Goal: Task Accomplishment & Management: Manage account settings

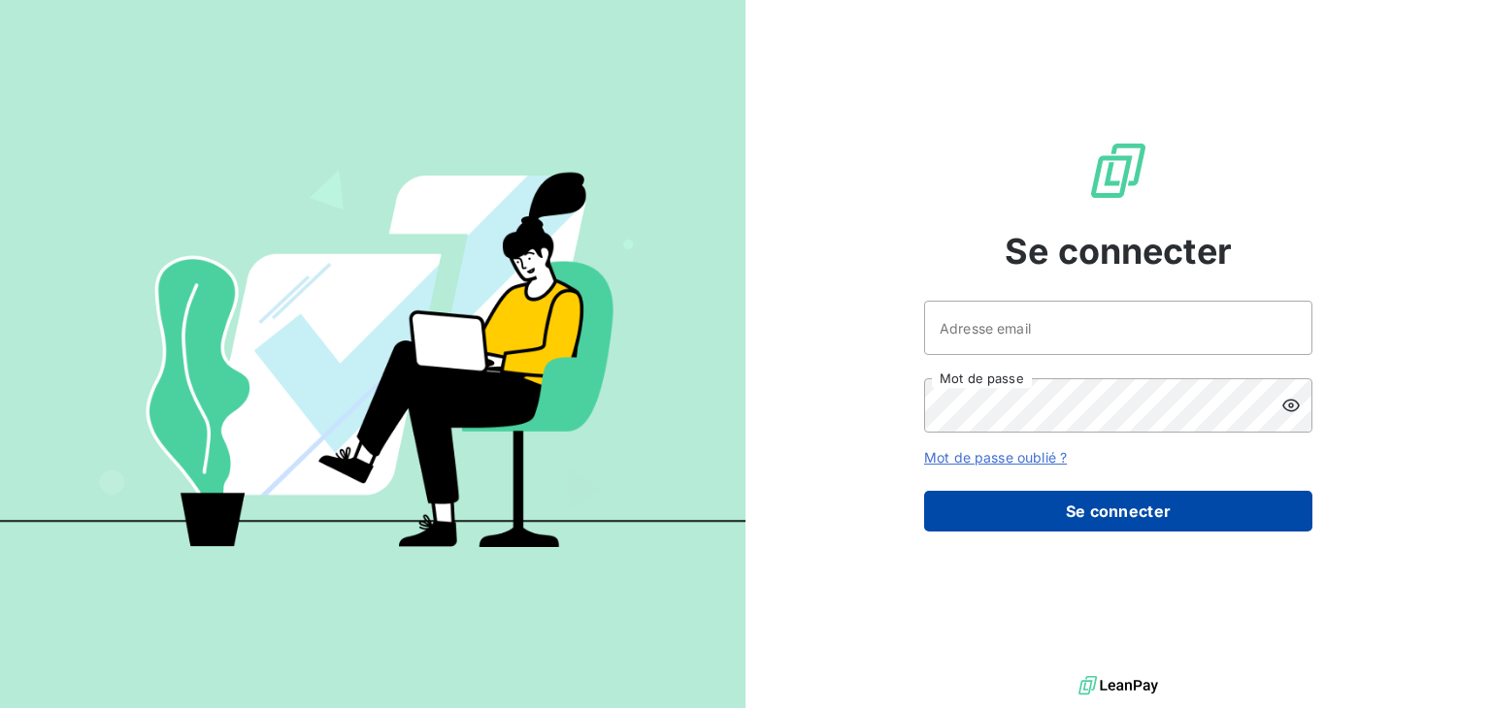
type input "[EMAIL_ADDRESS][PERSON_NAME][DOMAIN_NAME]"
click at [1111, 508] on button "Se connecter" at bounding box center [1118, 511] width 388 height 41
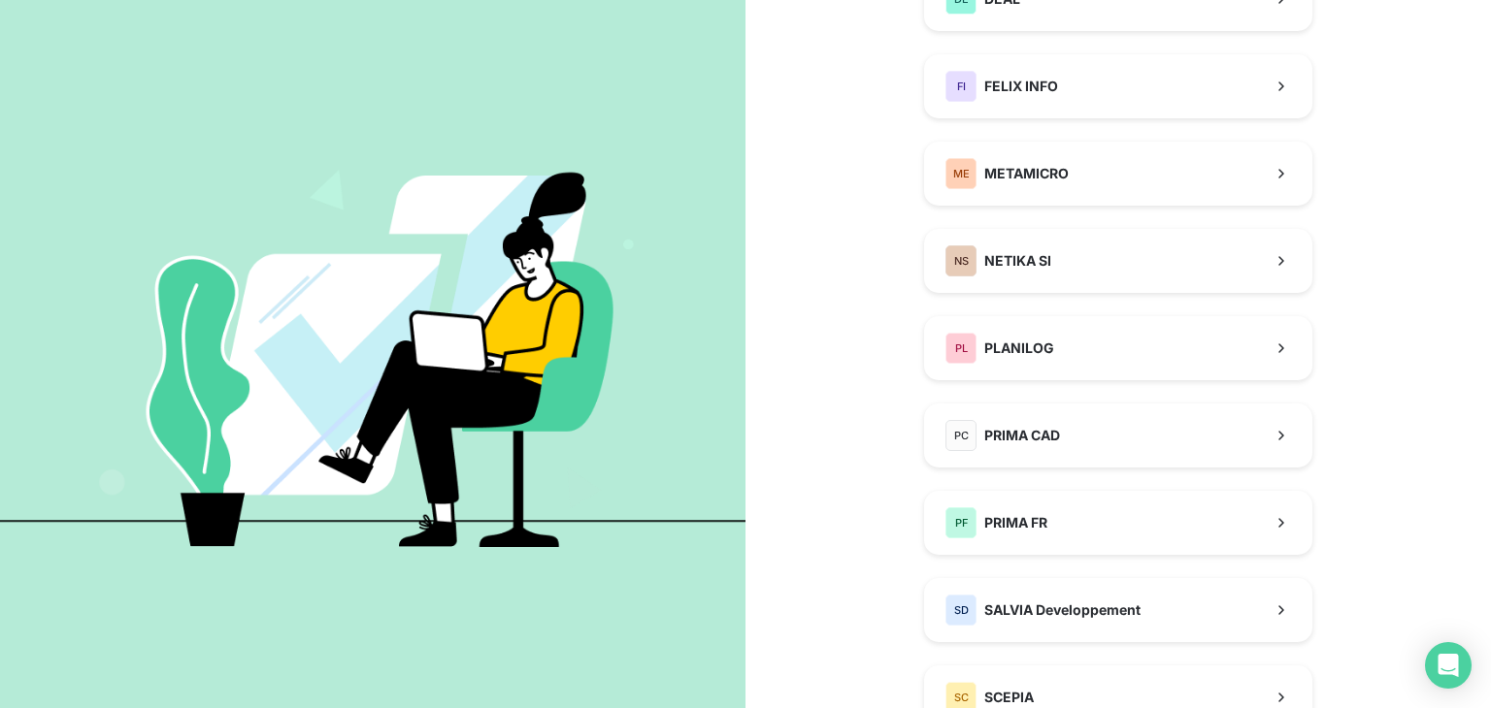
scroll to position [411, 0]
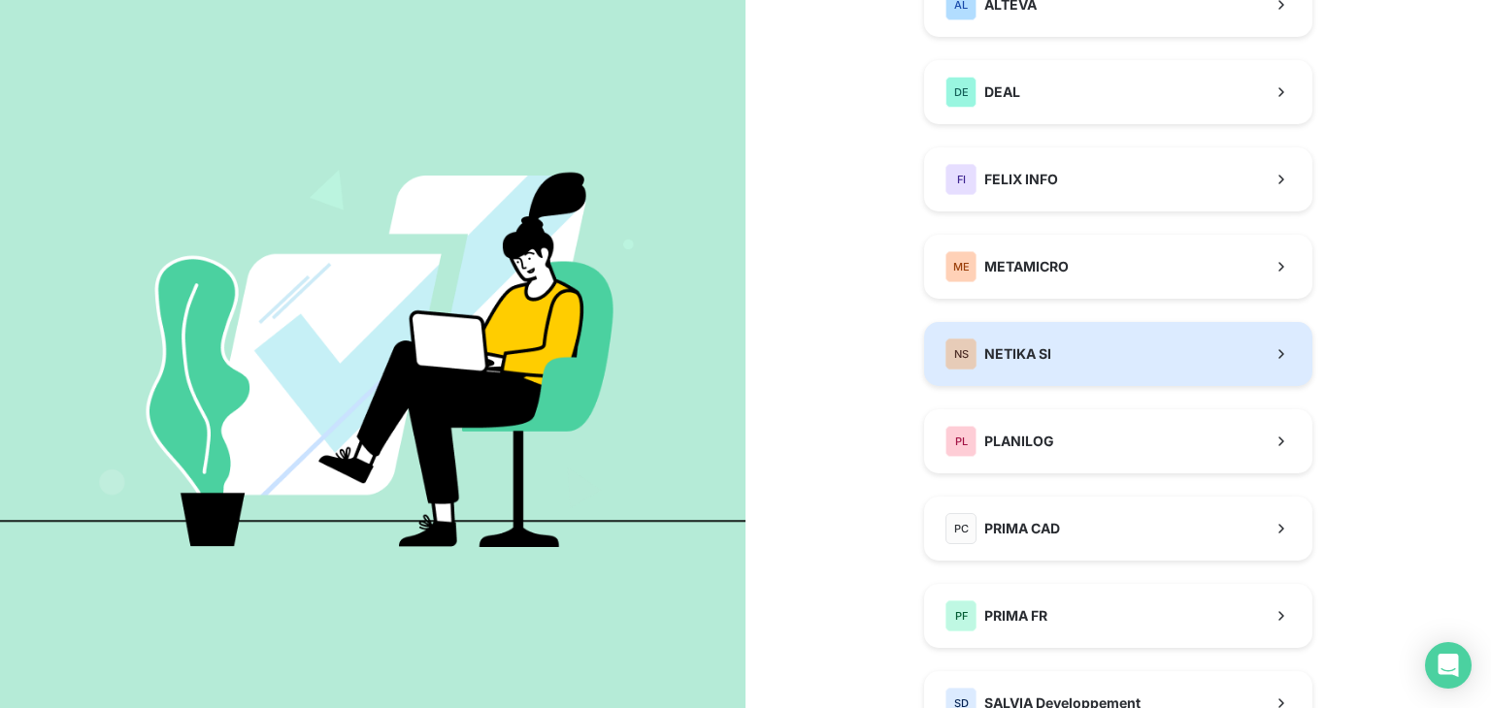
click at [1072, 358] on button "NS NETIKA SI" at bounding box center [1118, 354] width 388 height 64
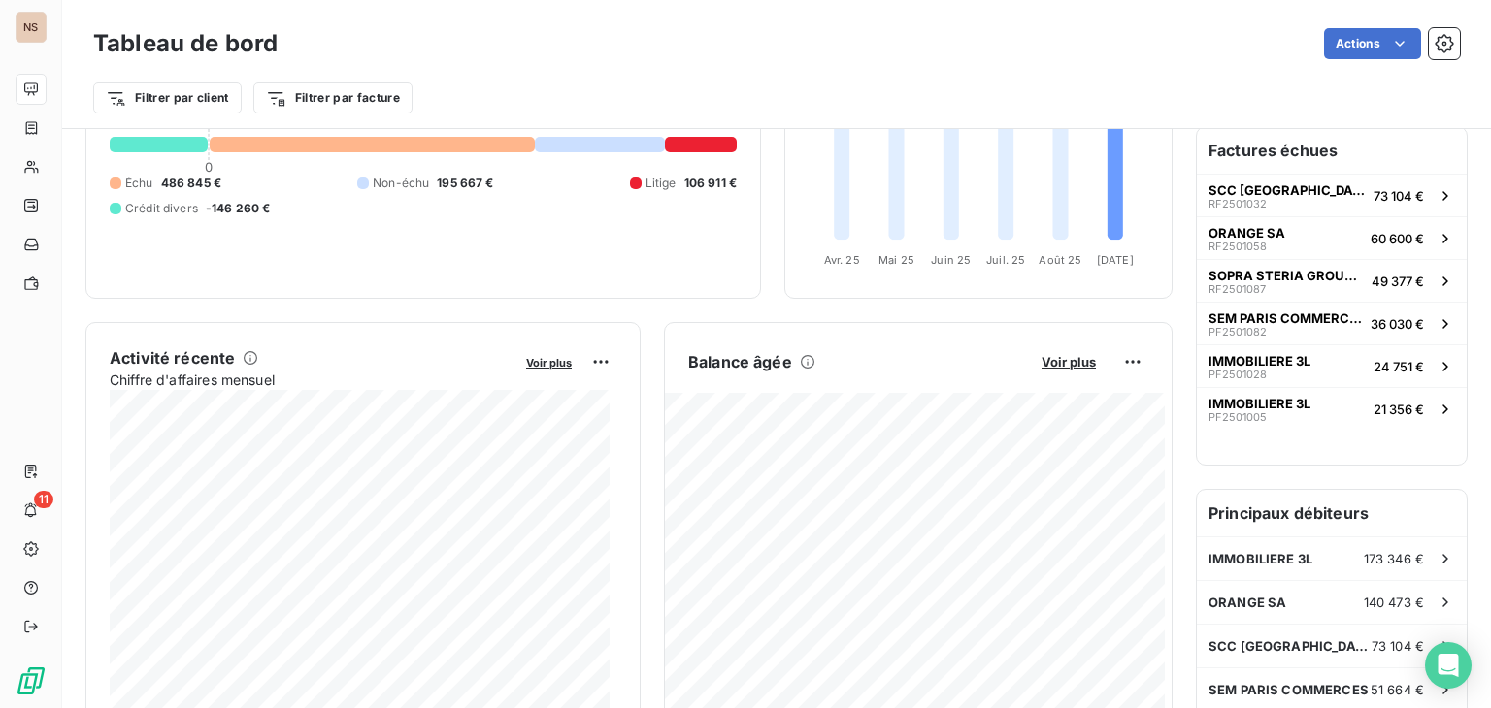
scroll to position [182, 0]
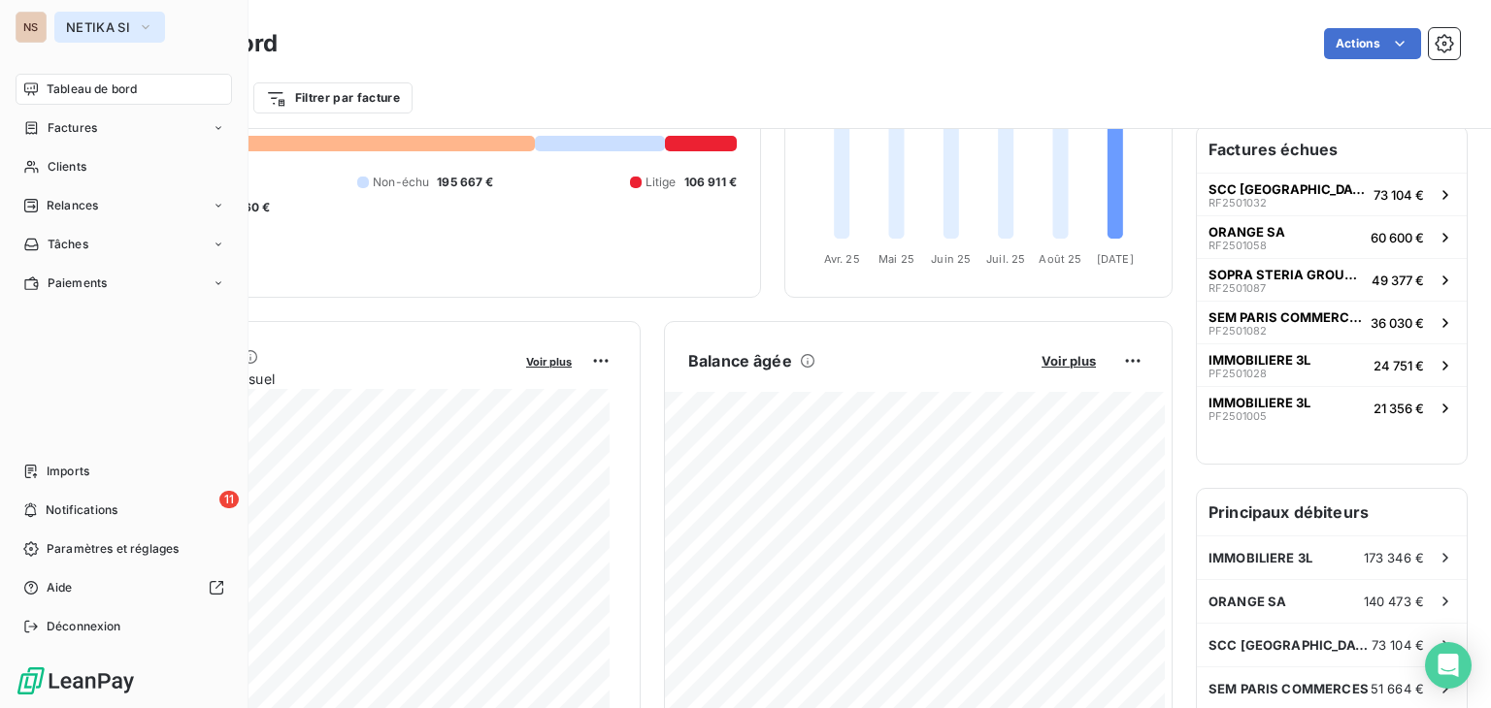
click at [126, 24] on span "NETIKA SI" at bounding box center [98, 27] width 64 height 16
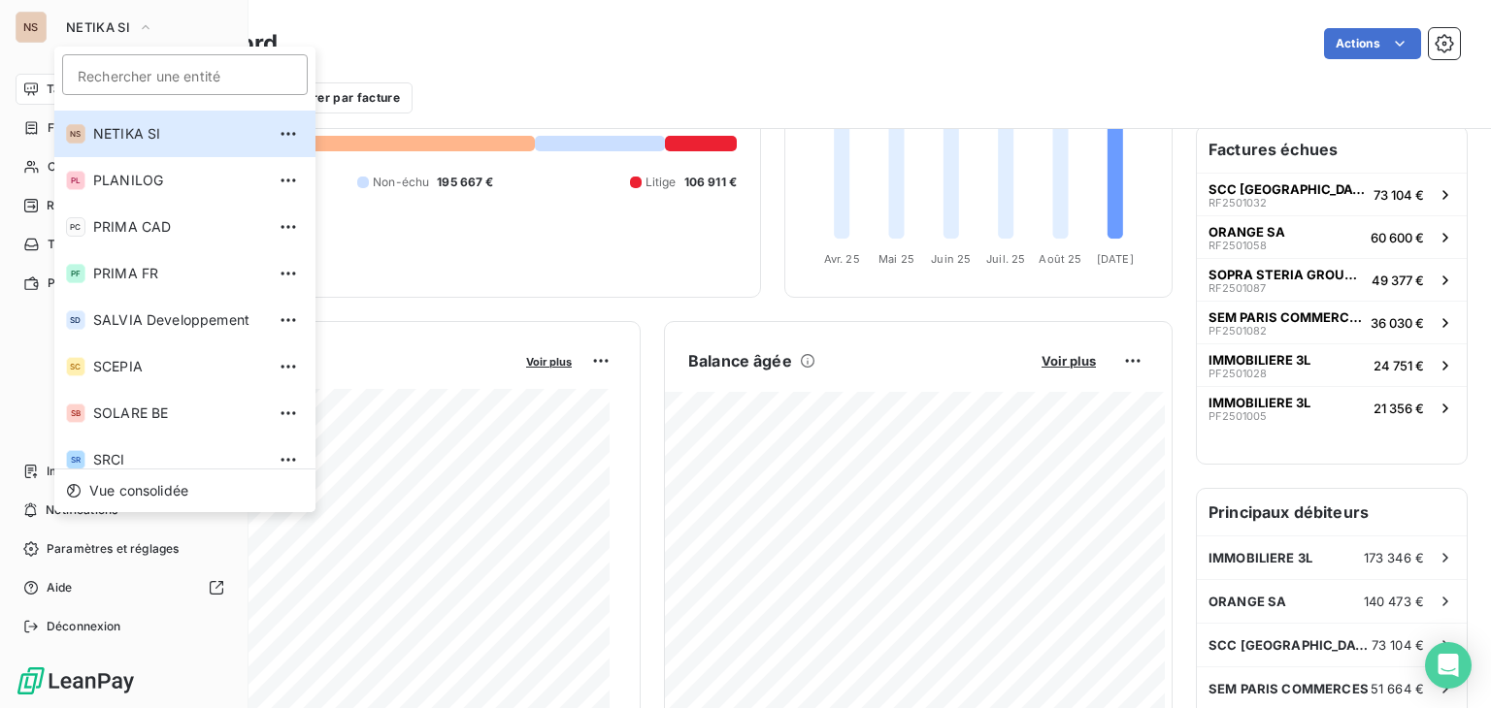
scroll to position [283, 0]
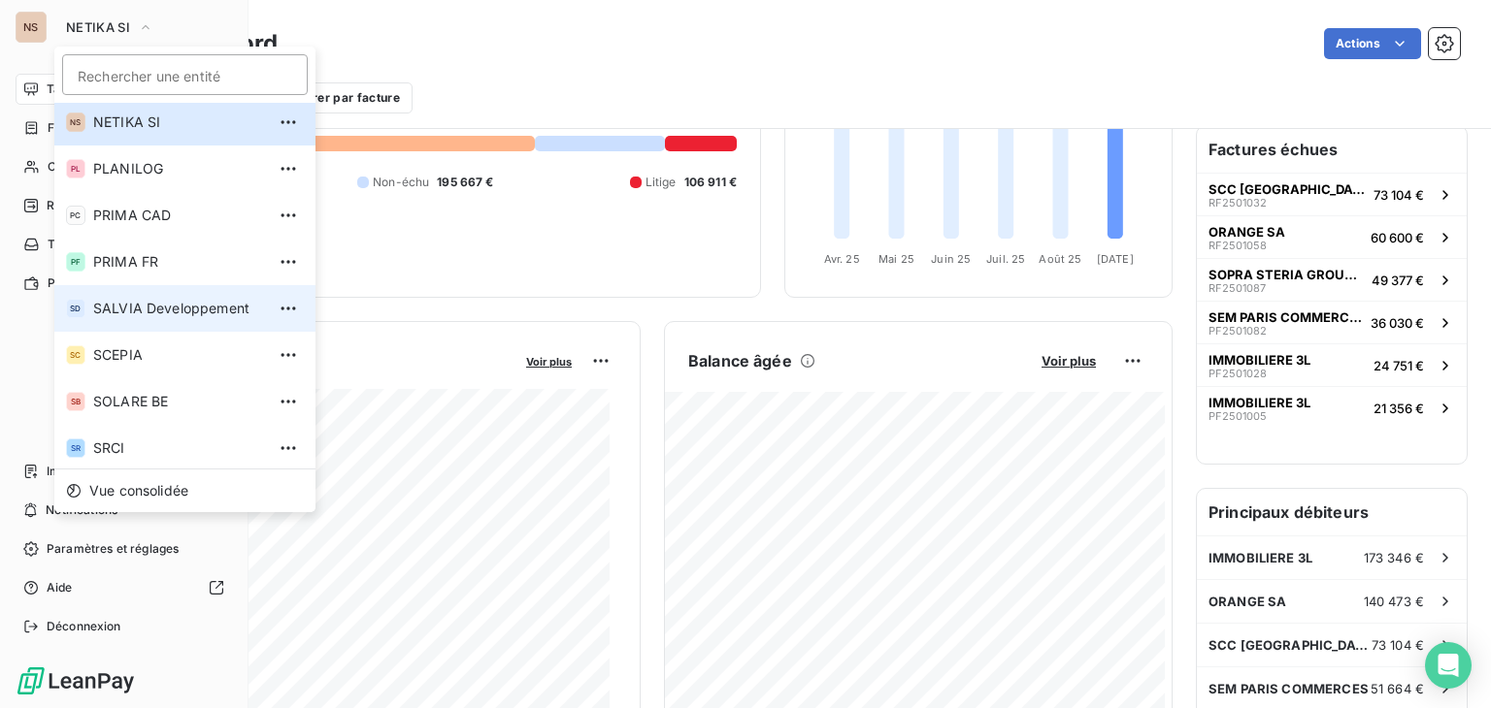
click at [199, 302] on span "SALVIA Developpement" at bounding box center [179, 308] width 172 height 19
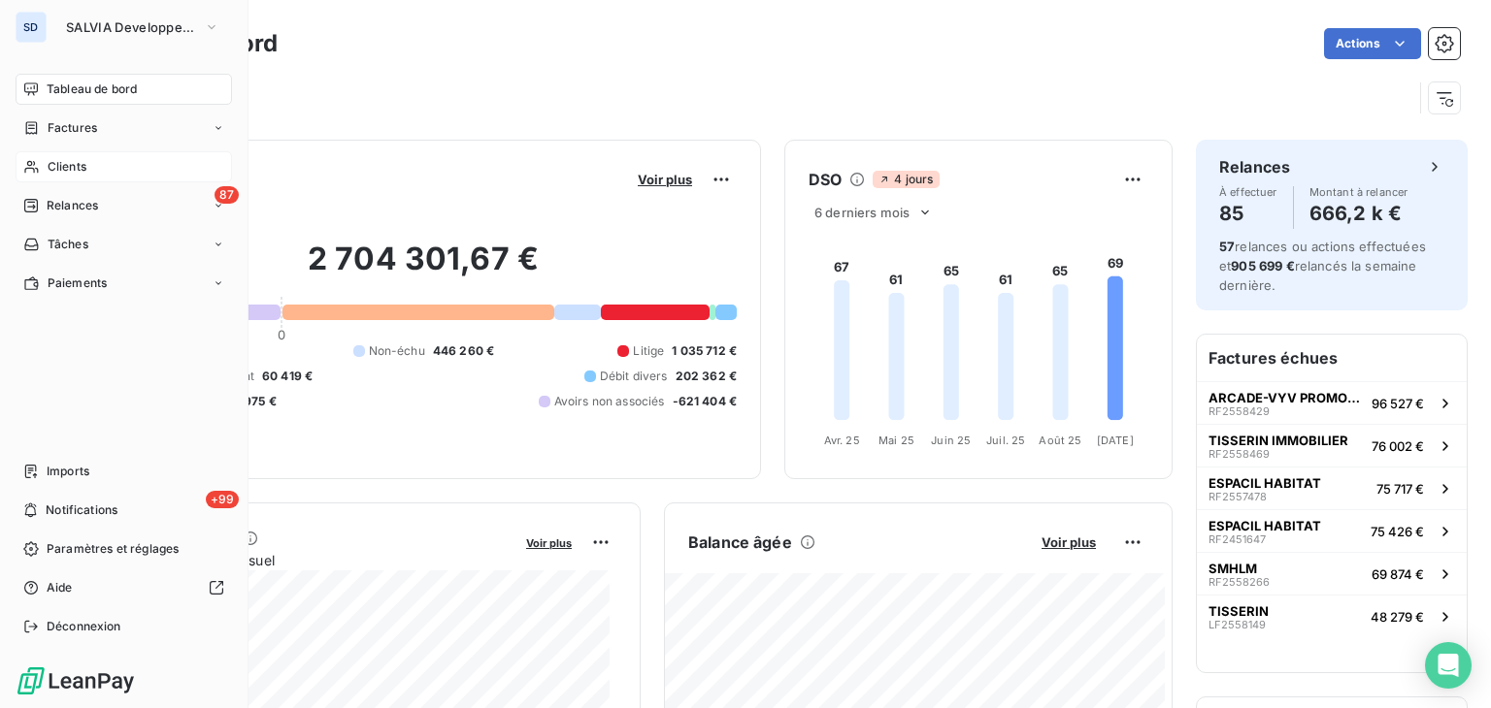
click at [120, 161] on div "Clients" at bounding box center [124, 166] width 216 height 31
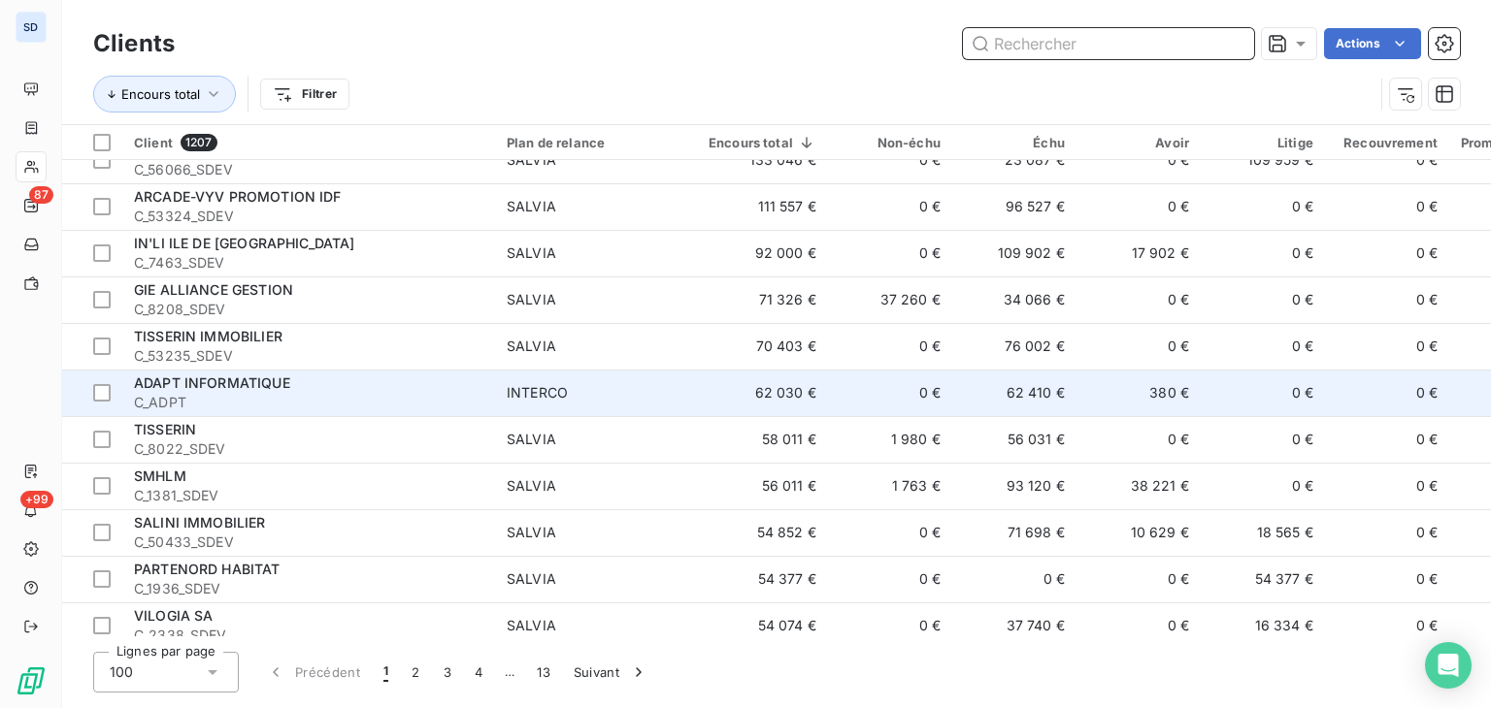
scroll to position [6, 0]
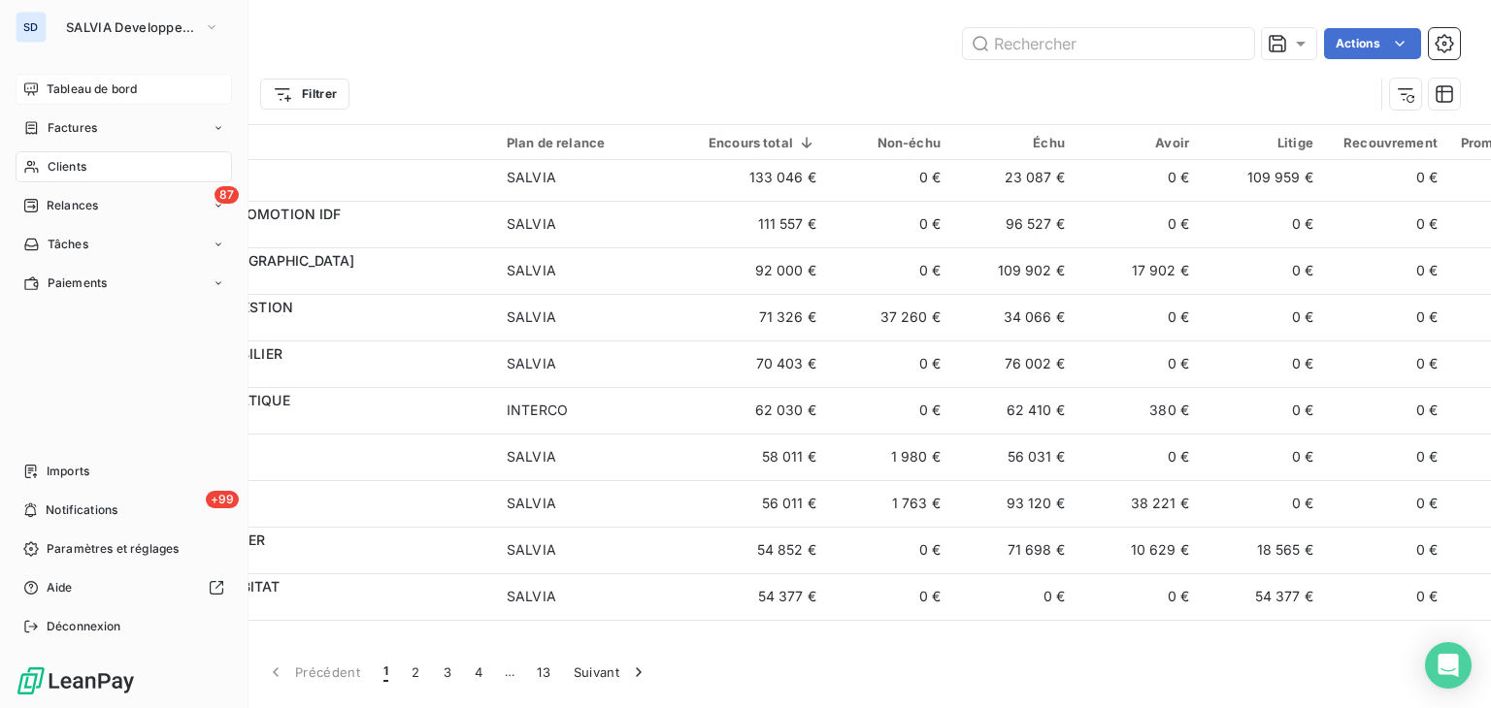
click at [128, 77] on div "Tableau de bord" at bounding box center [124, 89] width 216 height 31
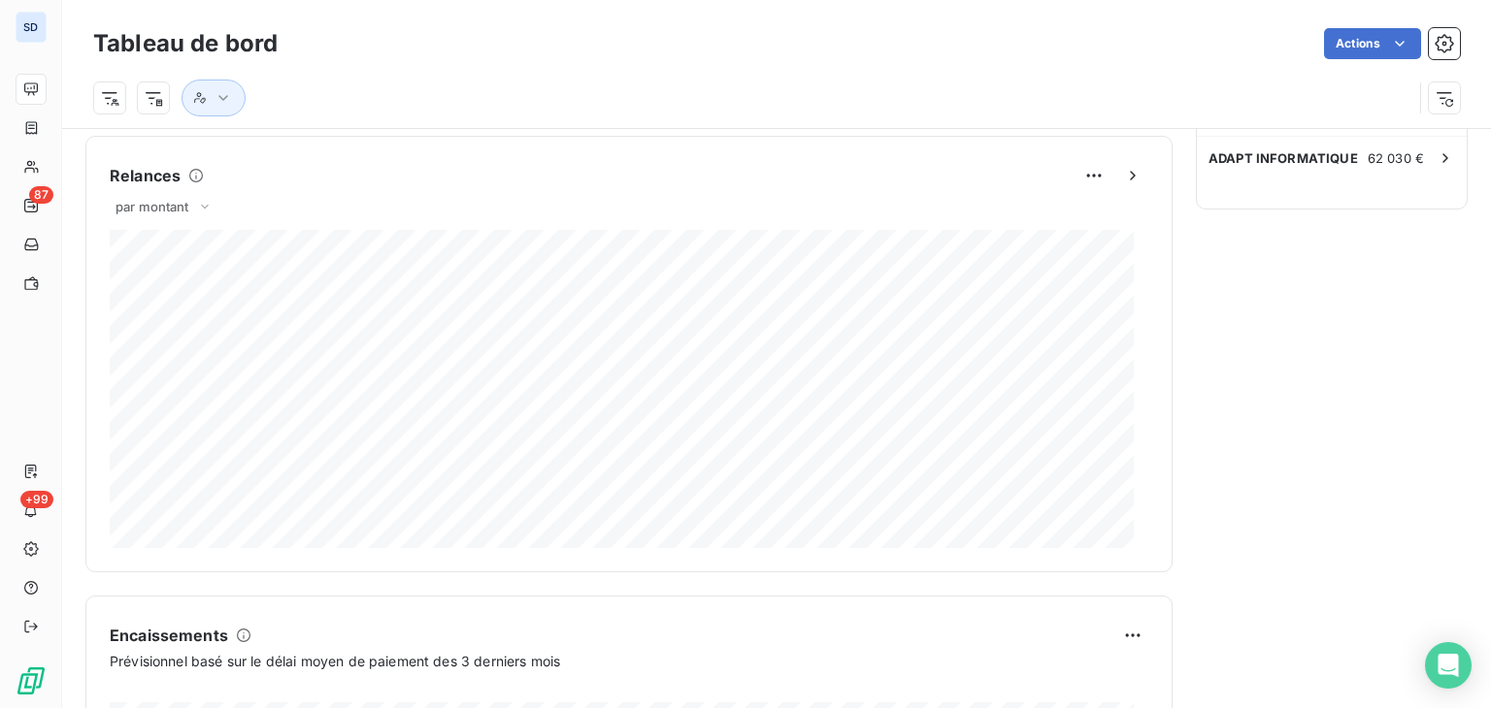
scroll to position [1183, 0]
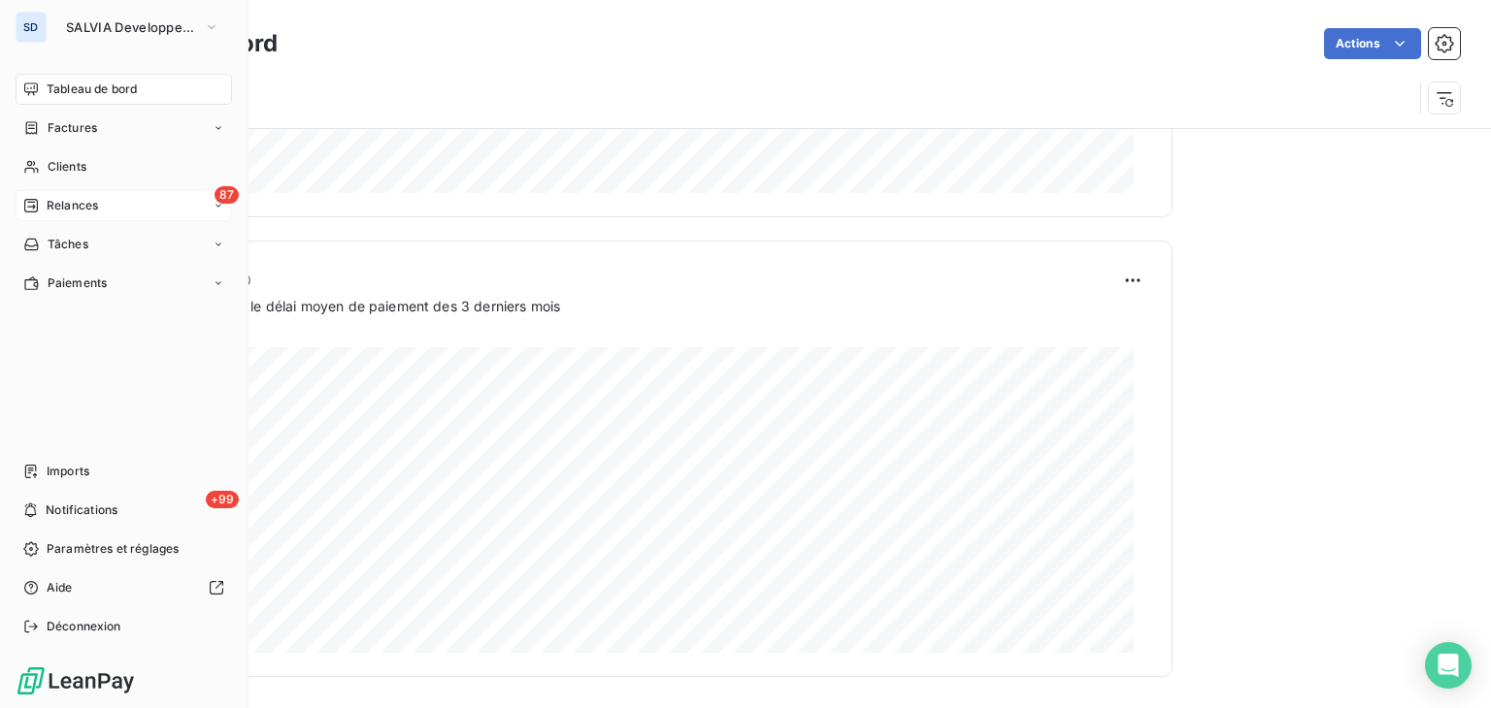
click at [145, 213] on div "87 Relances" at bounding box center [124, 205] width 216 height 31
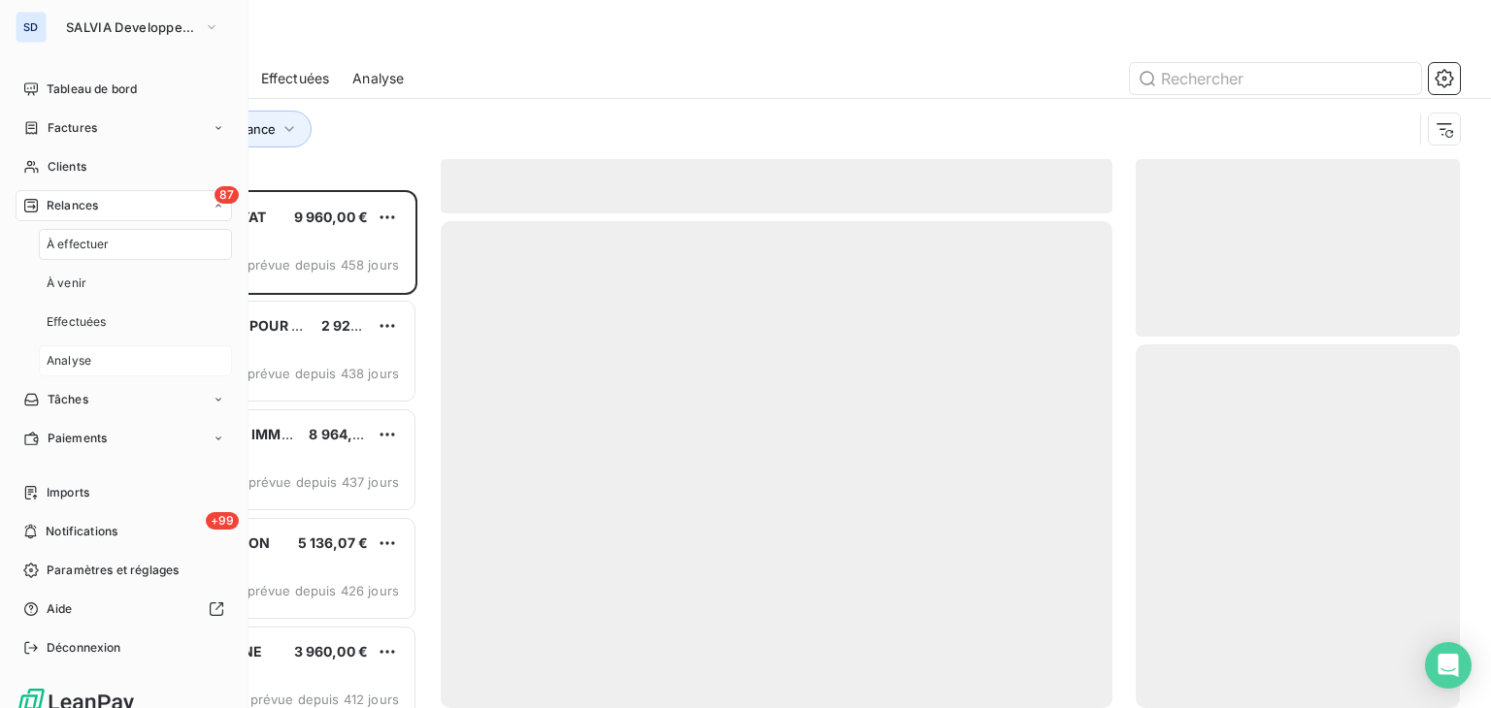
scroll to position [503, 309]
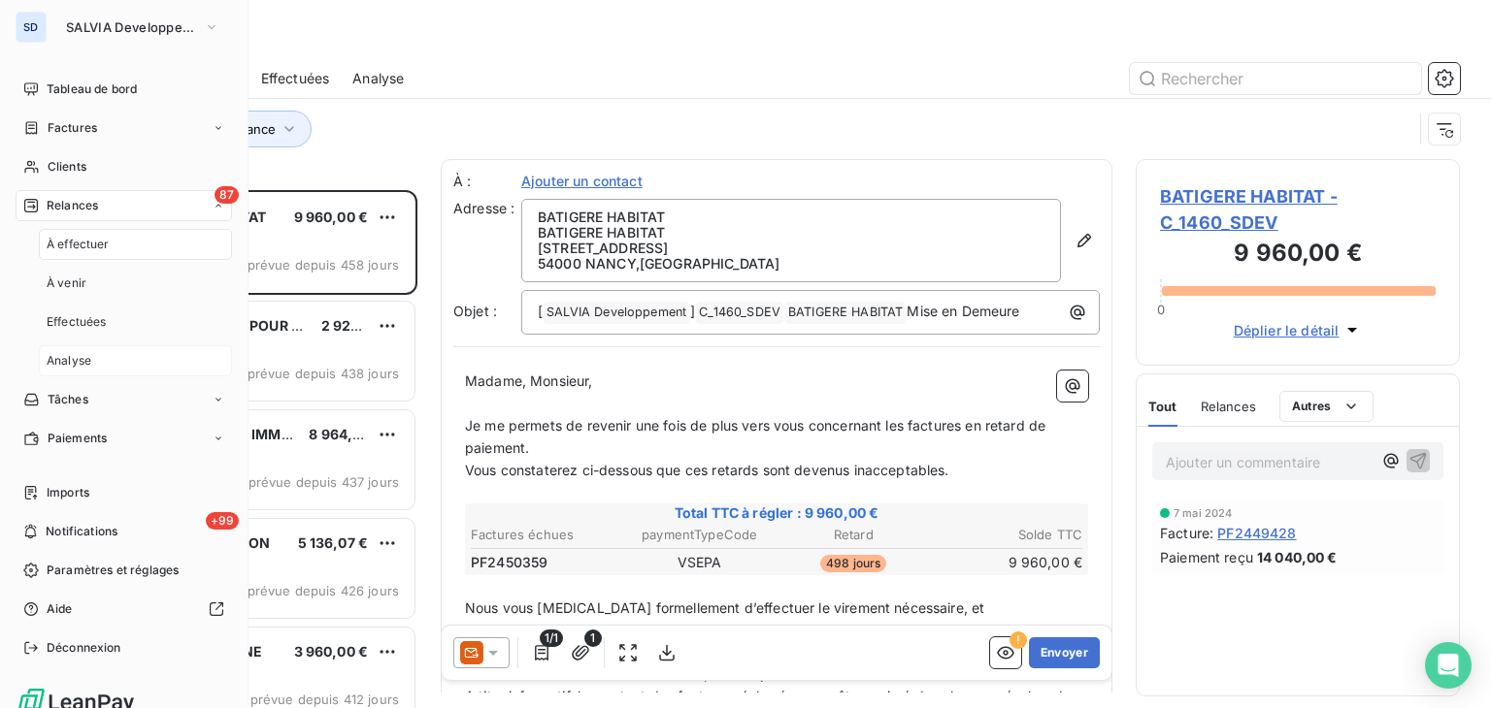
click at [128, 366] on div "Analyse" at bounding box center [135, 360] width 193 height 31
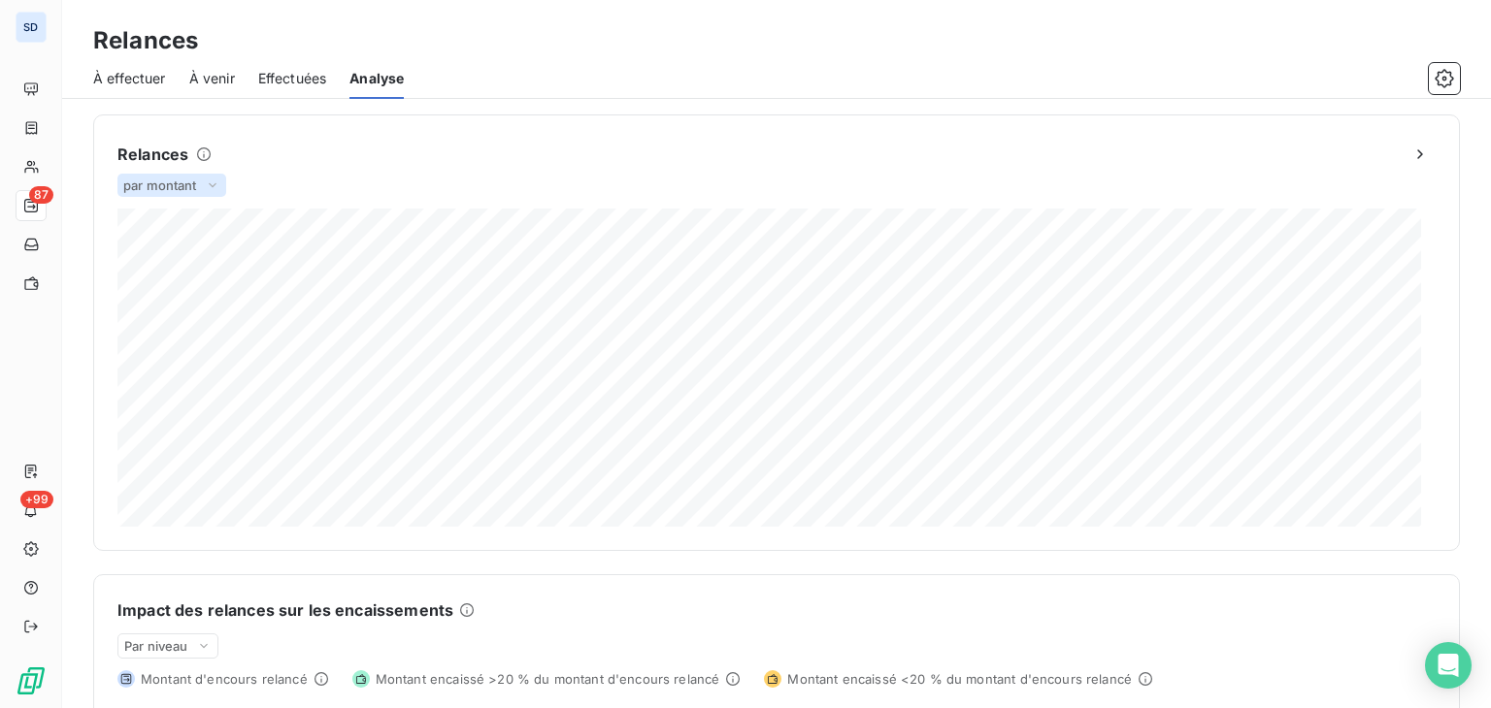
click at [206, 191] on icon at bounding box center [213, 185] width 16 height 19
click at [187, 263] on li "par volume" at bounding box center [183, 261] width 124 height 35
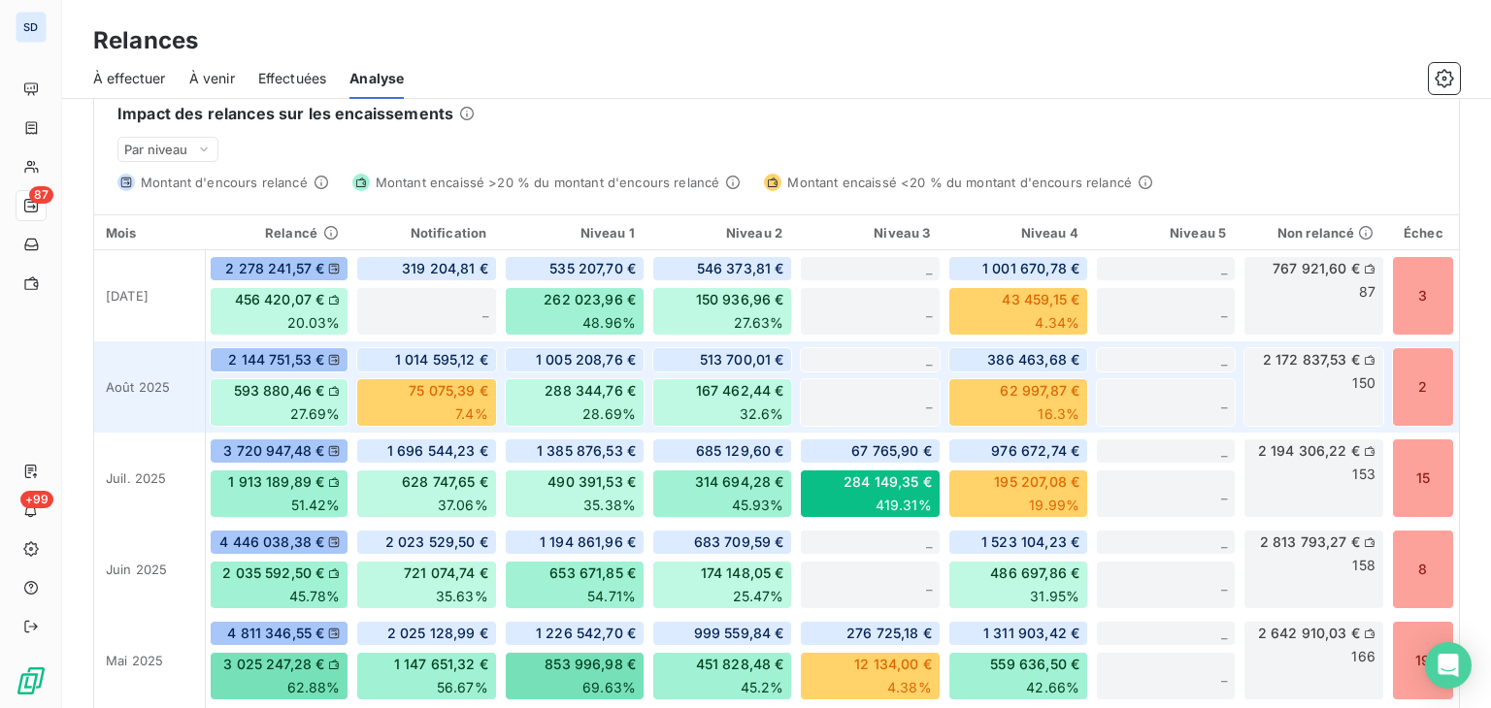
scroll to position [497, 0]
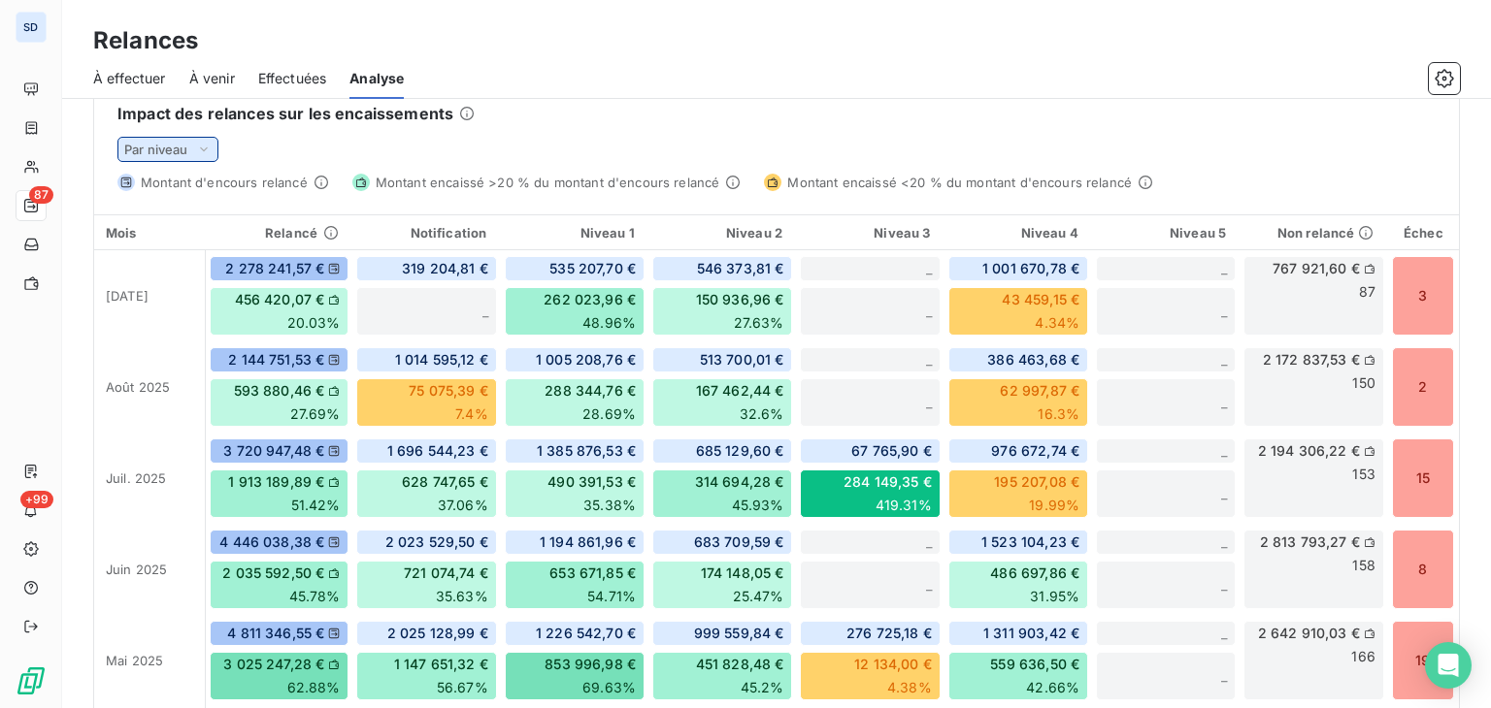
click at [185, 145] on span "Par niveau" at bounding box center [156, 150] width 64 height 16
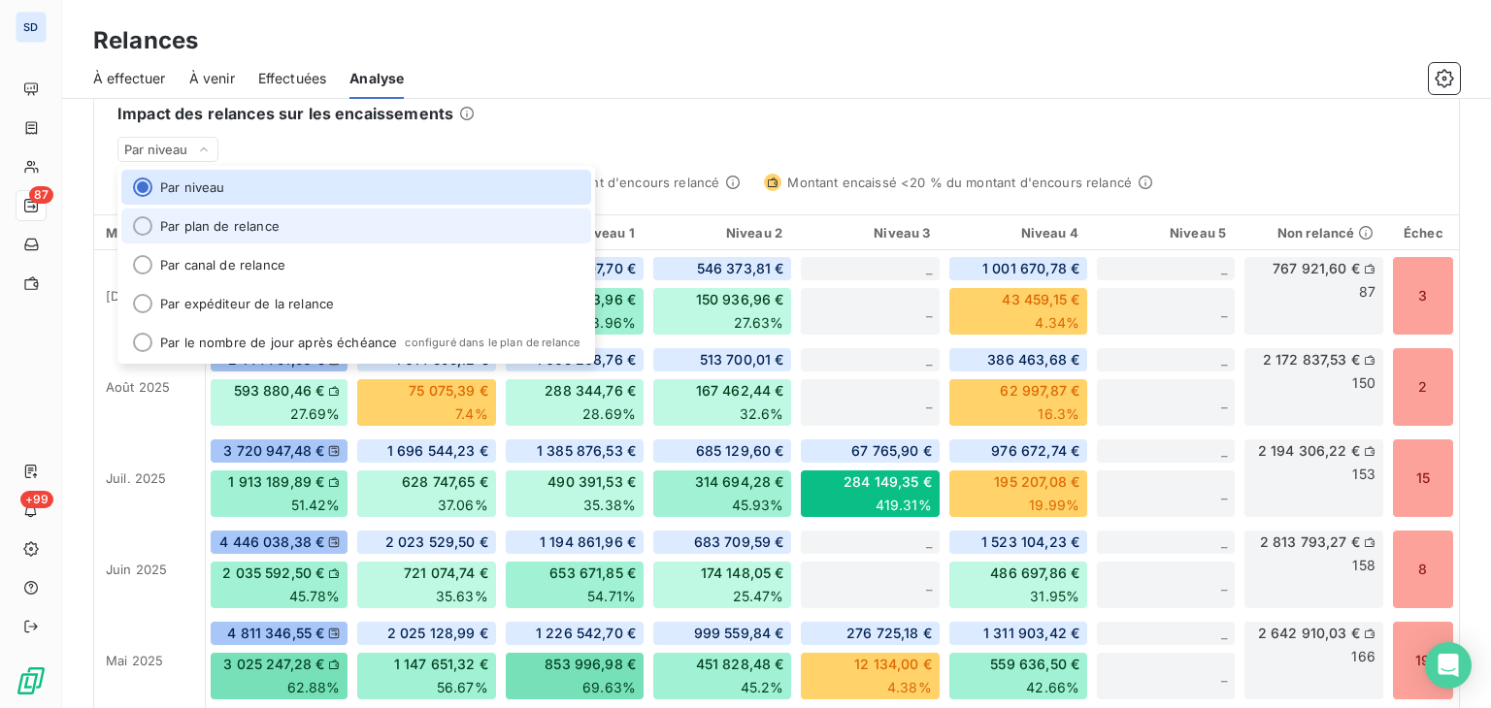
click at [185, 217] on li "Par plan de relance" at bounding box center [356, 226] width 470 height 35
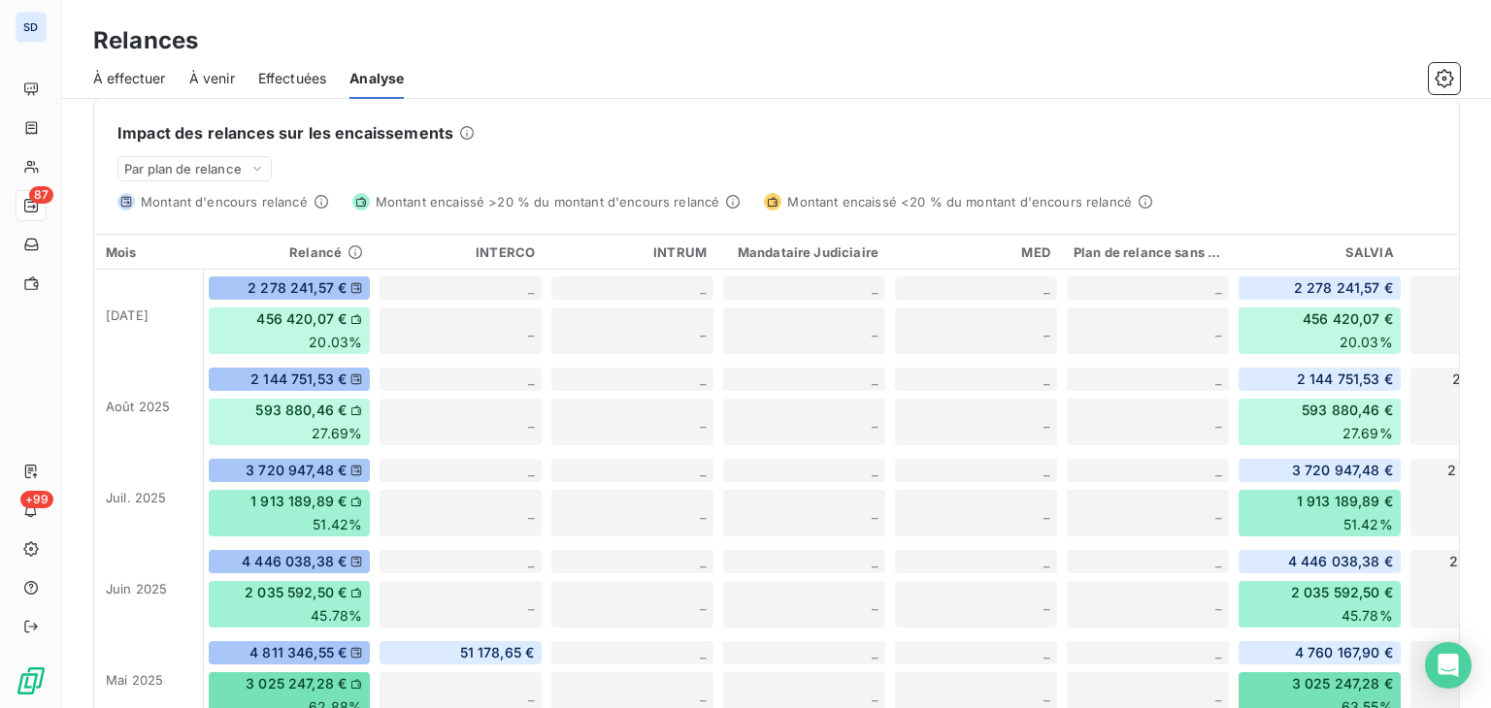
scroll to position [477, 0]
click at [241, 172] on span "Par plan de relance" at bounding box center [182, 169] width 117 height 16
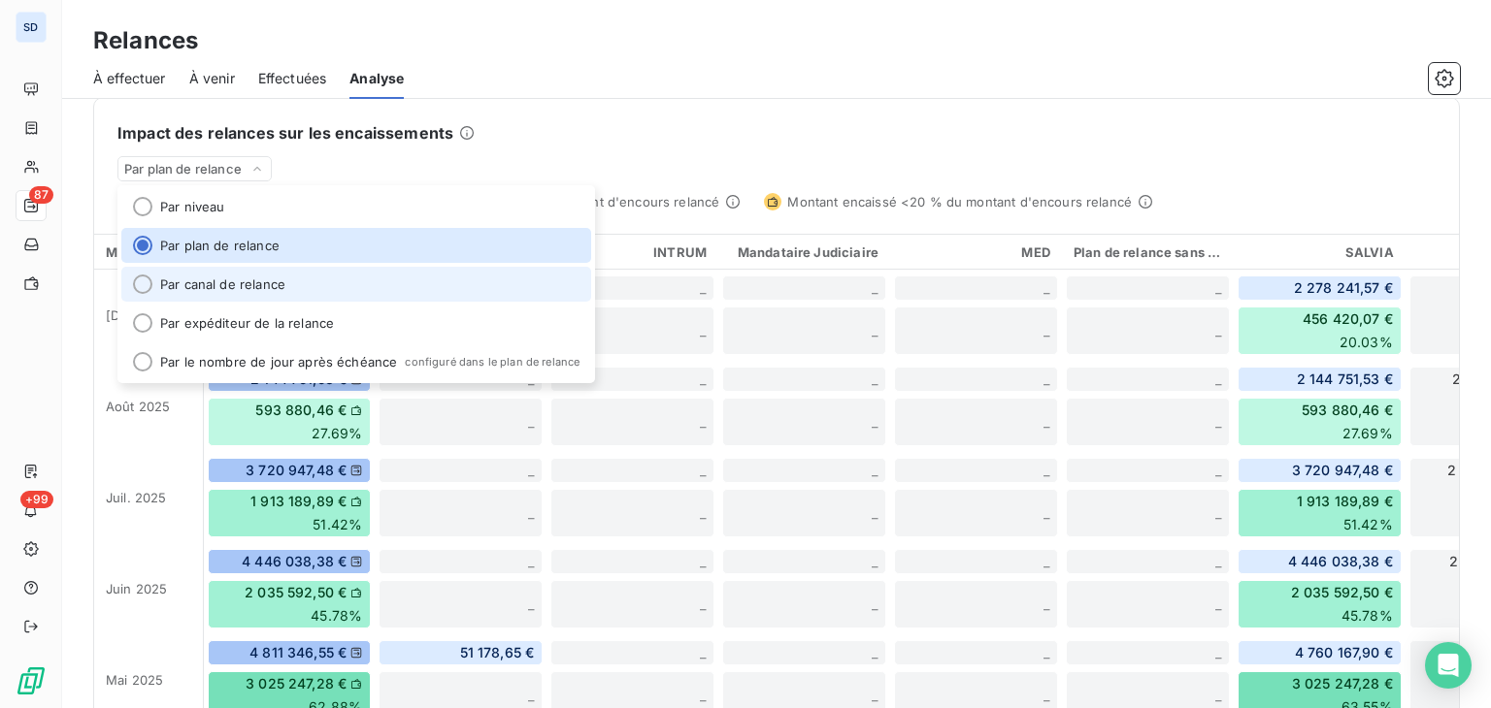
click at [237, 292] on li "Par canal de relance" at bounding box center [356, 284] width 470 height 35
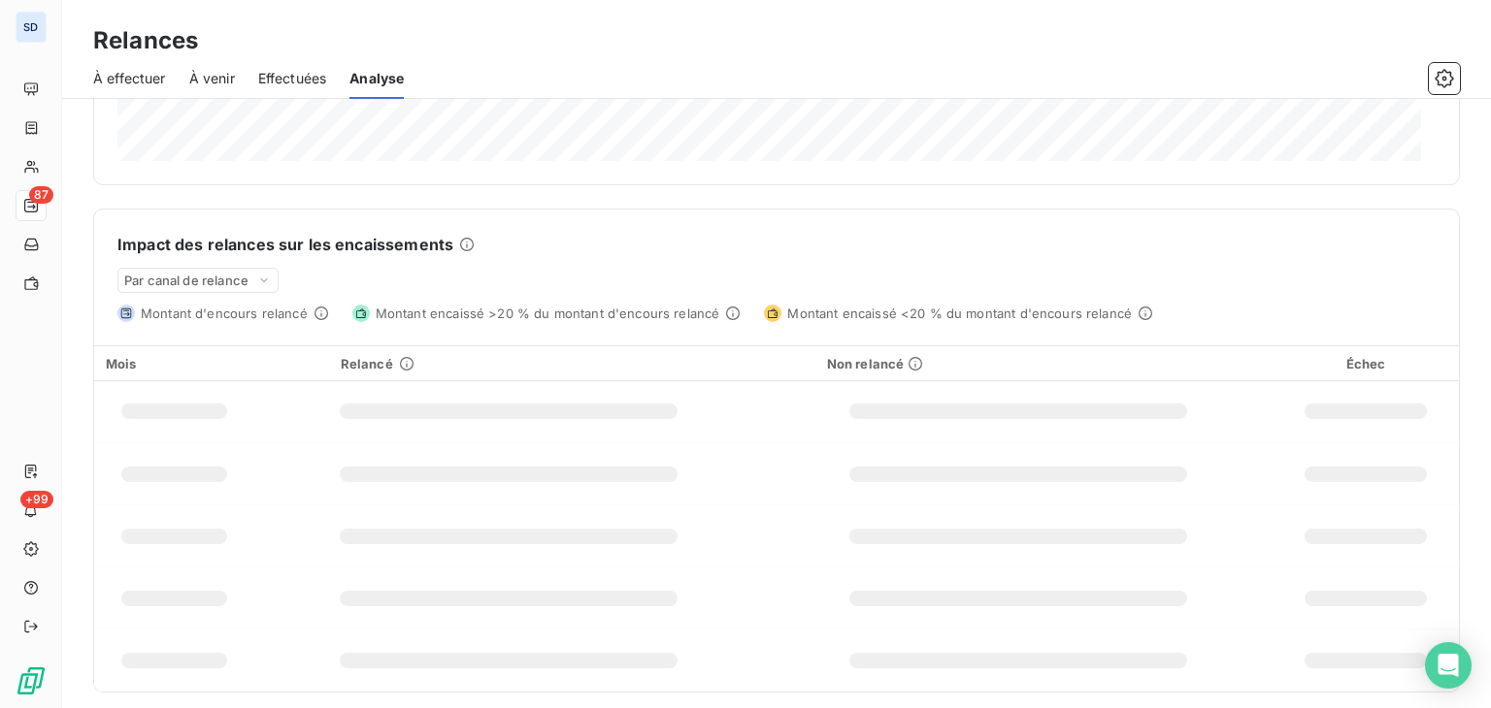
scroll to position [365, 0]
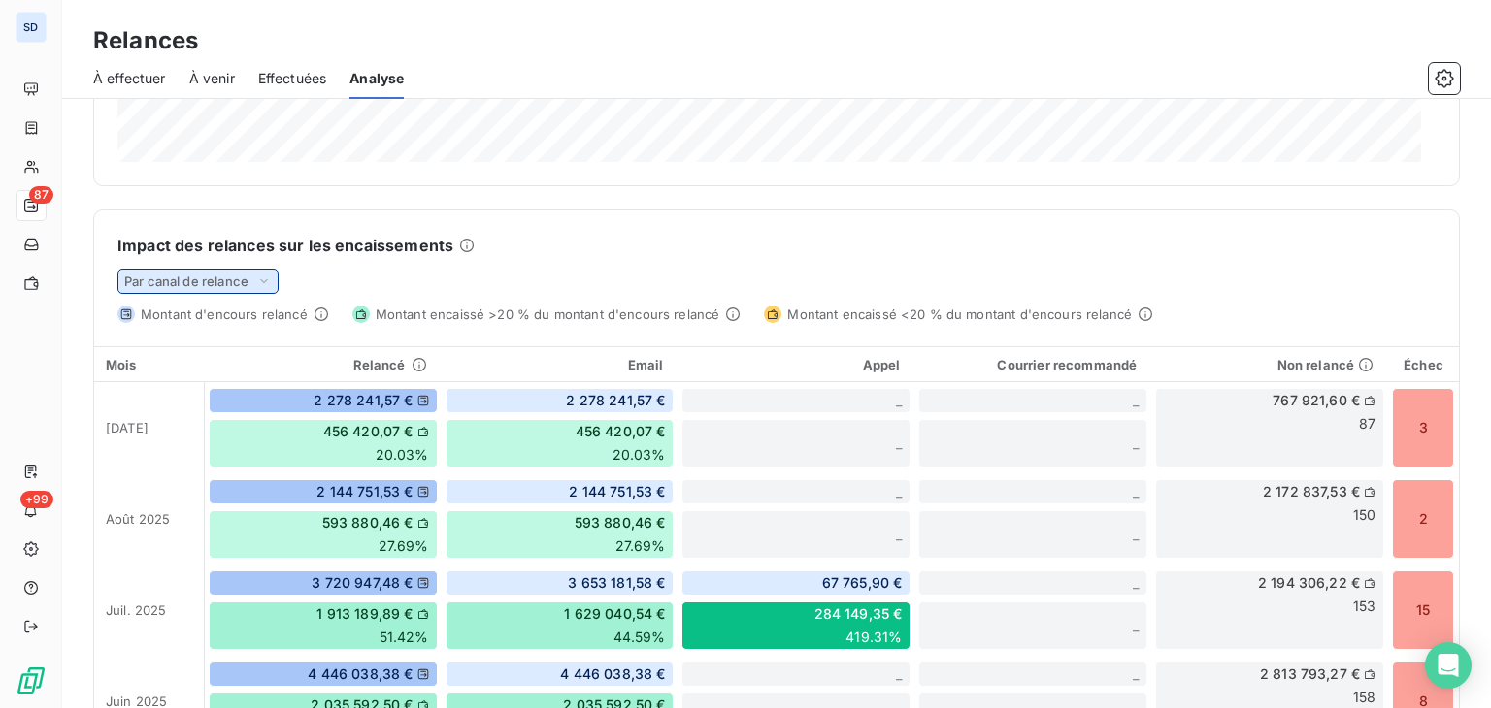
click at [234, 274] on span "Par canal de relance" at bounding box center [186, 282] width 124 height 16
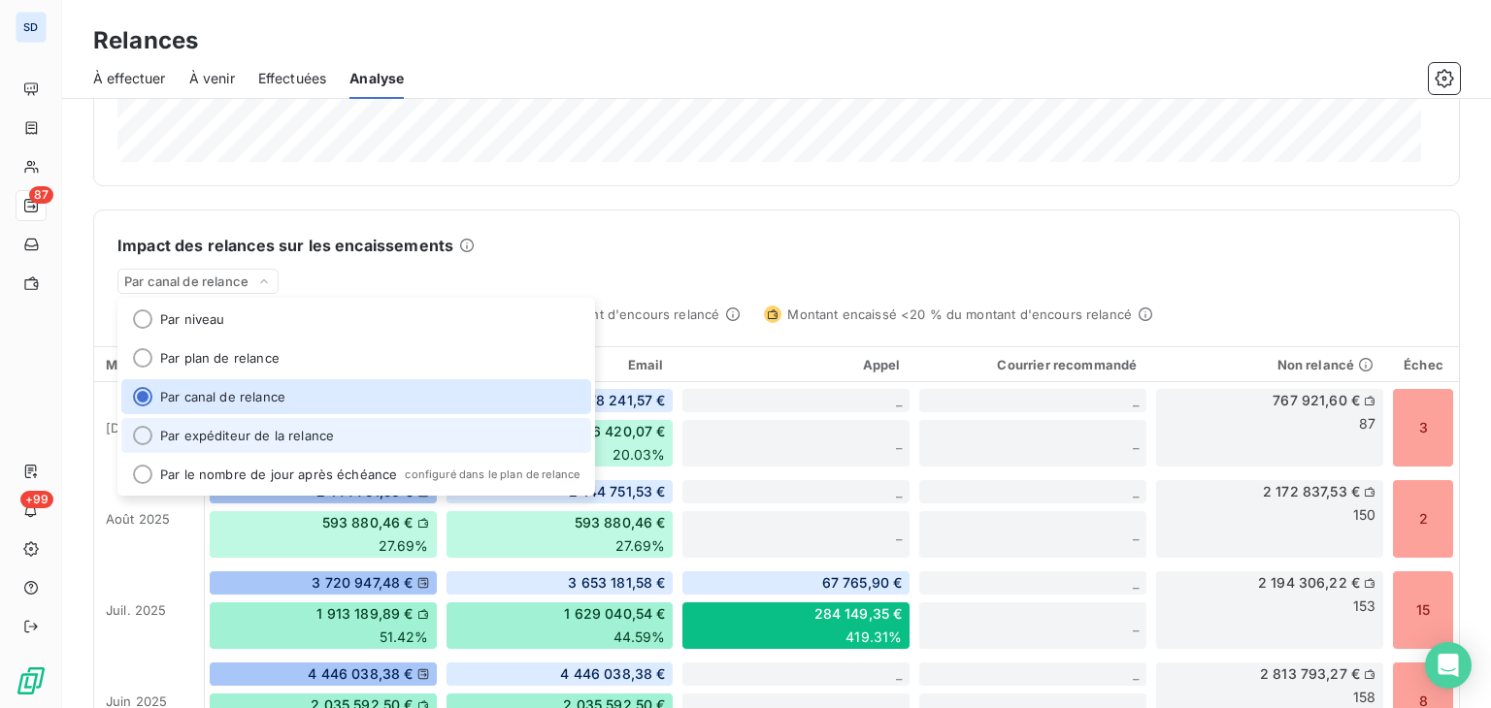
click at [195, 447] on li "Par expéditeur de la relance" at bounding box center [356, 435] width 470 height 35
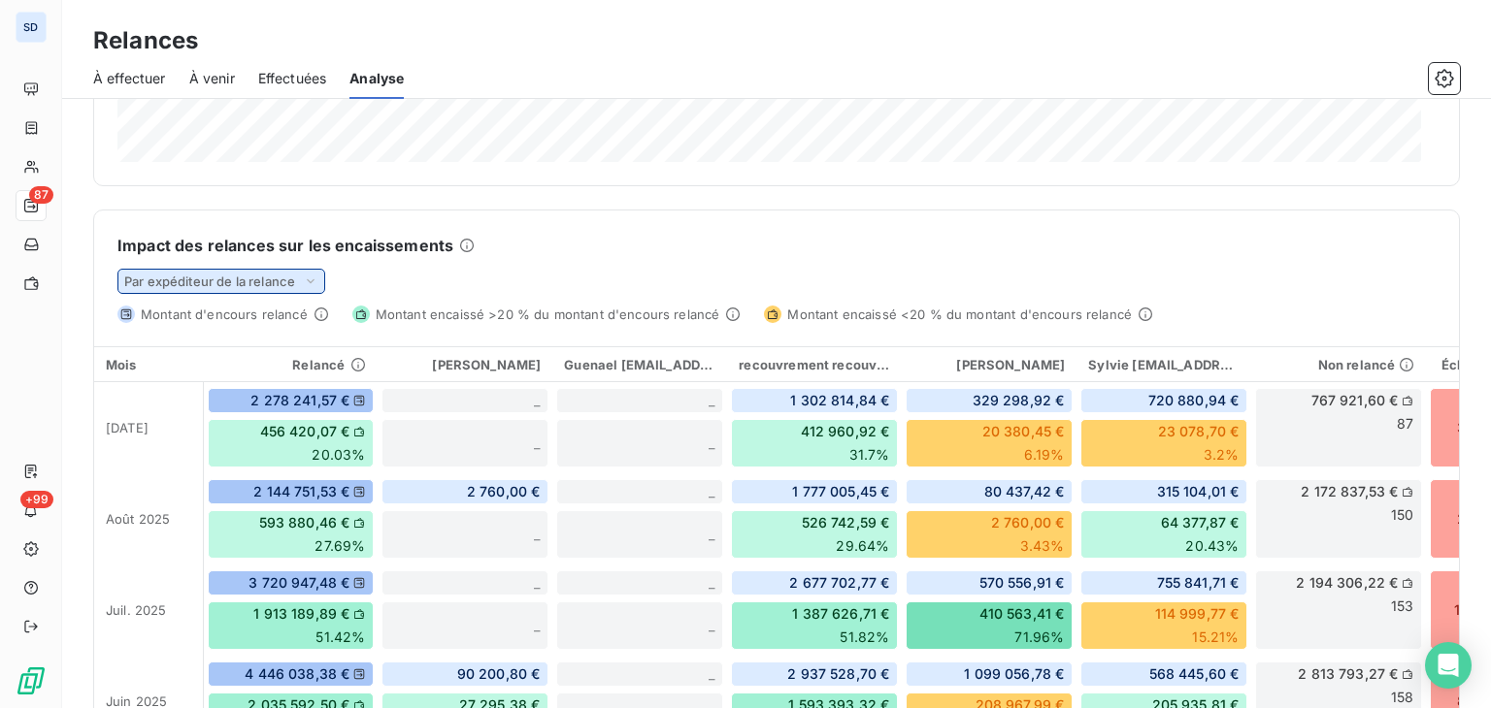
click at [272, 275] on span "Par expéditeur de la relance" at bounding box center [209, 282] width 171 height 16
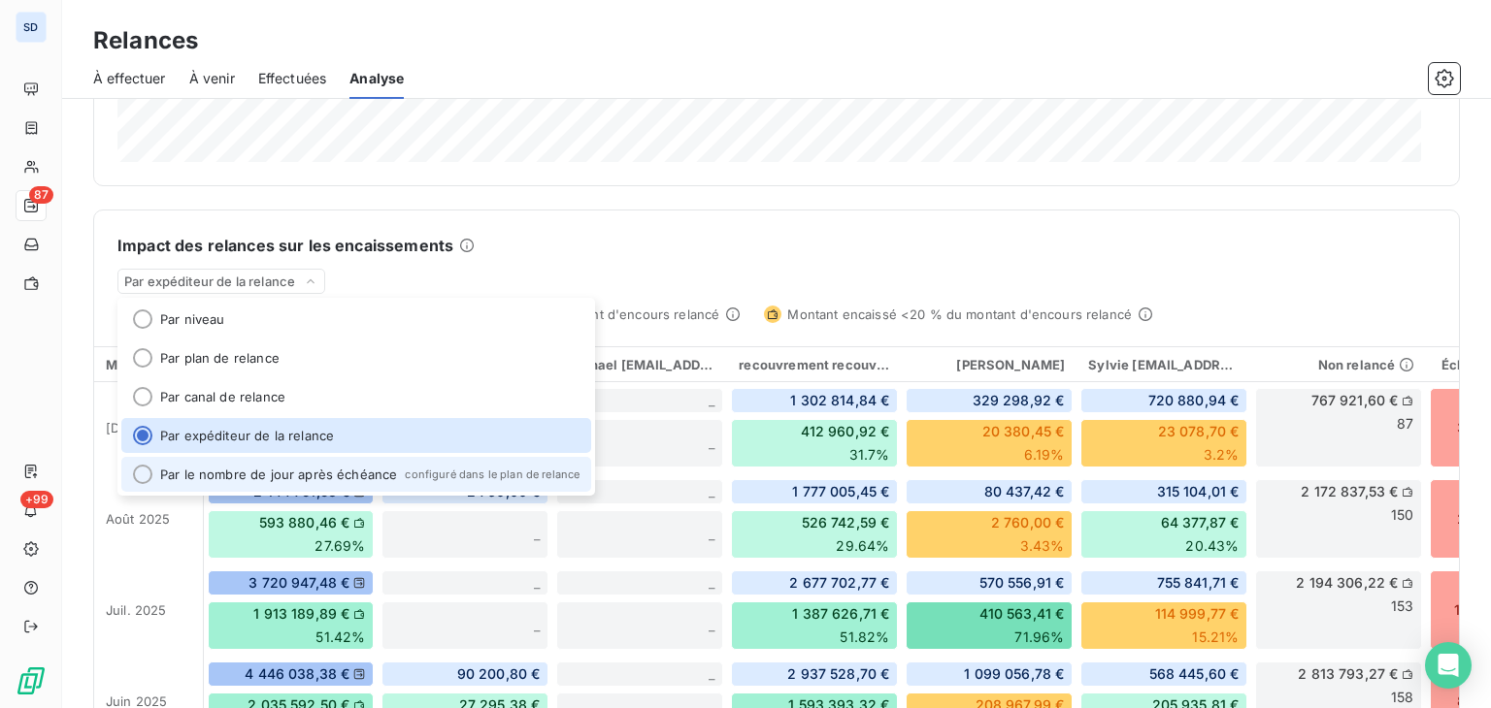
click at [228, 469] on li "Par le nombre de jour après échéance configuré dans le plan de relance" at bounding box center [356, 474] width 470 height 35
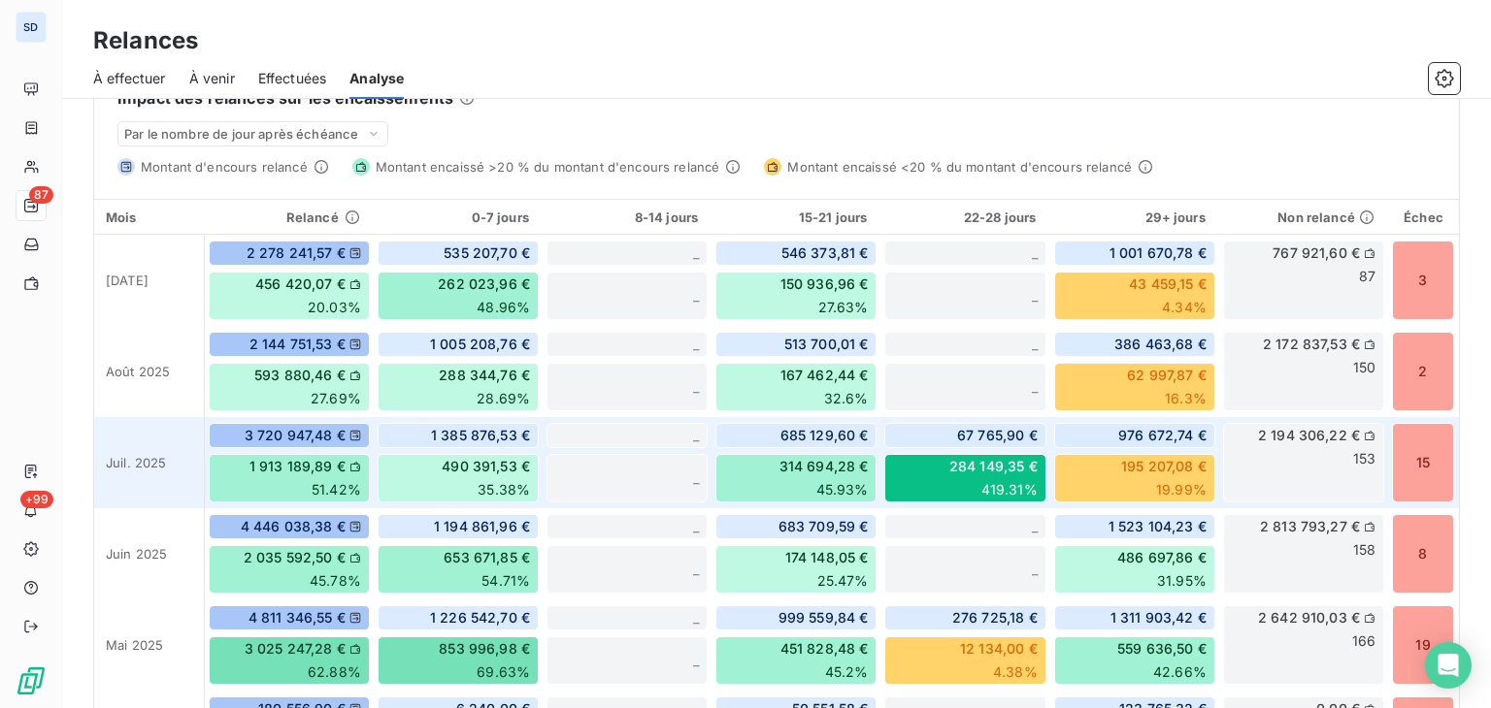
scroll to position [509, 0]
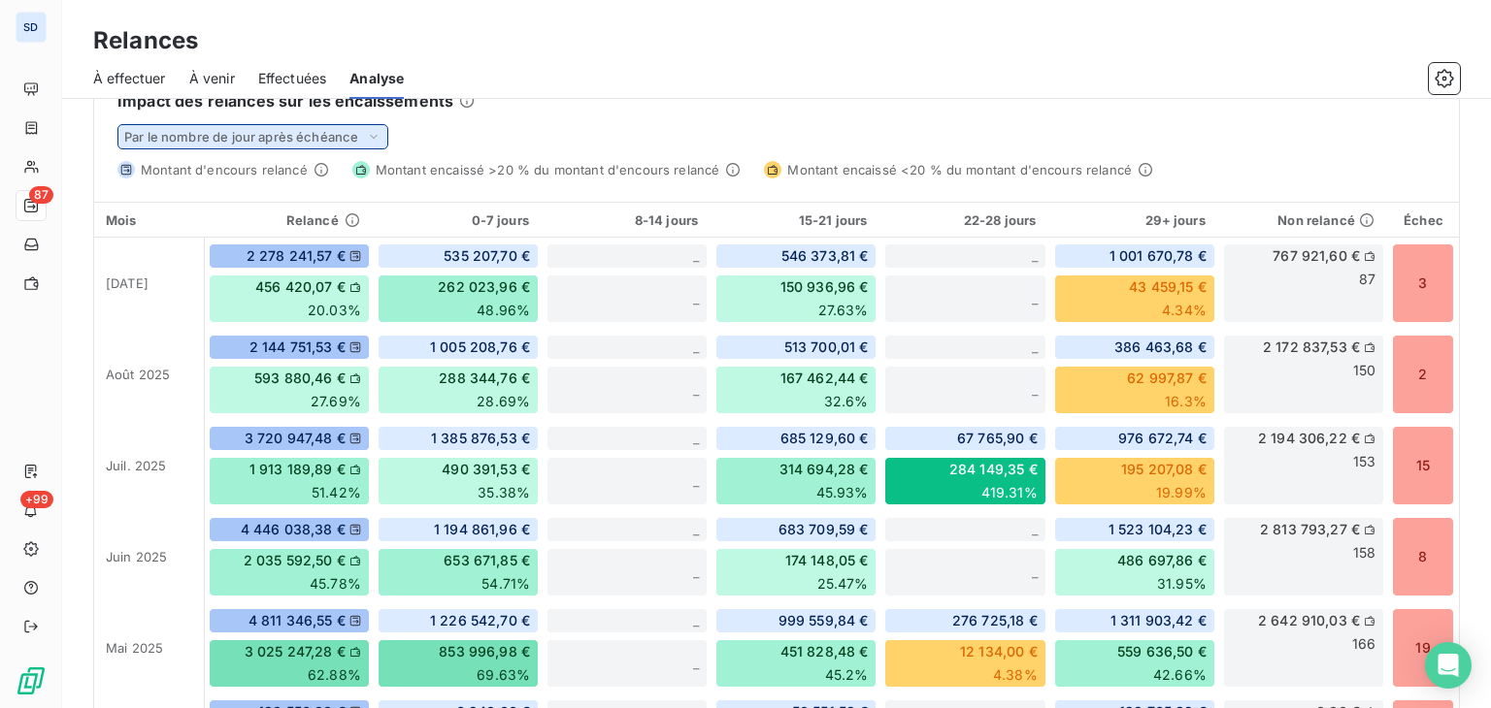
click at [358, 132] on div "Par le nombre de jour après échéance" at bounding box center [252, 136] width 271 height 25
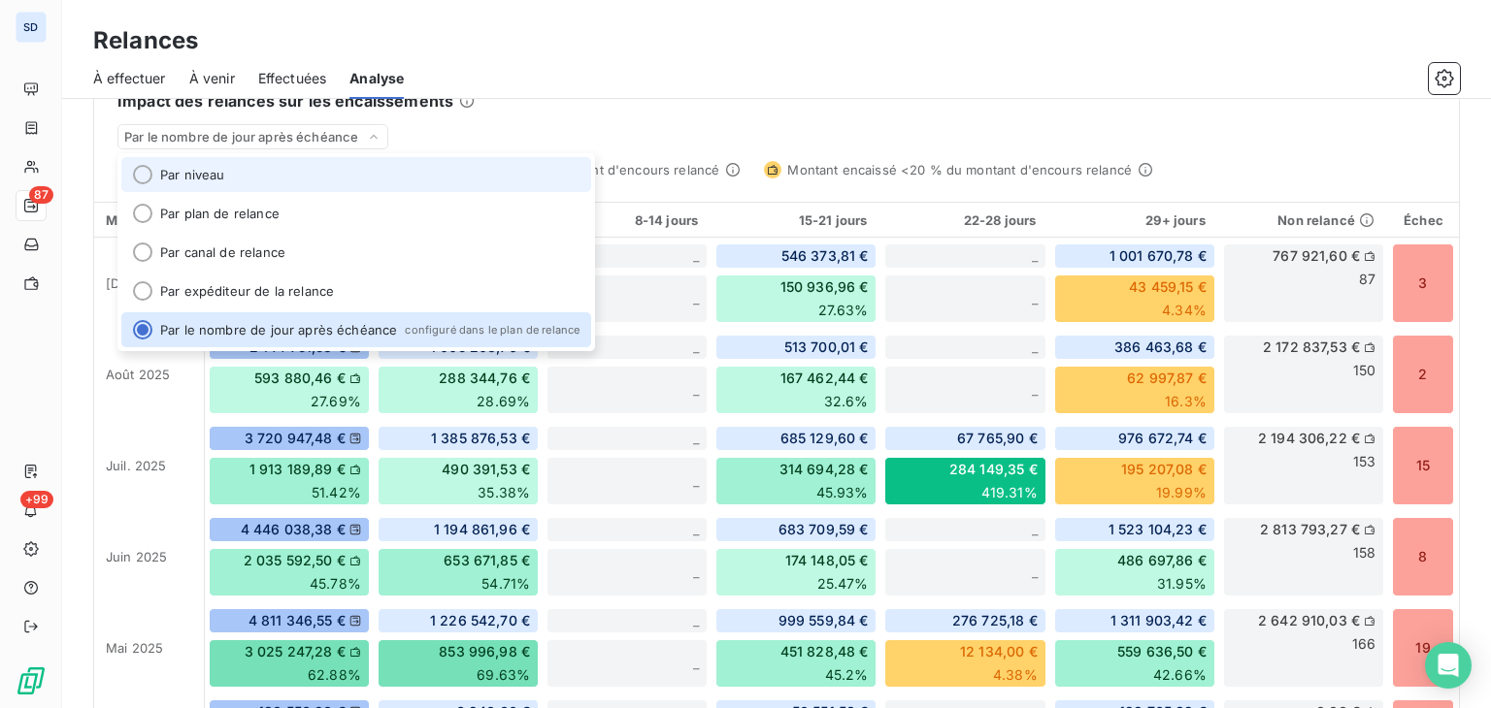
click at [256, 180] on li "Par niveau" at bounding box center [356, 174] width 470 height 35
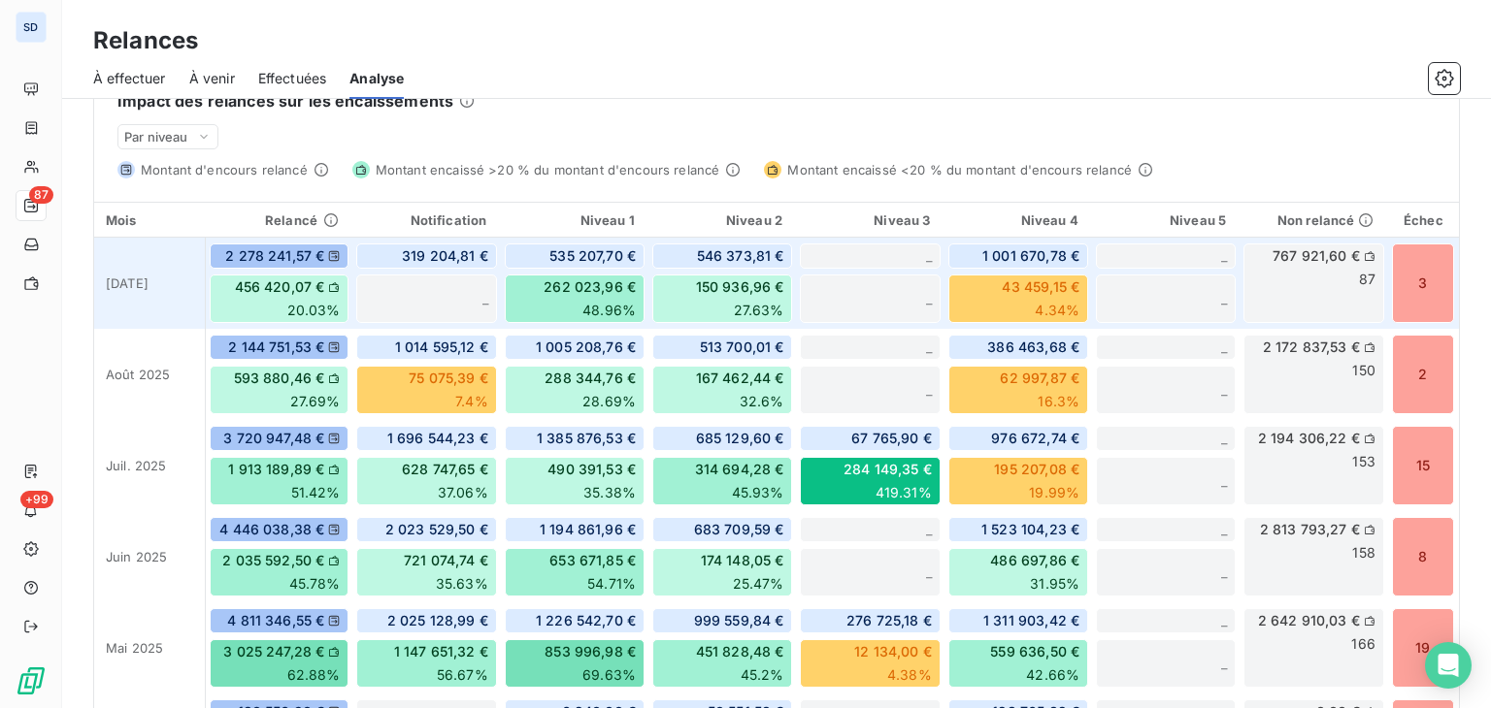
drag, startPoint x: 1303, startPoint y: 261, endPoint x: 1318, endPoint y: 259, distance: 14.7
click at [1318, 259] on span "767 921,60 €" at bounding box center [1315, 255] width 87 height 19
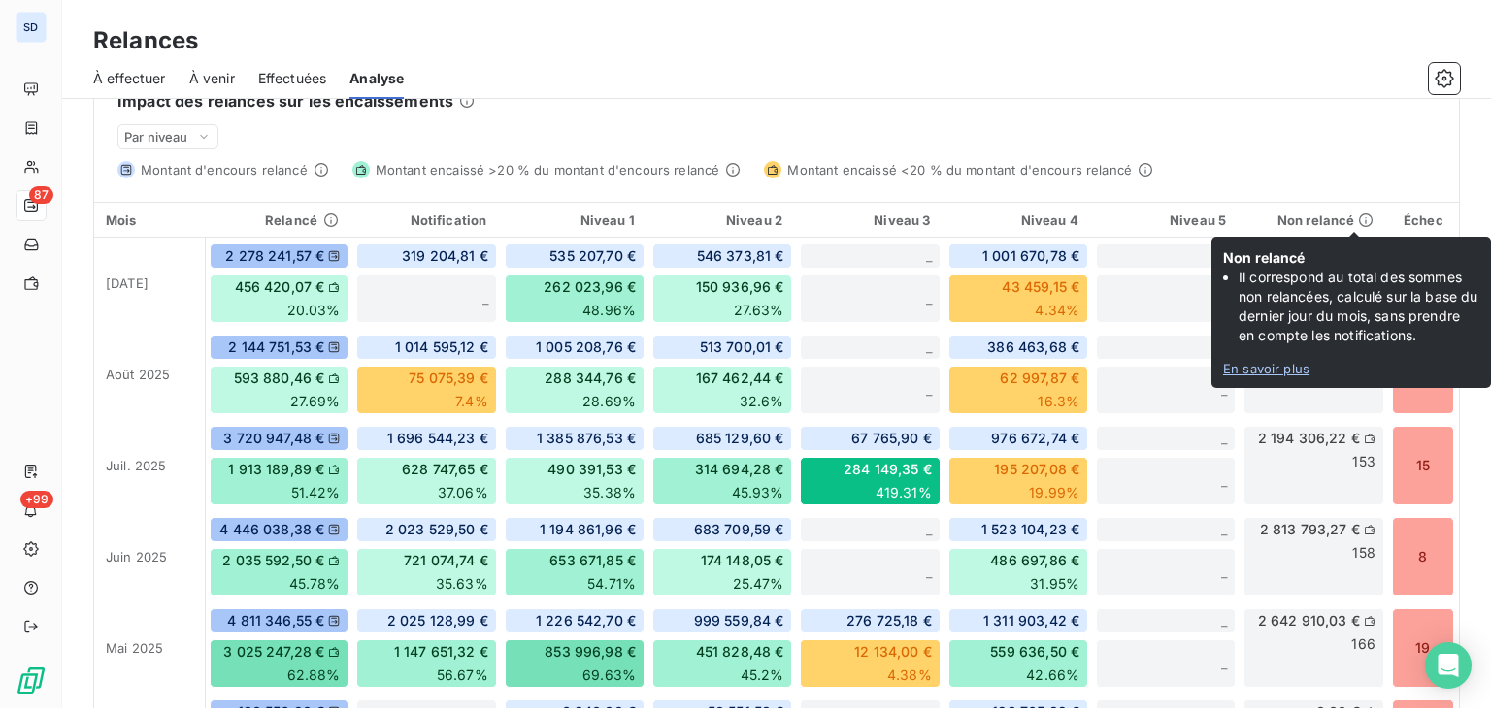
click at [1284, 367] on link "En savoir plus" at bounding box center [1351, 369] width 256 height 16
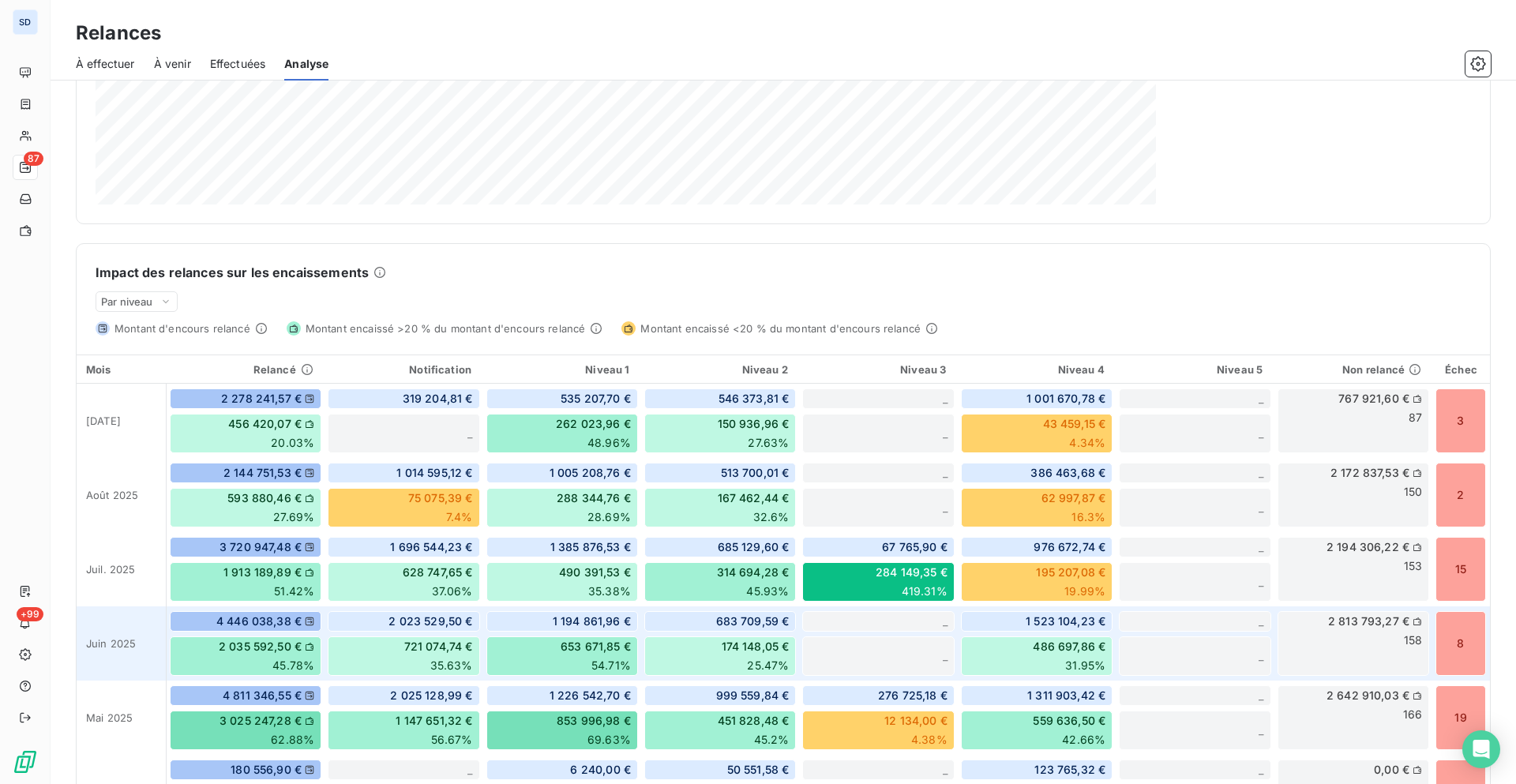
scroll to position [331, 0]
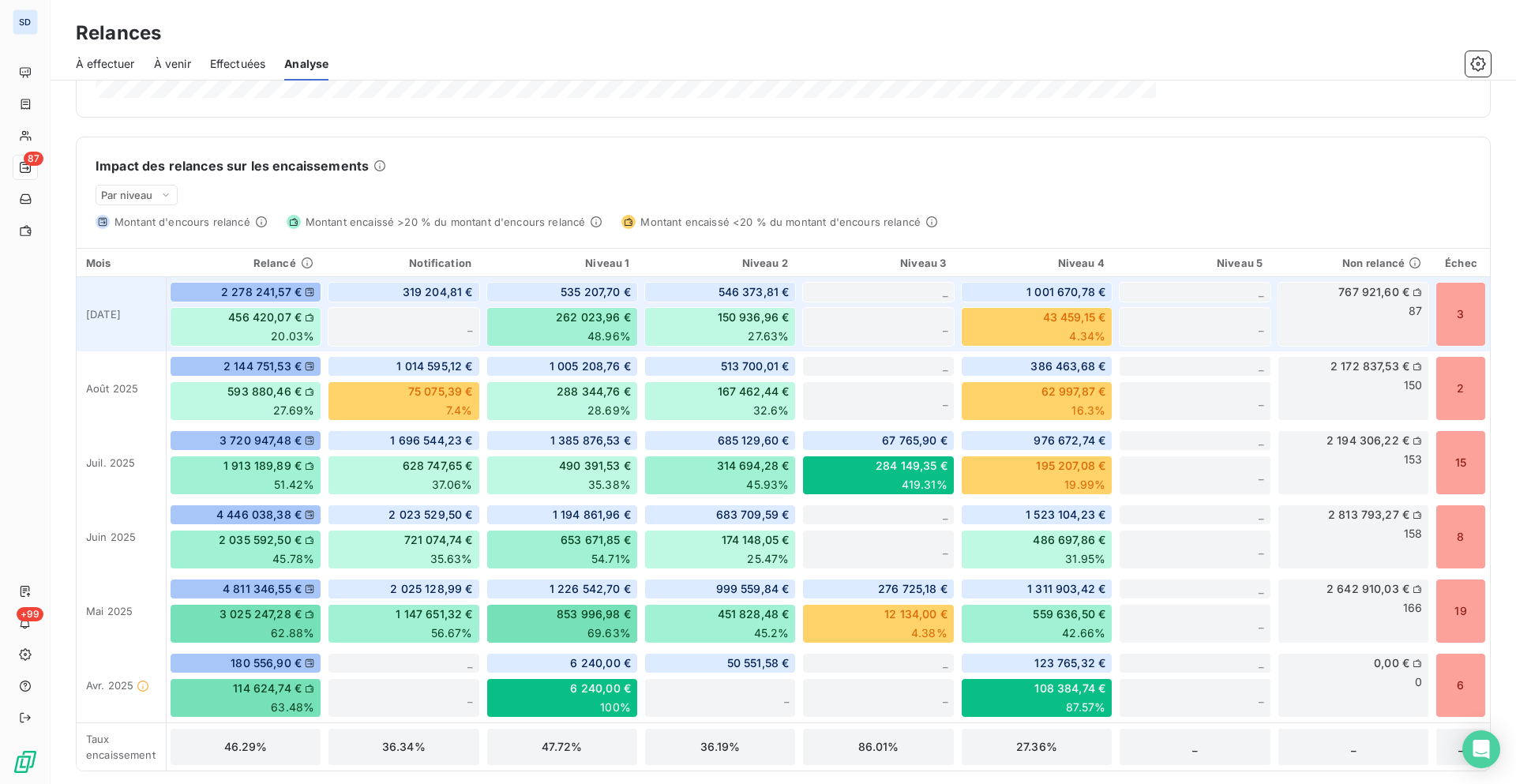
drag, startPoint x: 950, startPoint y: 259, endPoint x: 860, endPoint y: 278, distance: 92.0
click at [860, 278] on table "Mois Relancé Notification Niveau 1 Niveau 2 Niveau 3 Niveau 4 Niveau 5 Non rela…" at bounding box center [783, 509] width 1413 height 522
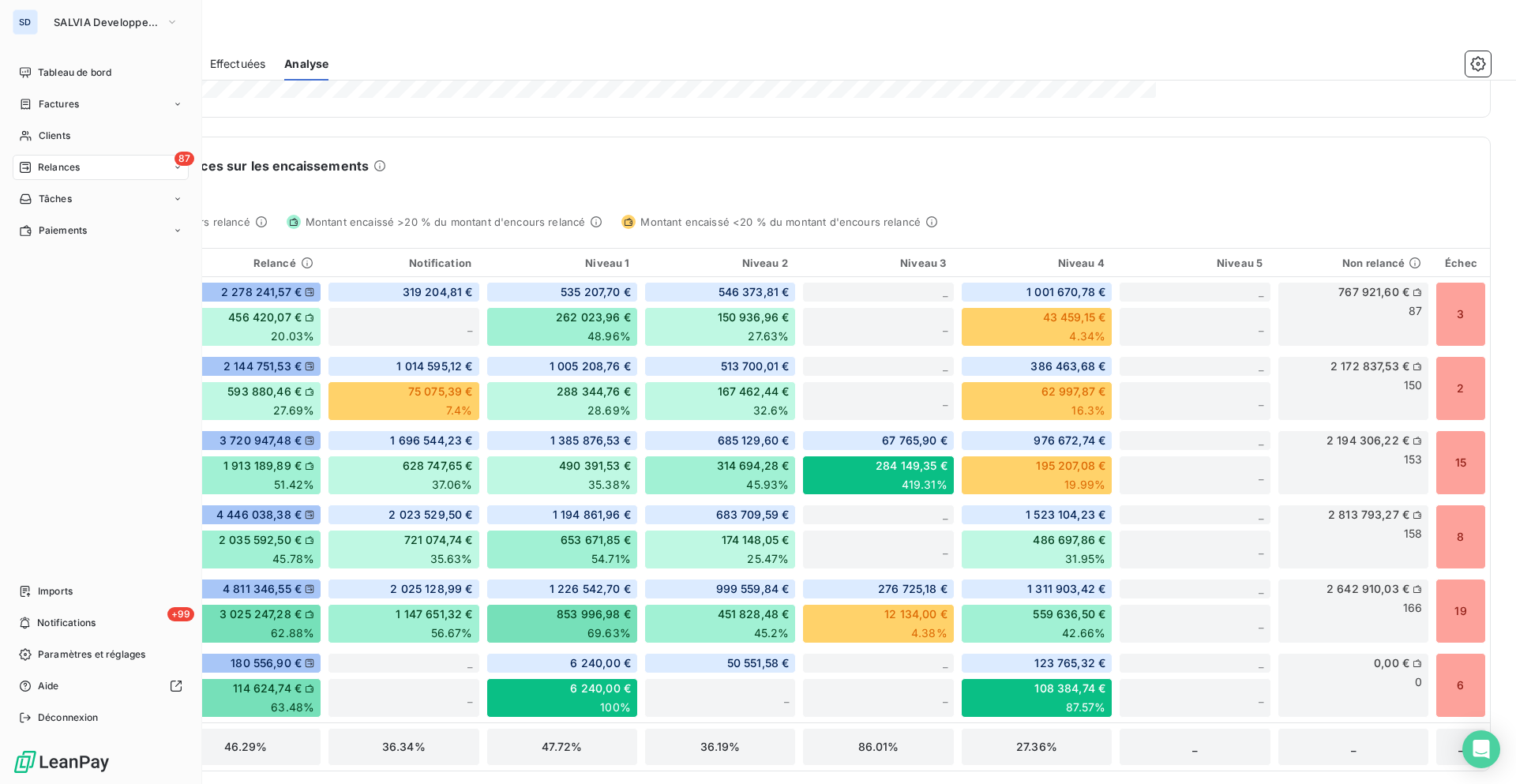
click at [86, 169] on div "87 Relances" at bounding box center [101, 167] width 176 height 25
click at [77, 194] on span "À effectuer" at bounding box center [63, 198] width 51 height 14
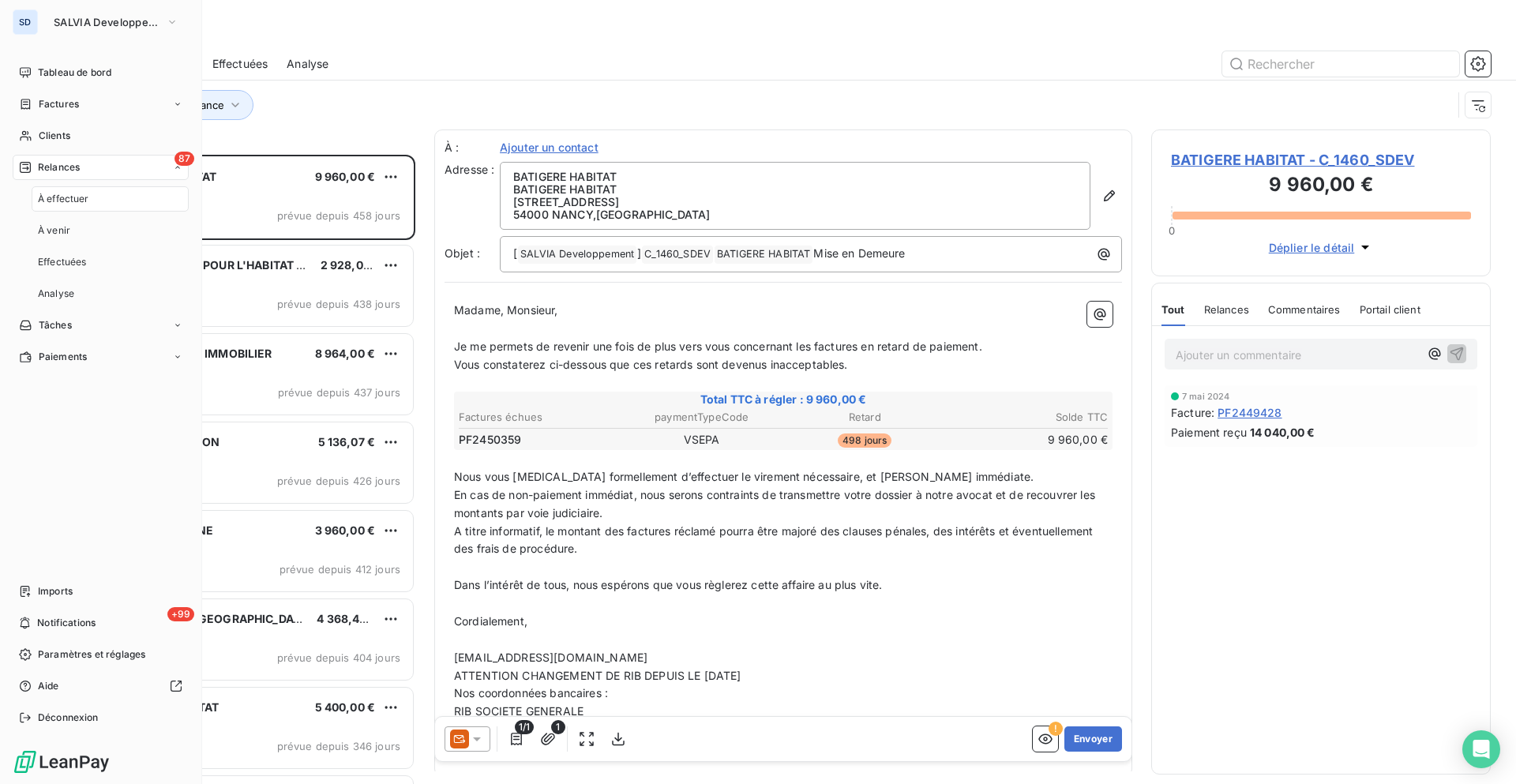
scroll to position [617, 328]
click at [55, 232] on span "À venir" at bounding box center [55, 230] width 33 height 14
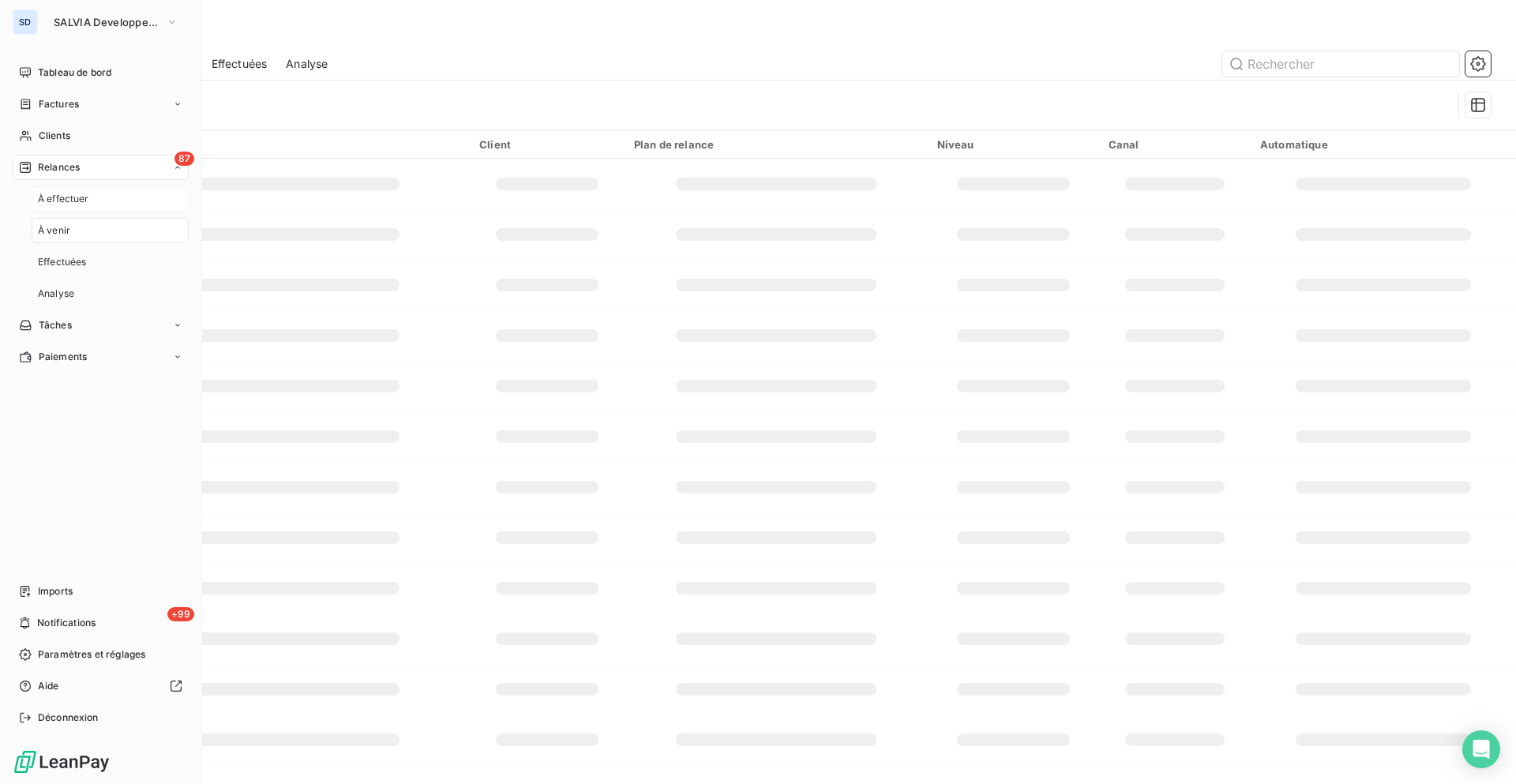
click at [81, 193] on span "À effectuer" at bounding box center [63, 198] width 51 height 14
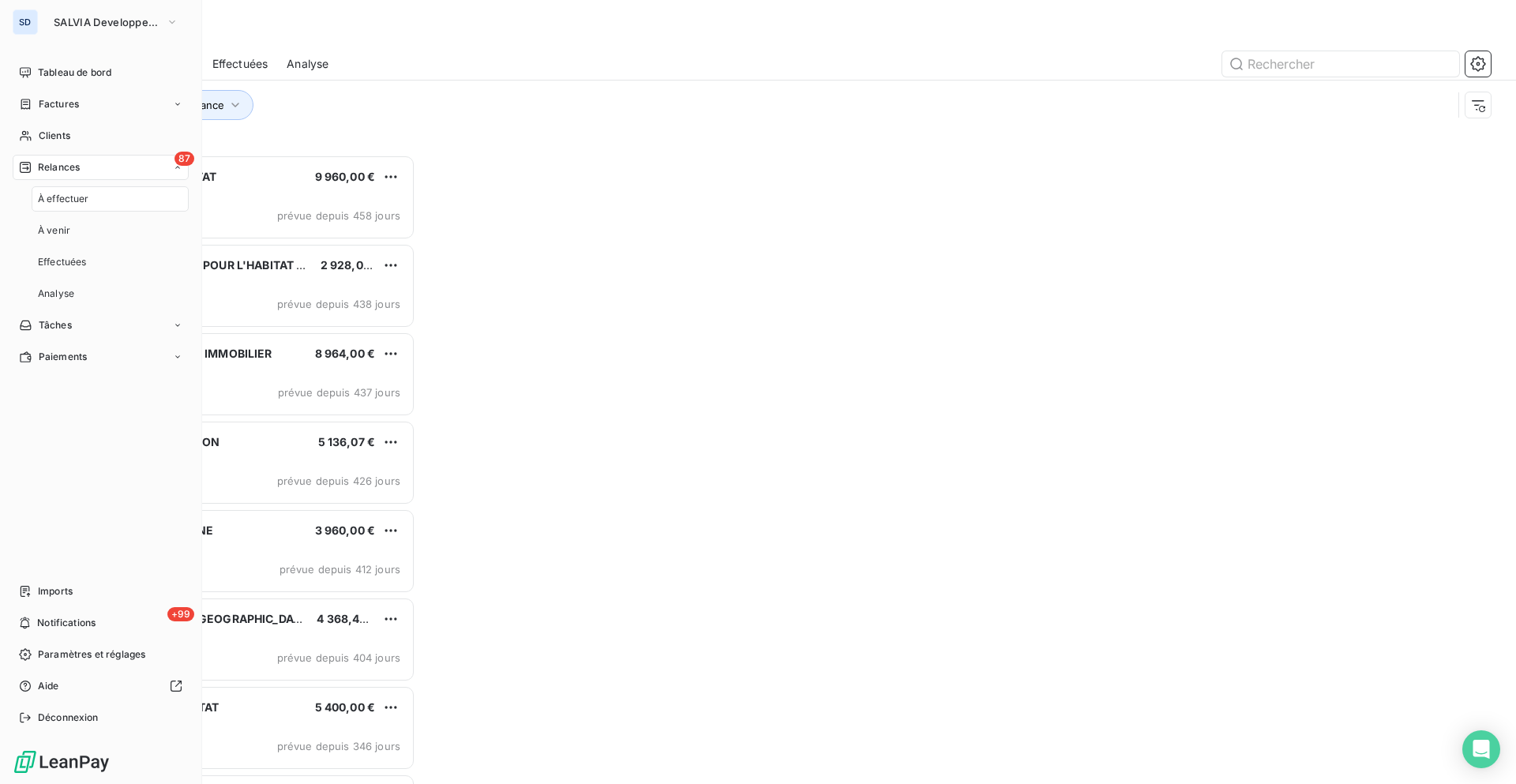
scroll to position [617, 328]
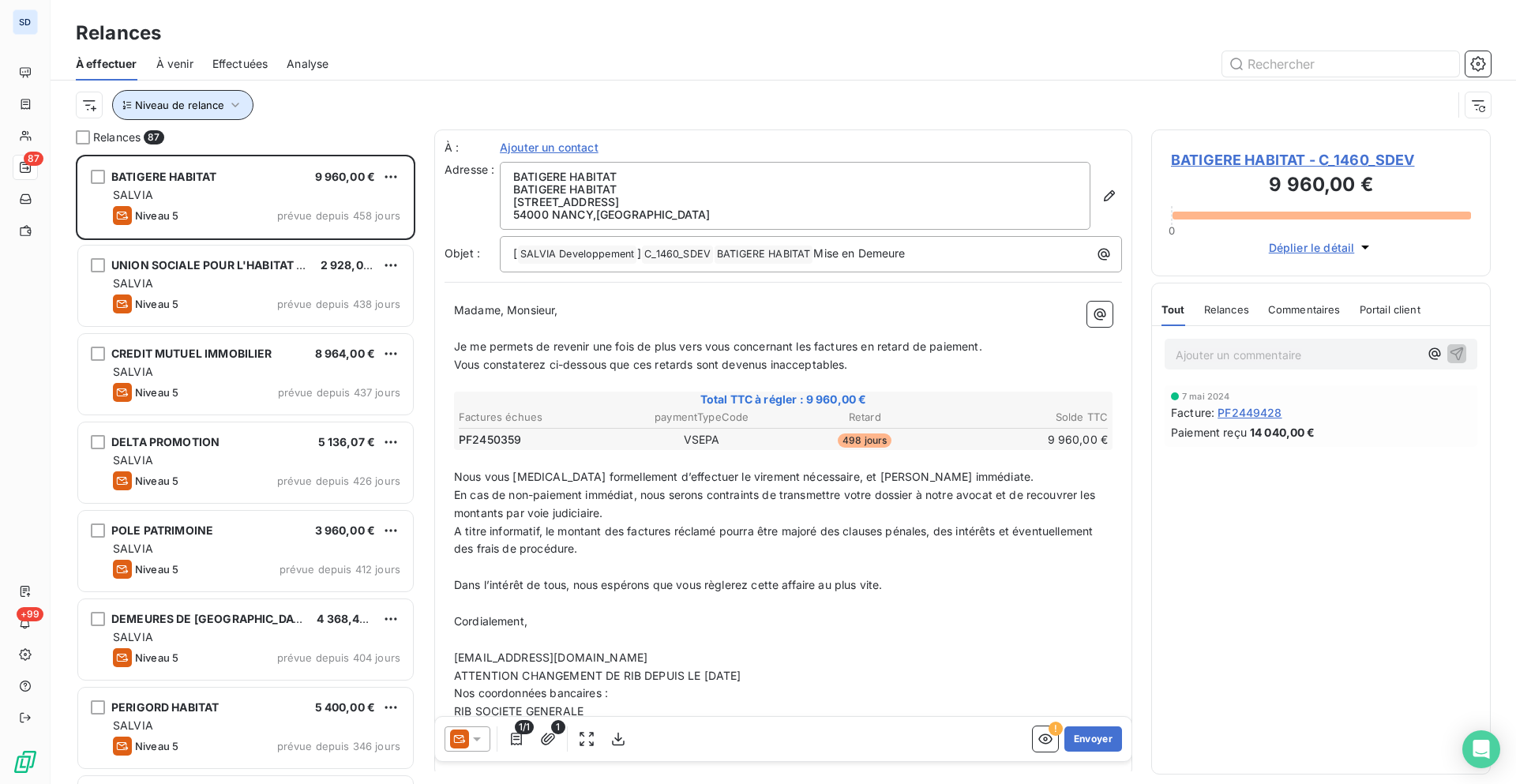
click at [238, 101] on icon "button" at bounding box center [234, 104] width 15 height 15
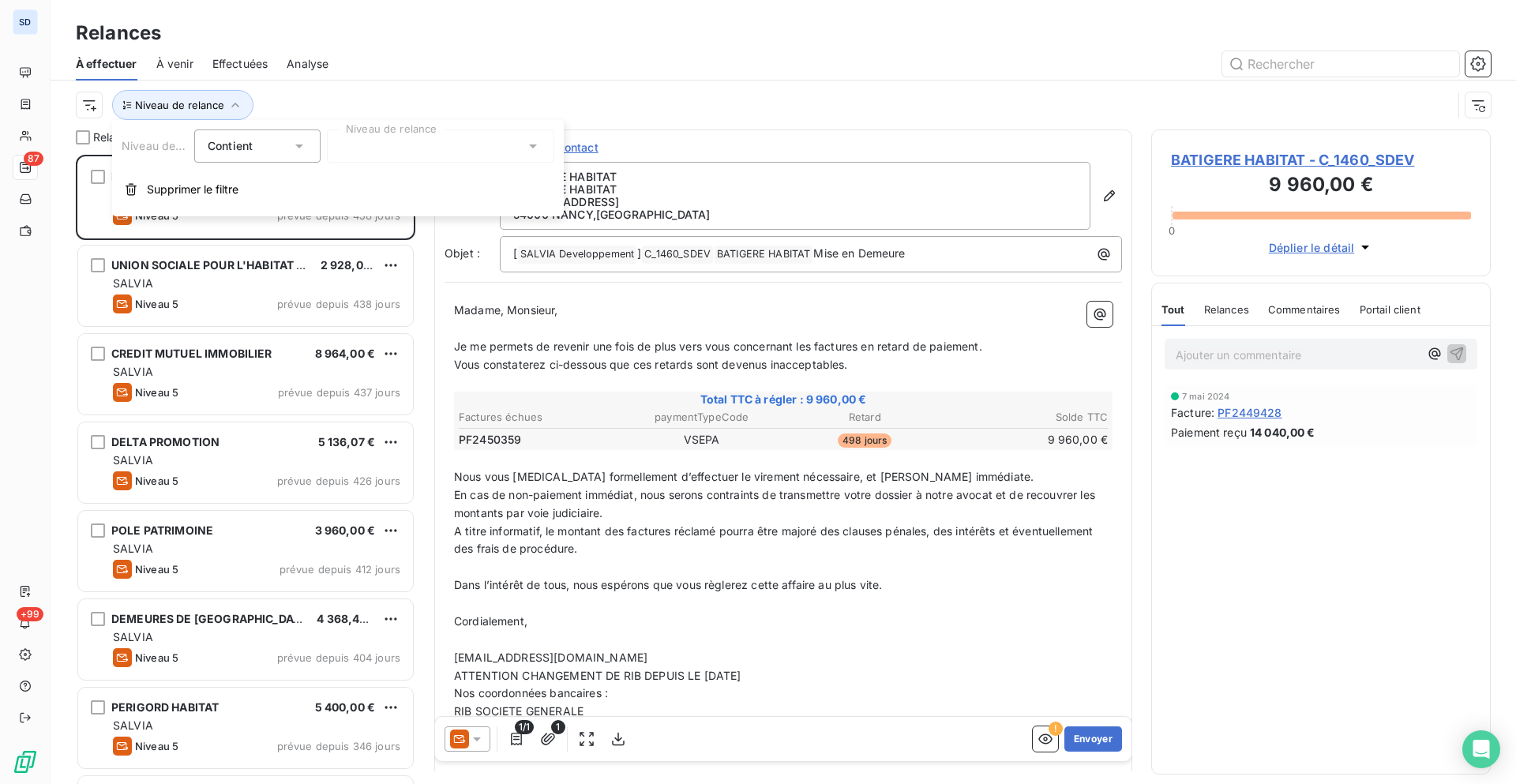
click at [459, 161] on div at bounding box center [440, 146] width 227 height 33
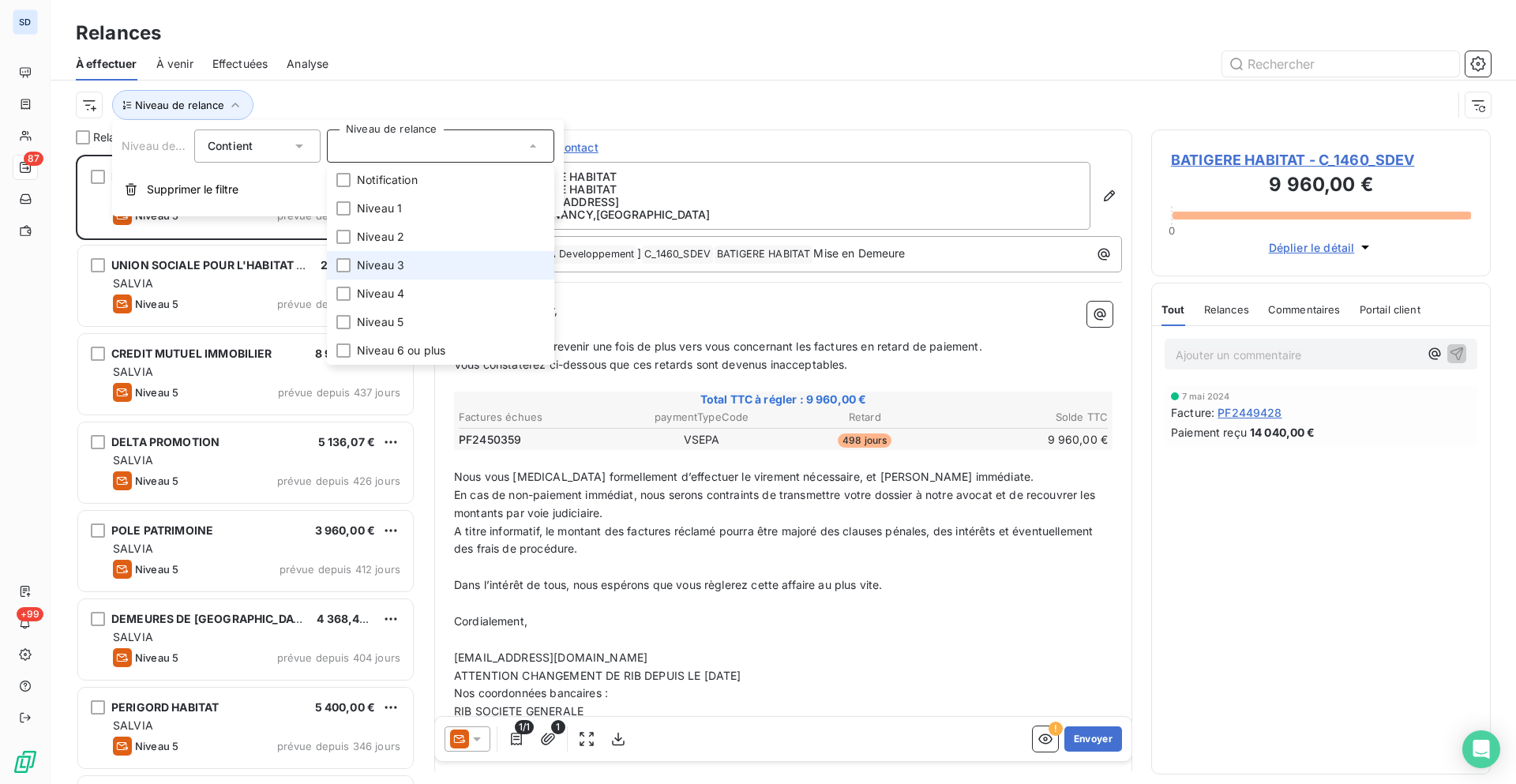
click at [368, 264] on span "Niveau 3" at bounding box center [381, 264] width 47 height 15
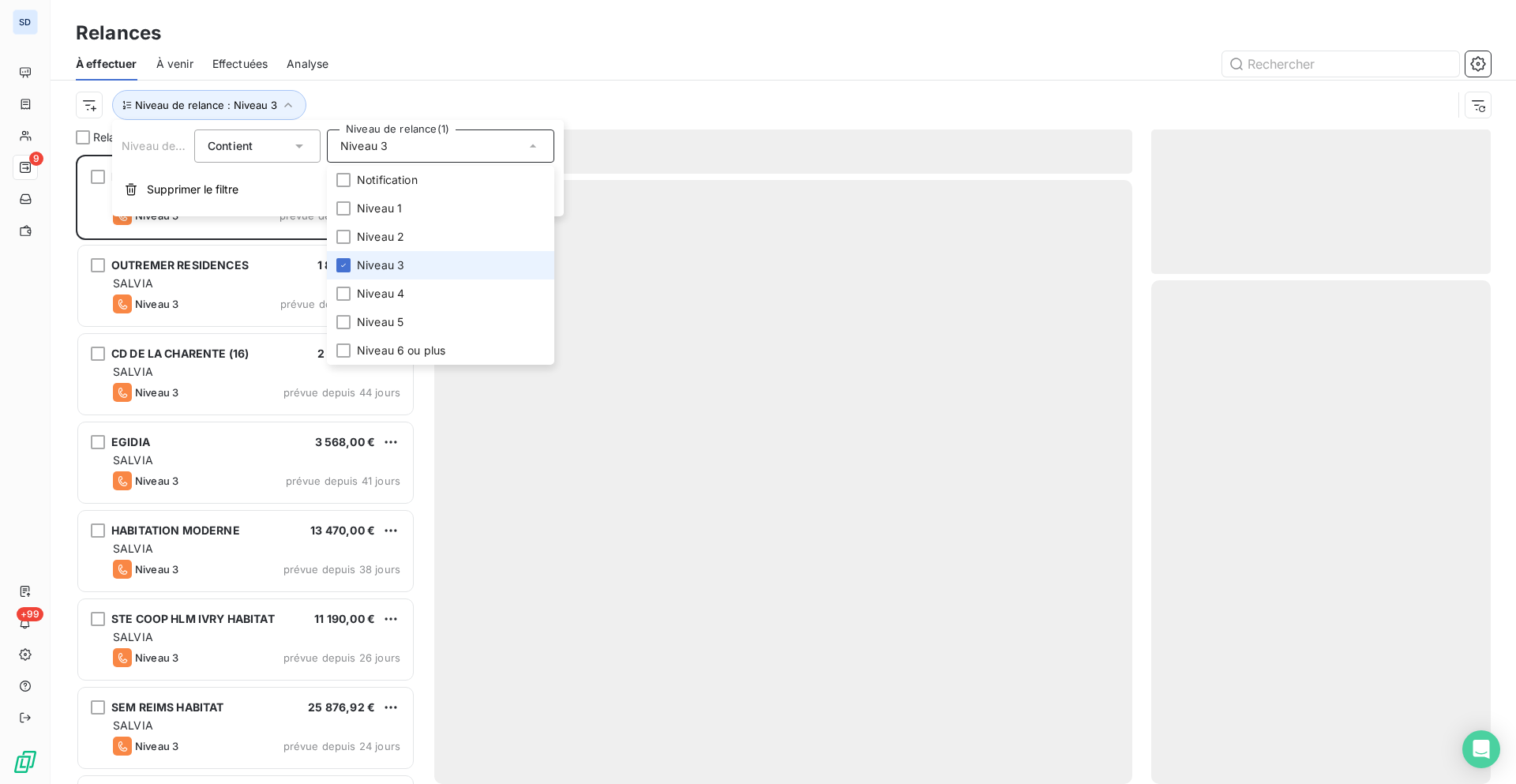
scroll to position [617, 328]
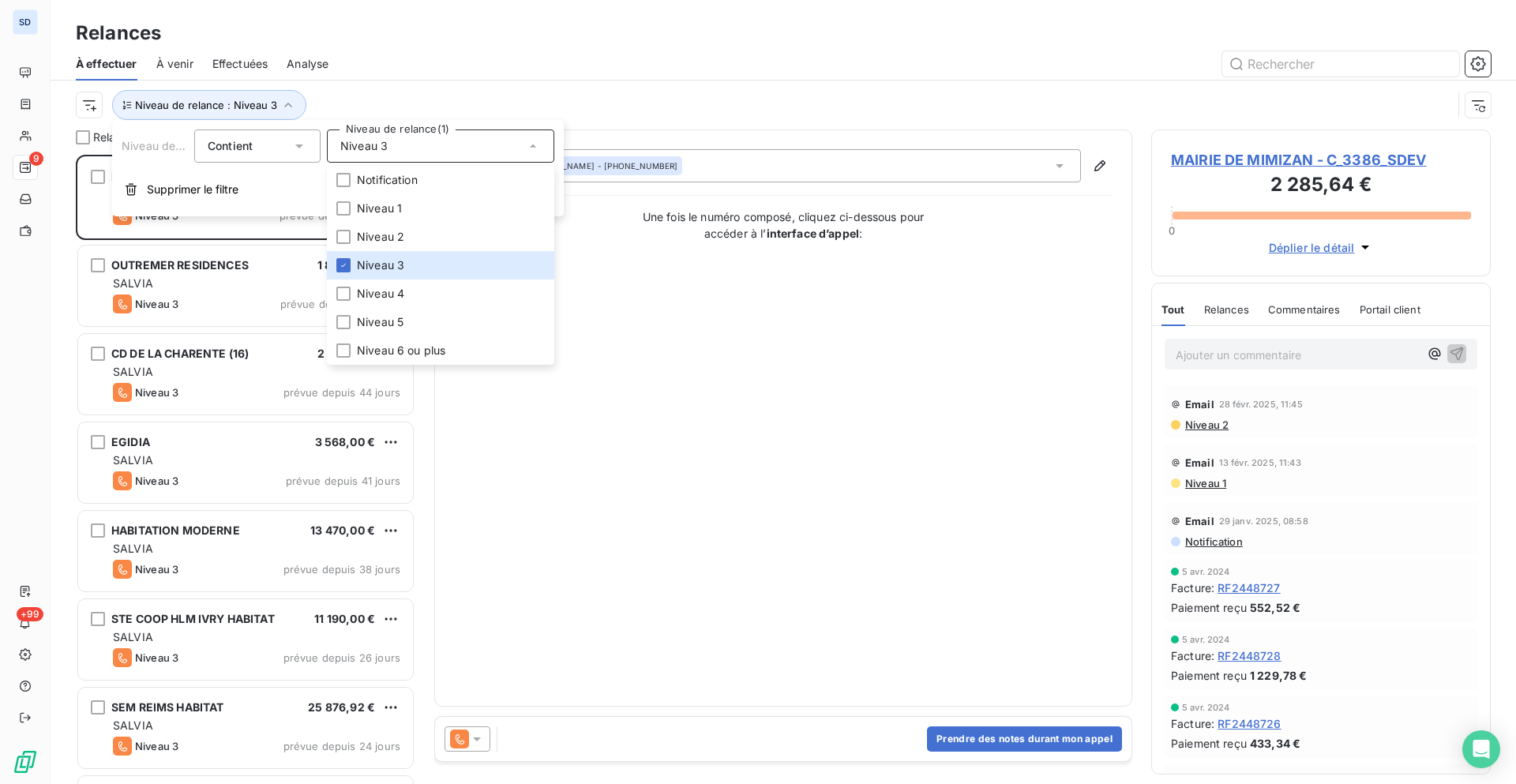
click at [570, 101] on div "Niveau de relance : Niveau 3" at bounding box center [763, 105] width 1376 height 30
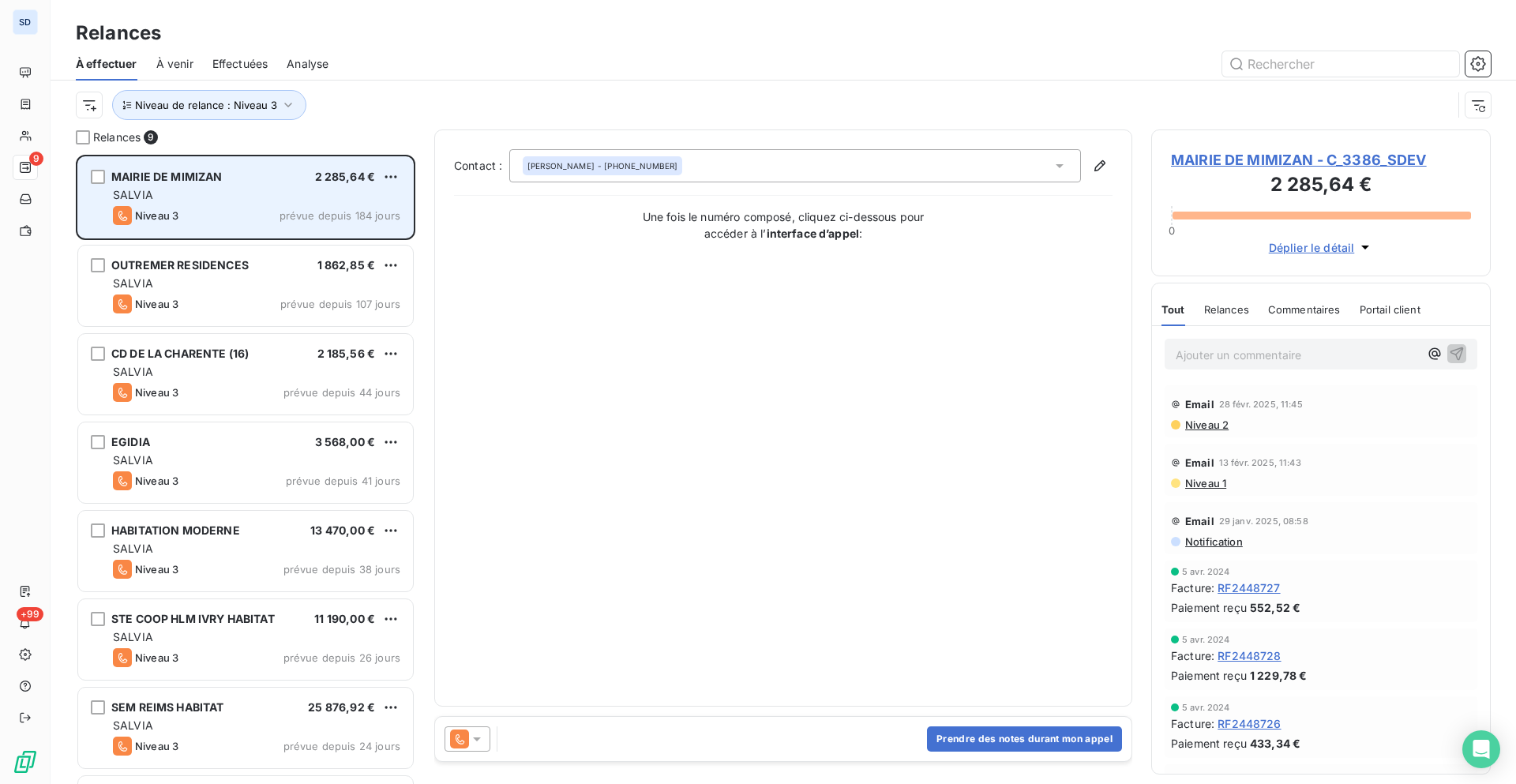
click at [261, 198] on div "SALVIA" at bounding box center [256, 194] width 287 height 15
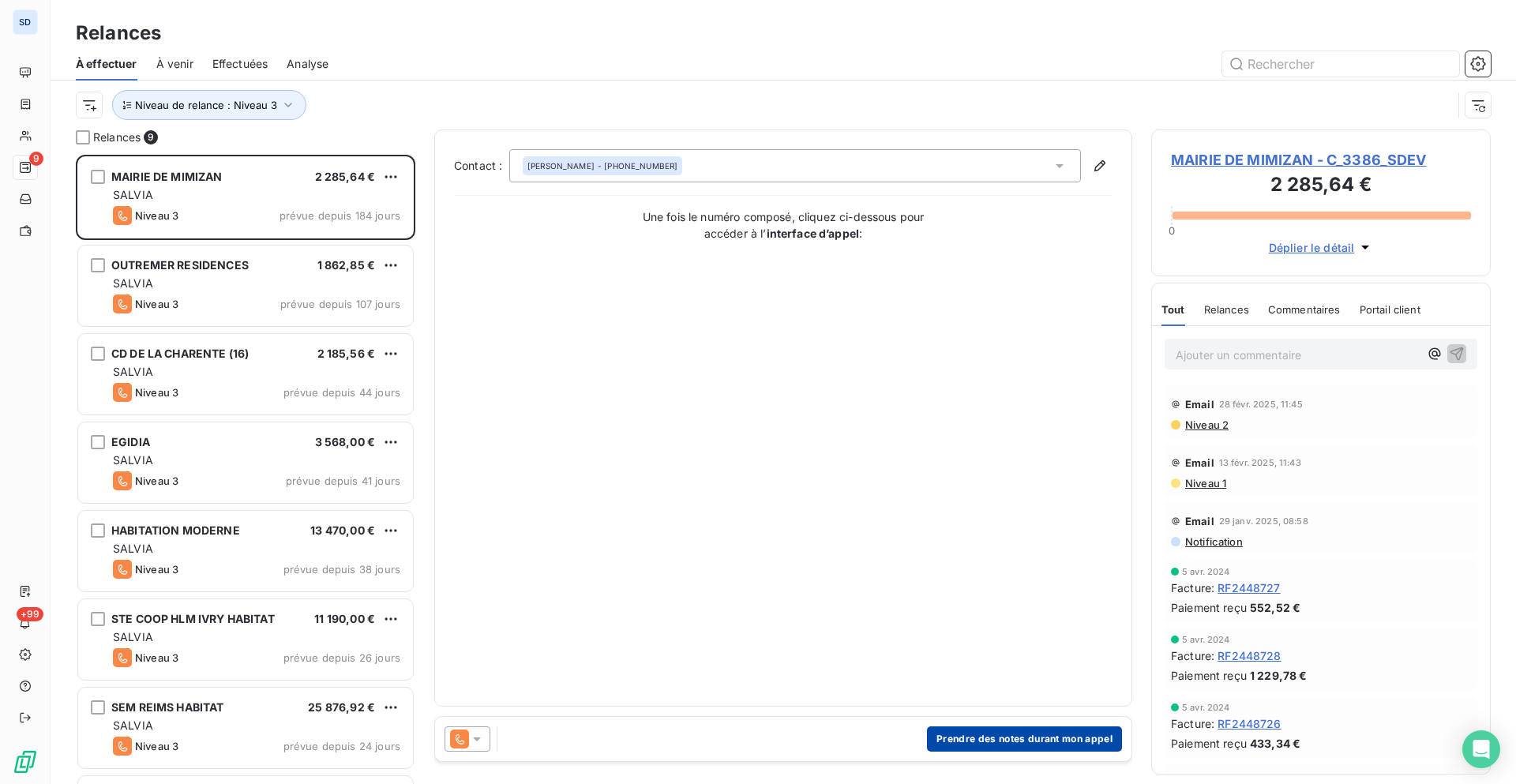
click at [1013, 575] on button "Prendre des notes durant mon appel" at bounding box center [1025, 738] width 195 height 25
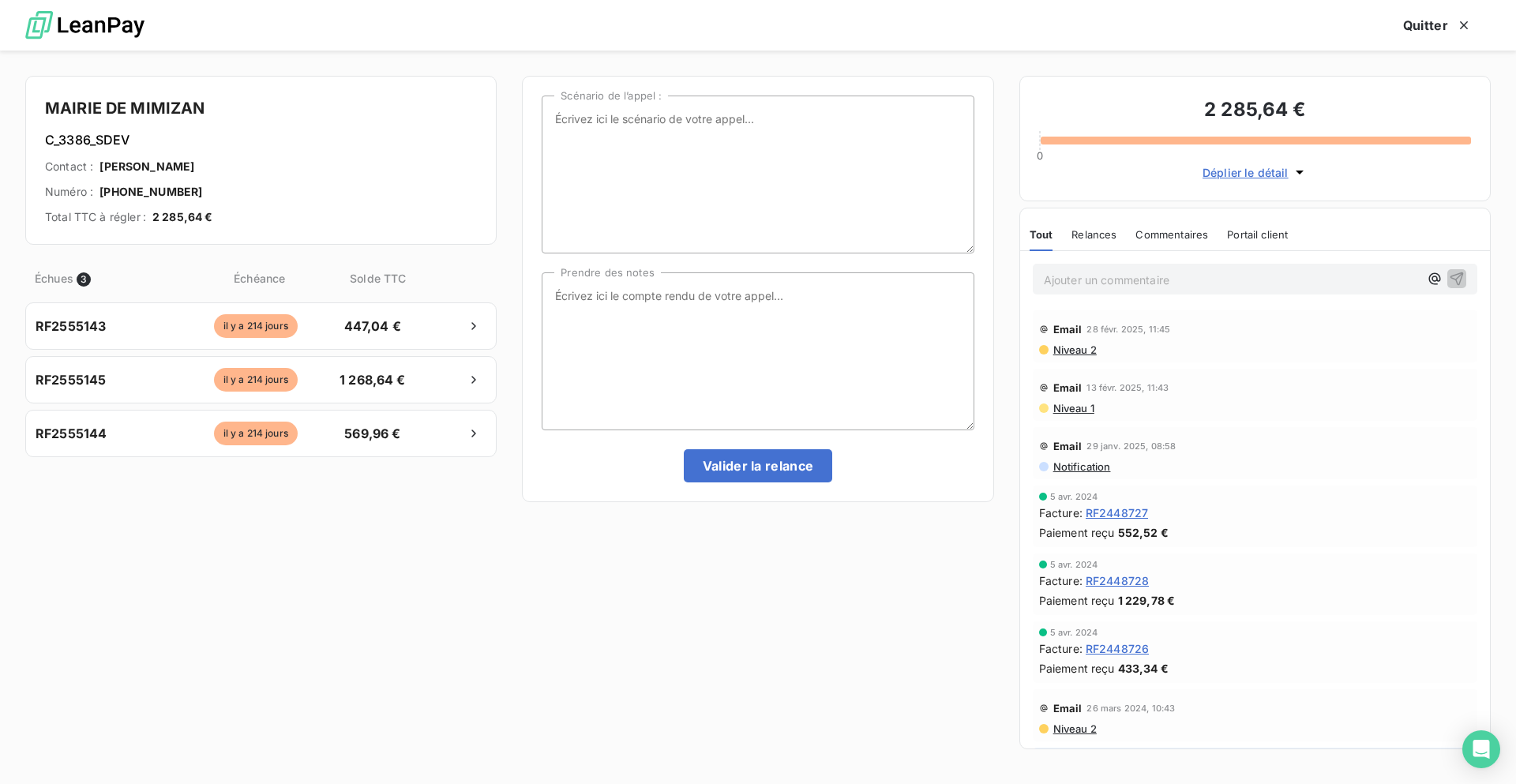
click at [81, 20] on img at bounding box center [85, 25] width 120 height 43
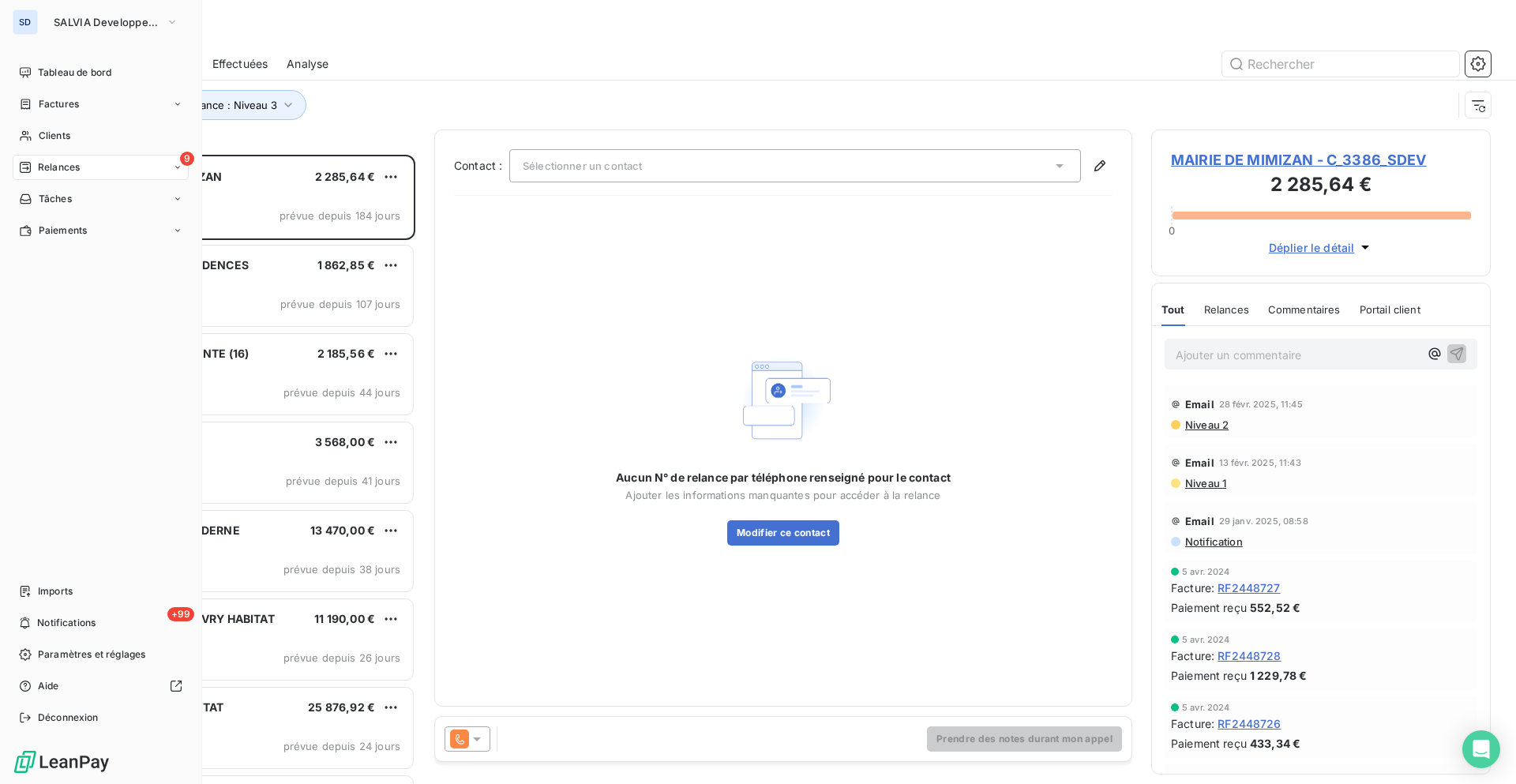
click at [107, 169] on div "9 Relances" at bounding box center [101, 167] width 176 height 25
click at [96, 288] on div "Analyse" at bounding box center [110, 293] width 157 height 25
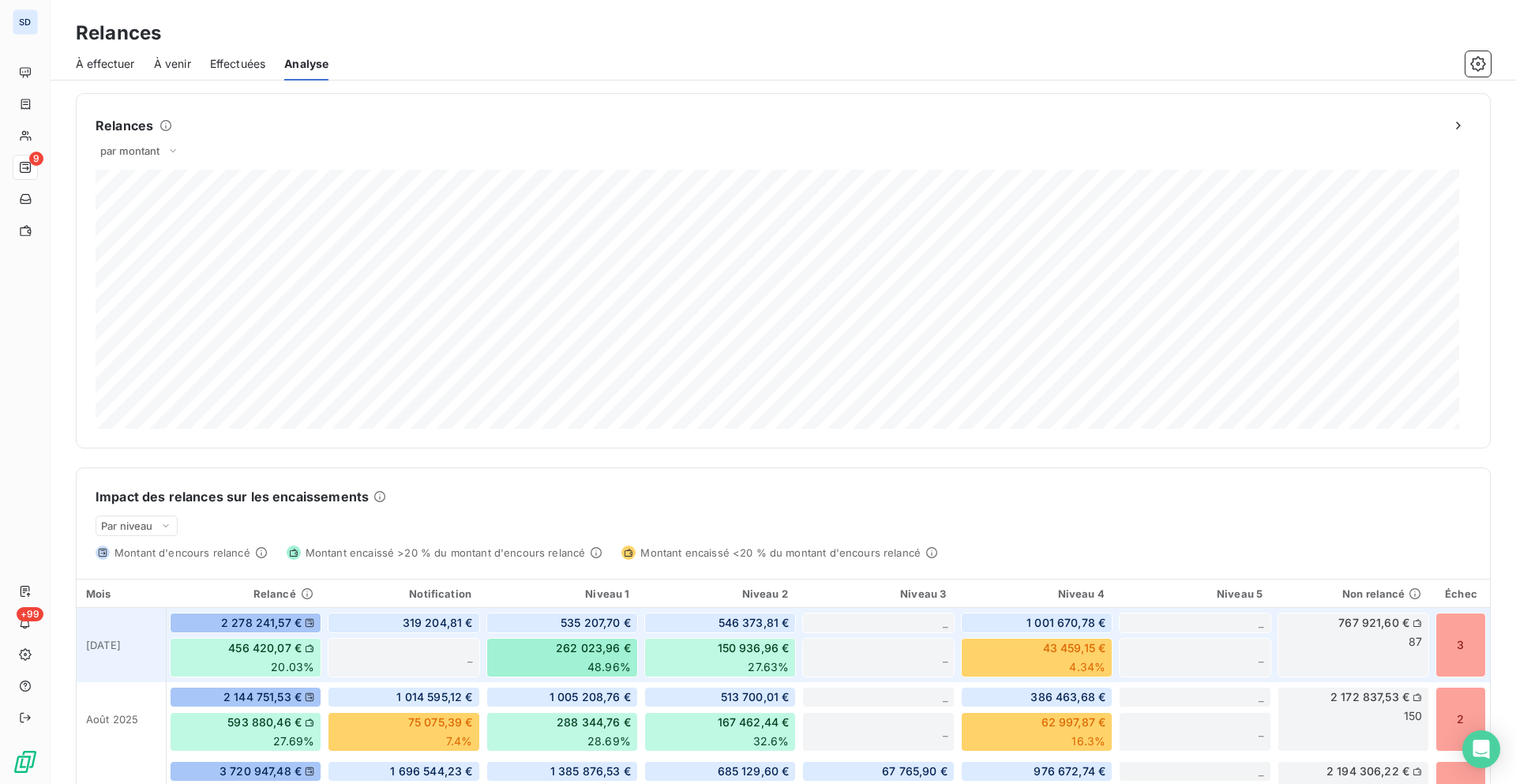
scroll to position [331, 0]
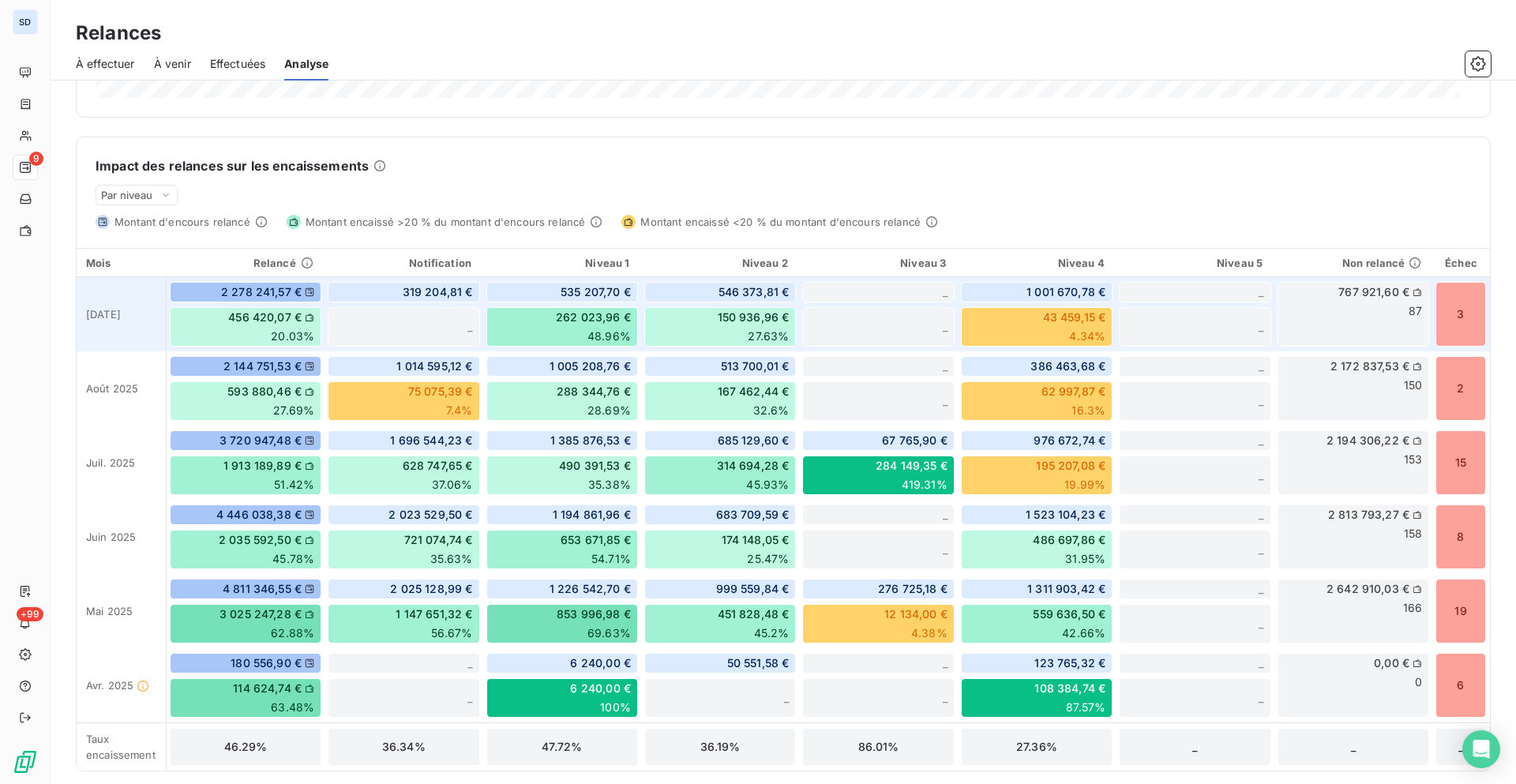
click at [1212, 295] on span "767 921,60 €" at bounding box center [1374, 291] width 71 height 15
click at [1212, 310] on span "87" at bounding box center [1415, 311] width 13 height 15
click at [1212, 266] on div "Non relancé" at bounding box center [1352, 263] width 138 height 13
click at [1212, 312] on div "3" at bounding box center [1461, 314] width 50 height 65
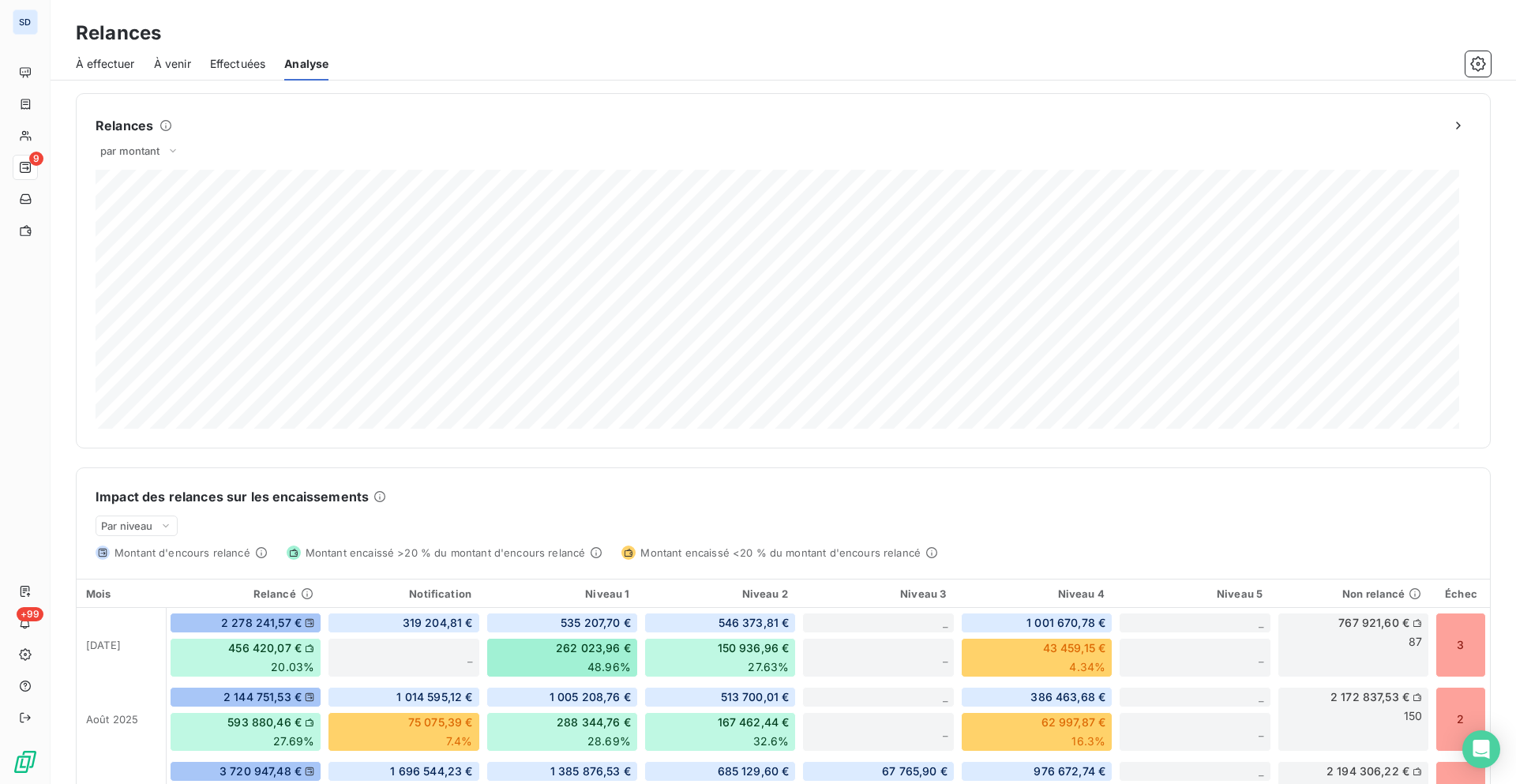
scroll to position [331, 0]
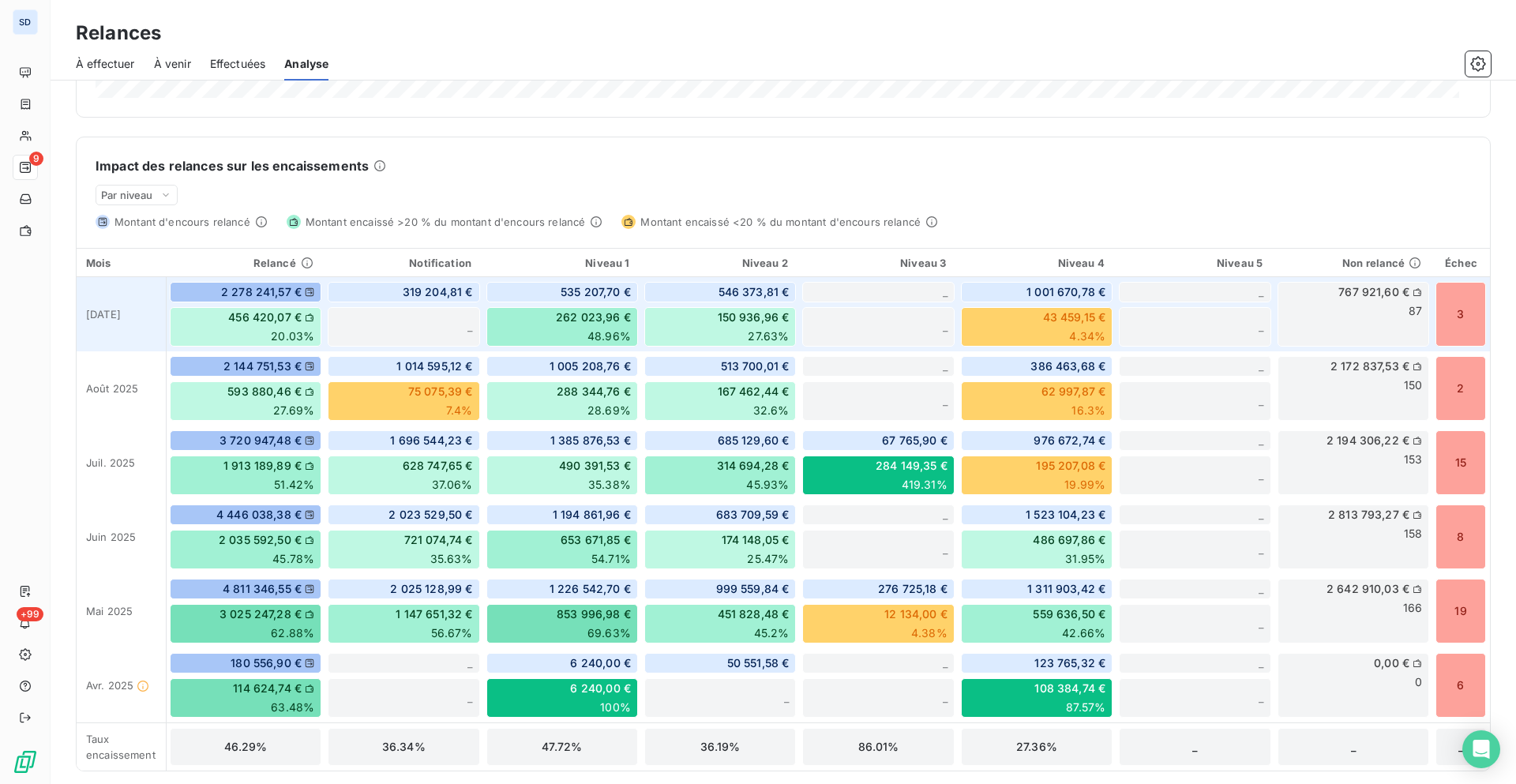
click at [1212, 300] on div "767 921,60 € 87" at bounding box center [1353, 314] width 151 height 65
click at [435, 292] on span "319 204,81 €" at bounding box center [438, 291] width 70 height 15
click at [561, 298] on span "535 207,70 €" at bounding box center [596, 291] width 70 height 15
click at [566, 337] on div "262 023,96 € 48.96%" at bounding box center [562, 326] width 151 height 40
click at [747, 292] on span "546 373,81 €" at bounding box center [754, 291] width 71 height 15
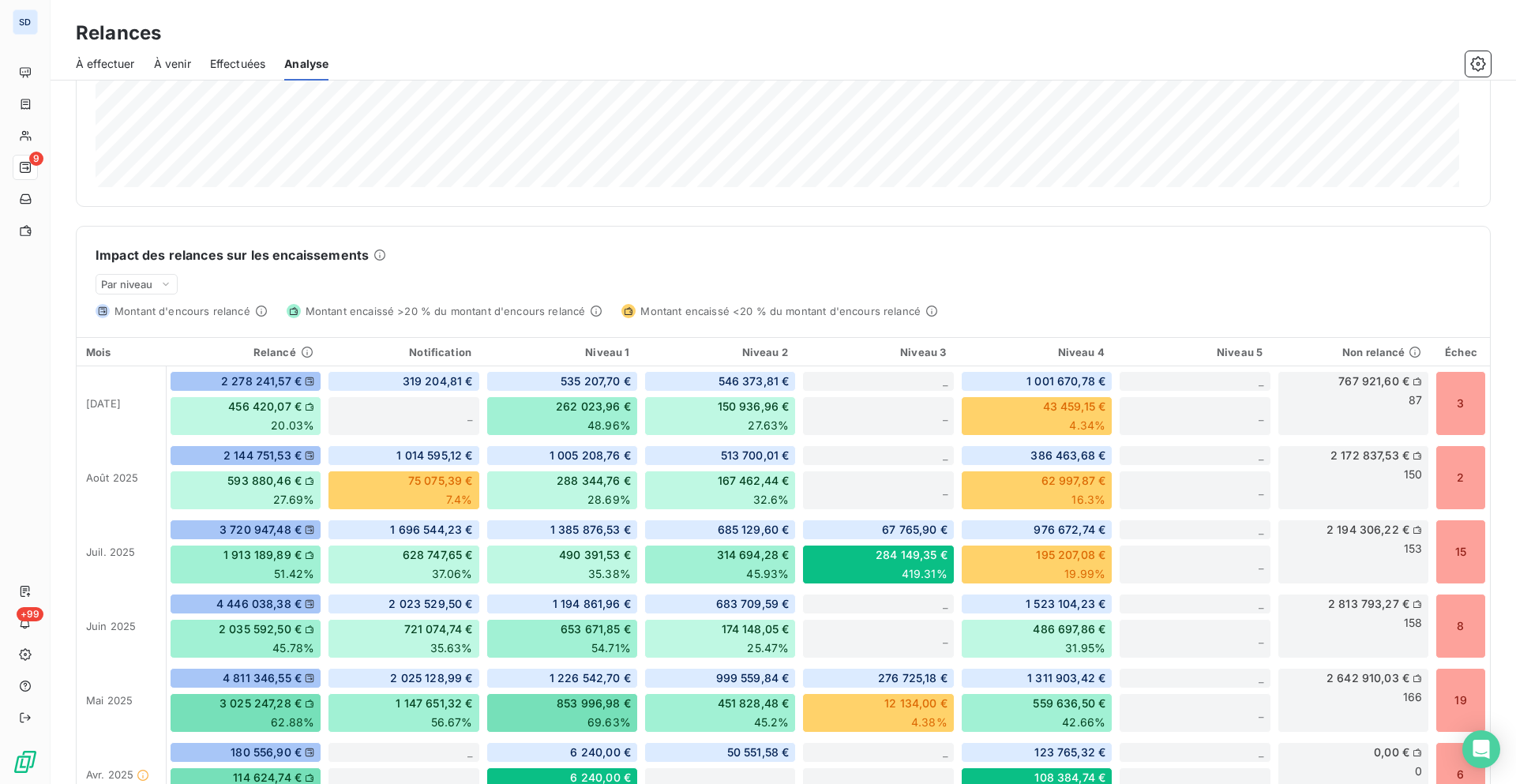
scroll to position [242, 0]
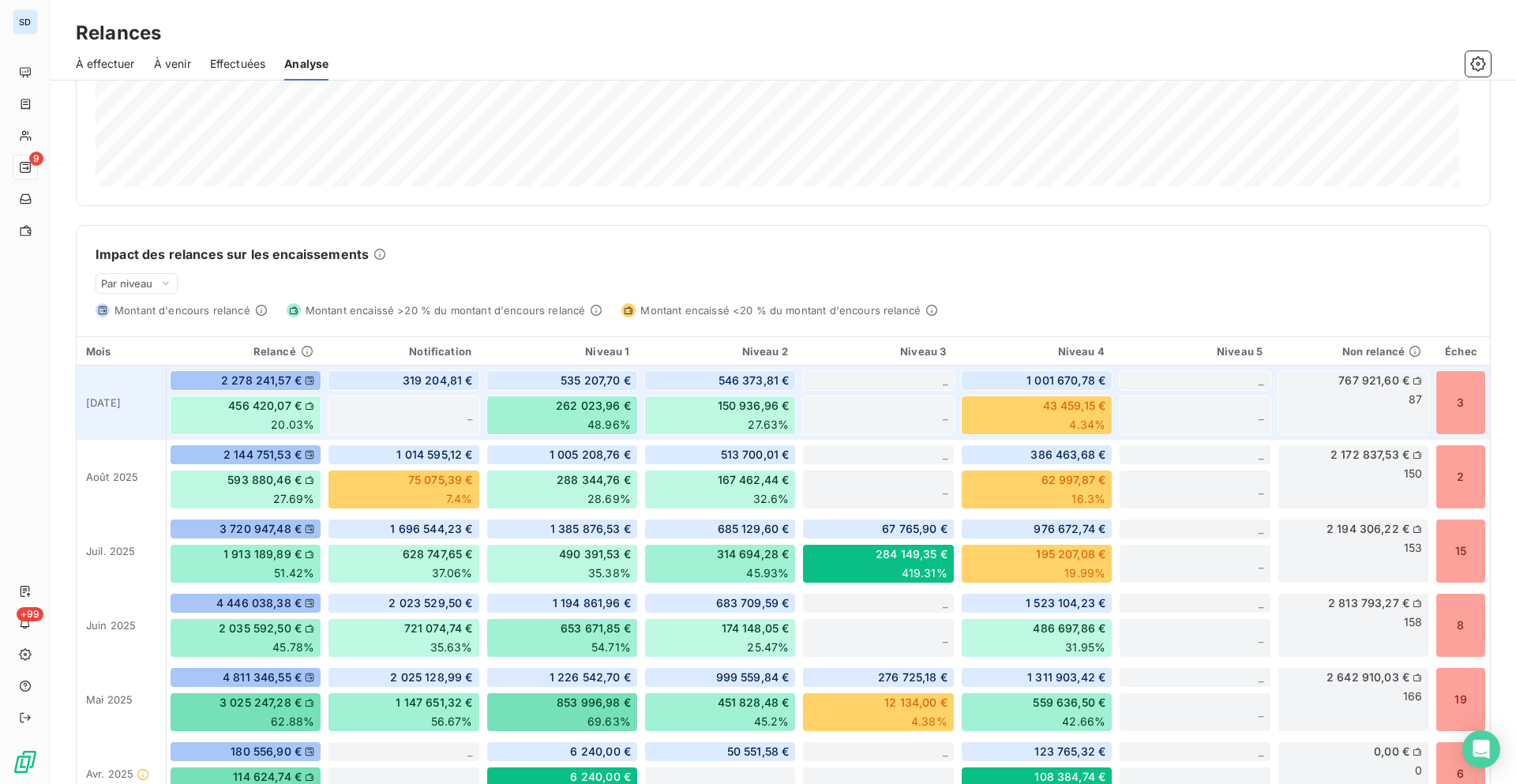
click at [1212, 382] on span "767 921,60 €" at bounding box center [1374, 380] width 71 height 15
drag, startPoint x: 1360, startPoint y: 382, endPoint x: 1383, endPoint y: 387, distance: 23.5
click at [1212, 387] on span "767 921,60 €" at bounding box center [1374, 380] width 71 height 15
click at [1212, 388] on div "767 921,60 € 87" at bounding box center [1353, 403] width 151 height 65
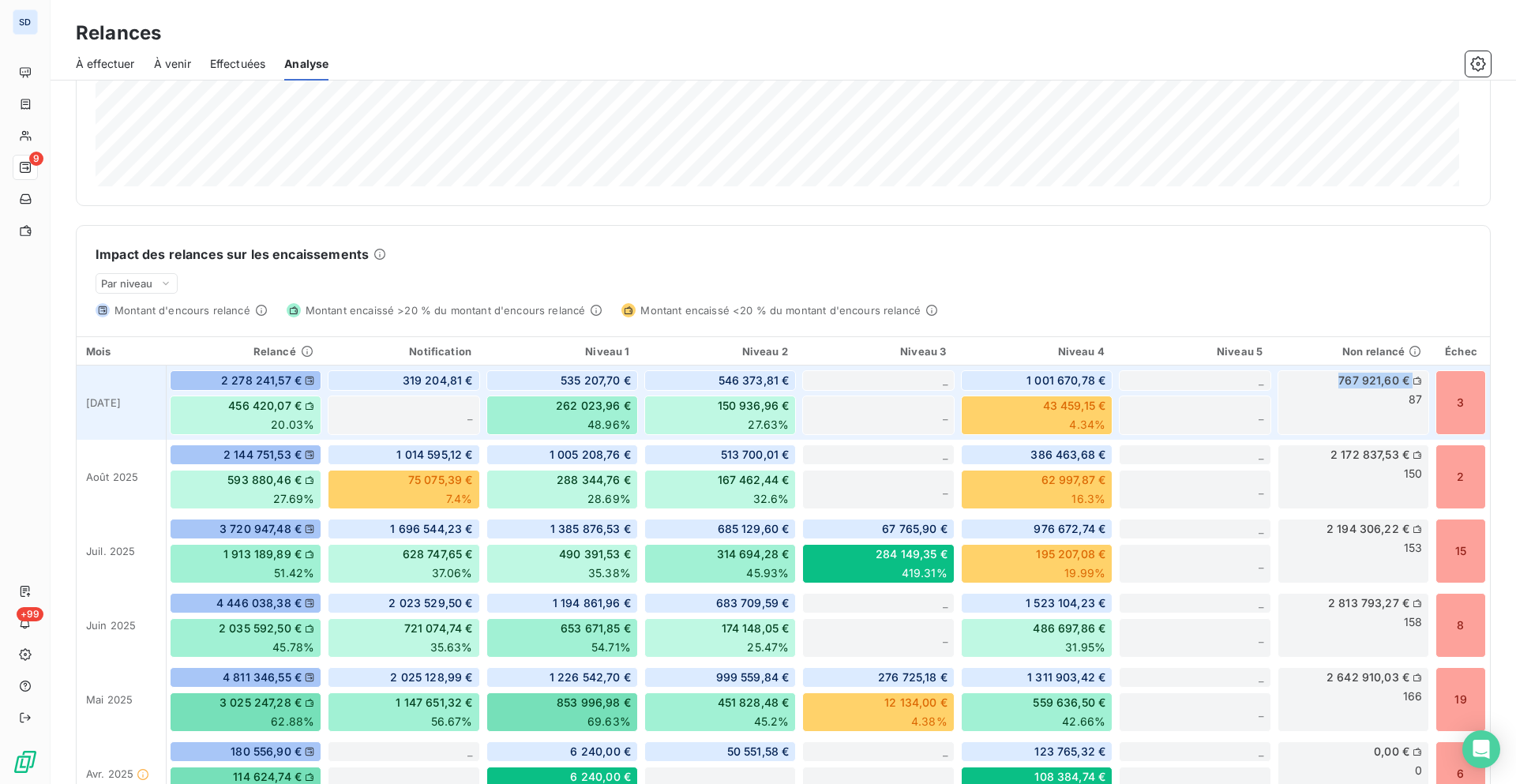
click at [1212, 388] on div "767 921,60 € 87" at bounding box center [1353, 403] width 151 height 65
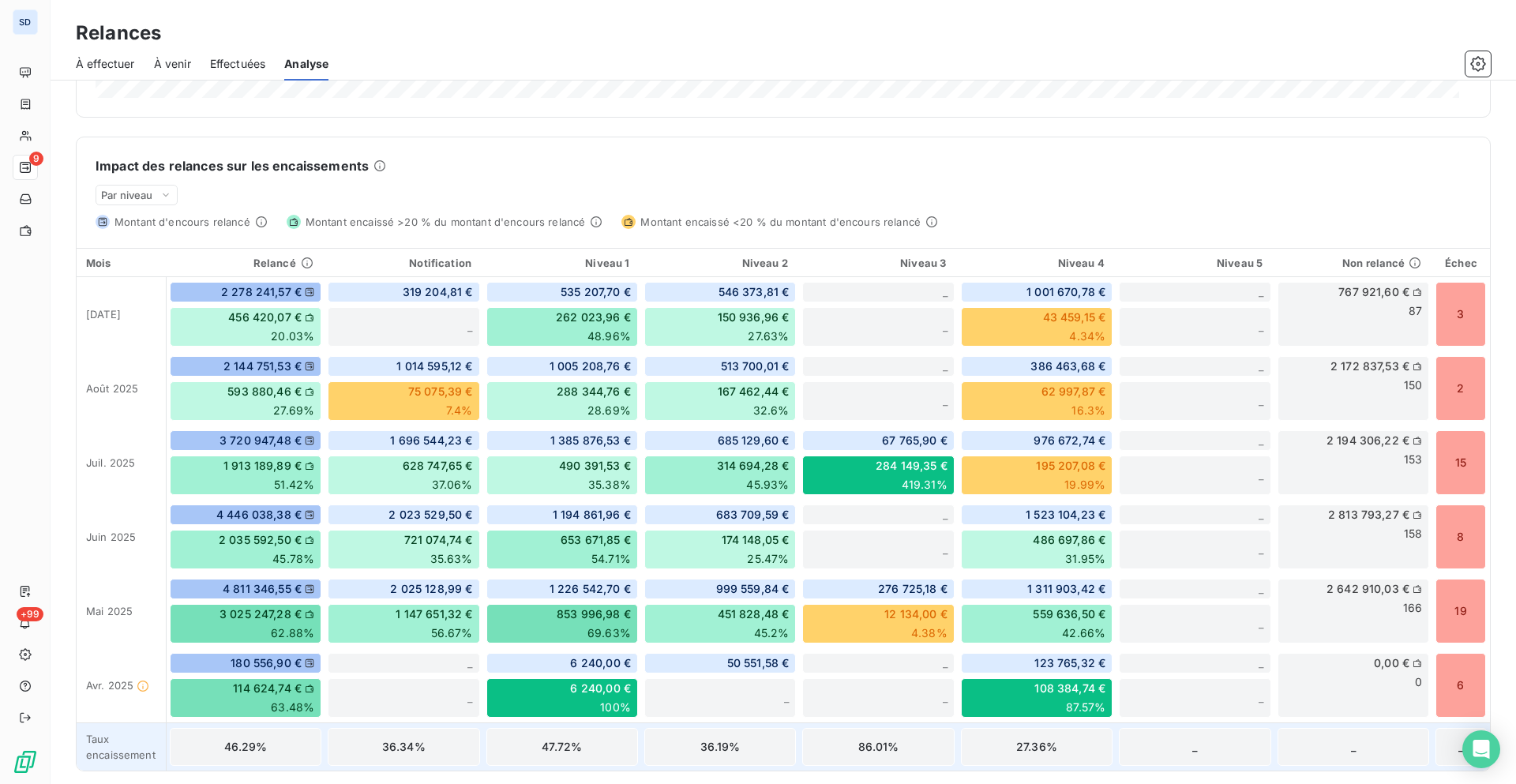
click at [1212, 575] on div "_" at bounding box center [1353, 747] width 151 height 38
click at [408, 303] on div "319 204,81 € _" at bounding box center [404, 314] width 158 height 74
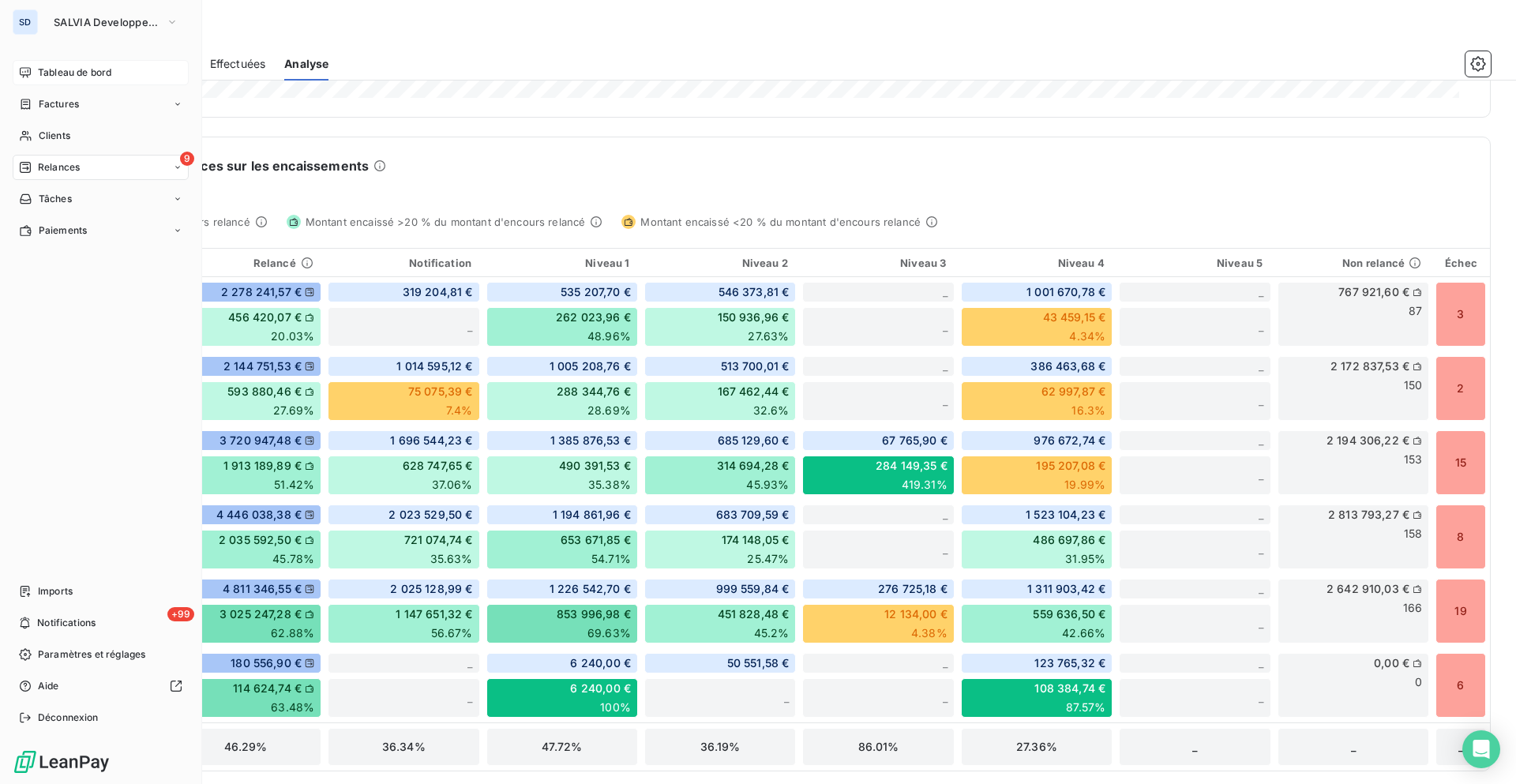
click at [67, 66] on span "Tableau de bord" at bounding box center [75, 72] width 73 height 14
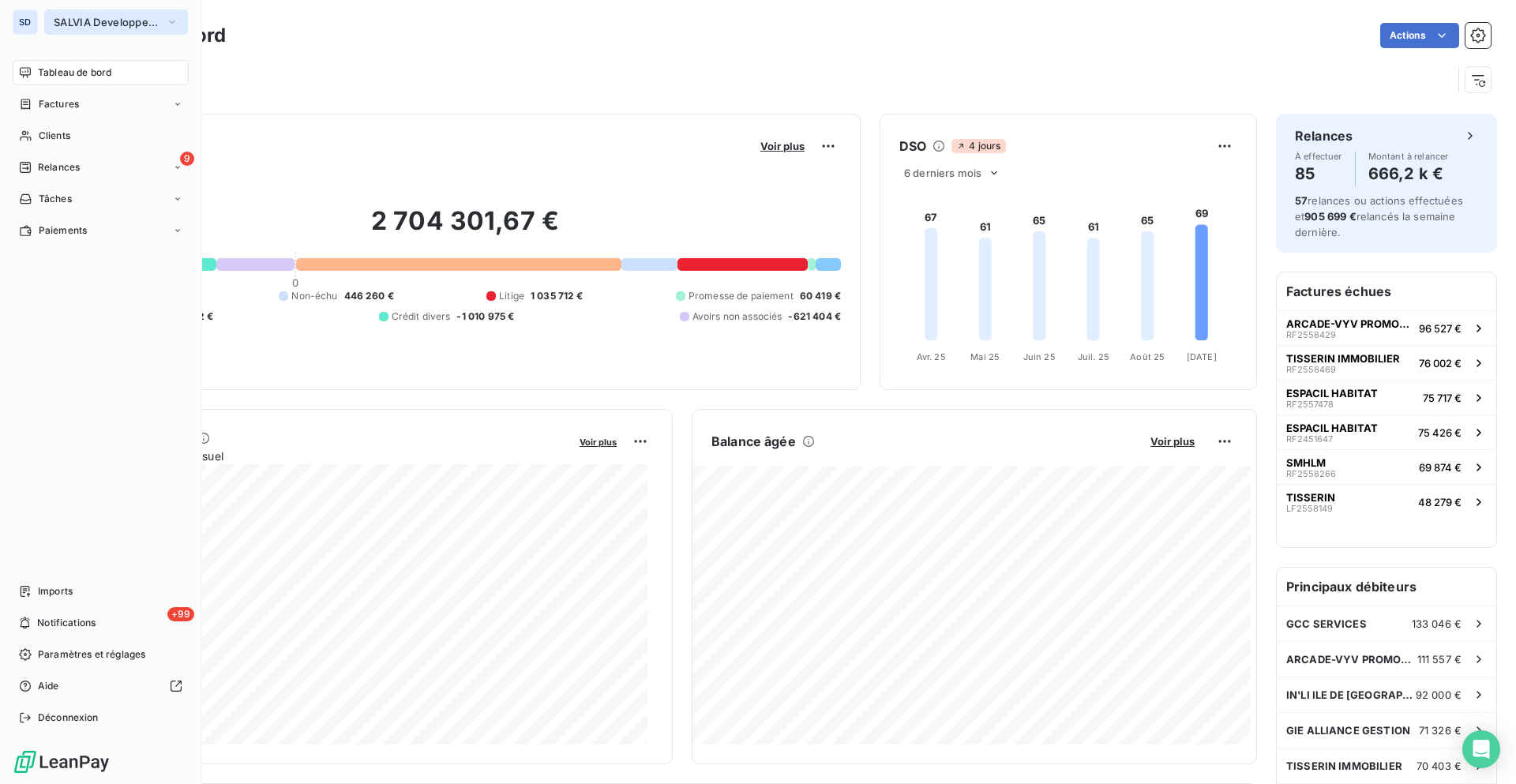
click at [91, 24] on span "SALVIA Developpement" at bounding box center [107, 22] width 106 height 13
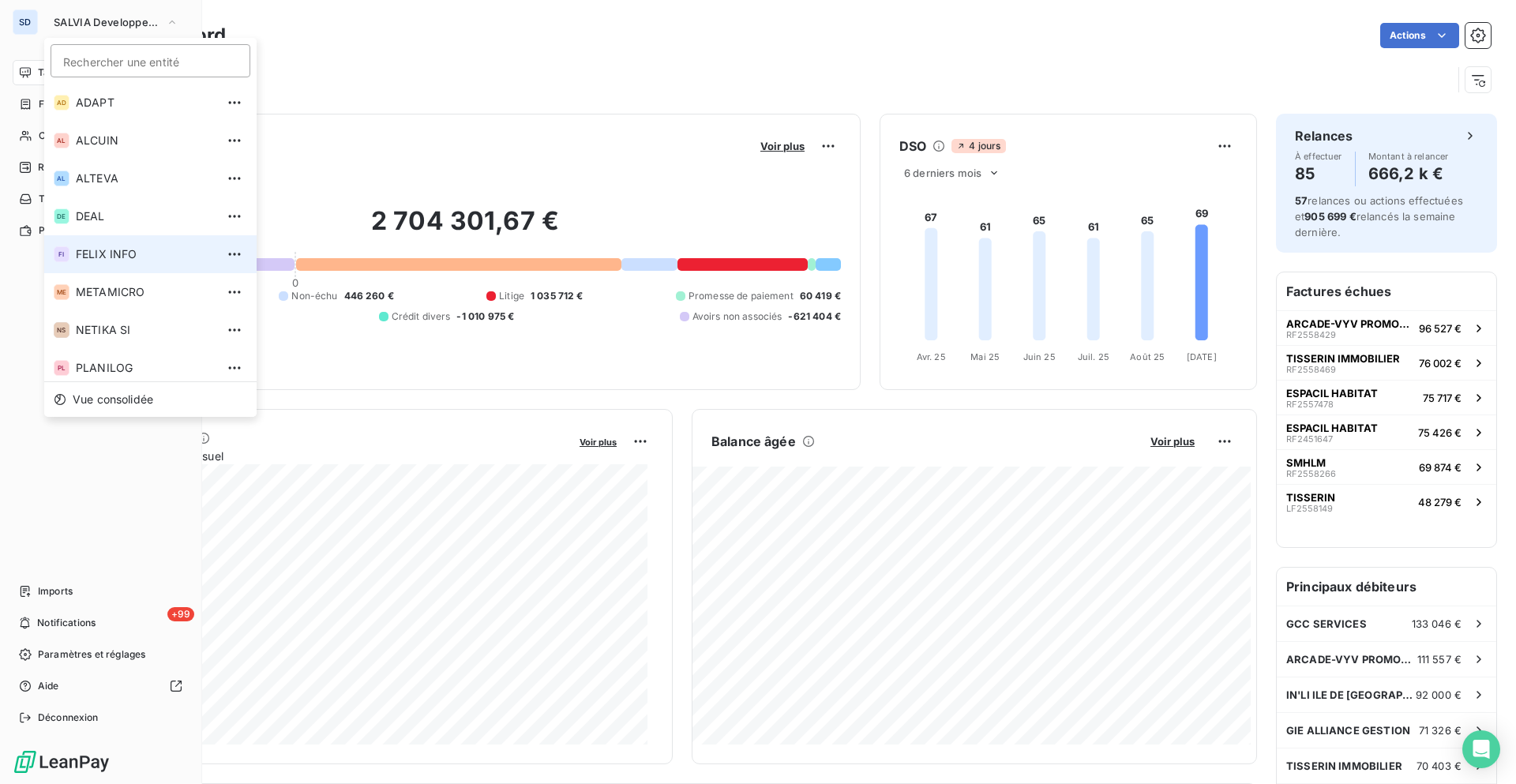
click at [137, 254] on span "FELIX INFO" at bounding box center [146, 254] width 140 height 15
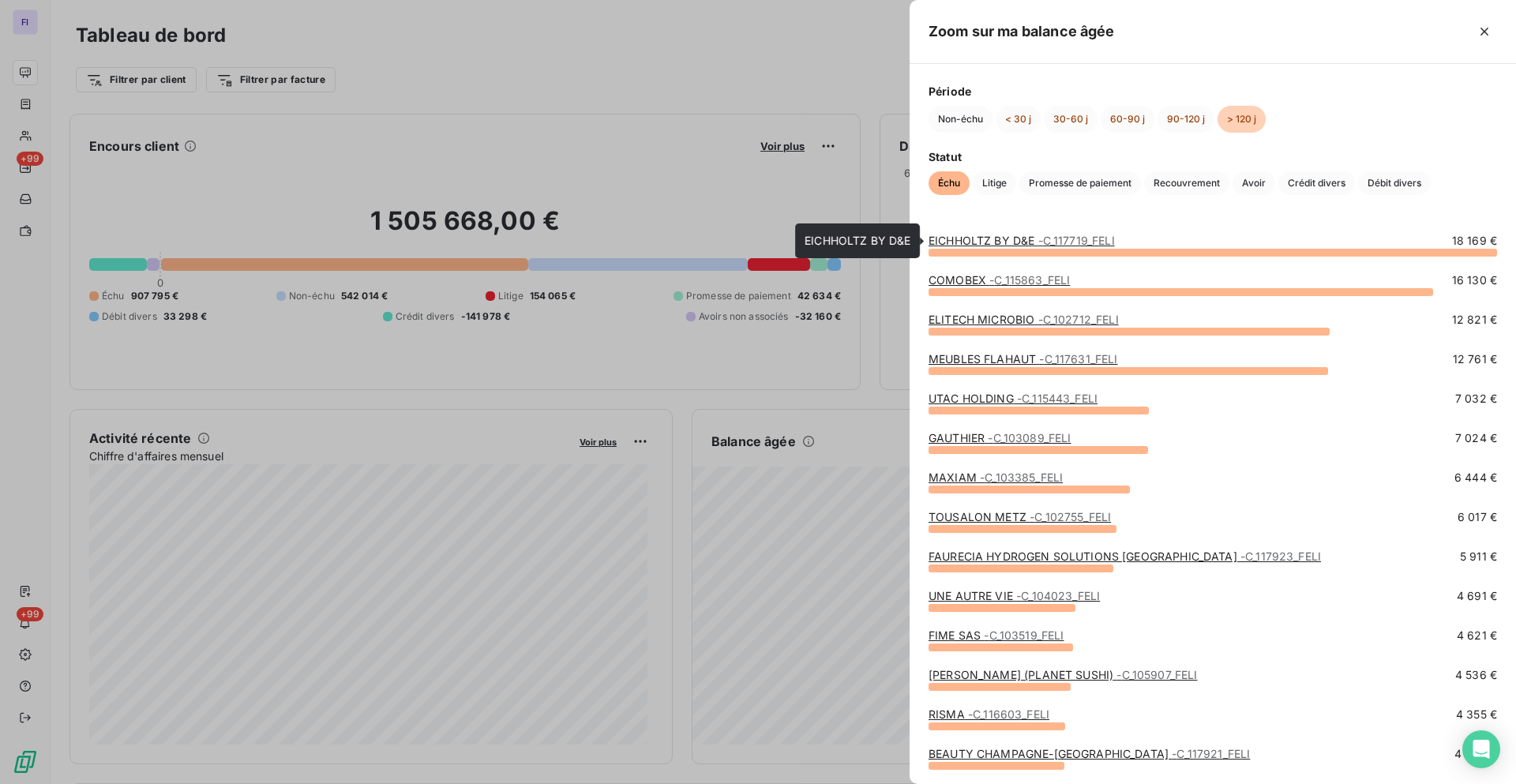
click at [1019, 239] on link "EICHHOLTZ BY D&E - C_117719_FELI" at bounding box center [1021, 240] width 186 height 13
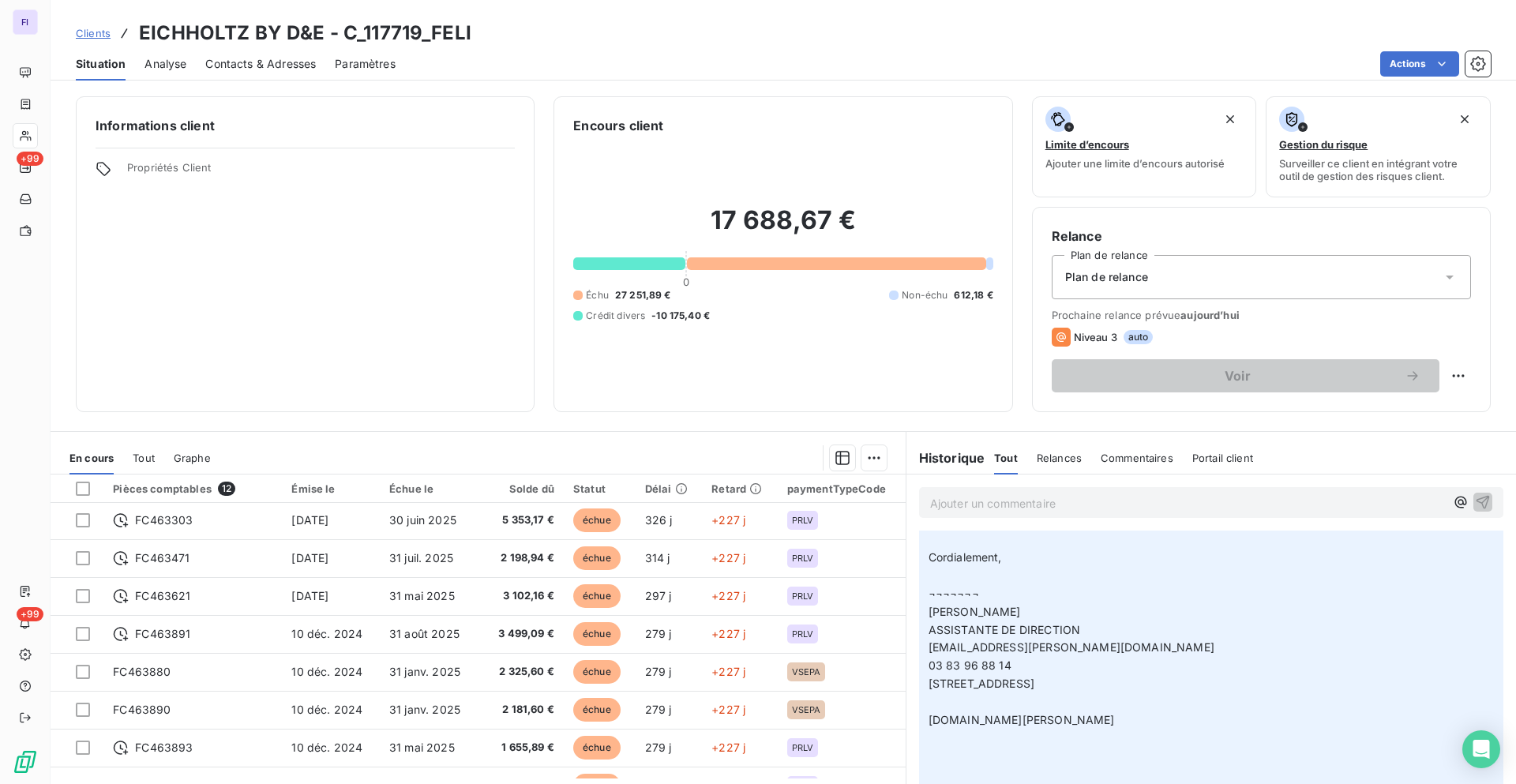
scroll to position [253, 0]
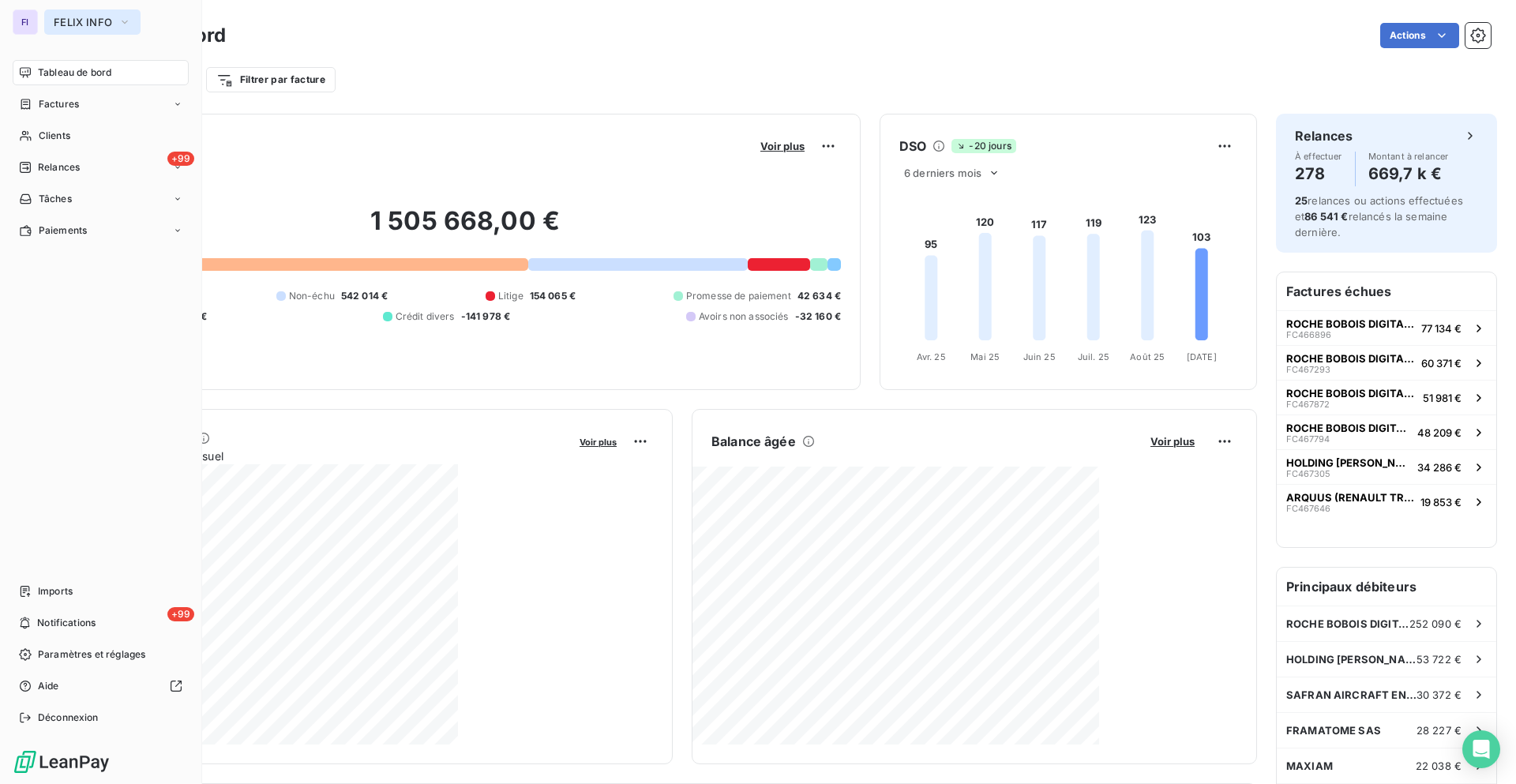
click at [90, 24] on span "FELIX INFO" at bounding box center [83, 22] width 59 height 13
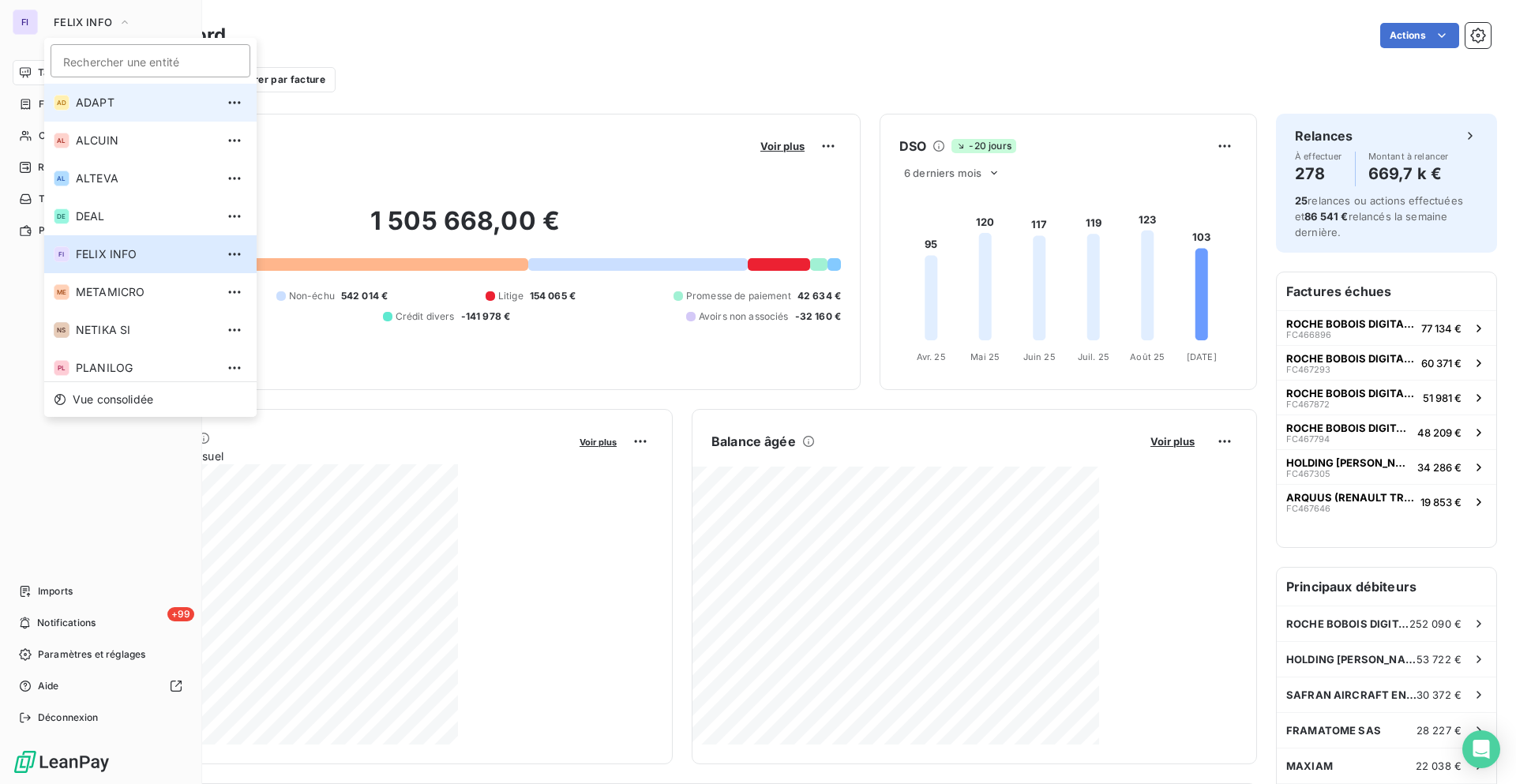
click at [103, 102] on span "ADAPT" at bounding box center [146, 102] width 140 height 15
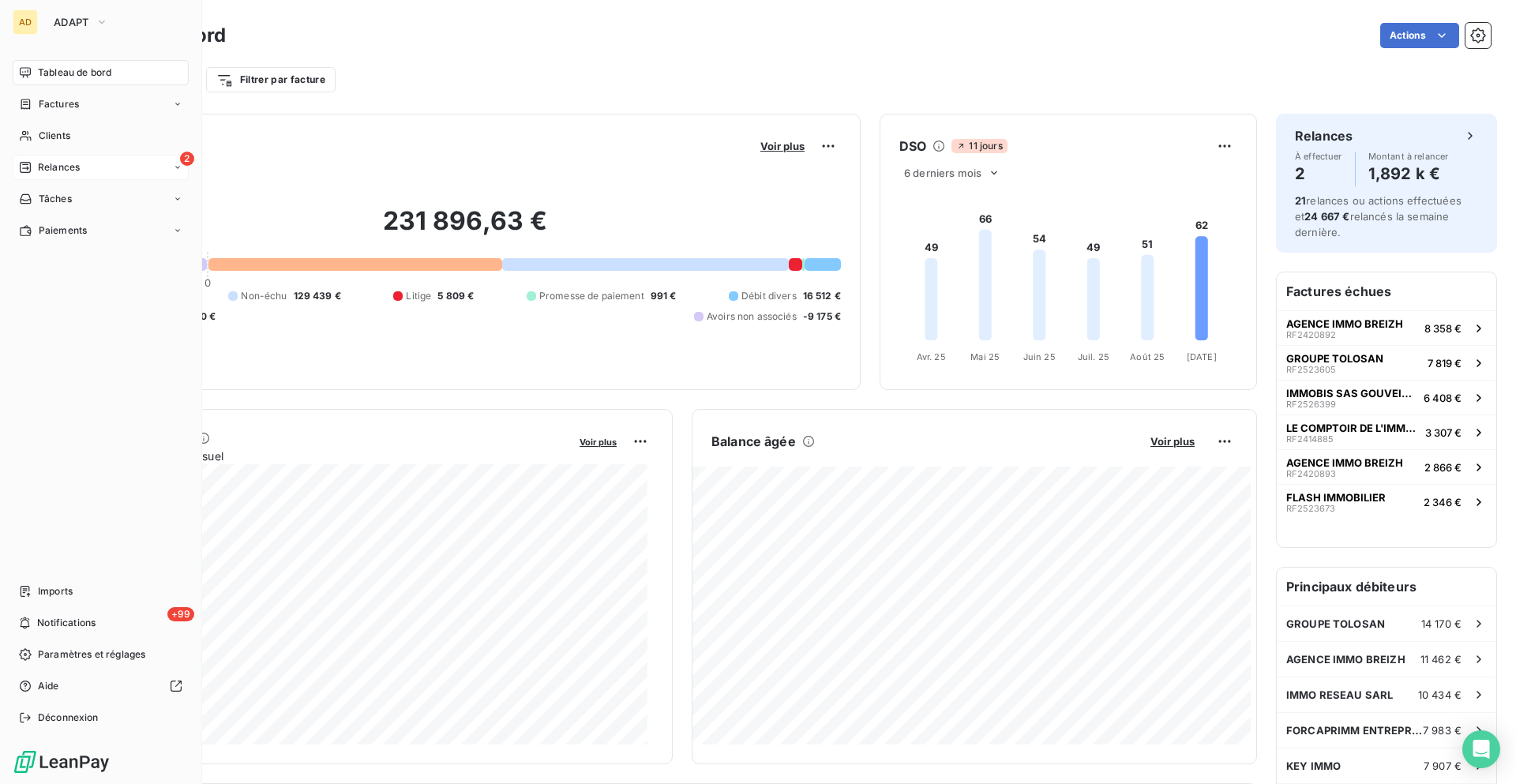
click at [125, 177] on div "2 Relances" at bounding box center [101, 167] width 176 height 25
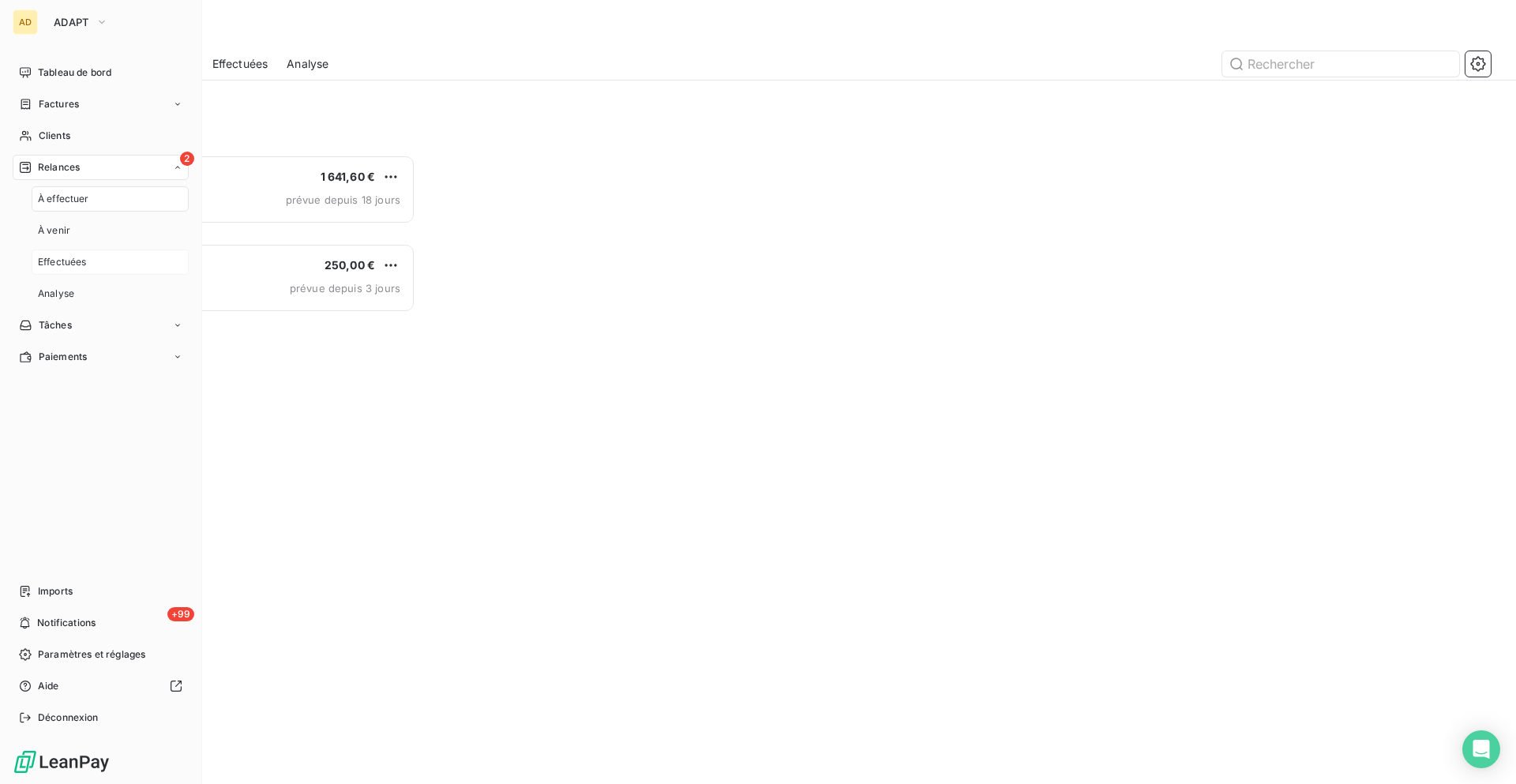
scroll to position [617, 328]
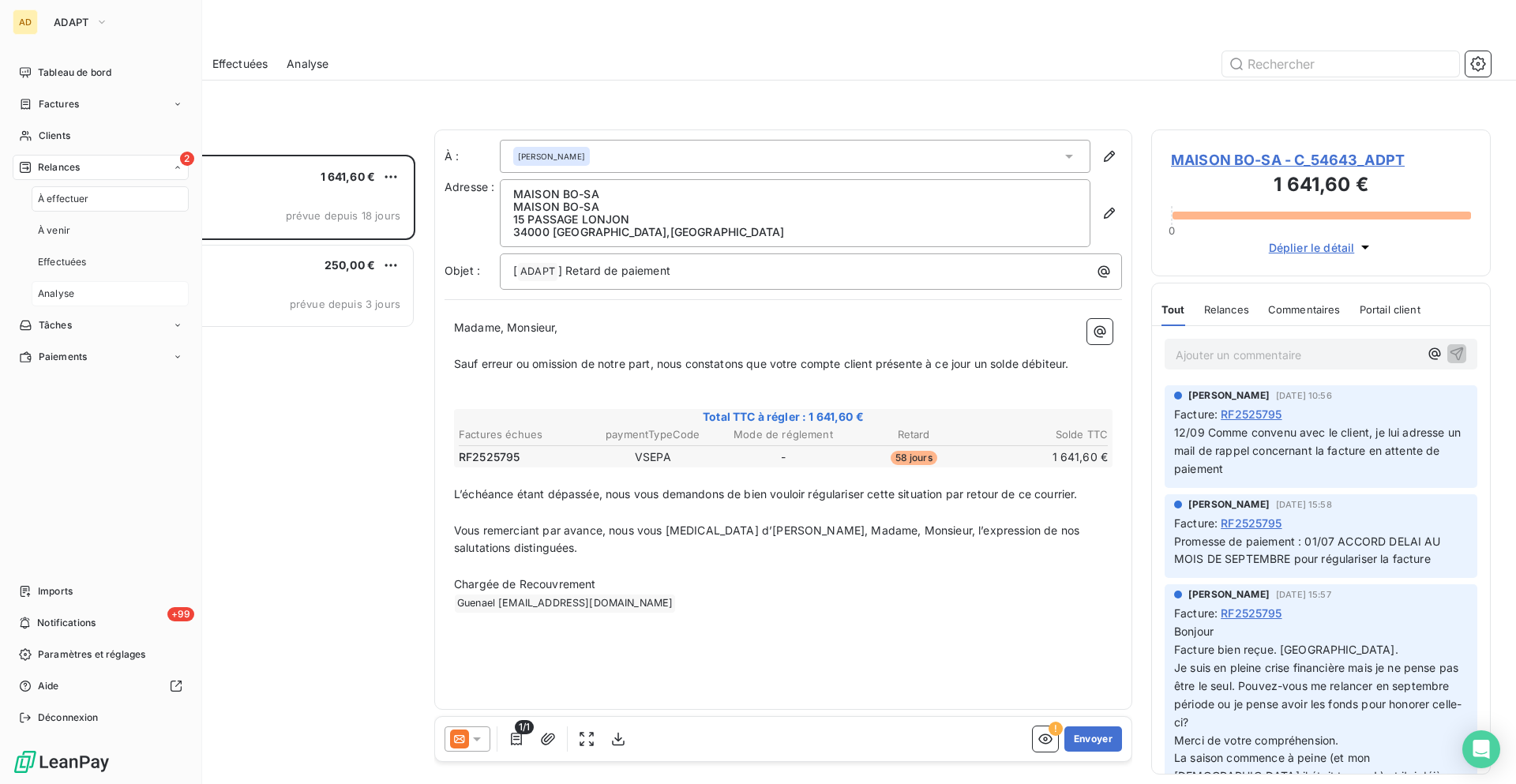
click at [114, 297] on div "Analyse" at bounding box center [110, 293] width 157 height 25
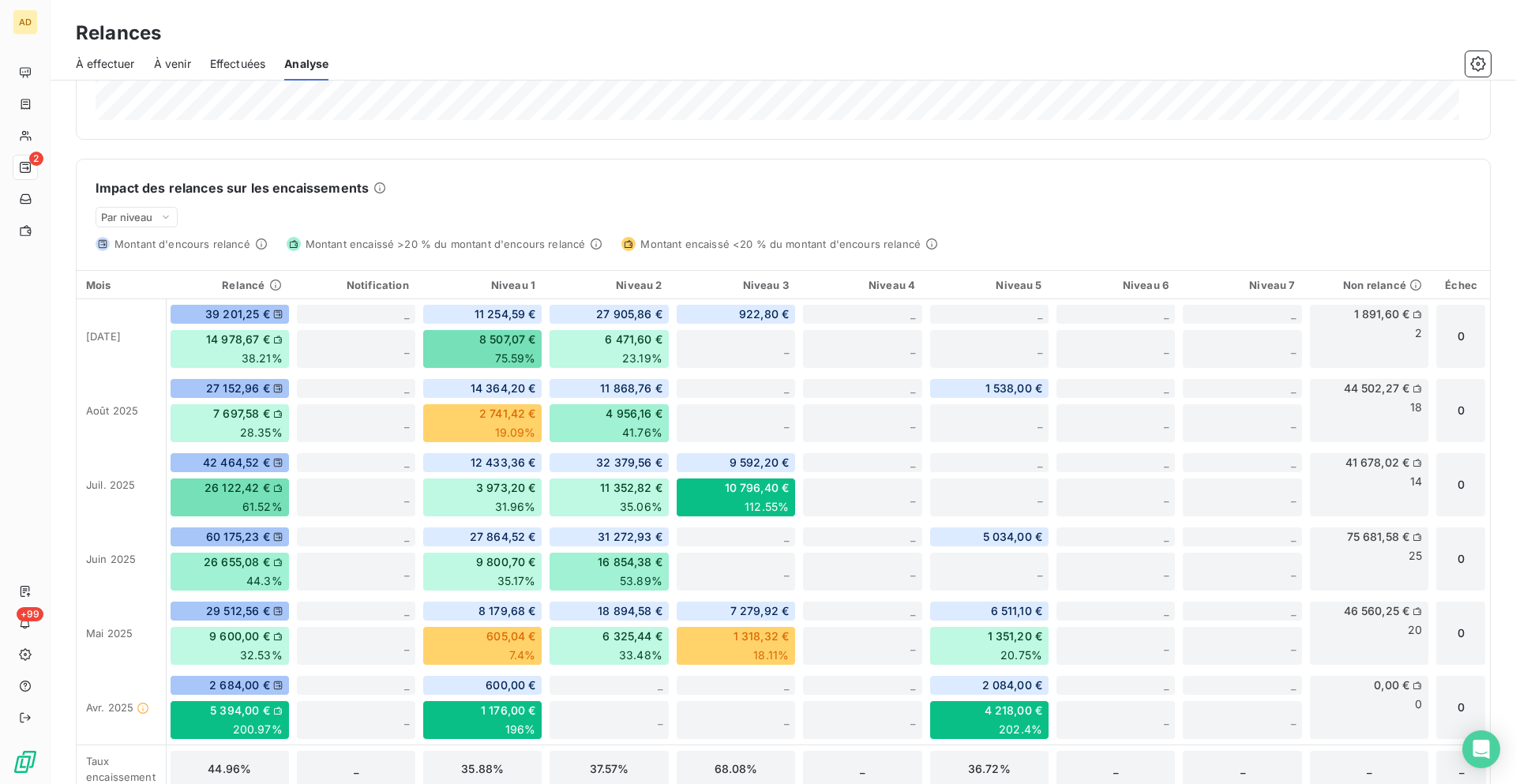
scroll to position [331, 0]
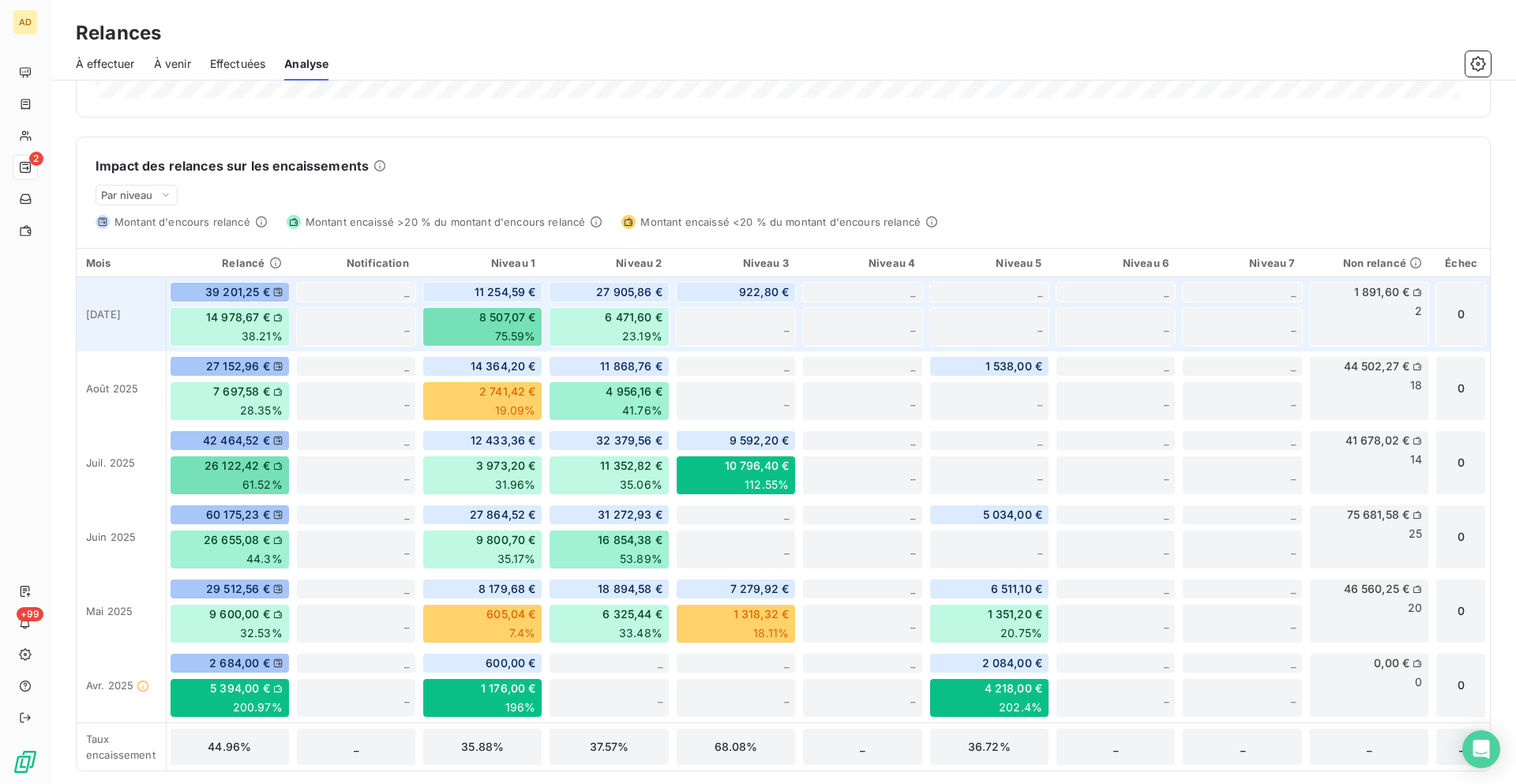
click at [756, 290] on span "922,80 €" at bounding box center [763, 291] width 50 height 15
click at [760, 296] on span "922,80 €" at bounding box center [763, 291] width 50 height 15
click at [739, 297] on span "922,80 €" at bounding box center [763, 291] width 50 height 15
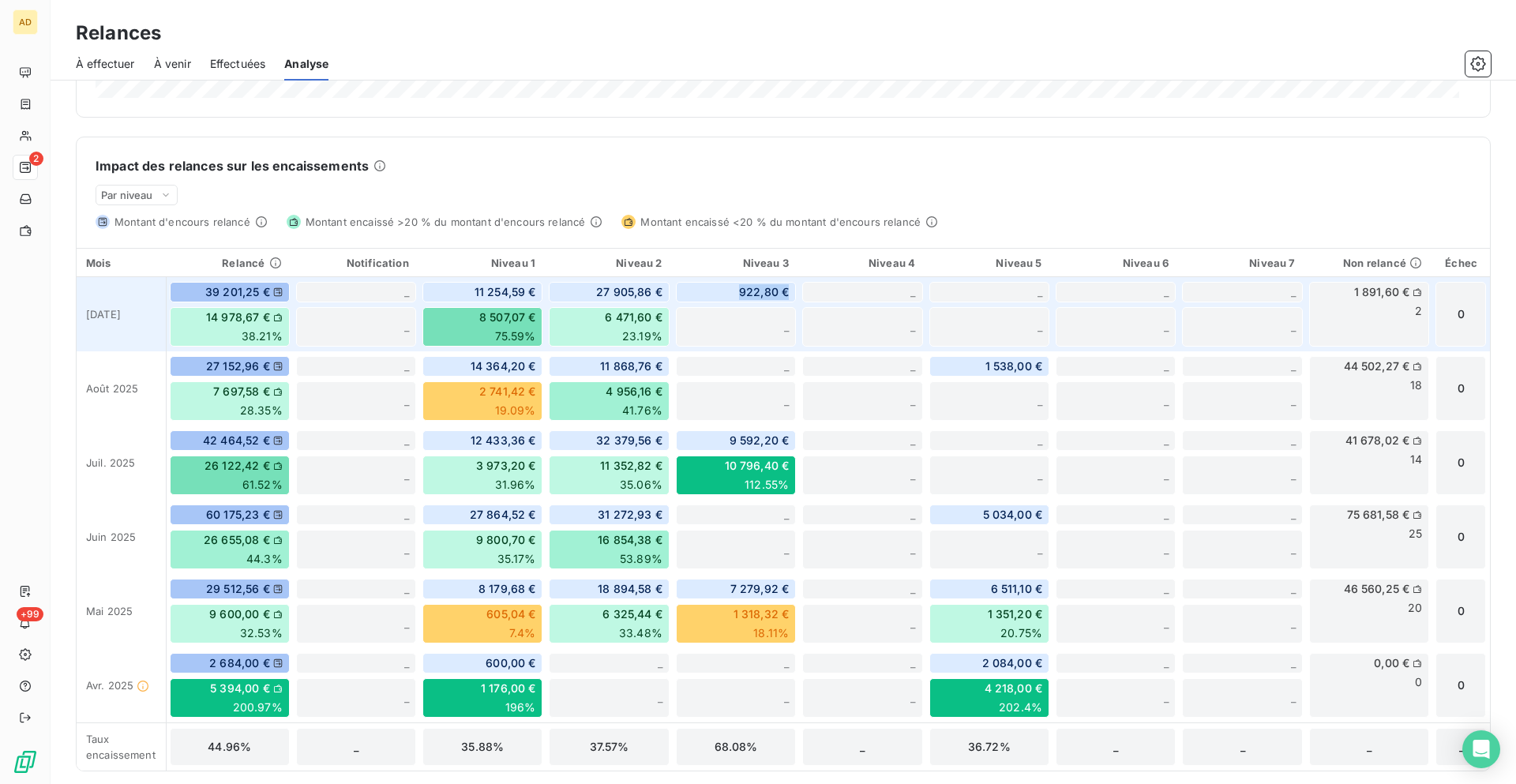
click at [739, 294] on span "922,80 €" at bounding box center [763, 291] width 50 height 15
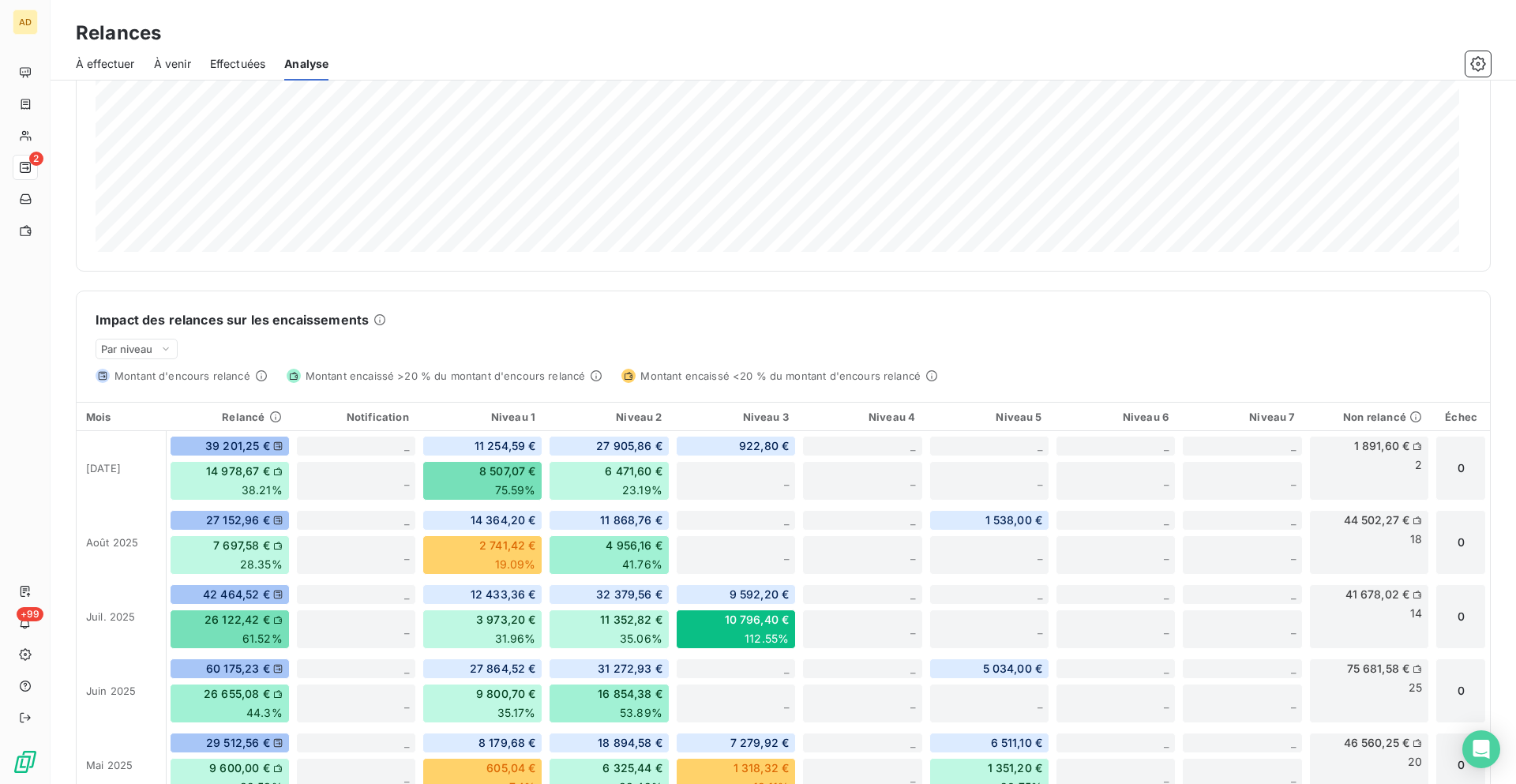
scroll to position [175, 0]
click at [173, 66] on span "À venir" at bounding box center [173, 63] width 37 height 15
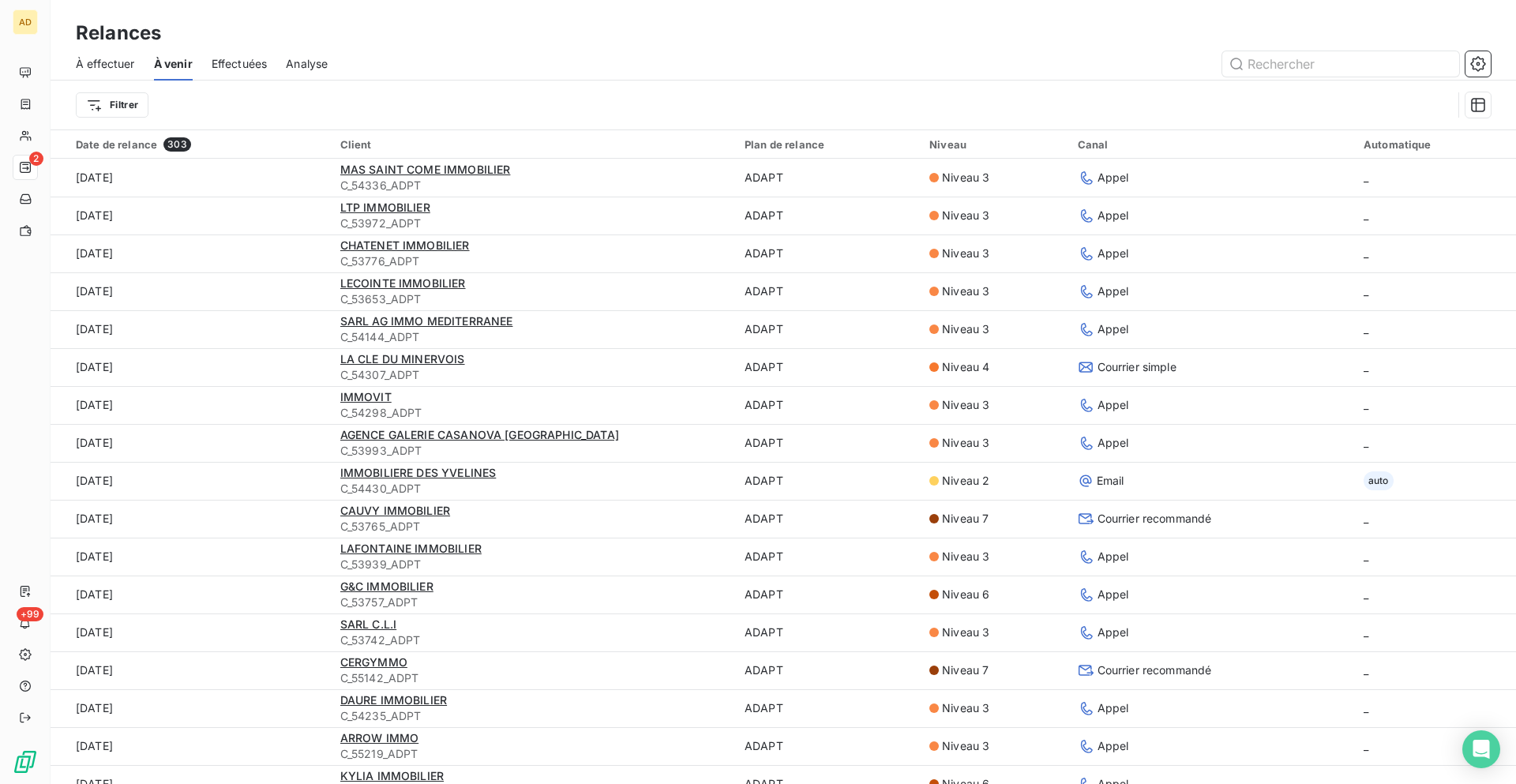
click at [116, 66] on span "À effectuer" at bounding box center [105, 63] width 59 height 15
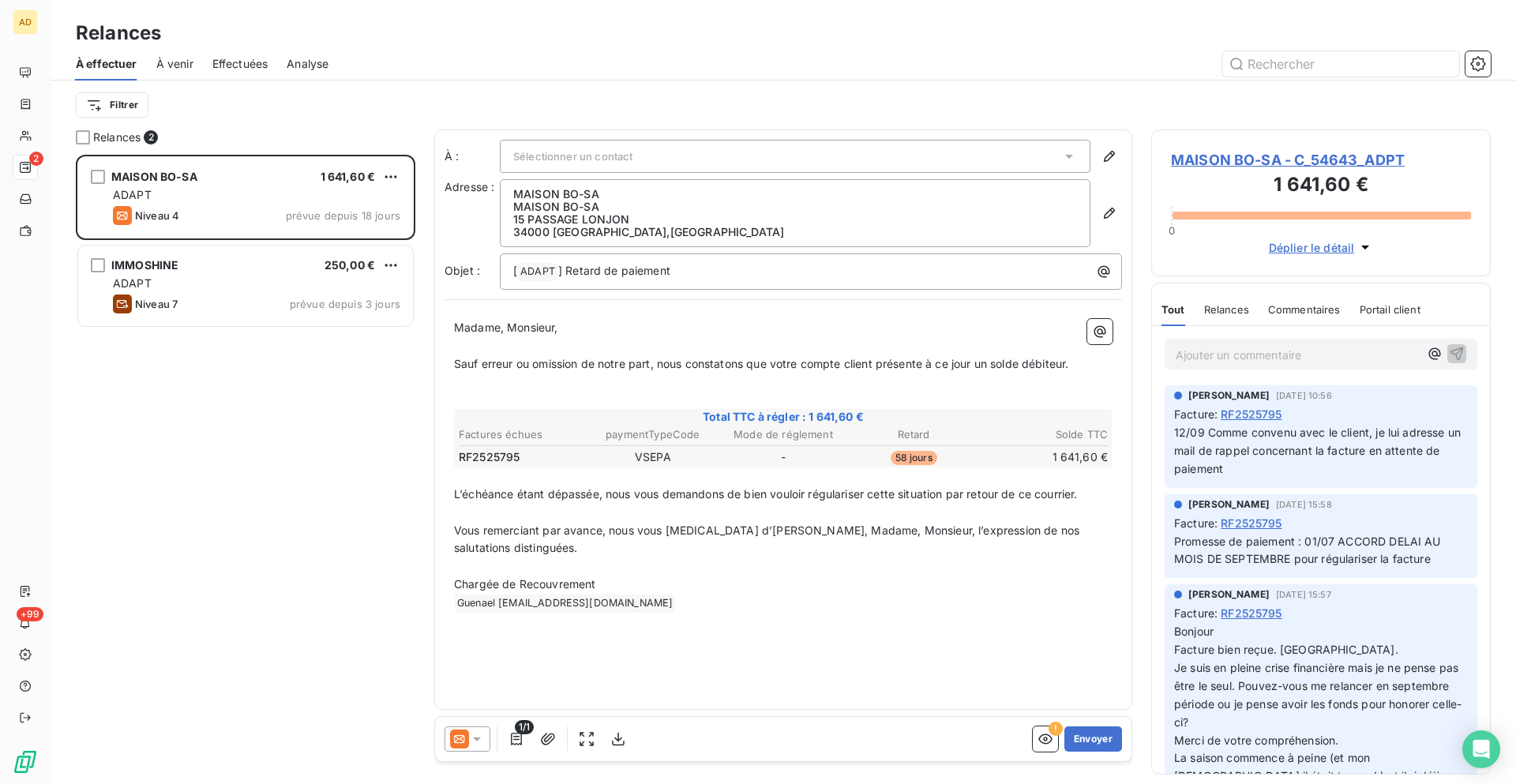
scroll to position [617, 328]
drag, startPoint x: 194, startPoint y: 7, endPoint x: 240, endPoint y: 27, distance: 50.2
click at [240, 27] on div "Relances À effectuer À venir Effectuées Analyse Filtrer" at bounding box center [783, 64] width 1466 height 129
click at [308, 63] on span "Analyse" at bounding box center [307, 63] width 42 height 15
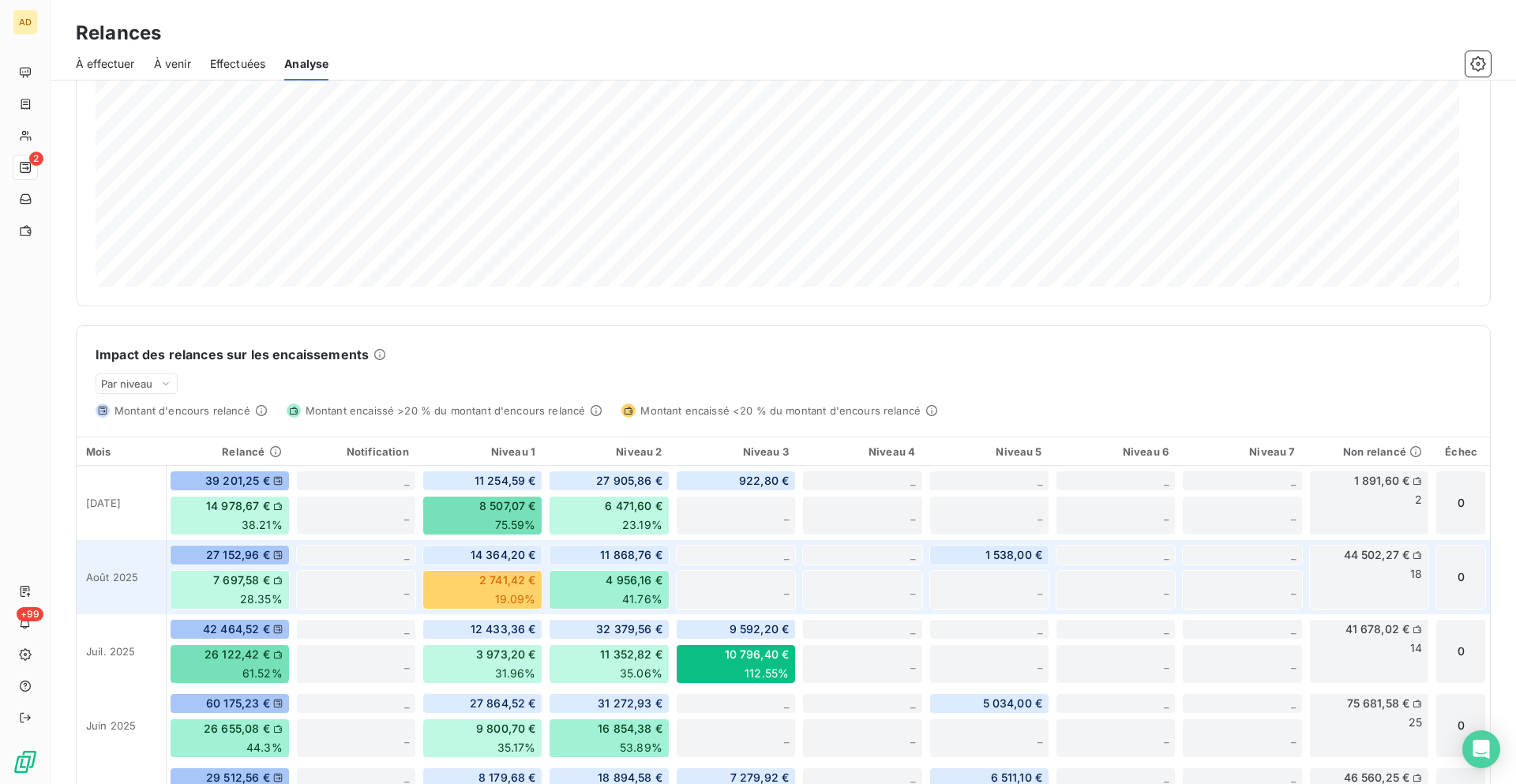
scroll to position [142, 0]
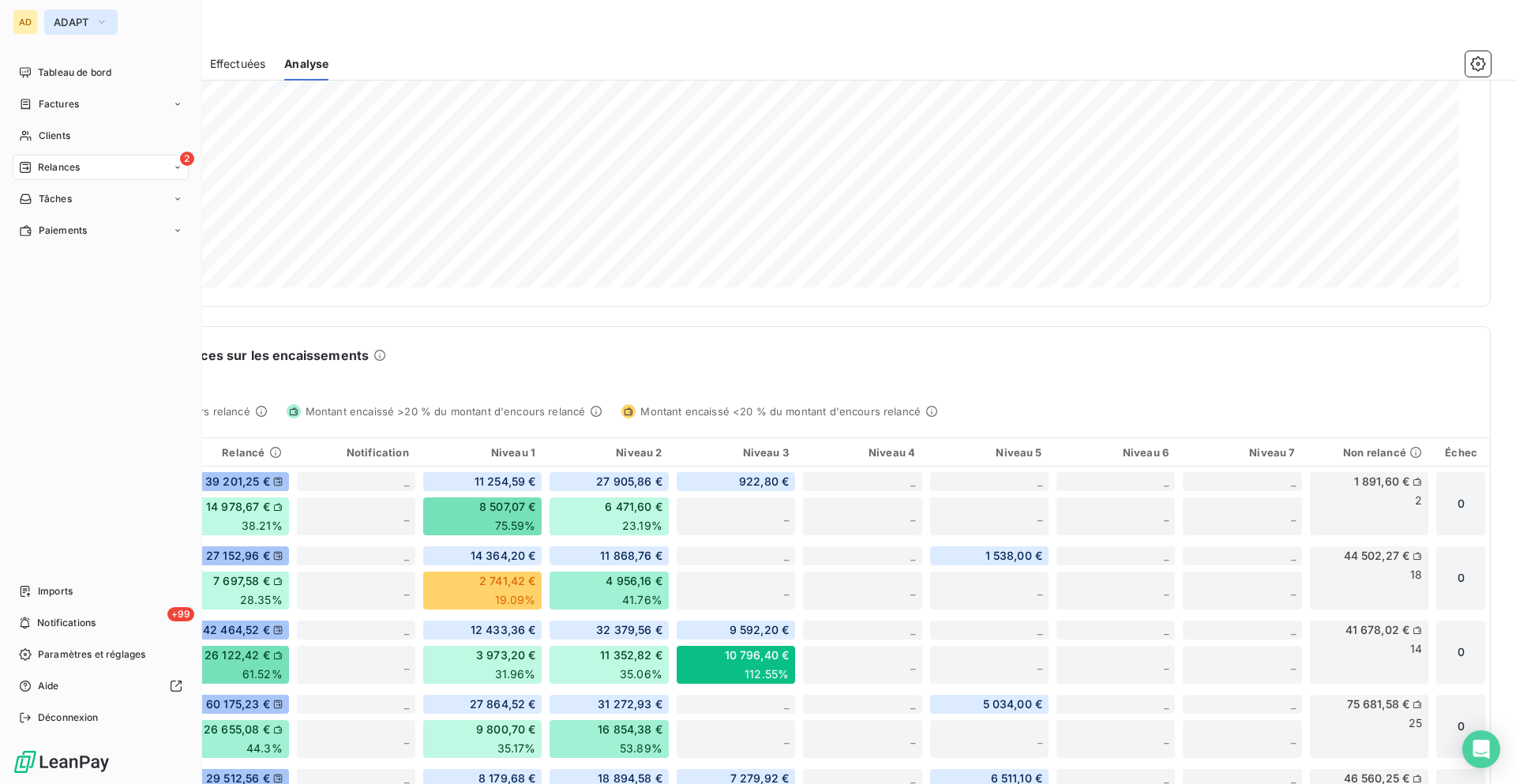
click at [59, 26] on span "ADAPT" at bounding box center [72, 22] width 36 height 13
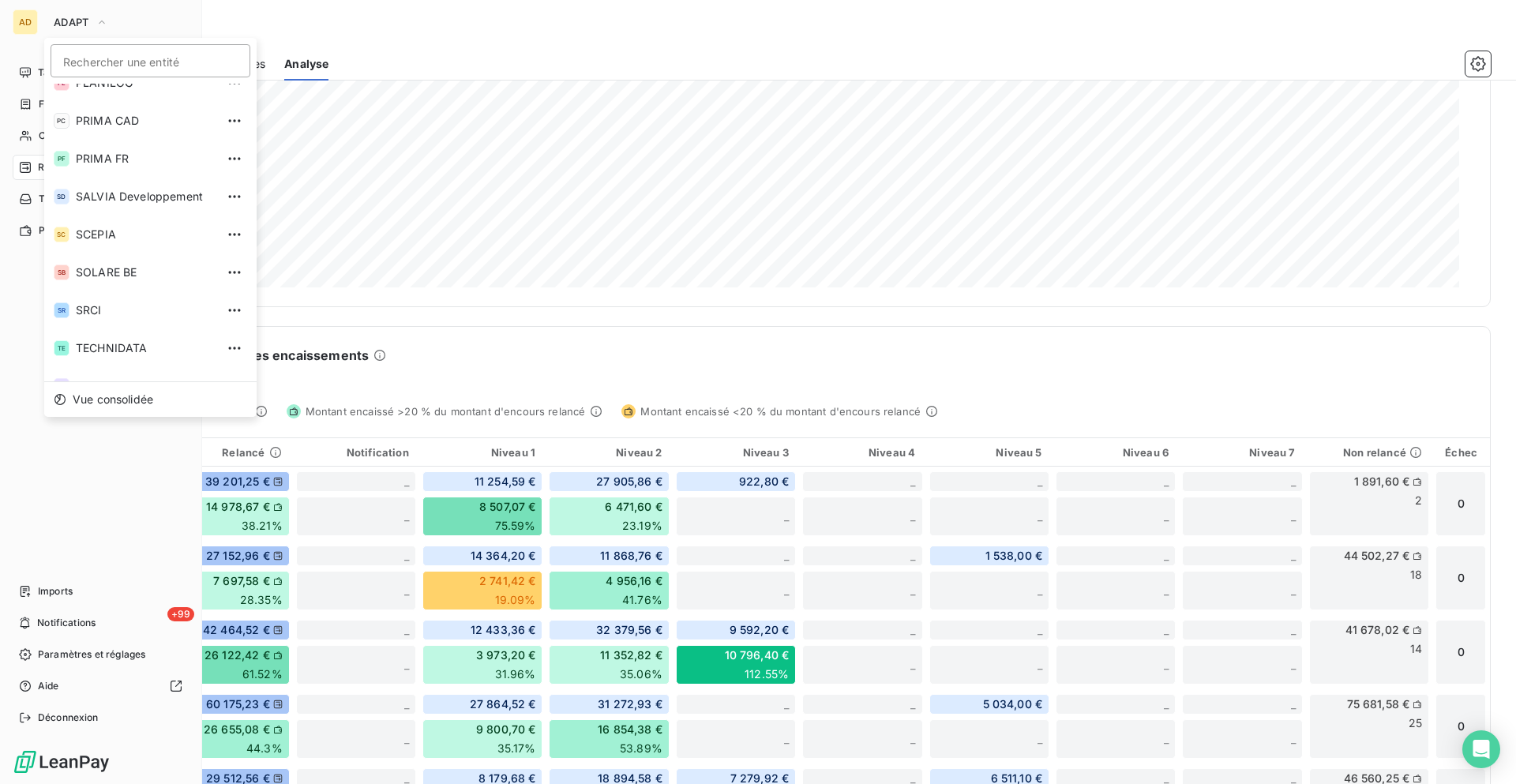
scroll to position [308, 0]
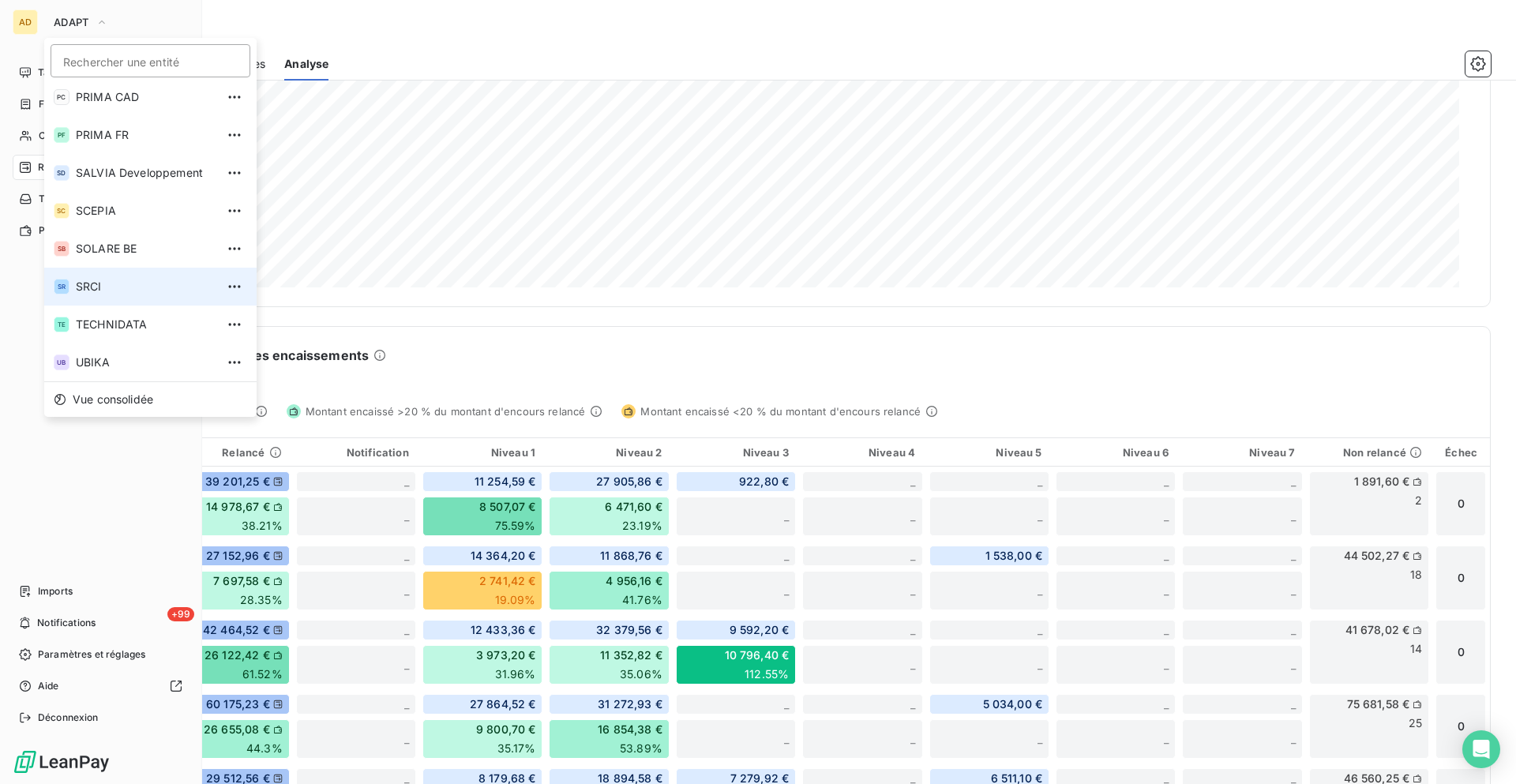
click at [110, 285] on span "SRCI" at bounding box center [146, 286] width 140 height 15
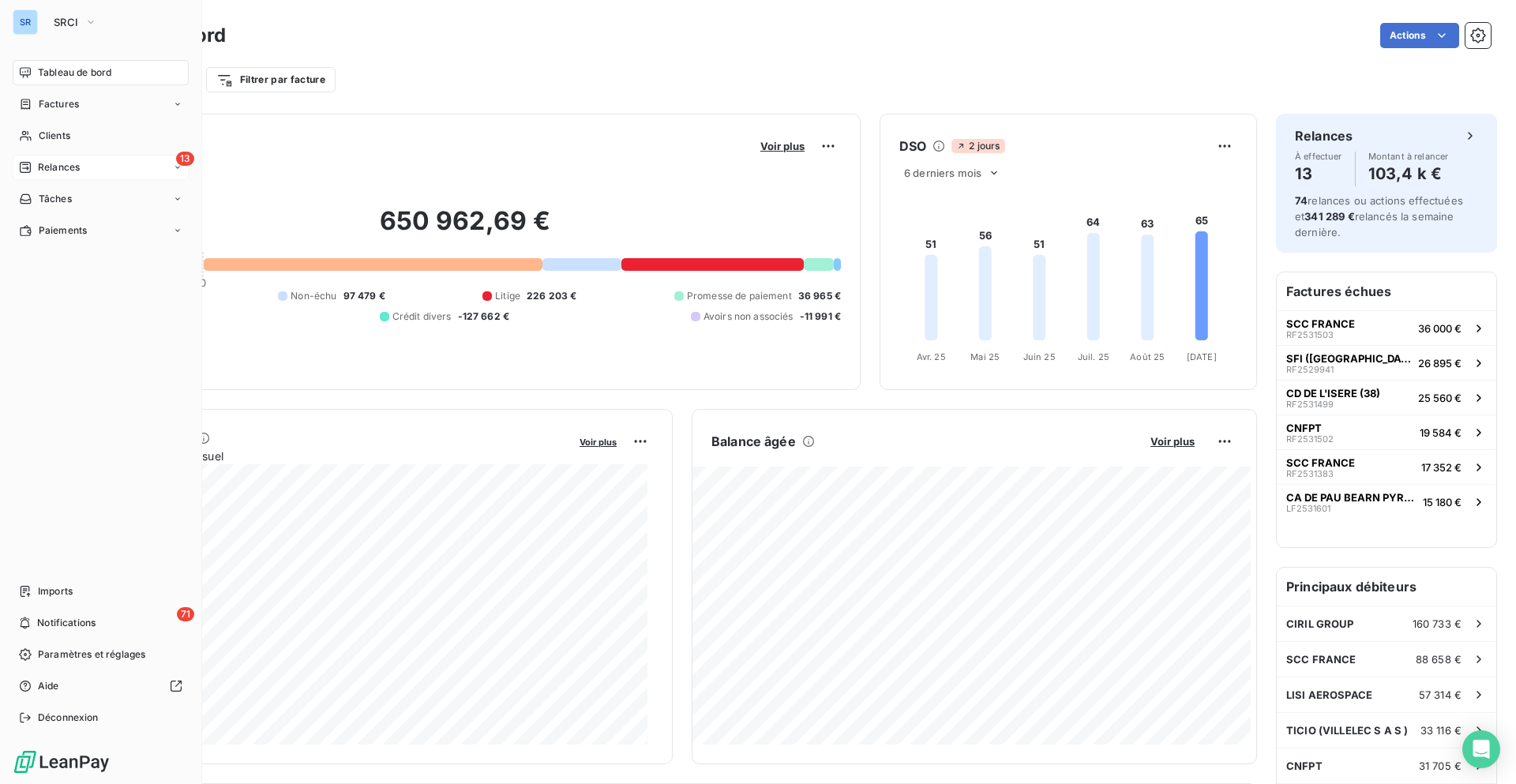
click at [82, 168] on div "13 Relances" at bounding box center [101, 167] width 176 height 25
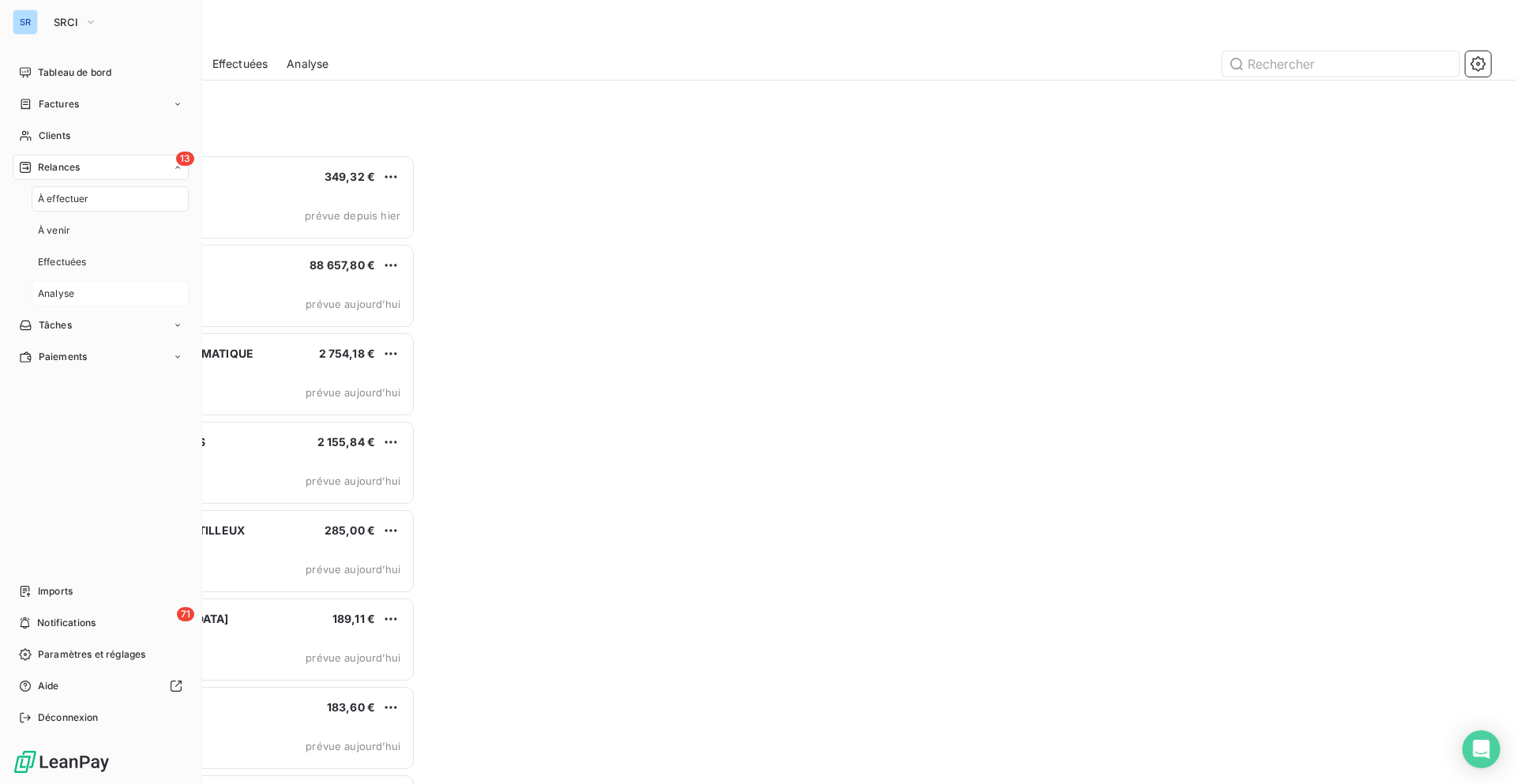
scroll to position [617, 328]
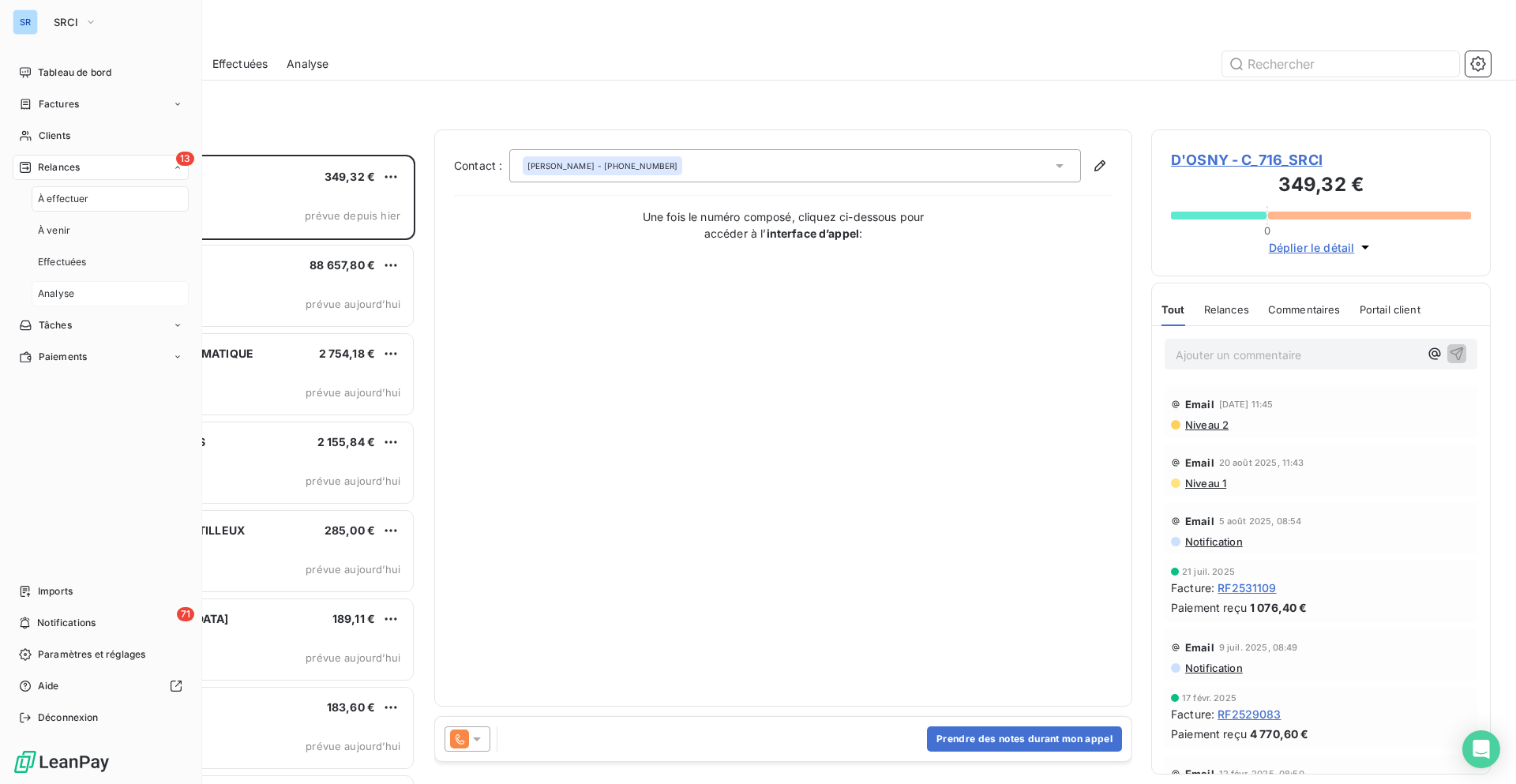
click at [102, 292] on div "Analyse" at bounding box center [110, 293] width 157 height 25
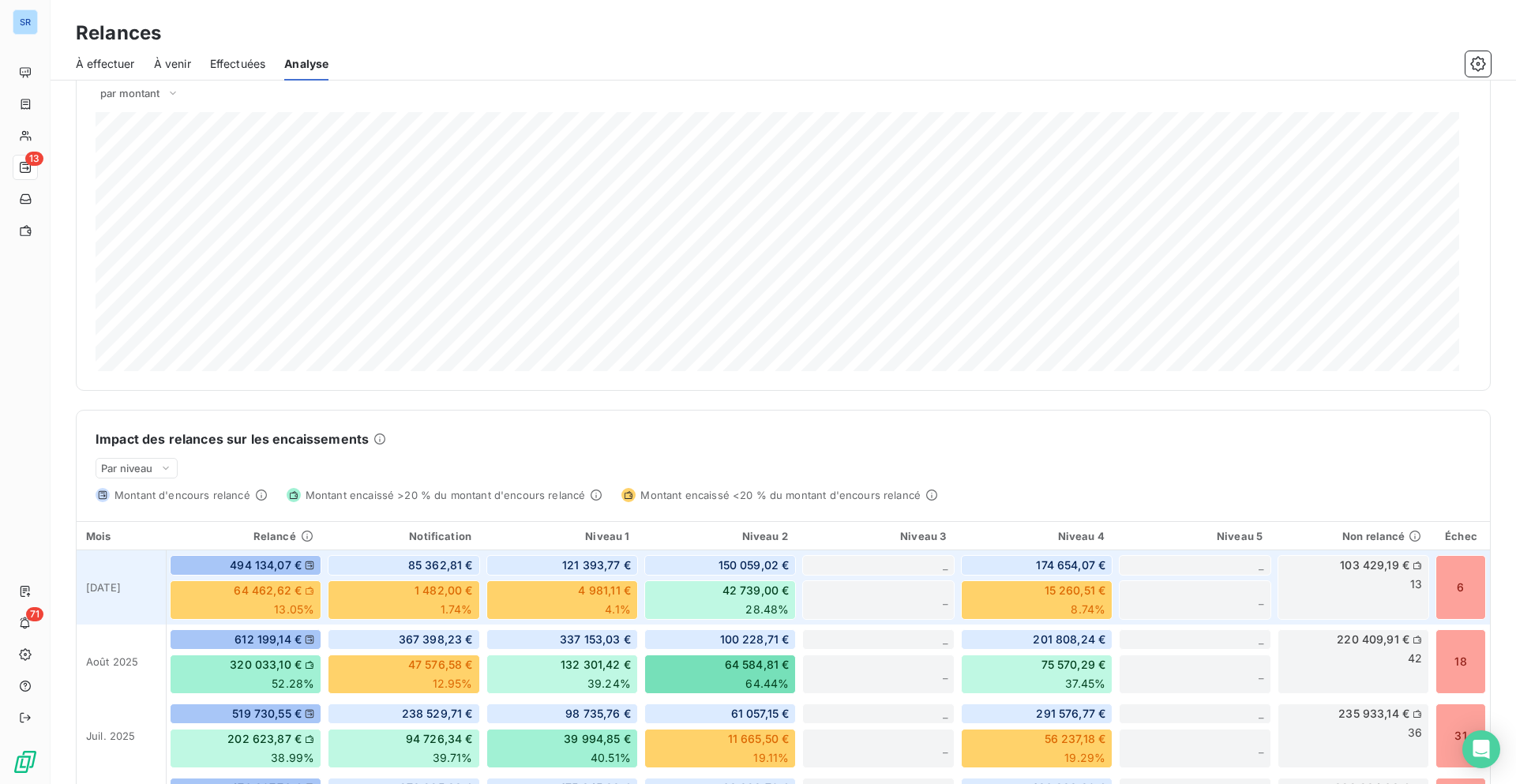
scroll to position [55, 0]
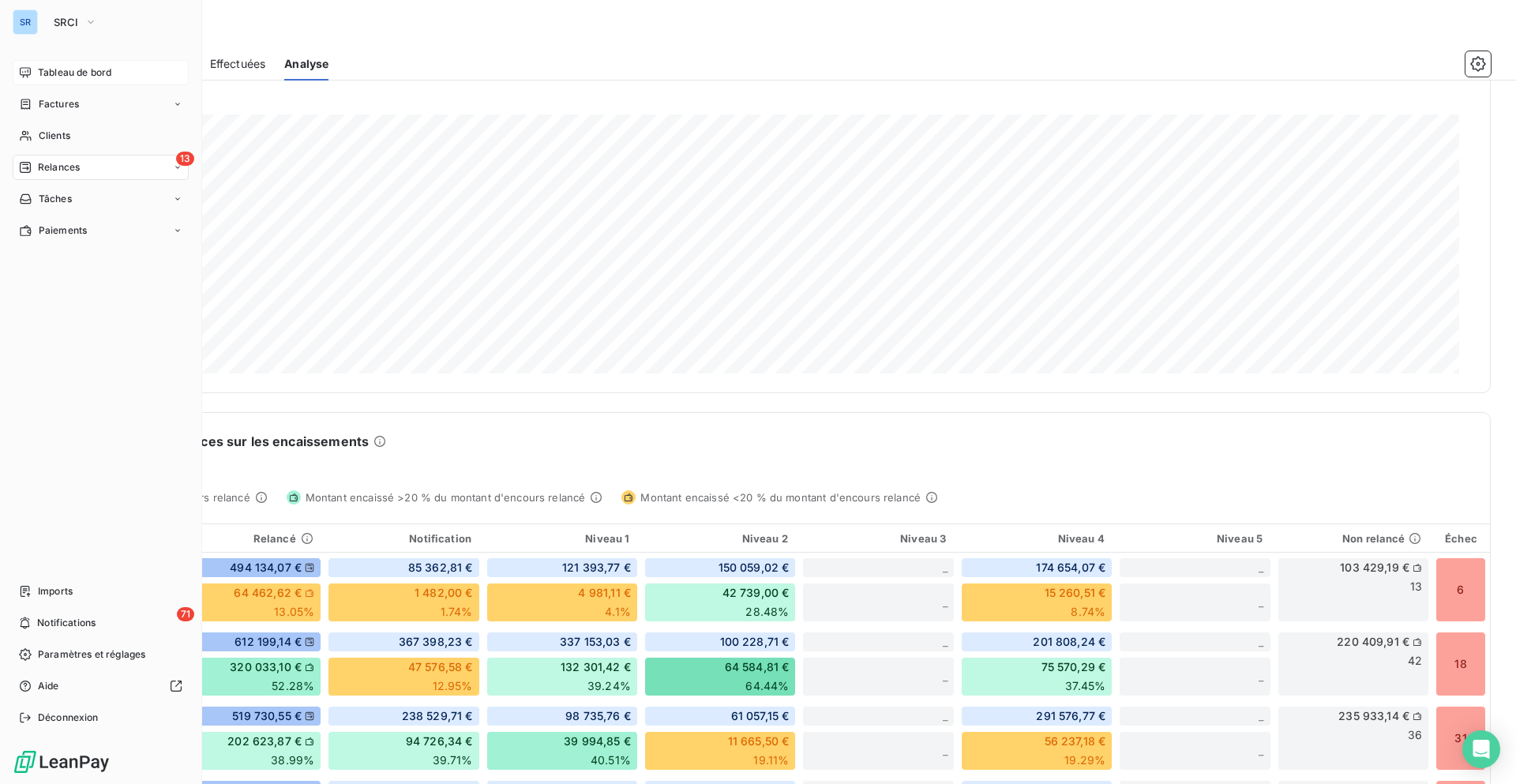
click at [72, 73] on span "Tableau de bord" at bounding box center [75, 72] width 73 height 14
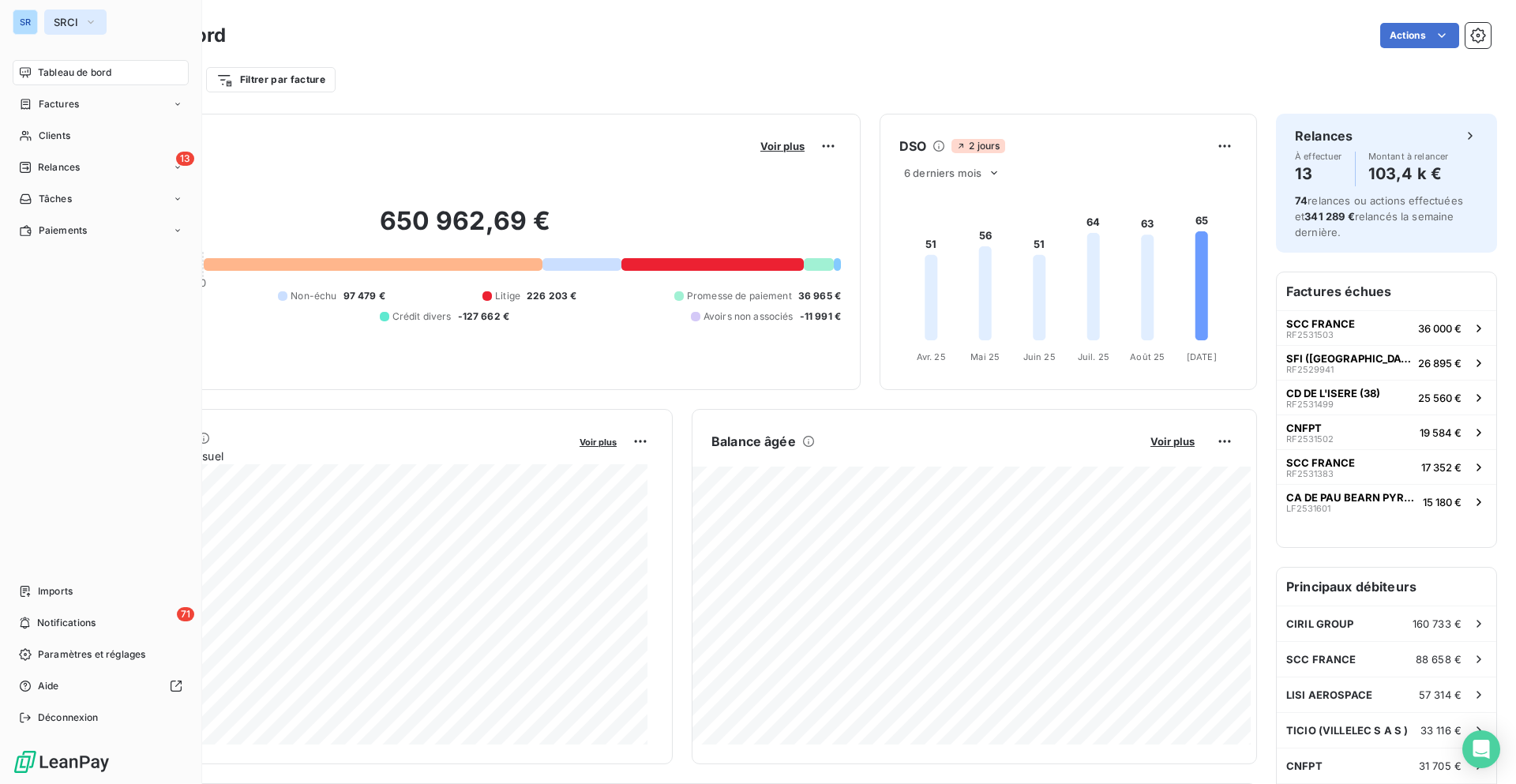
click at [71, 26] on span "SRCI" at bounding box center [66, 22] width 24 height 13
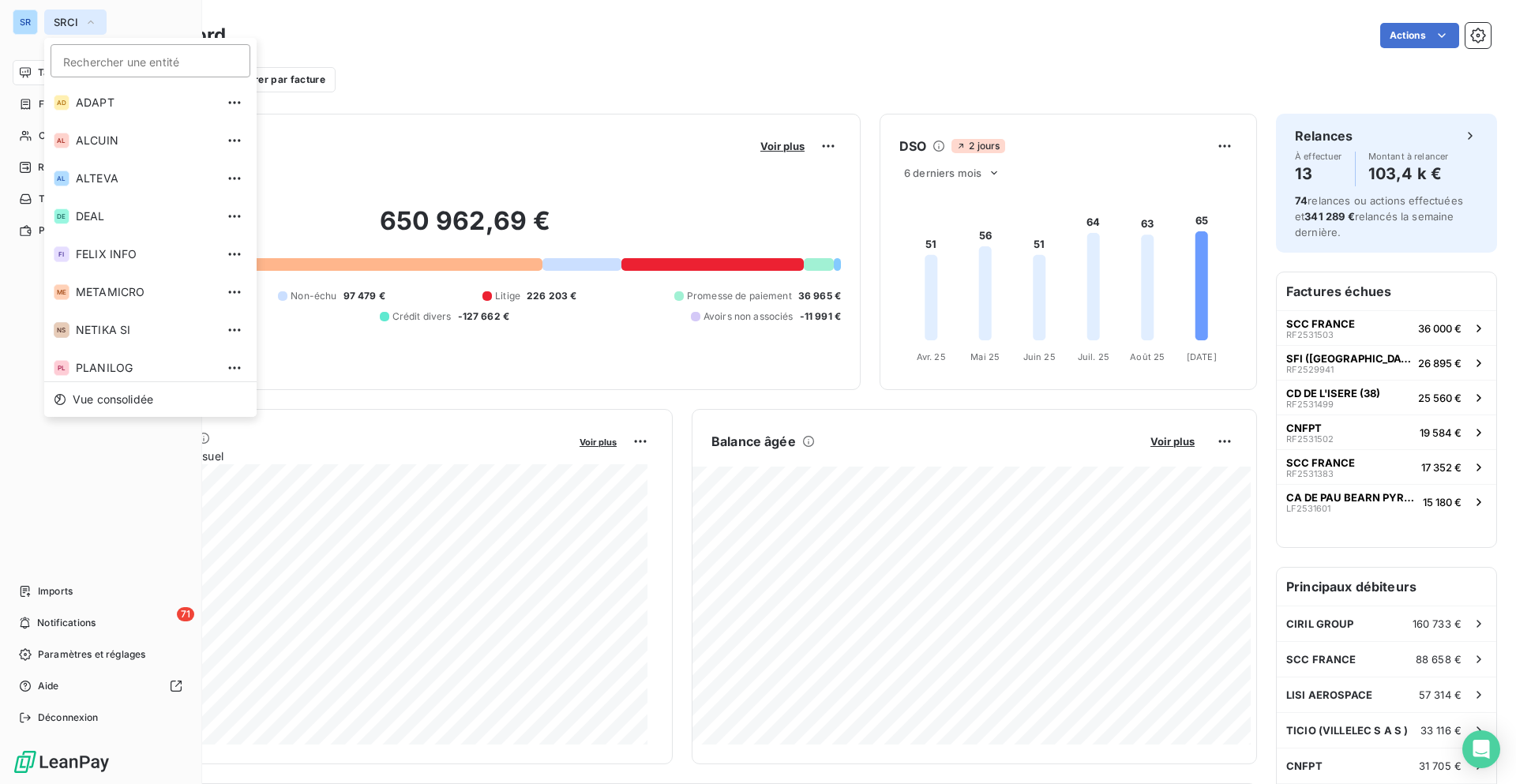
scroll to position [233, 0]
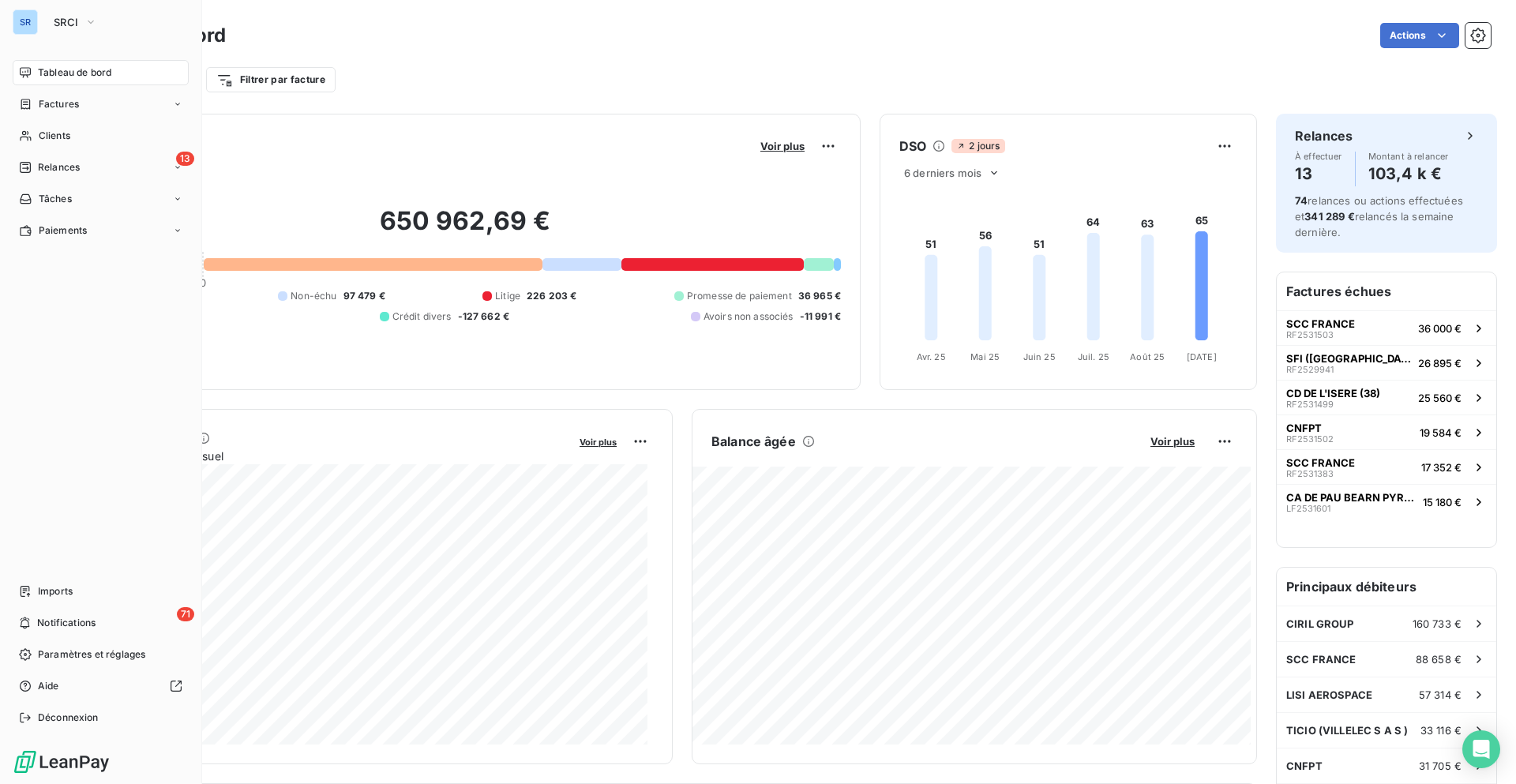
click at [33, 21] on div "SR" at bounding box center [25, 22] width 25 height 25
click at [80, 22] on button "SRCI" at bounding box center [75, 22] width 63 height 25
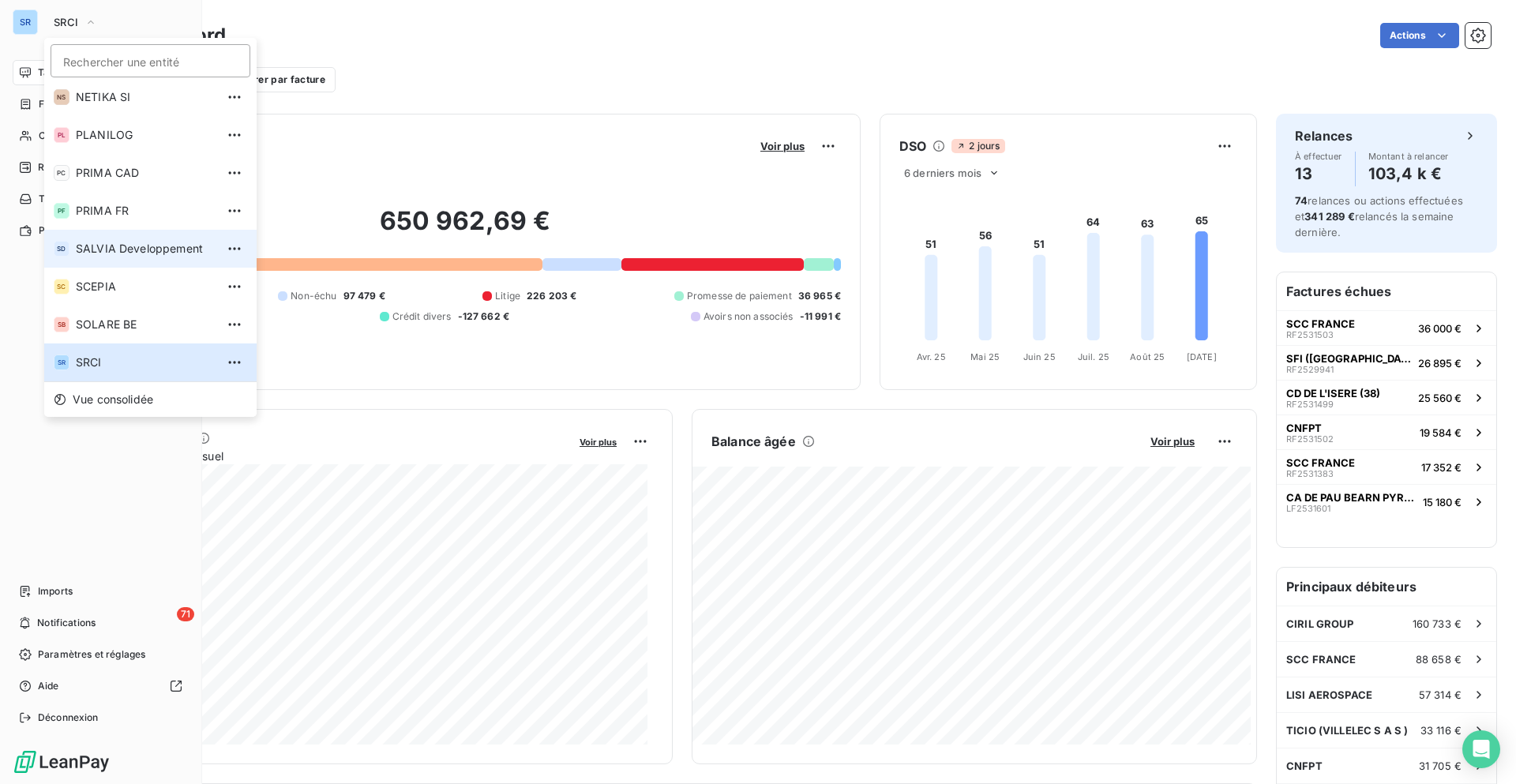
scroll to position [0, 0]
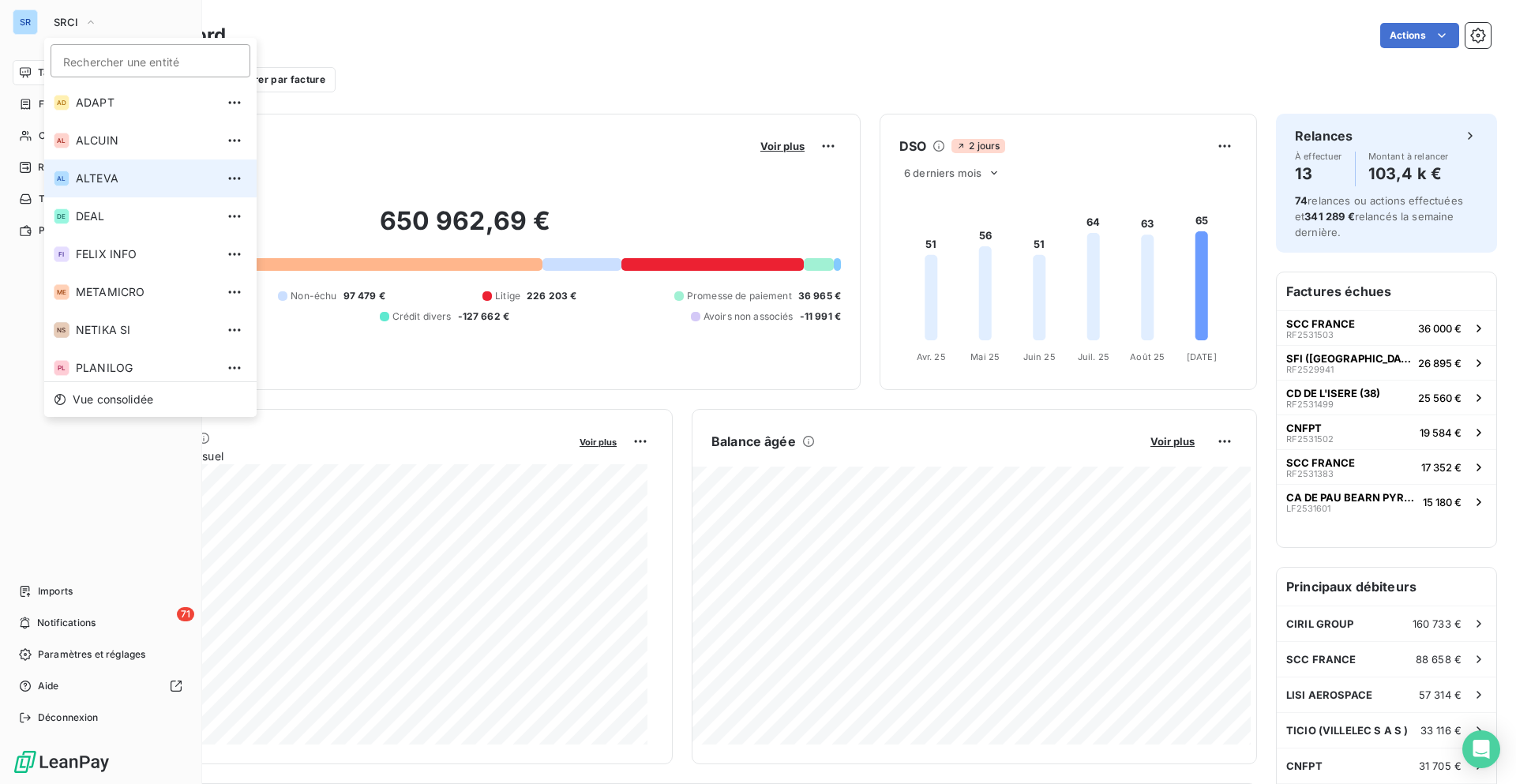
click at [140, 172] on span "ALTEVA" at bounding box center [146, 178] width 140 height 15
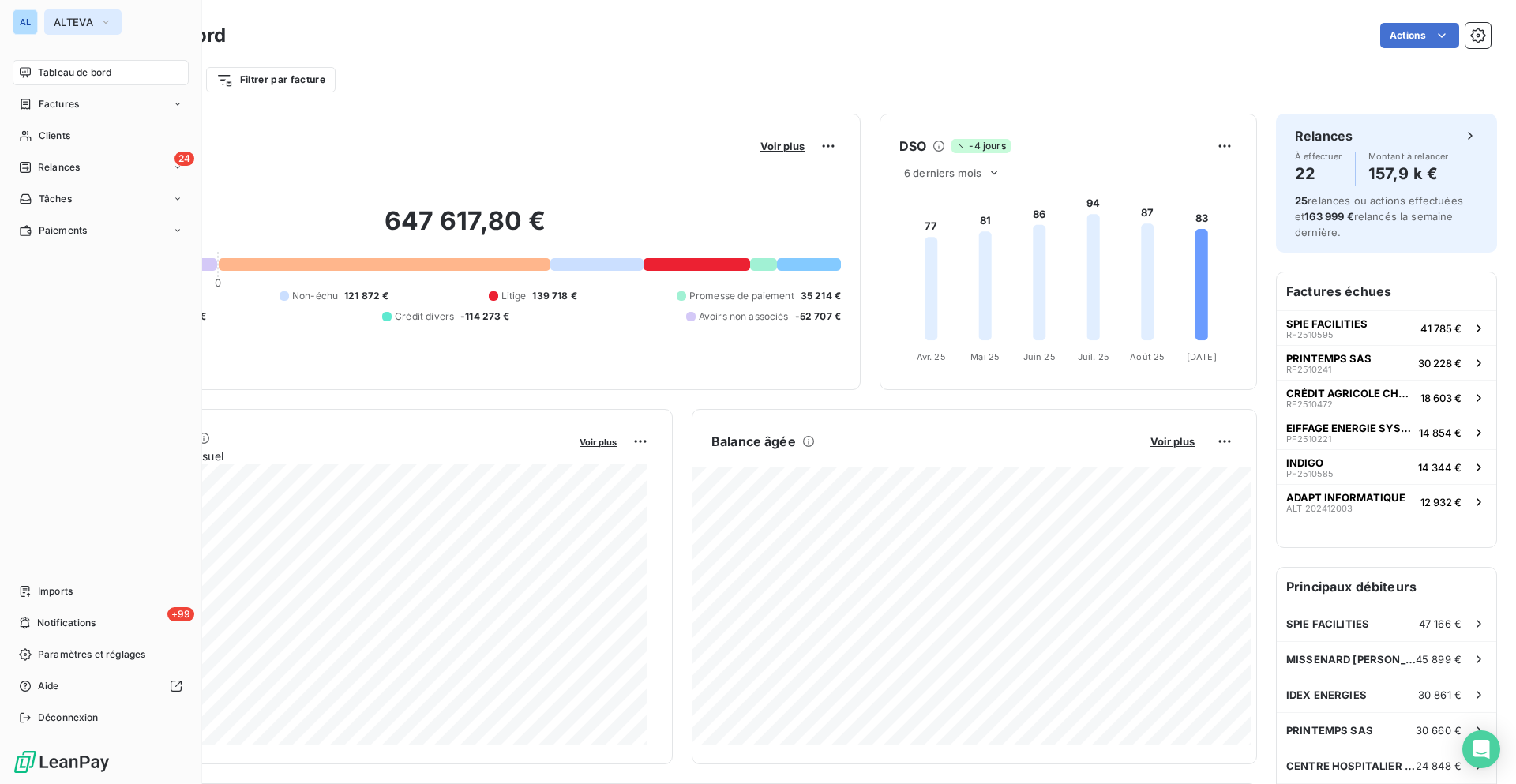
click at [88, 15] on span "ALTEVA" at bounding box center [73, 22] width 40 height 13
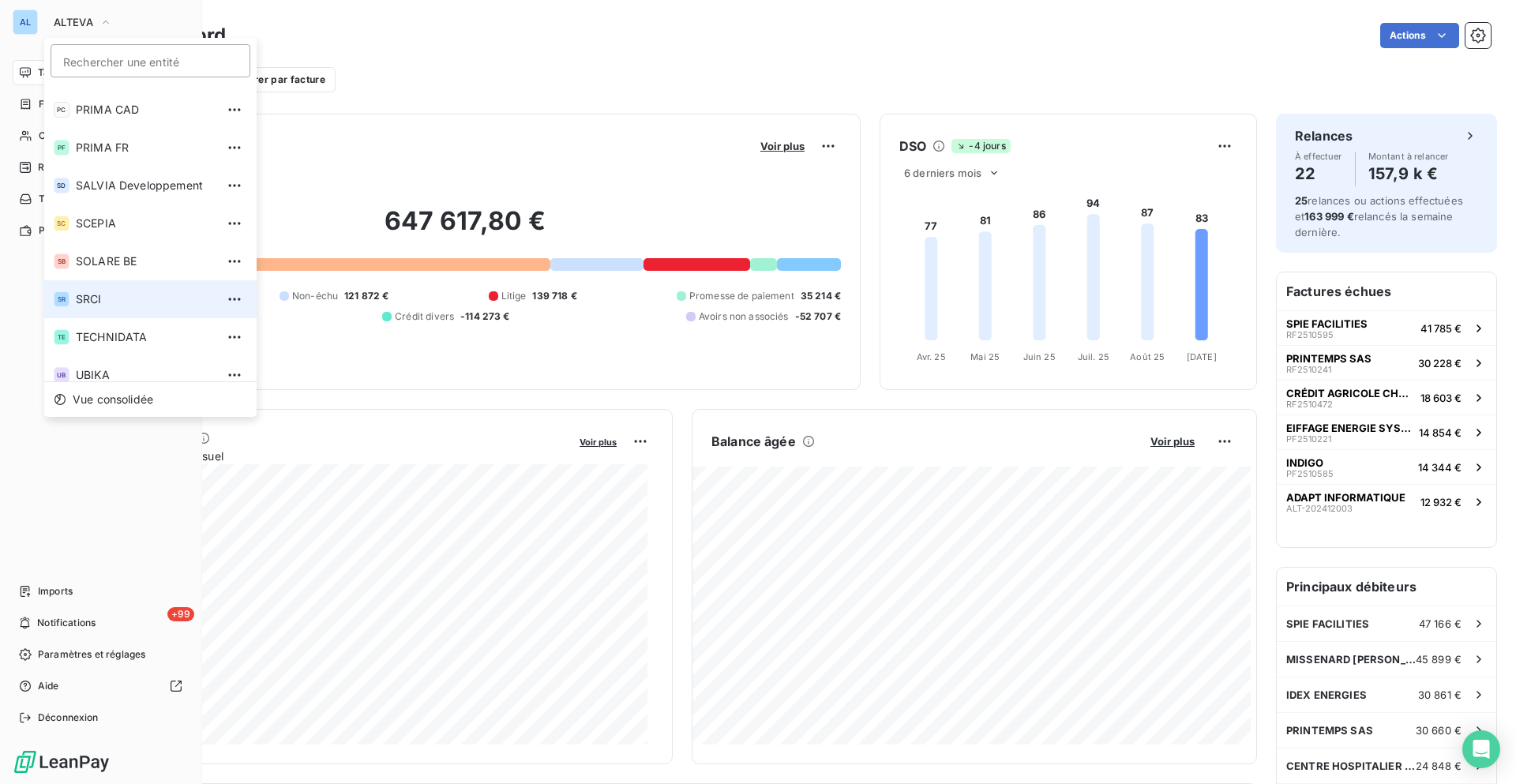
scroll to position [308, 0]
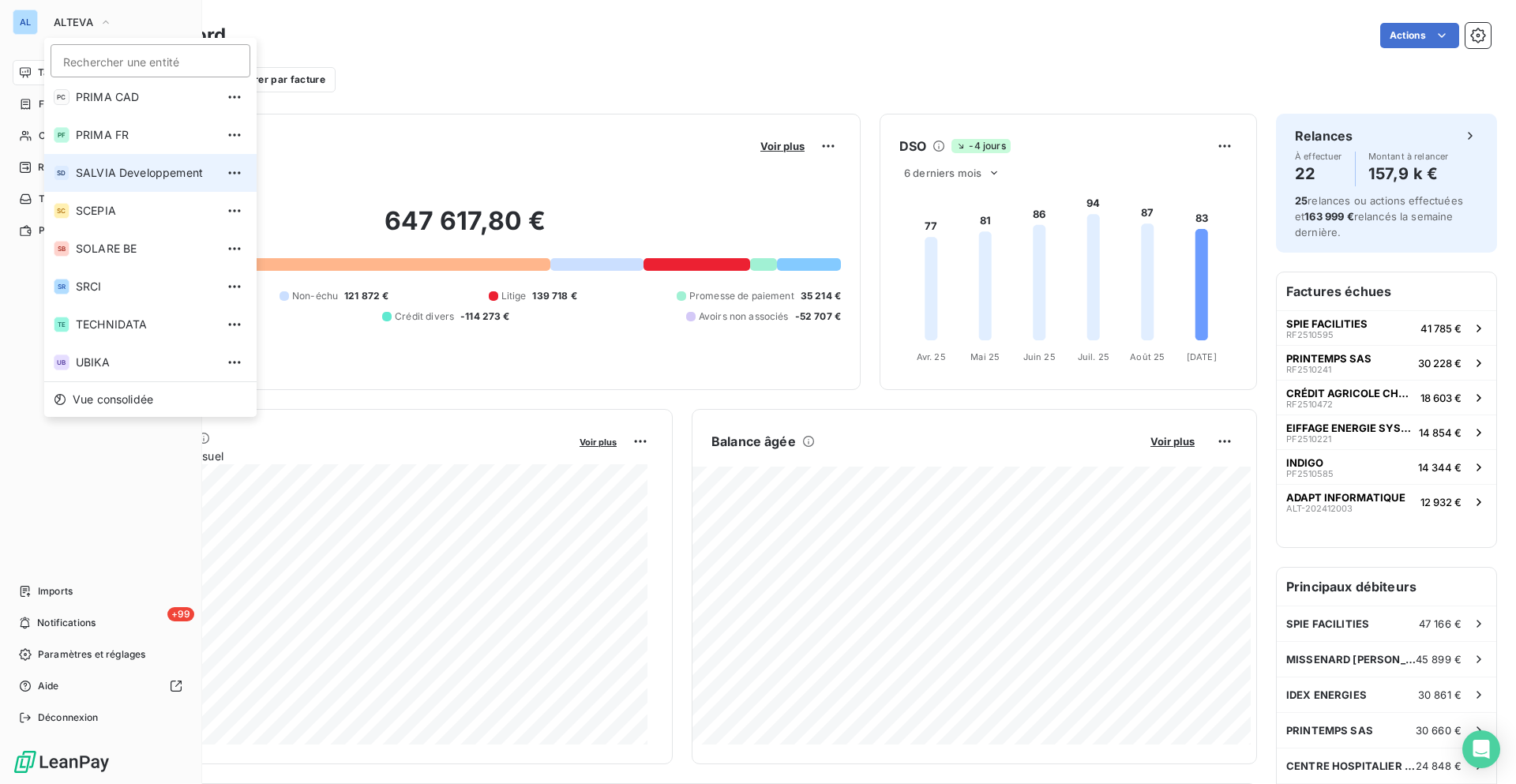
click at [138, 162] on li "SD SALVIA Developpement" at bounding box center [150, 172] width 212 height 38
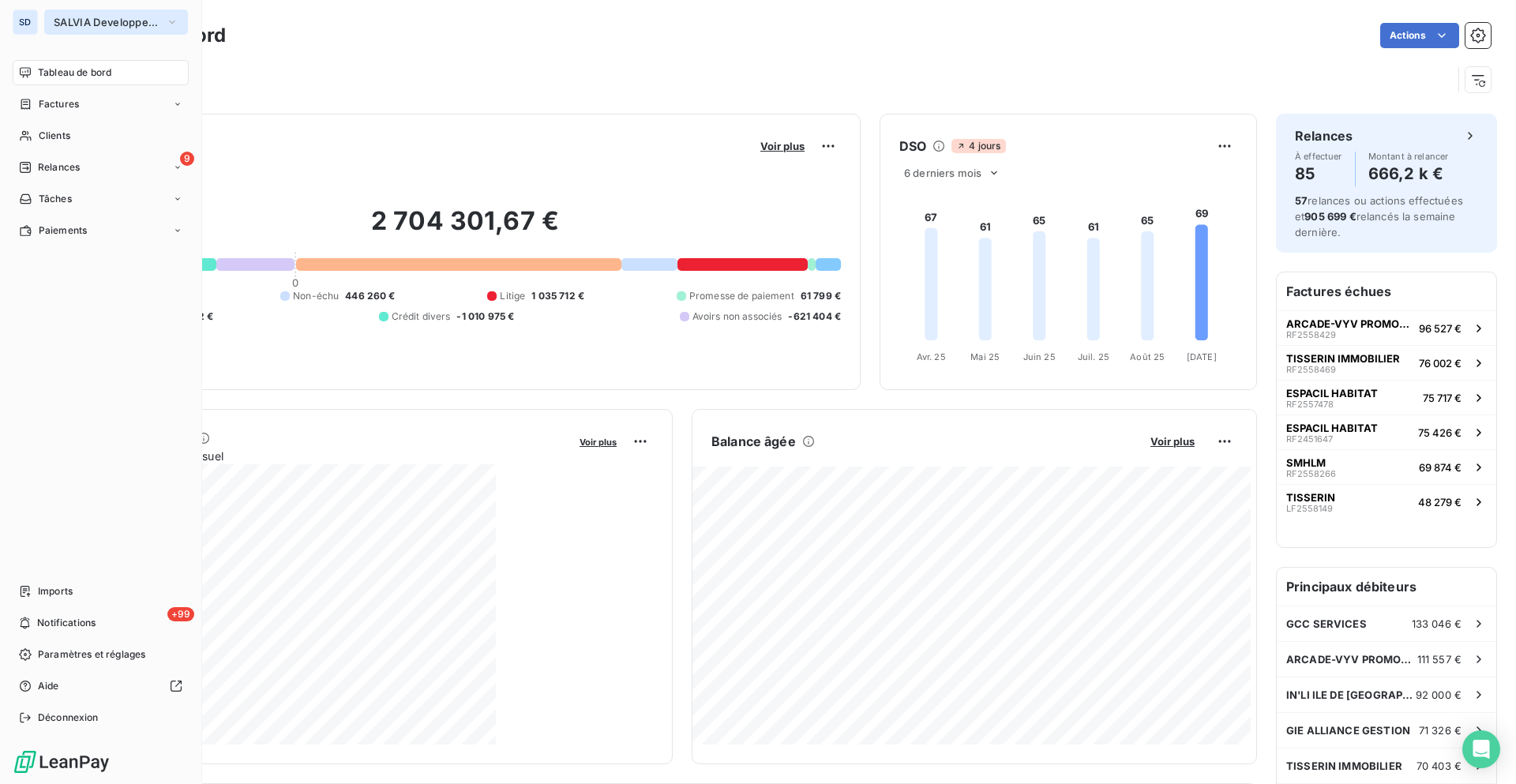
click at [96, 25] on span "SALVIA Developpement" at bounding box center [107, 22] width 106 height 13
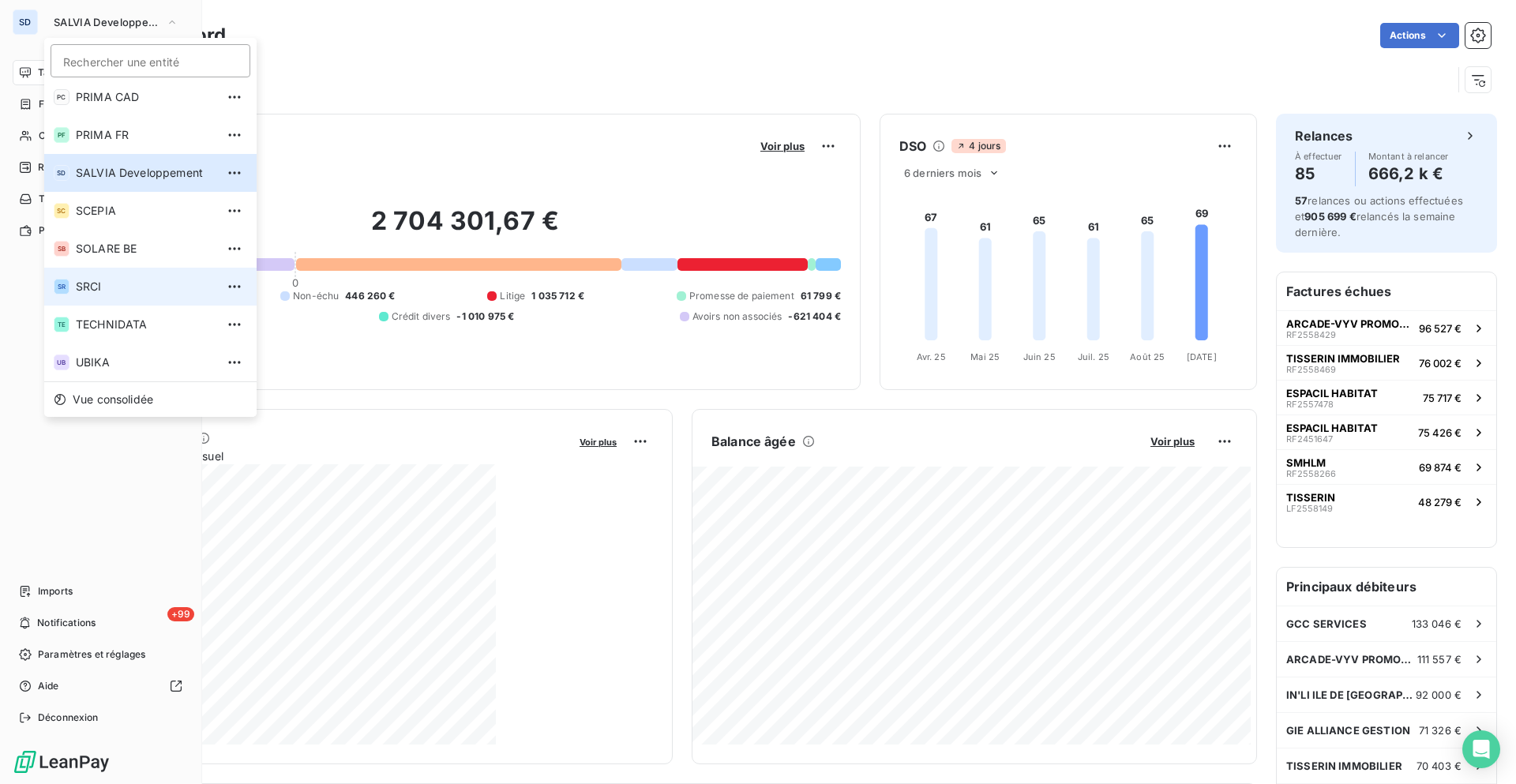
click at [123, 282] on span "SRCI" at bounding box center [146, 286] width 140 height 15
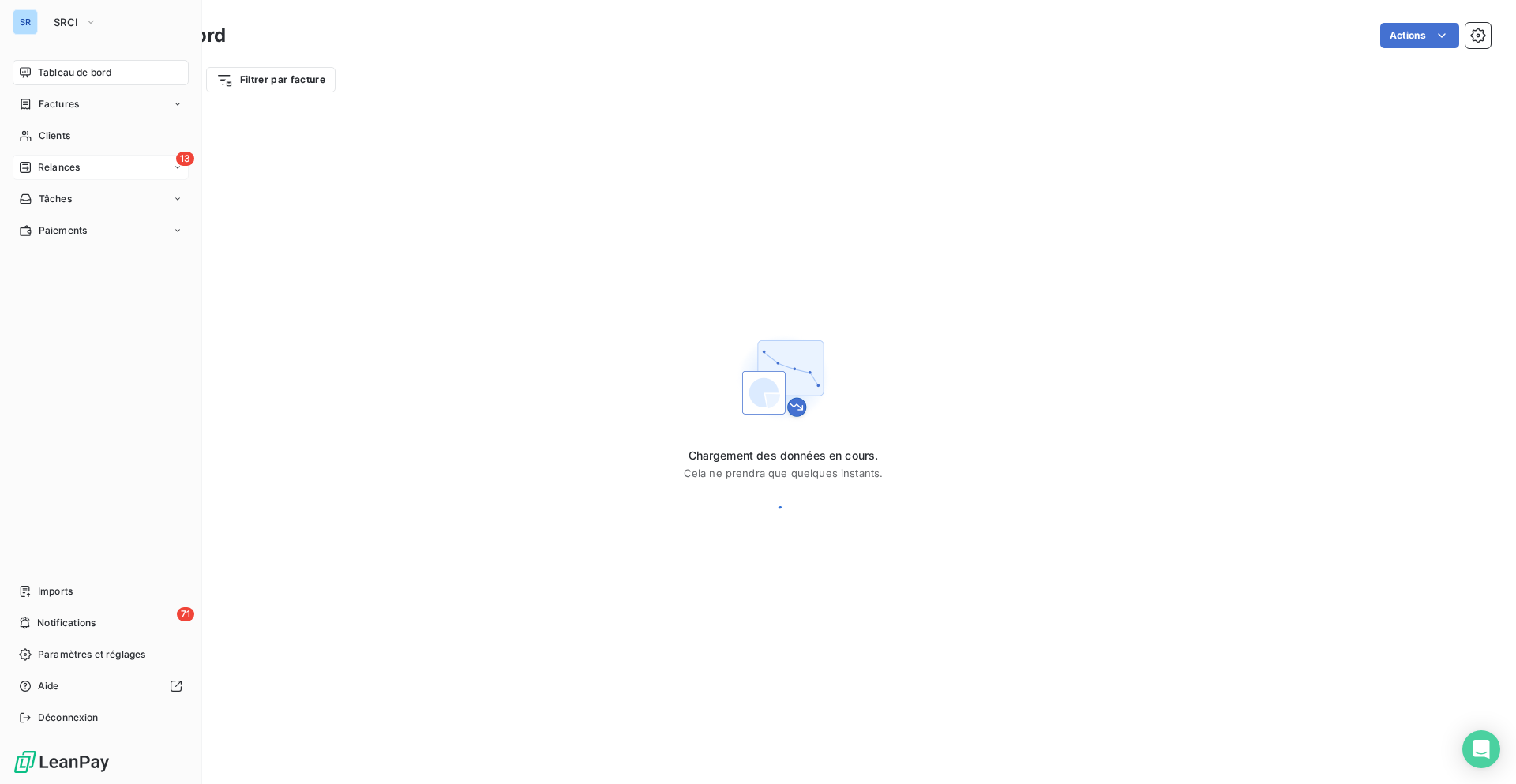
click at [87, 175] on div "13 Relances" at bounding box center [101, 167] width 176 height 25
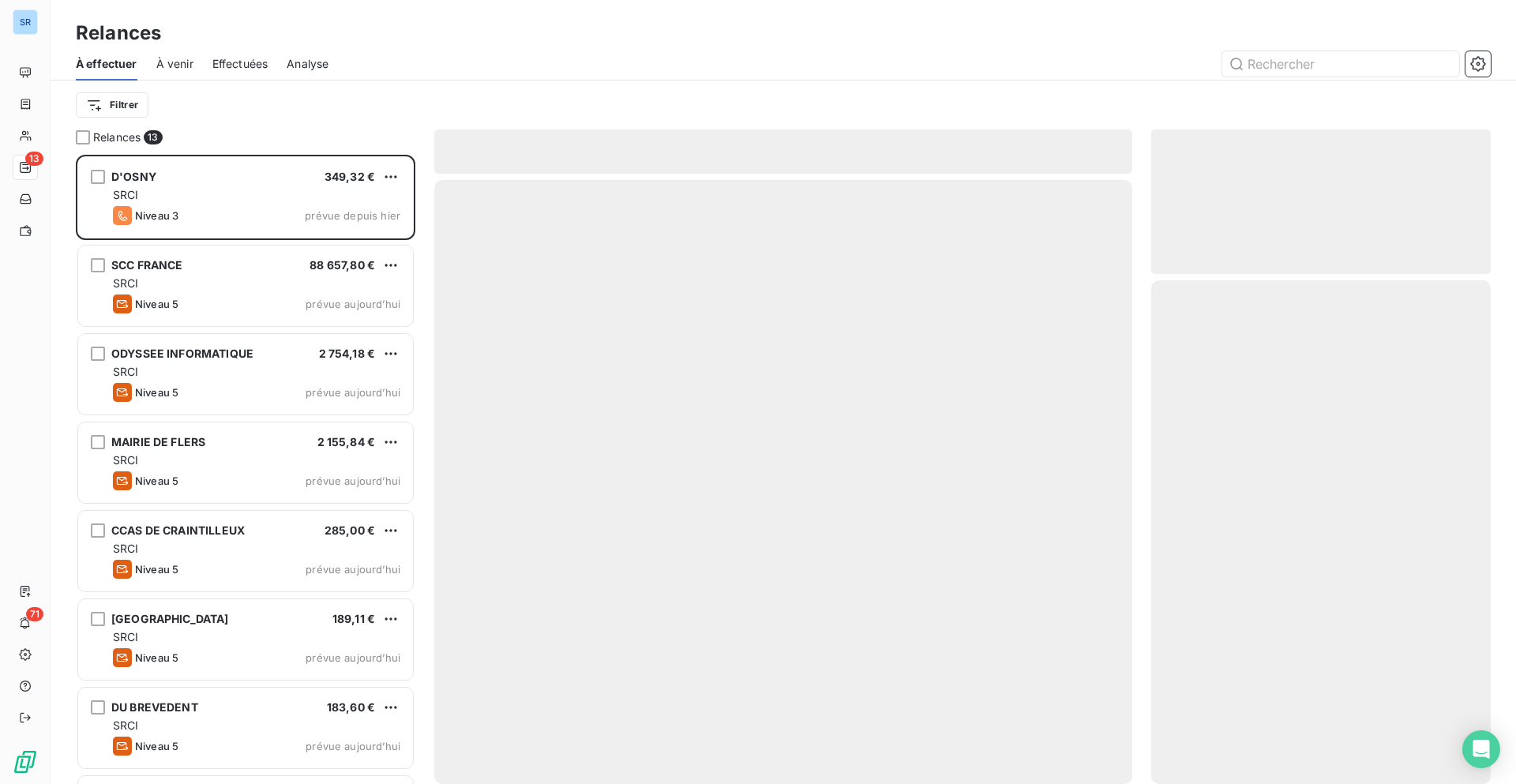
scroll to position [617, 328]
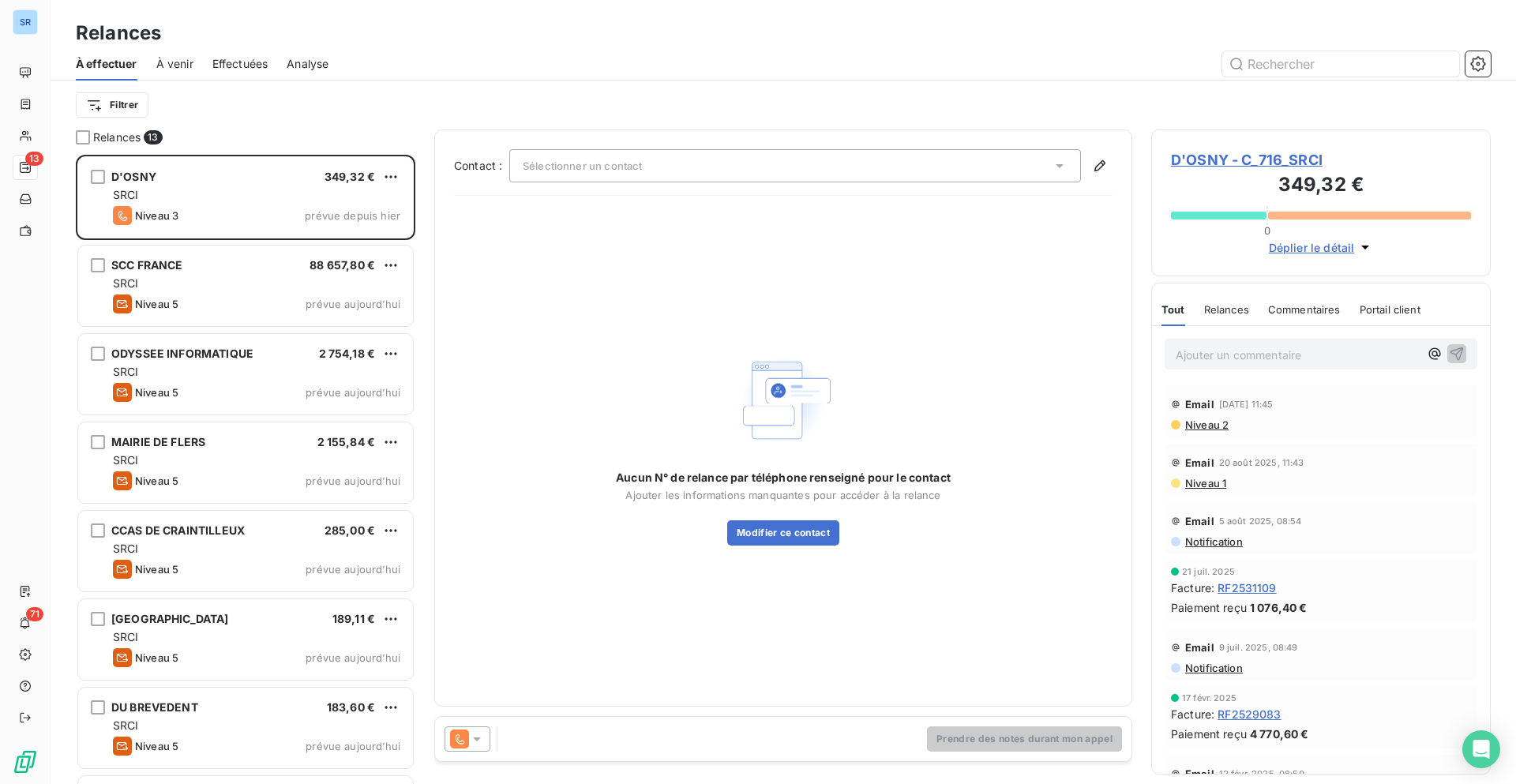
click at [329, 59] on span "Analyse" at bounding box center [307, 63] width 42 height 15
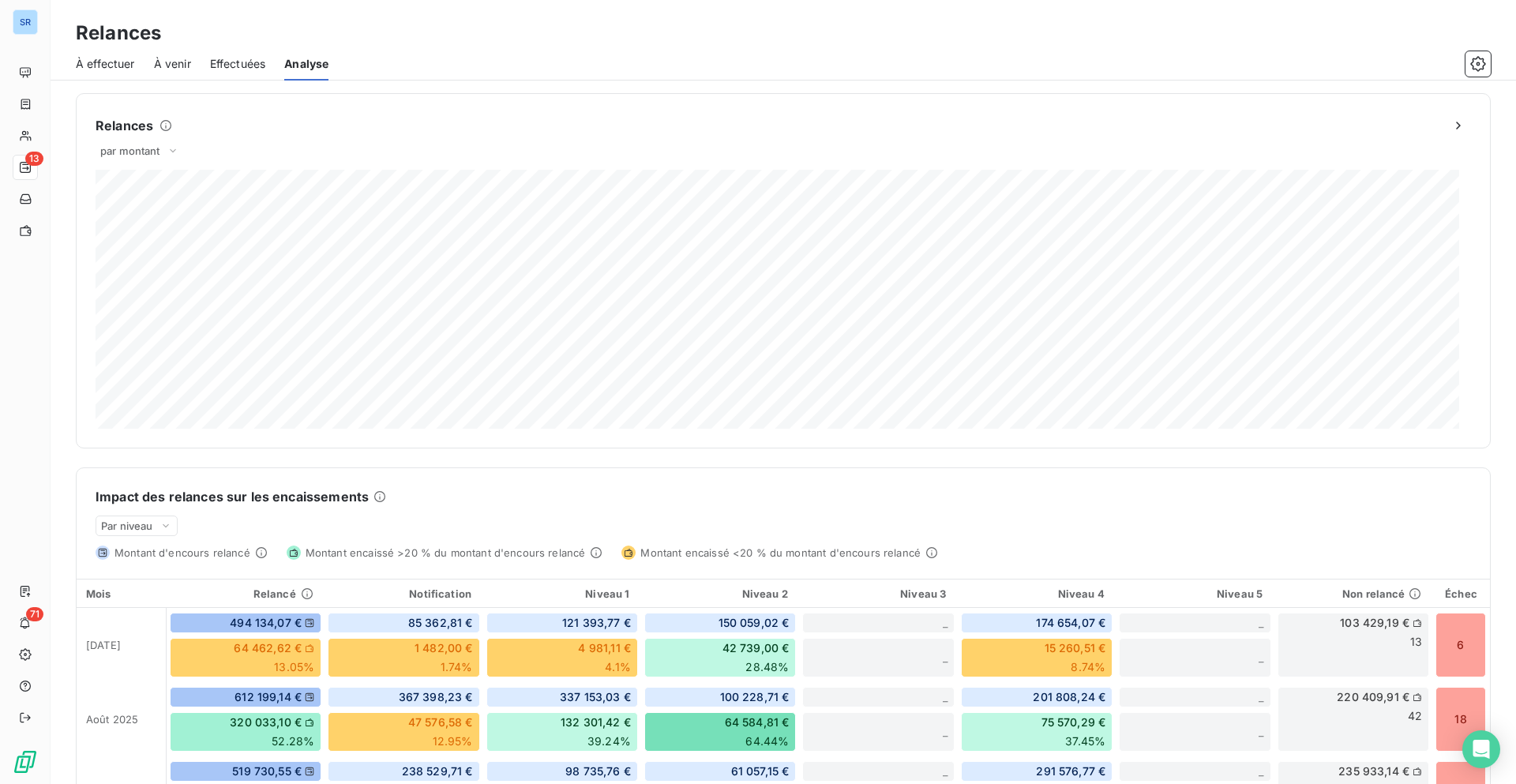
click at [116, 64] on span "À effectuer" at bounding box center [105, 63] width 59 height 15
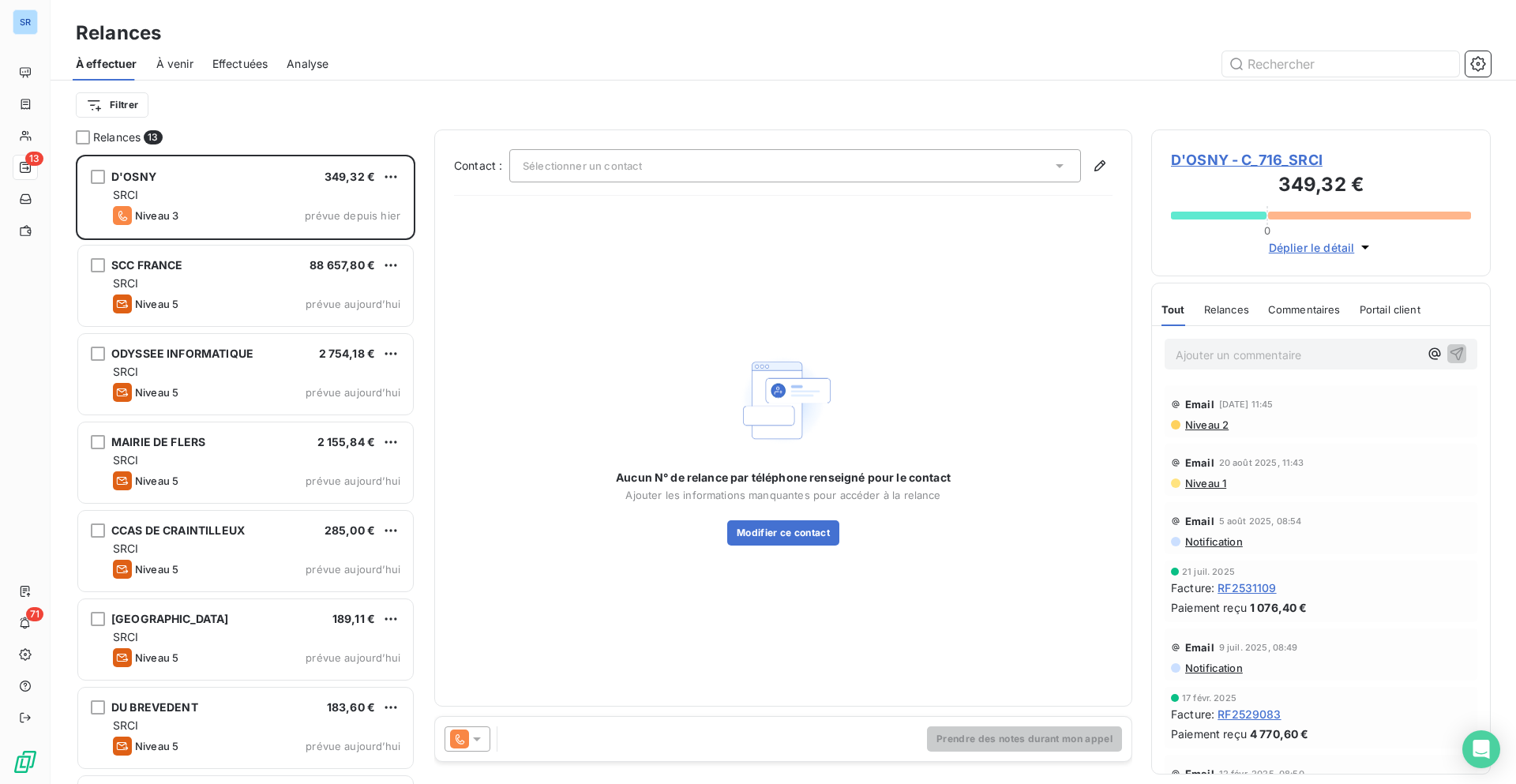
scroll to position [617, 328]
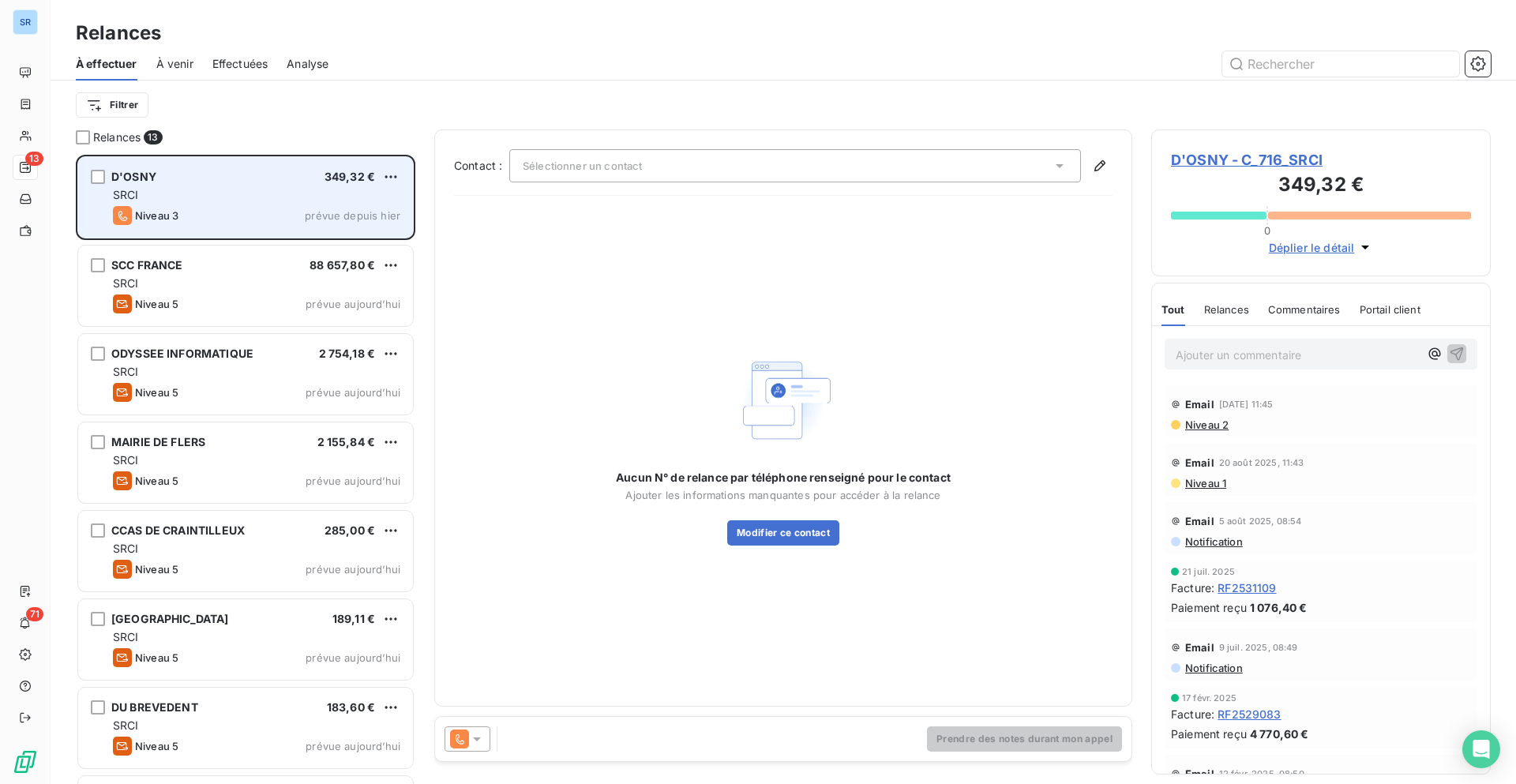
click at [258, 200] on div "SRCI" at bounding box center [256, 194] width 287 height 15
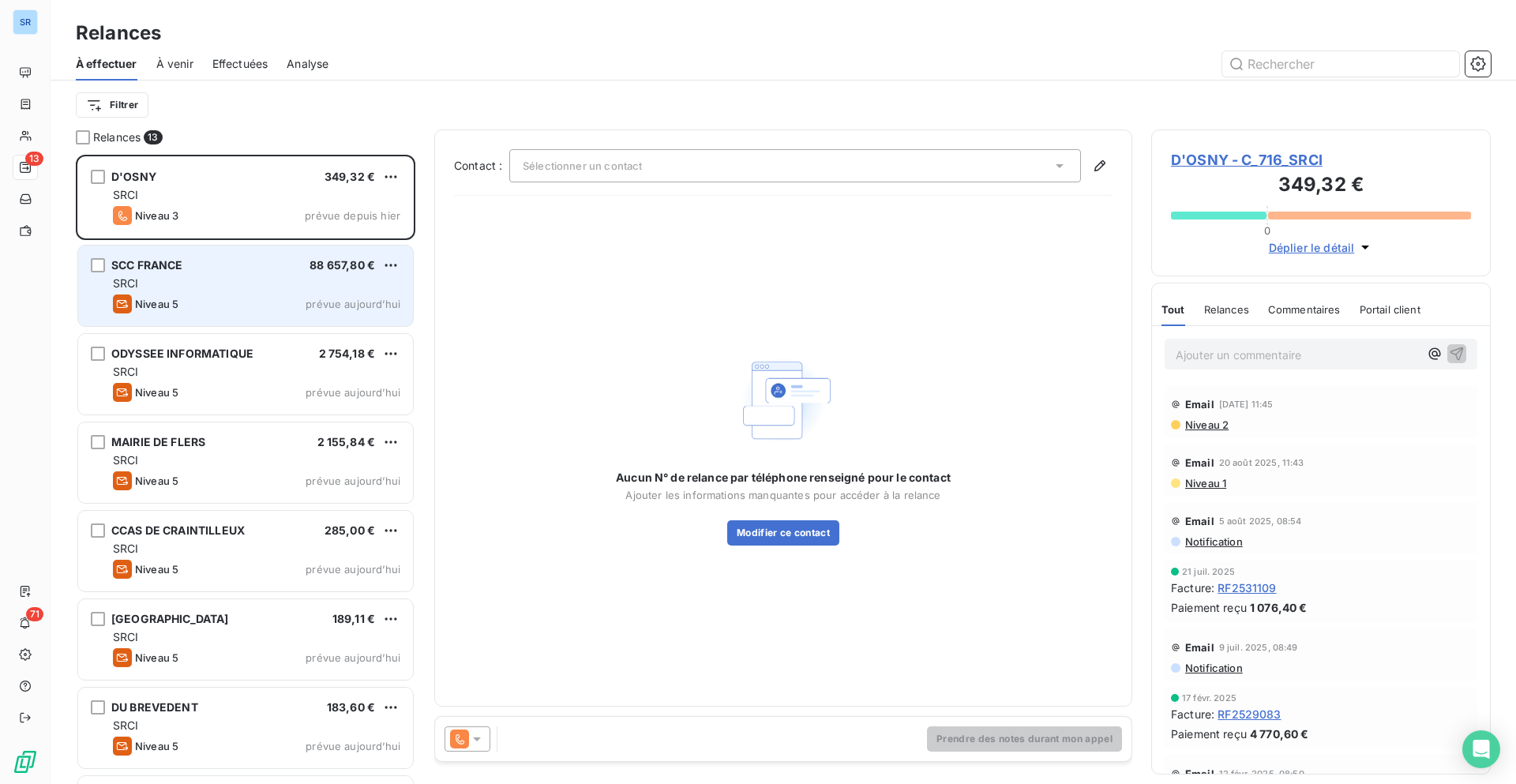
click at [229, 281] on div "SRCI" at bounding box center [256, 283] width 287 height 15
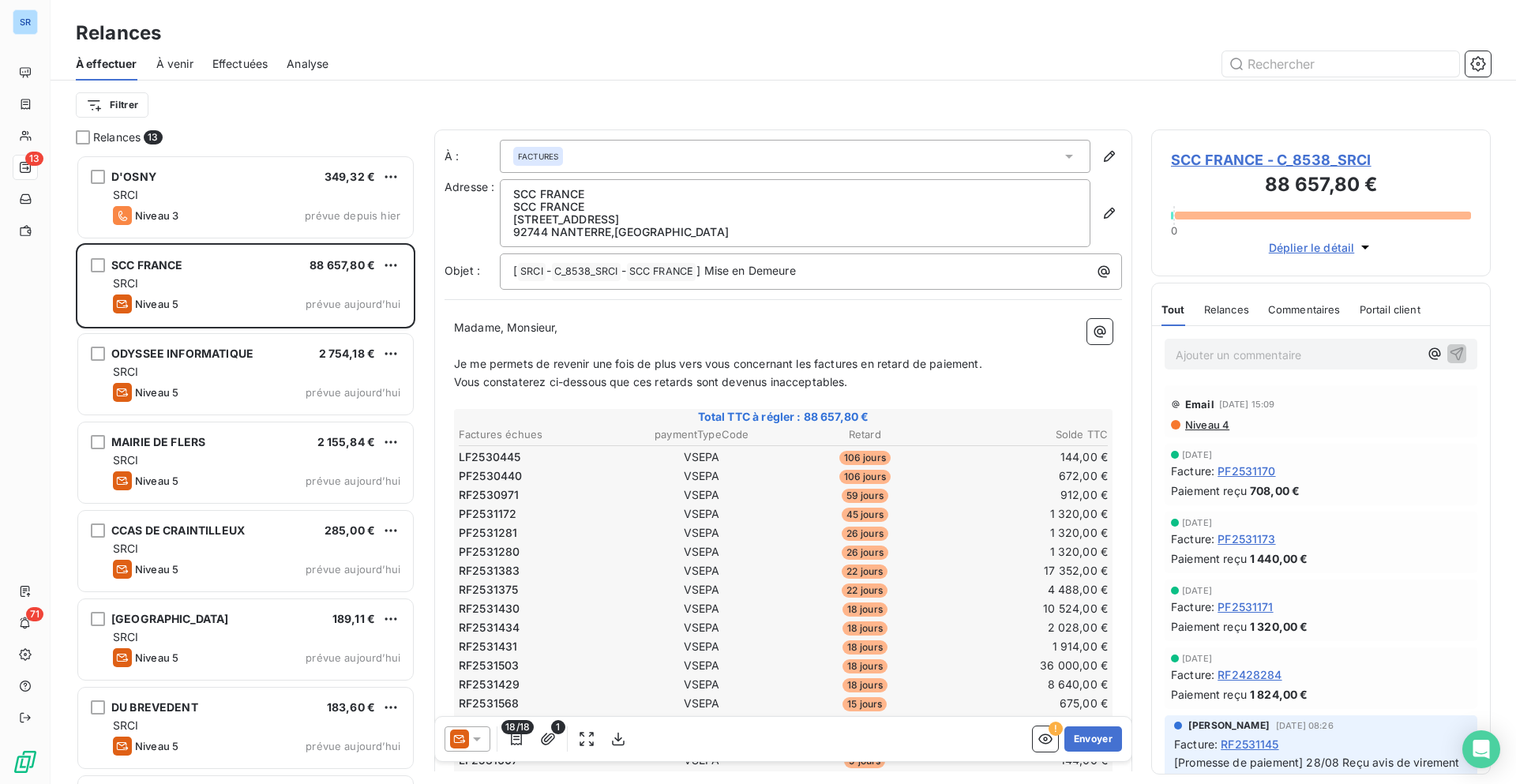
click at [251, 61] on span "Effectuées" at bounding box center [240, 63] width 56 height 15
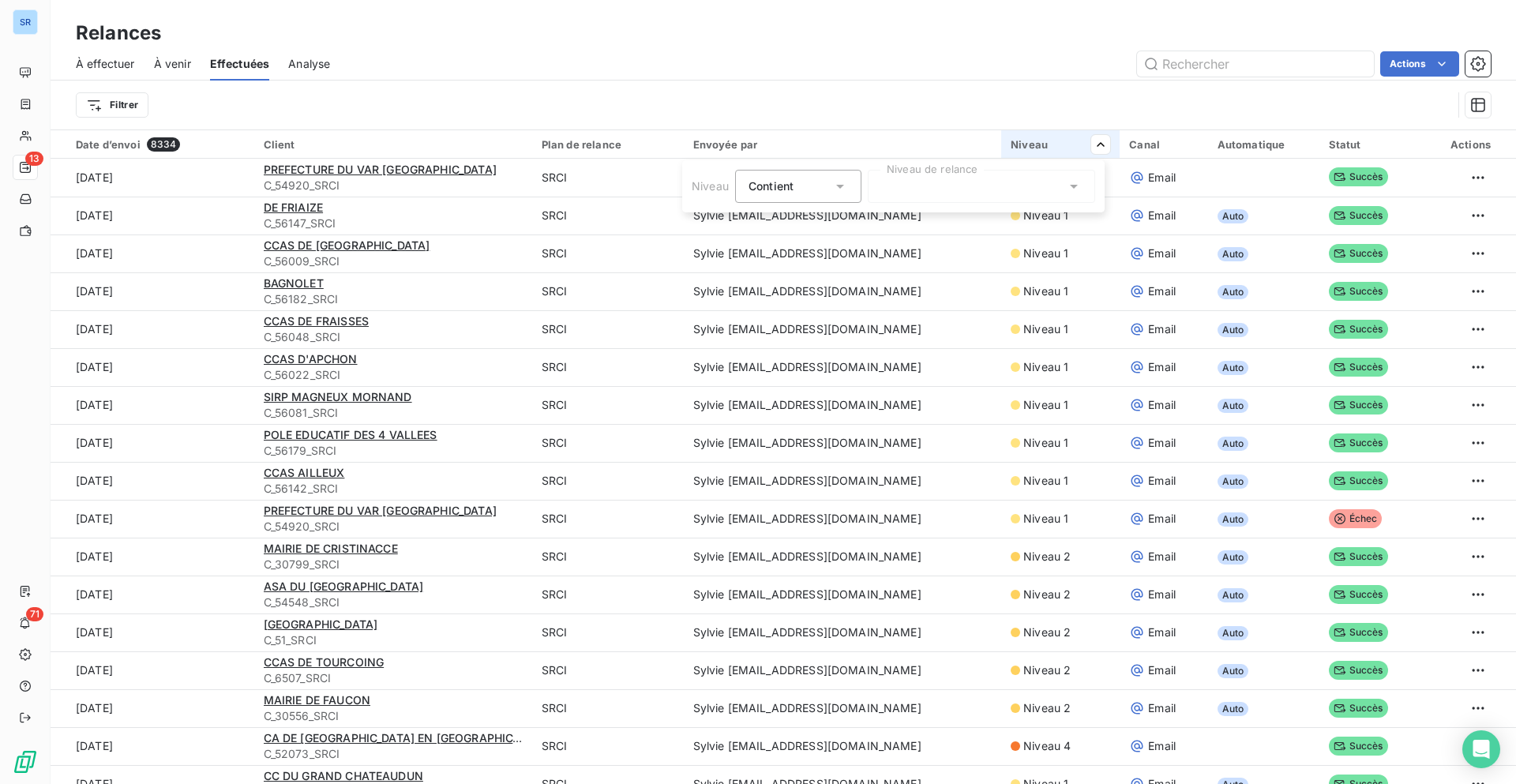
click at [963, 187] on div at bounding box center [981, 186] width 227 height 33
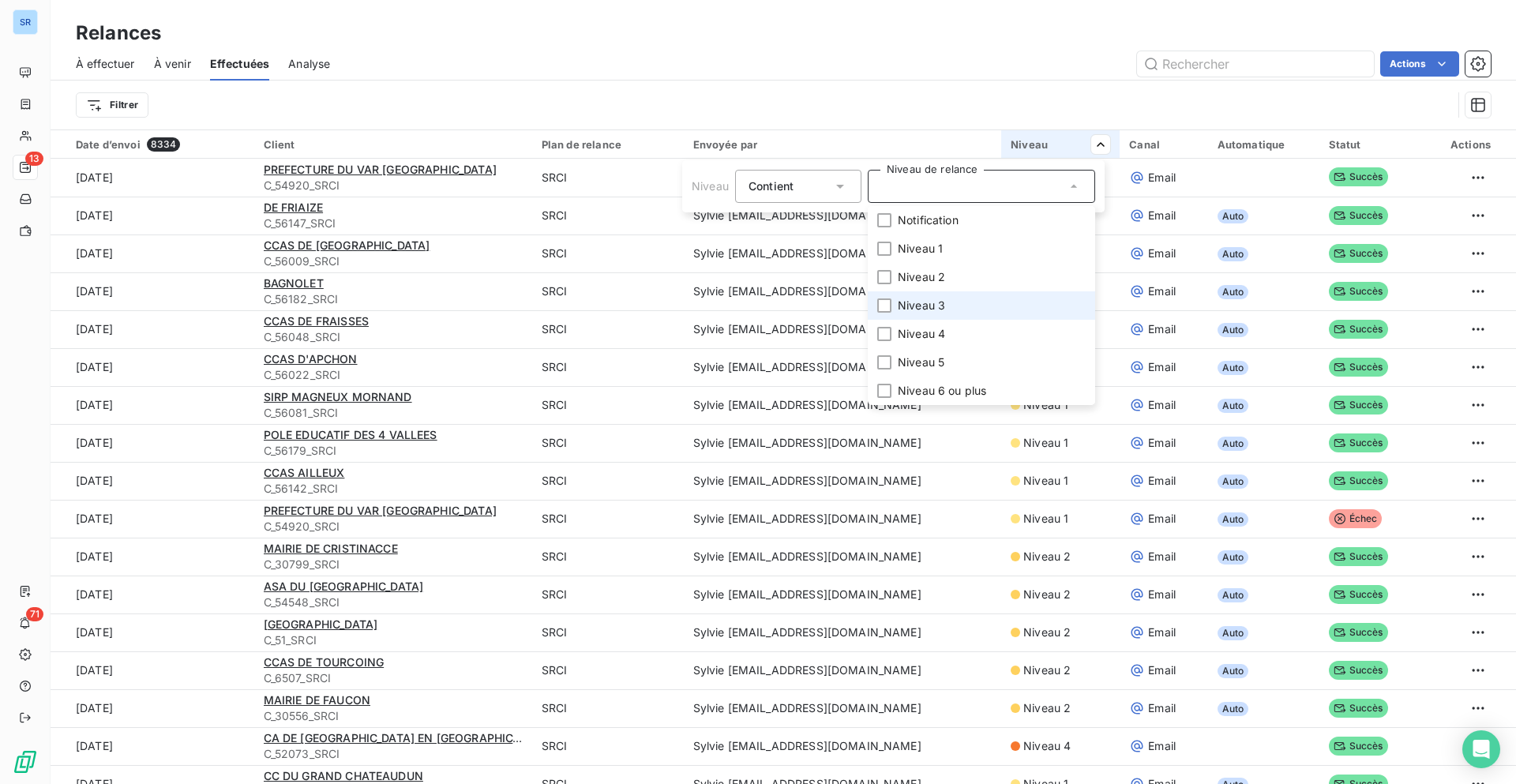
click at [933, 304] on span "Niveau 3" at bounding box center [921, 305] width 47 height 15
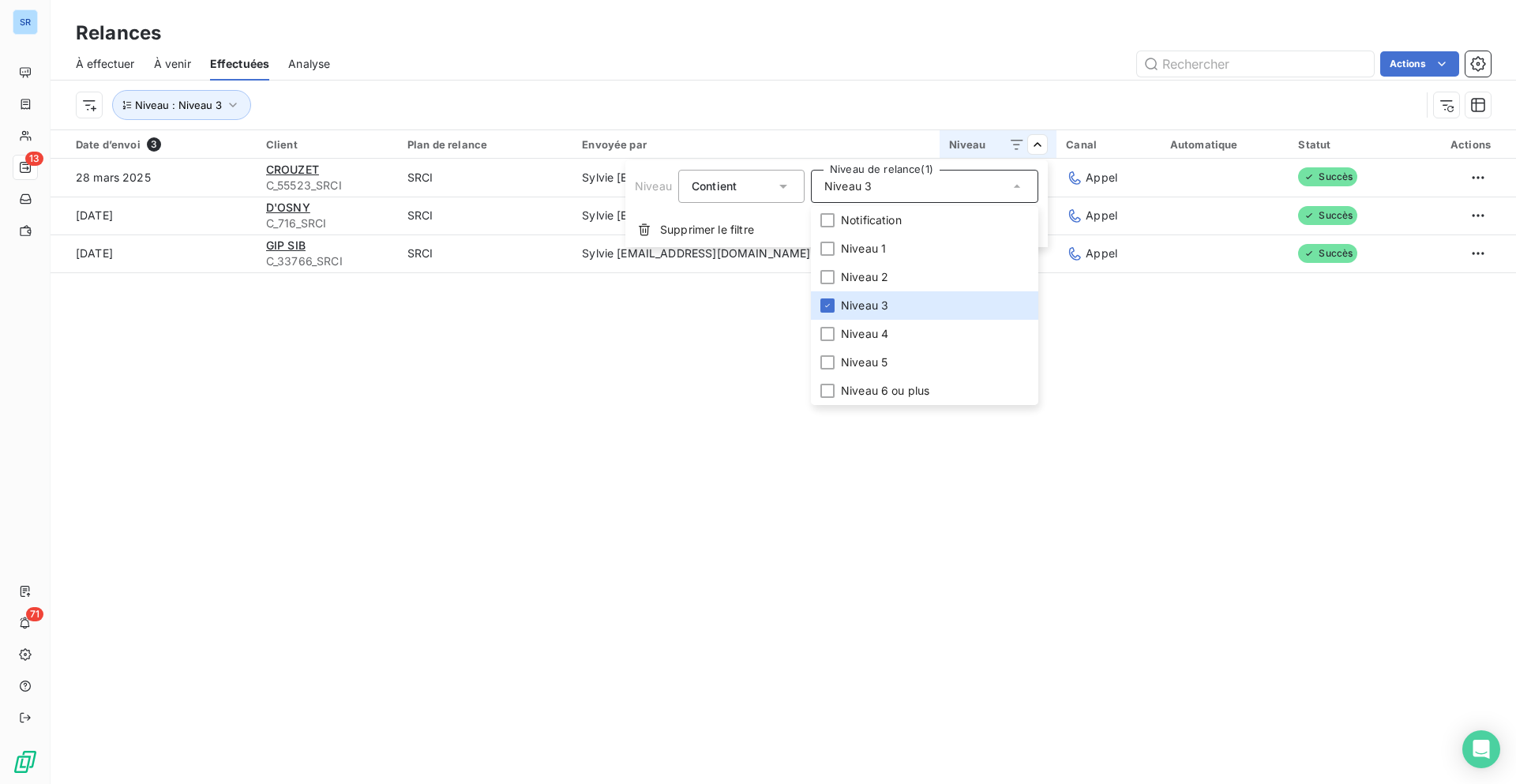
click at [1112, 347] on html "SR 13 71 Relances À effectuer À venir Effectuées Analyse Actions Niveau : Nivea…" at bounding box center [758, 392] width 1516 height 784
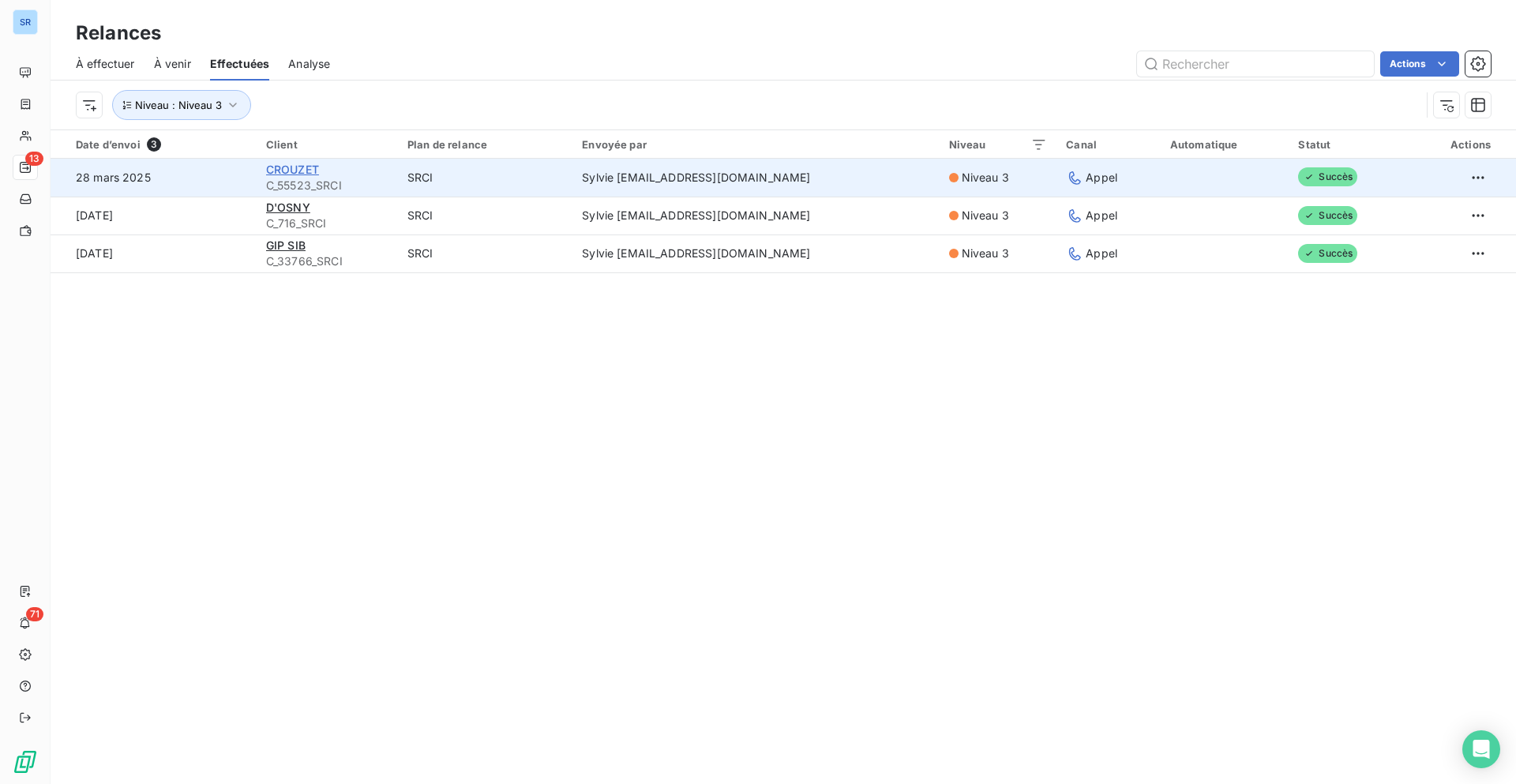
click at [295, 167] on span "CROUZET" at bounding box center [292, 169] width 53 height 13
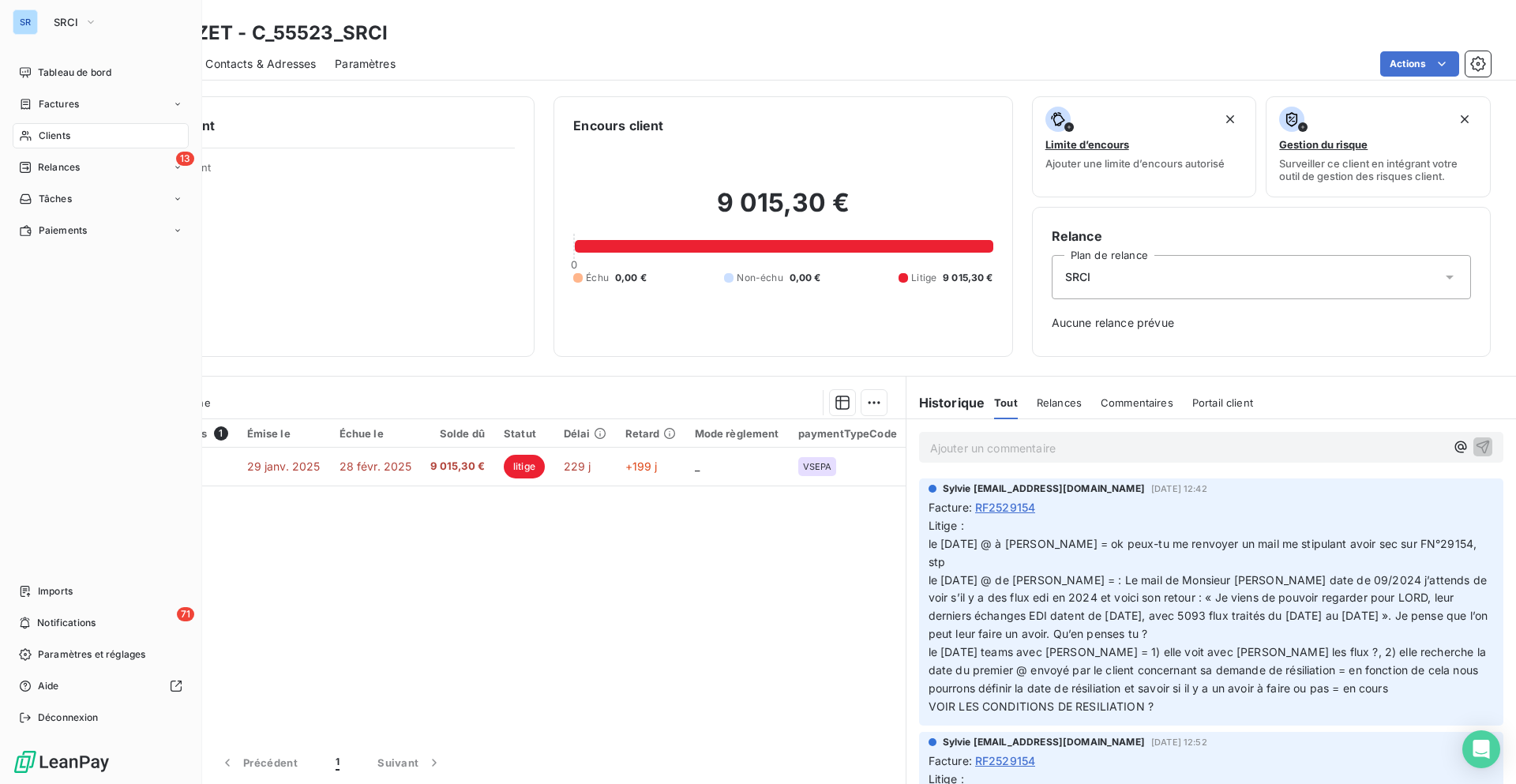
click at [107, 137] on div "Clients" at bounding box center [101, 135] width 176 height 25
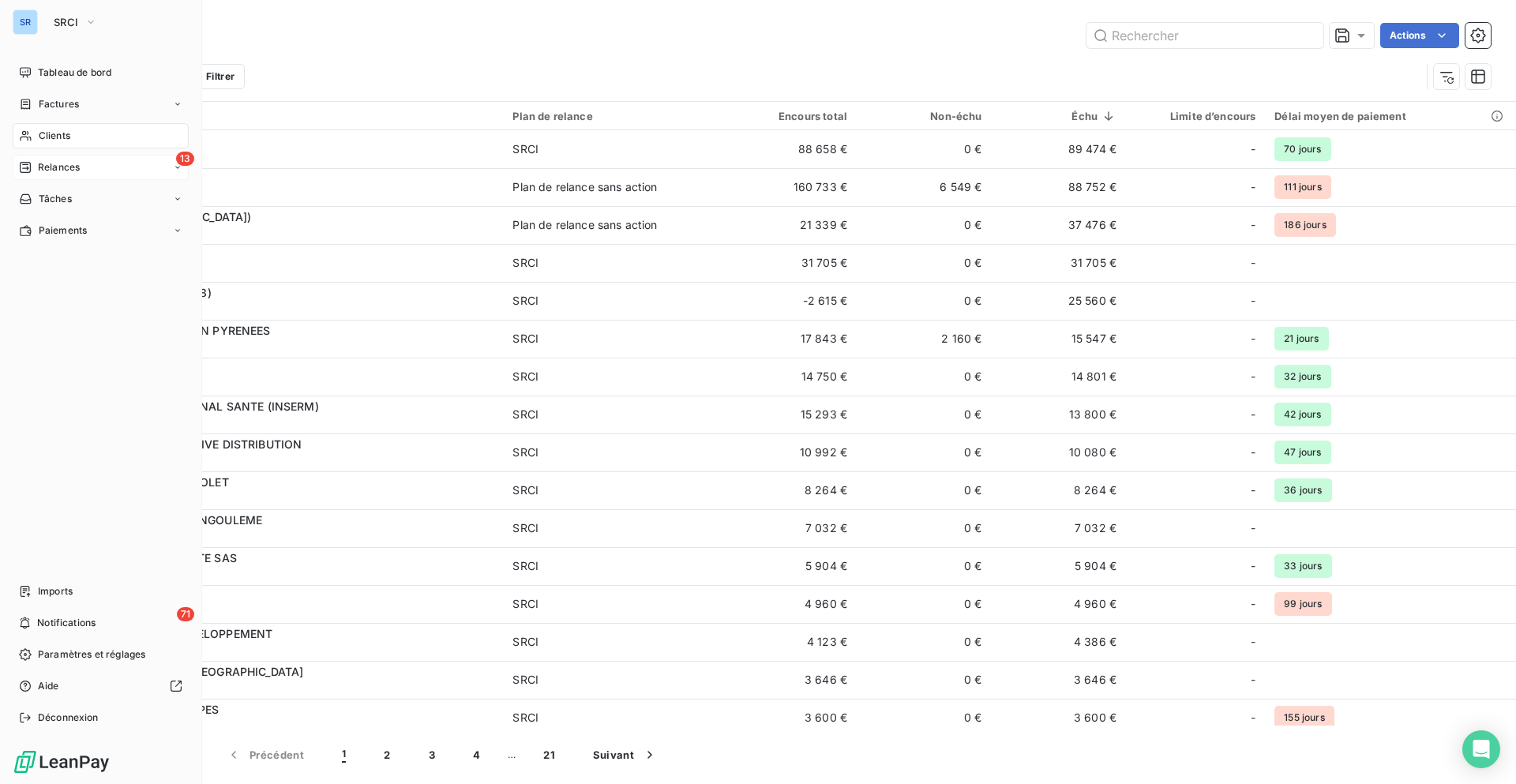
click at [65, 171] on span "Relances" at bounding box center [59, 167] width 42 height 14
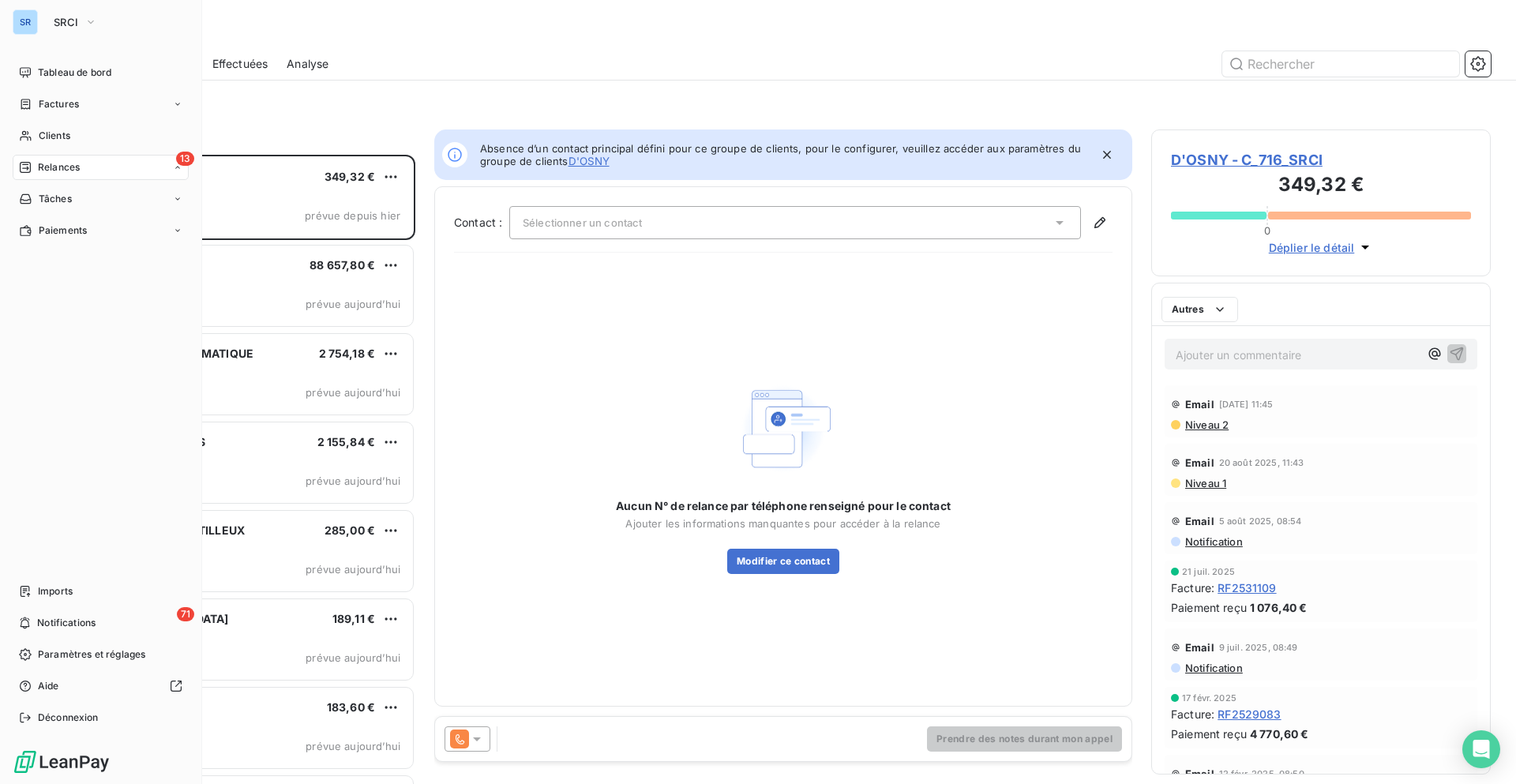
scroll to position [617, 328]
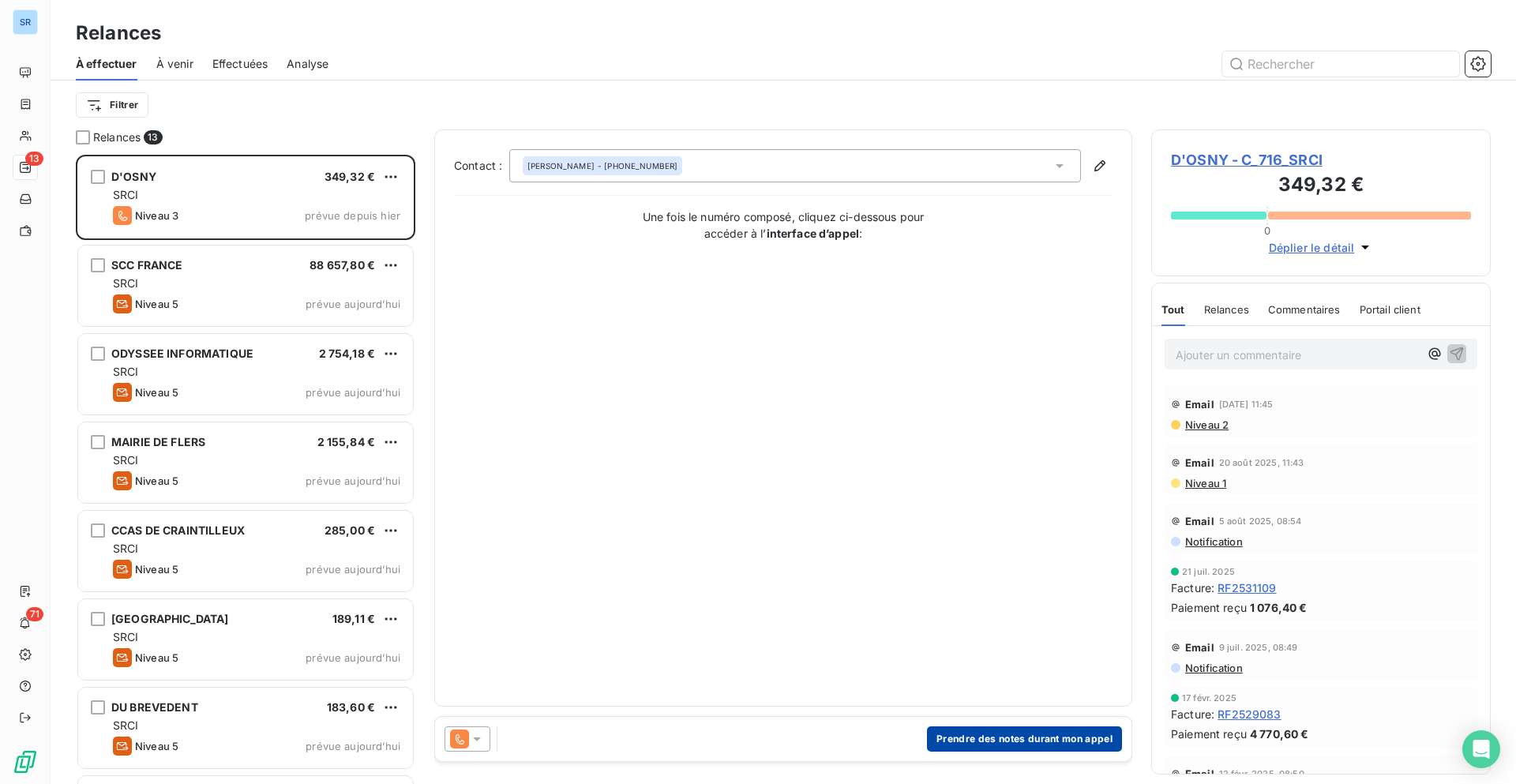
click at [1011, 575] on button "Prendre des notes durant mon appel" at bounding box center [1025, 738] width 195 height 25
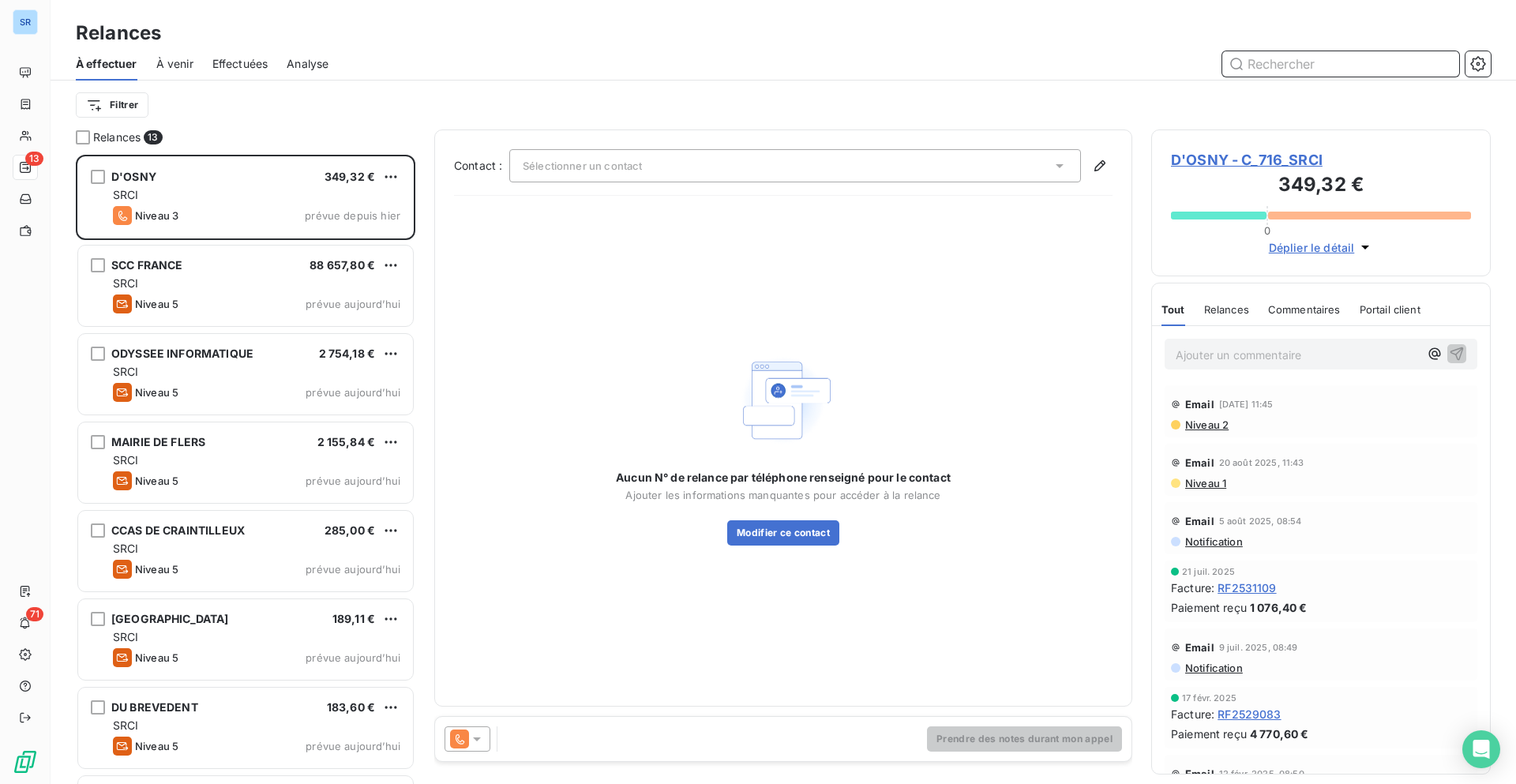
click at [303, 68] on span "Analyse" at bounding box center [307, 63] width 42 height 15
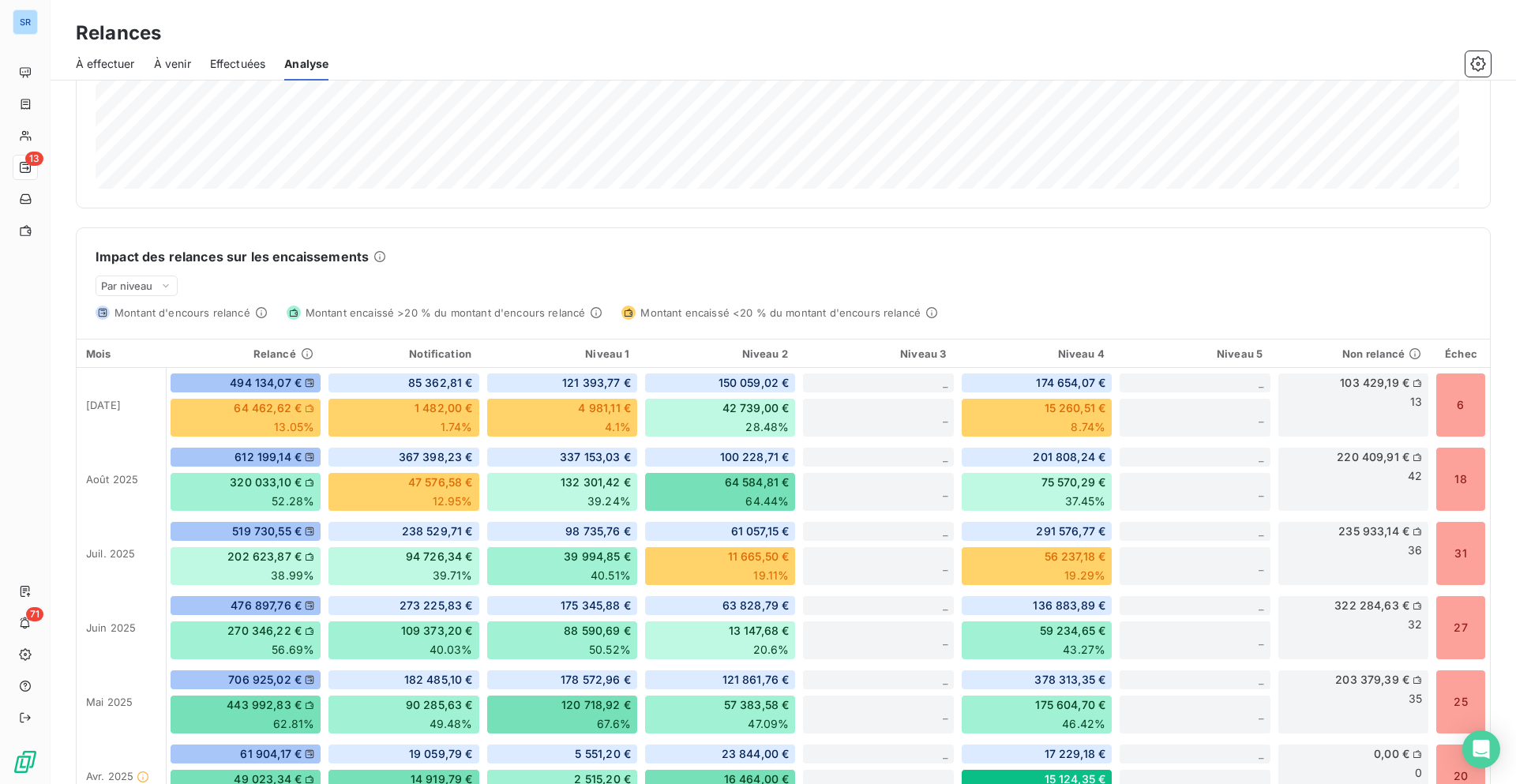
scroll to position [331, 0]
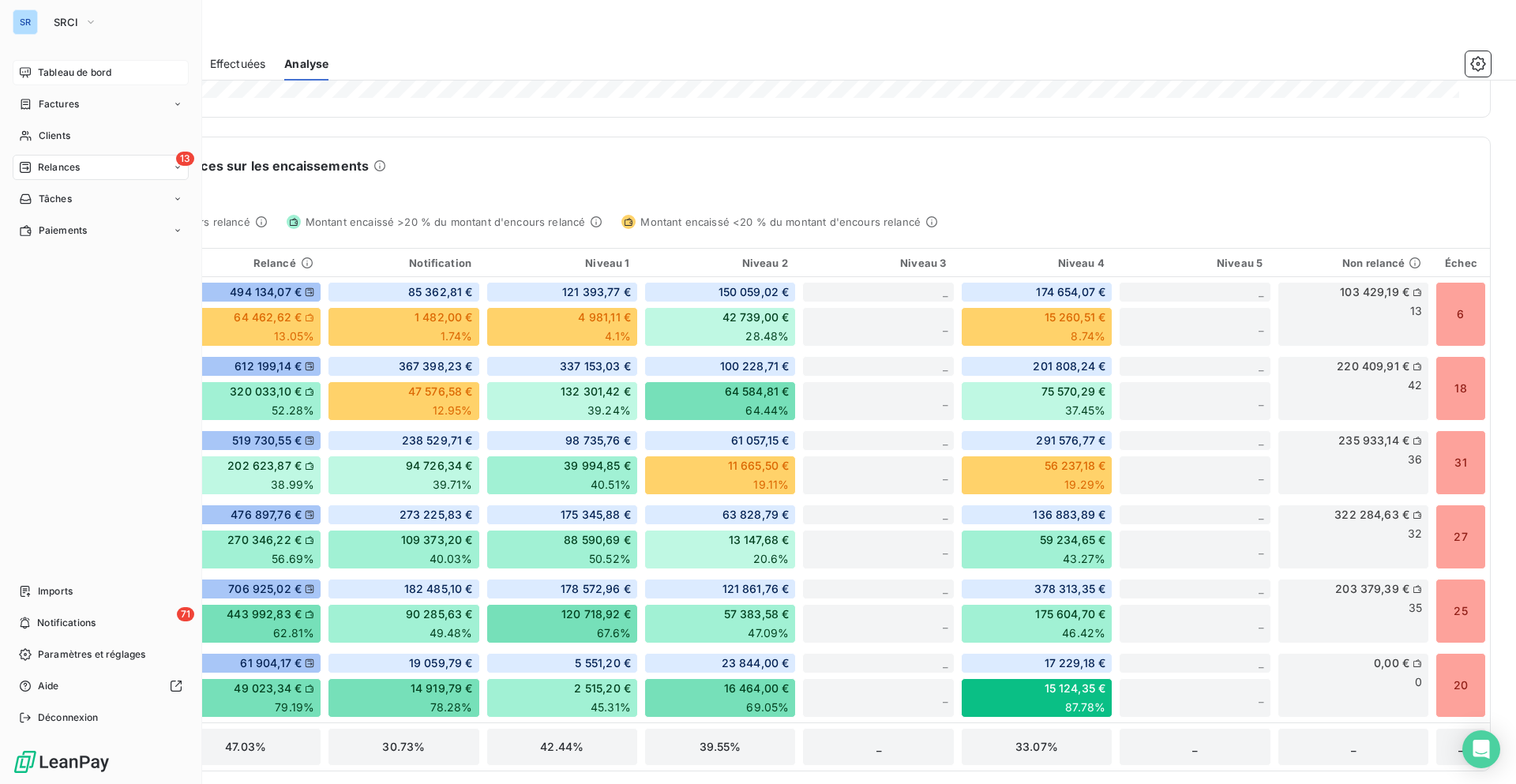
click at [94, 68] on span "Tableau de bord" at bounding box center [75, 72] width 73 height 14
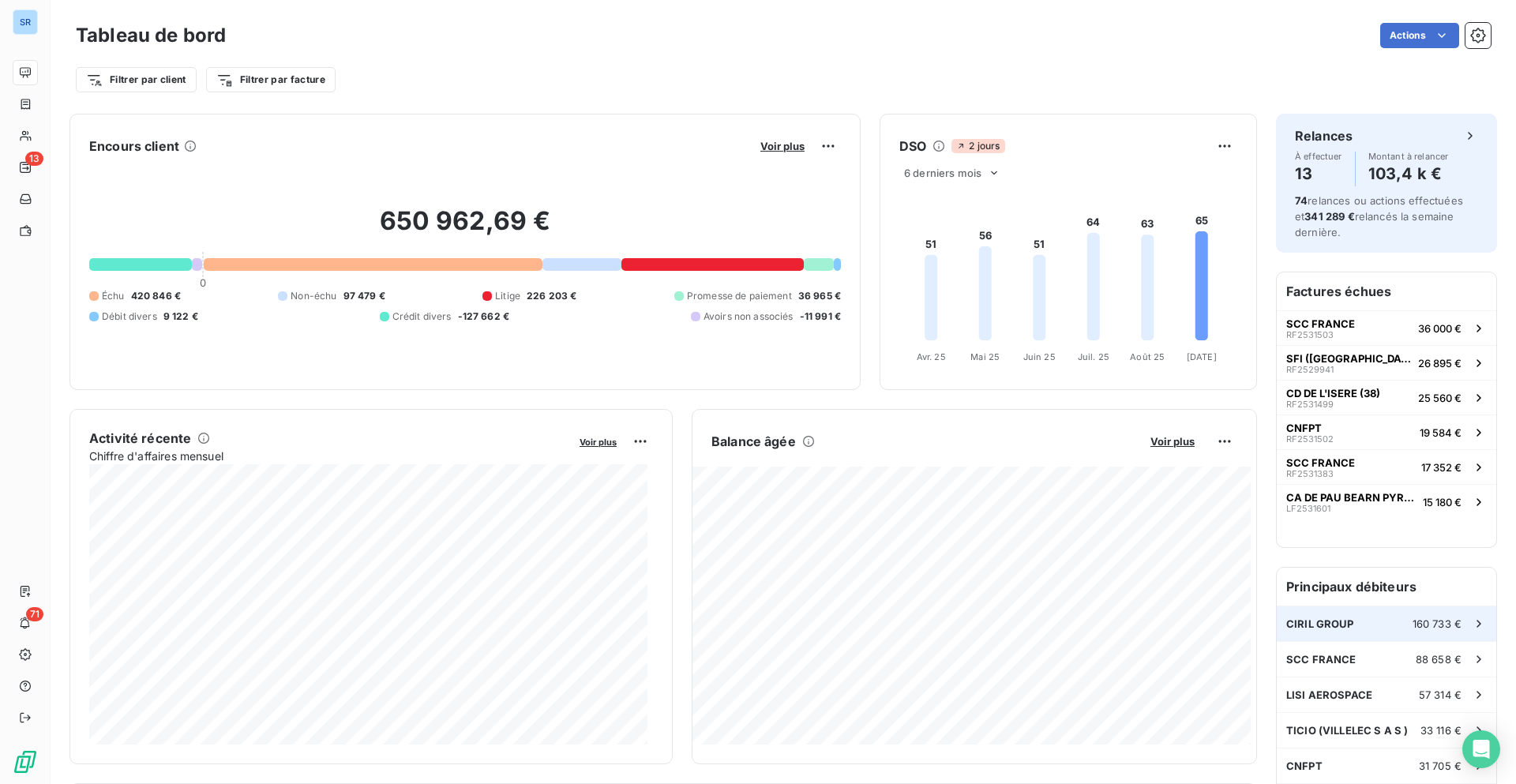
click at [1212, 575] on div "CIRIL GROUP 160 733 €" at bounding box center [1387, 623] width 220 height 35
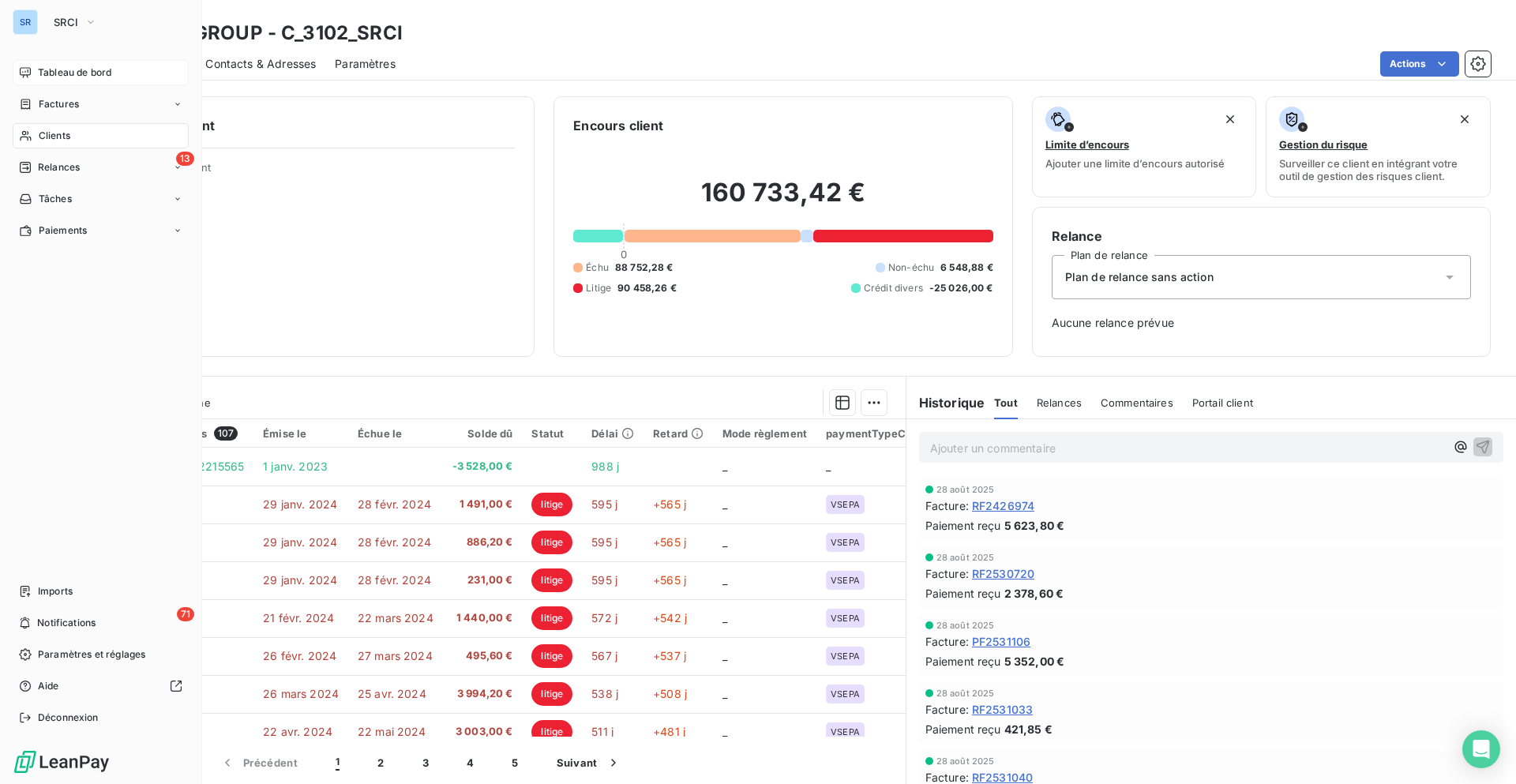
click at [72, 132] on div "Clients" at bounding box center [101, 135] width 176 height 25
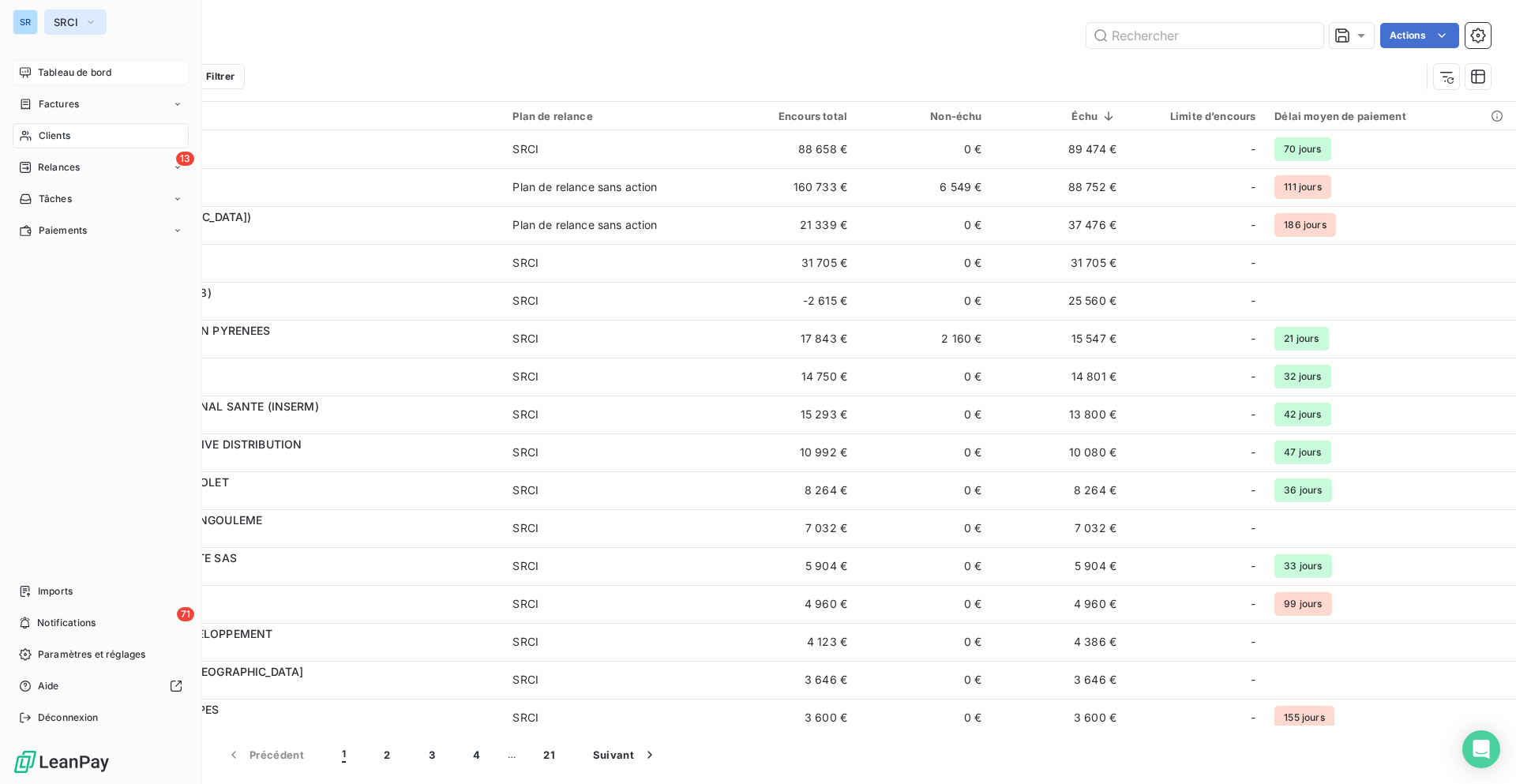
click at [68, 20] on span "SRCI" at bounding box center [66, 22] width 24 height 13
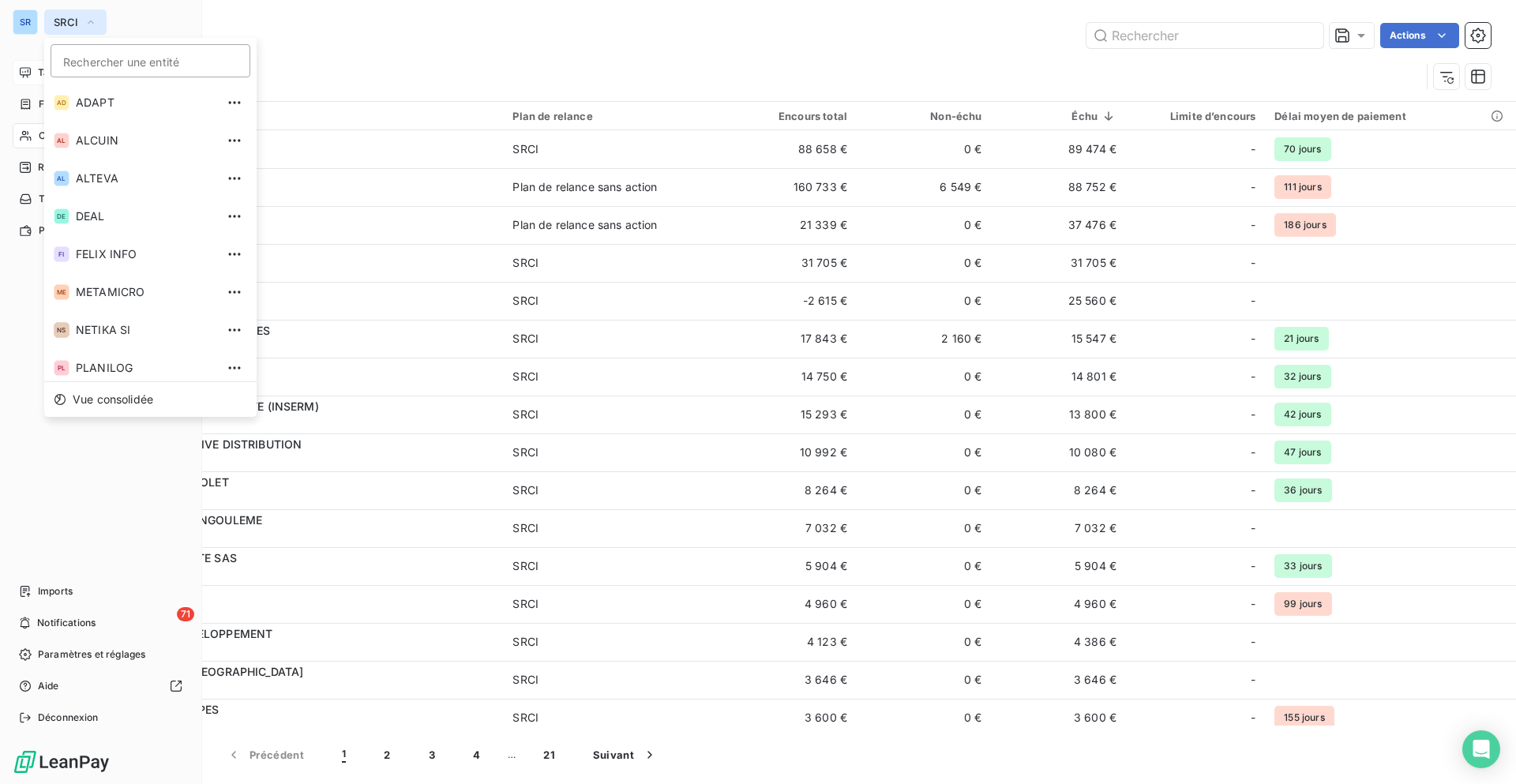
scroll to position [233, 0]
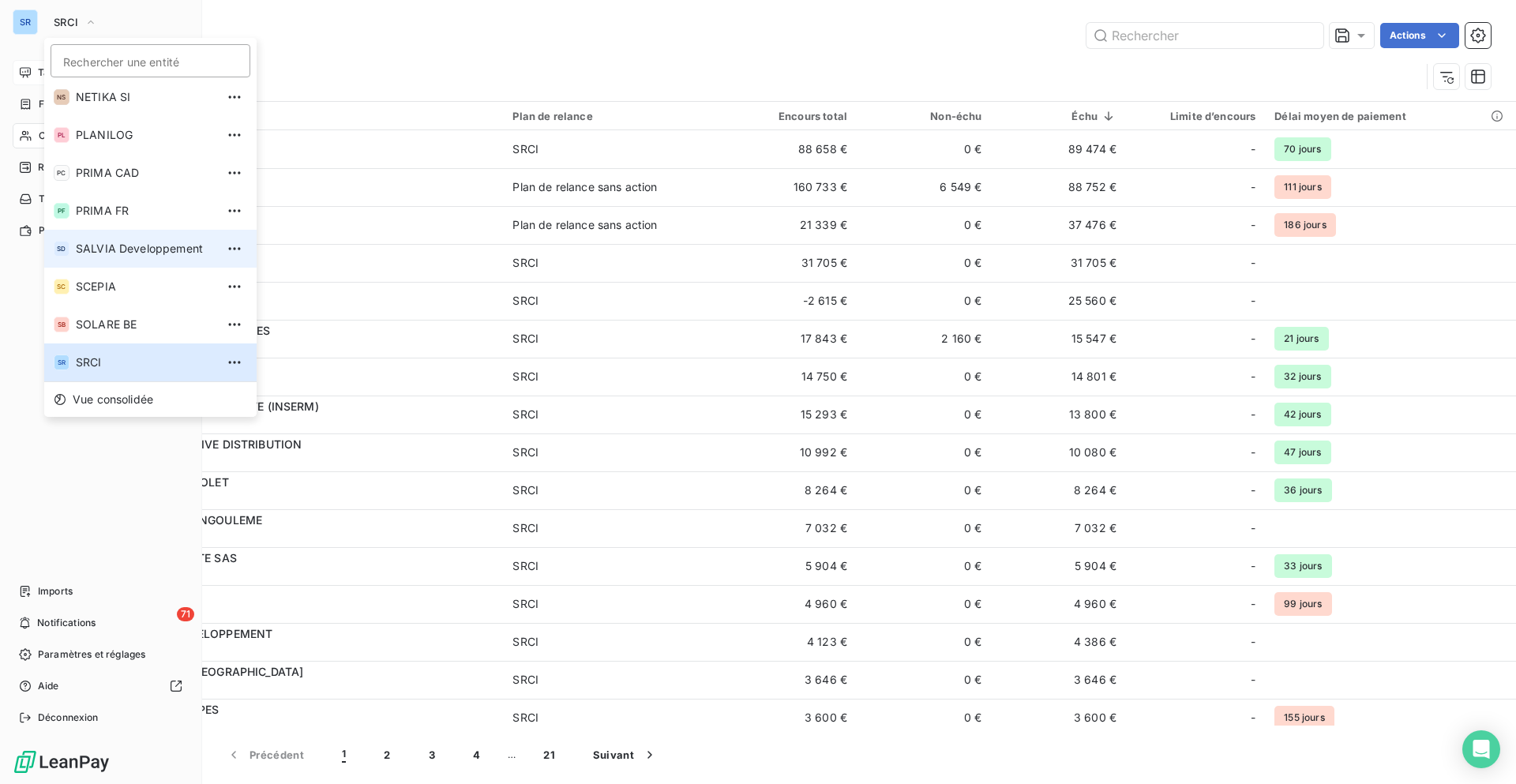
click at [150, 245] on span "SALVIA Developpement" at bounding box center [146, 248] width 140 height 15
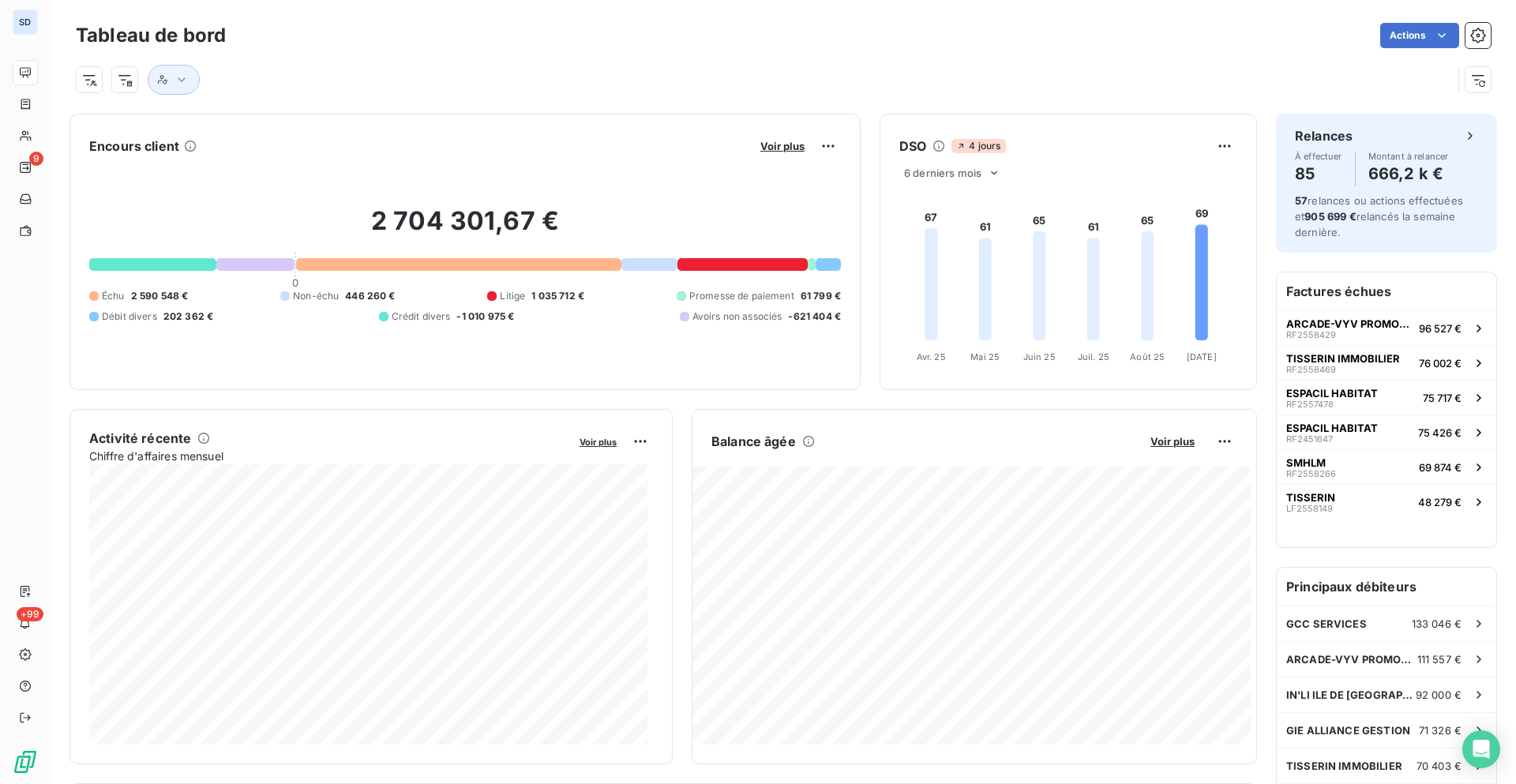
click at [349, 67] on div at bounding box center [763, 80] width 1376 height 30
click at [181, 81] on icon "button" at bounding box center [181, 80] width 8 height 5
click at [365, 123] on div at bounding box center [409, 120] width 227 height 33
click at [491, 124] on input "text" at bounding box center [401, 120] width 185 height 14
click at [503, 81] on div at bounding box center [763, 80] width 1376 height 30
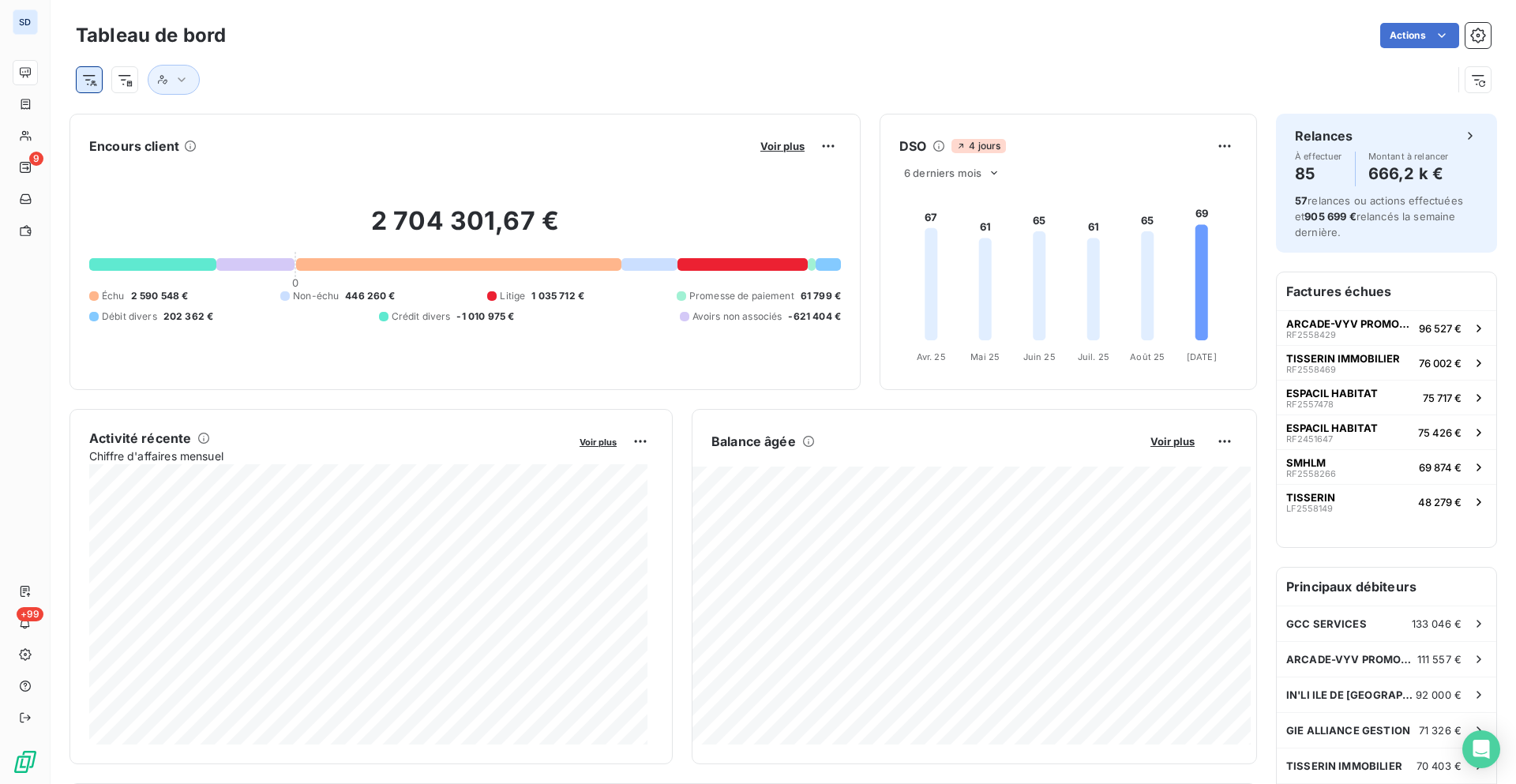
click at [99, 81] on html "SD 9 +99 Tableau de bord Actions Encours client Voir plus 2 704 301,67 € 0 Échu…" at bounding box center [758, 392] width 1516 height 784
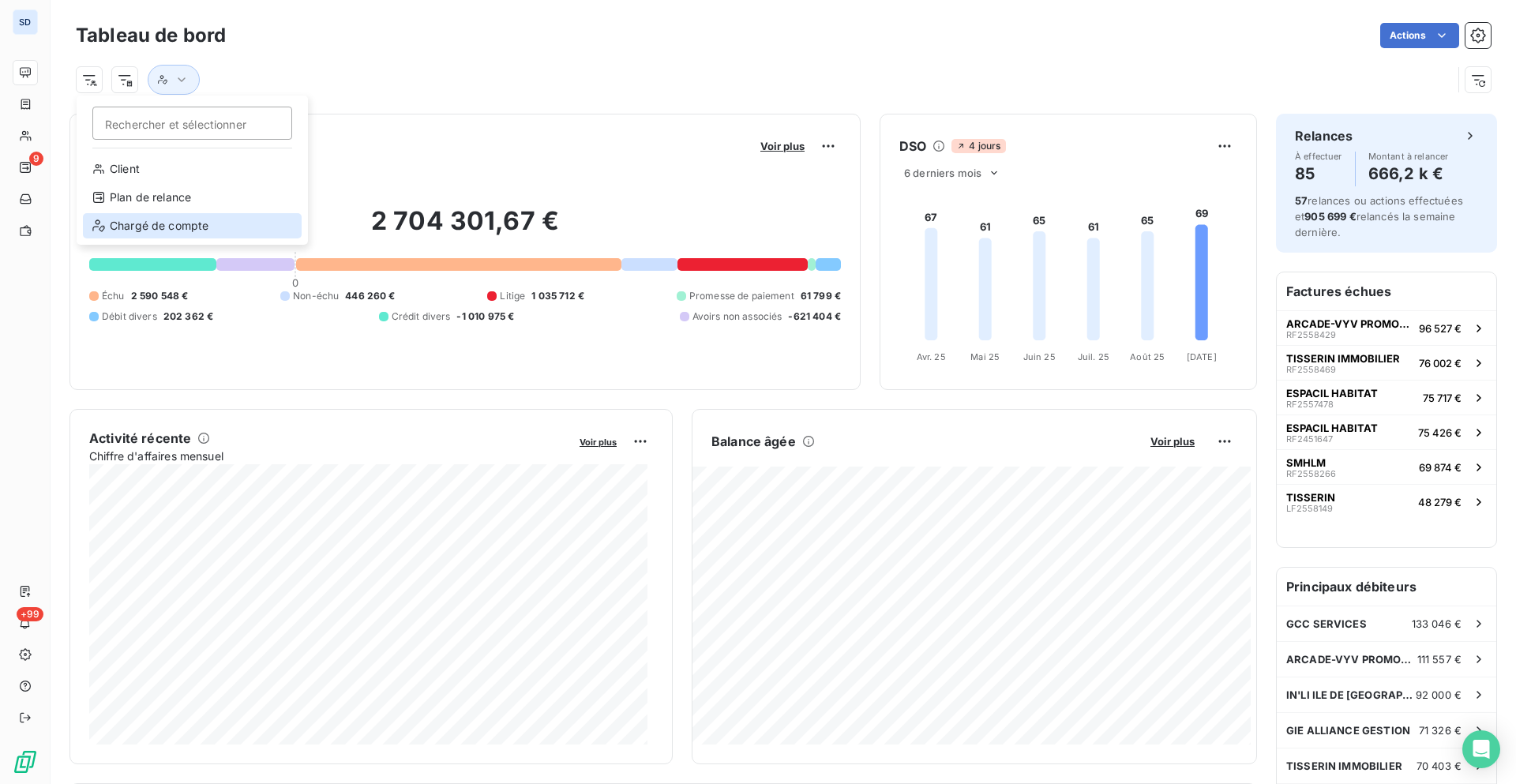
click at [170, 227] on div "Chargé de compte" at bounding box center [192, 225] width 219 height 25
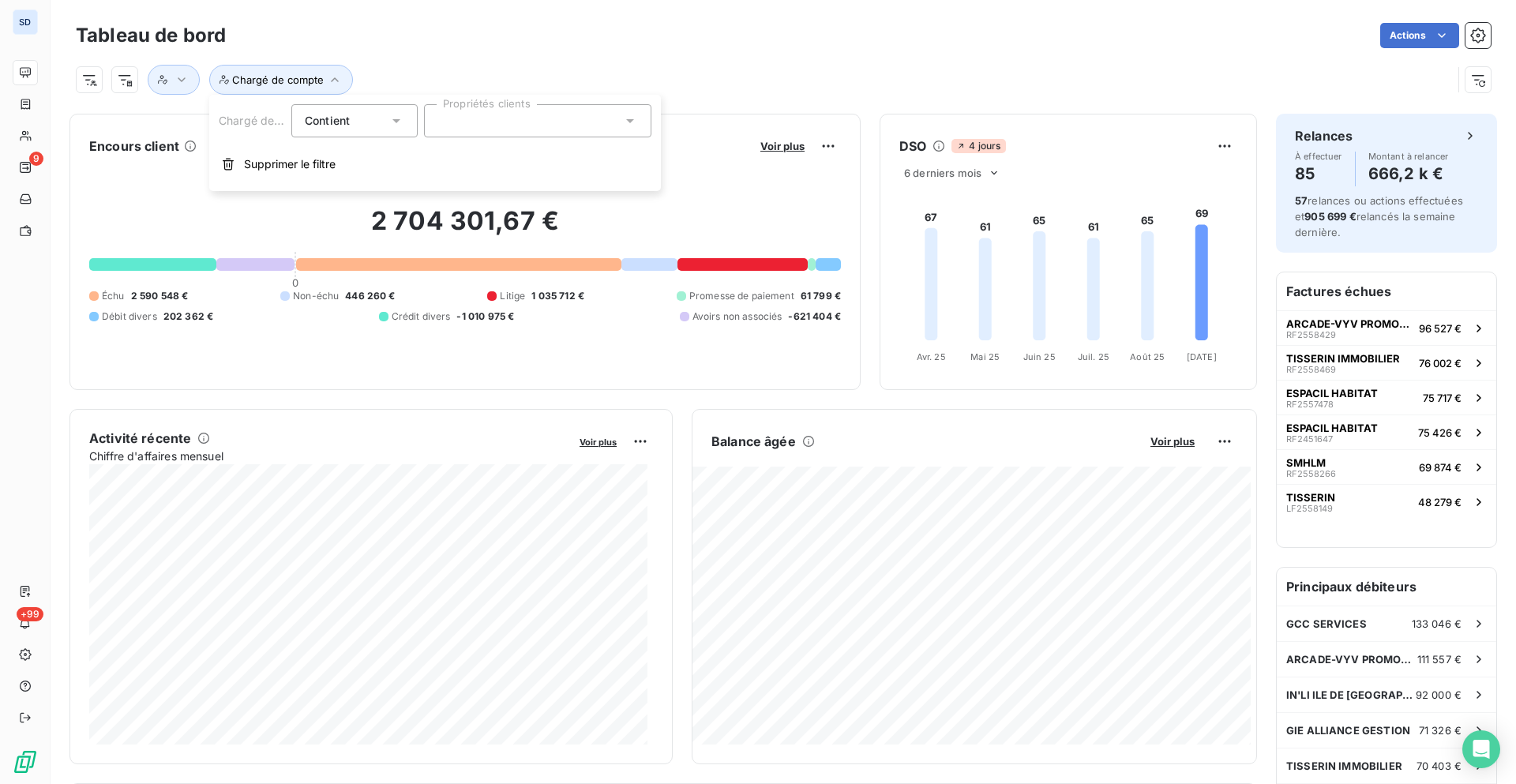
click at [487, 120] on div at bounding box center [537, 120] width 227 height 33
click at [483, 186] on div "[PERSON_NAME]" at bounding box center [498, 194] width 82 height 19
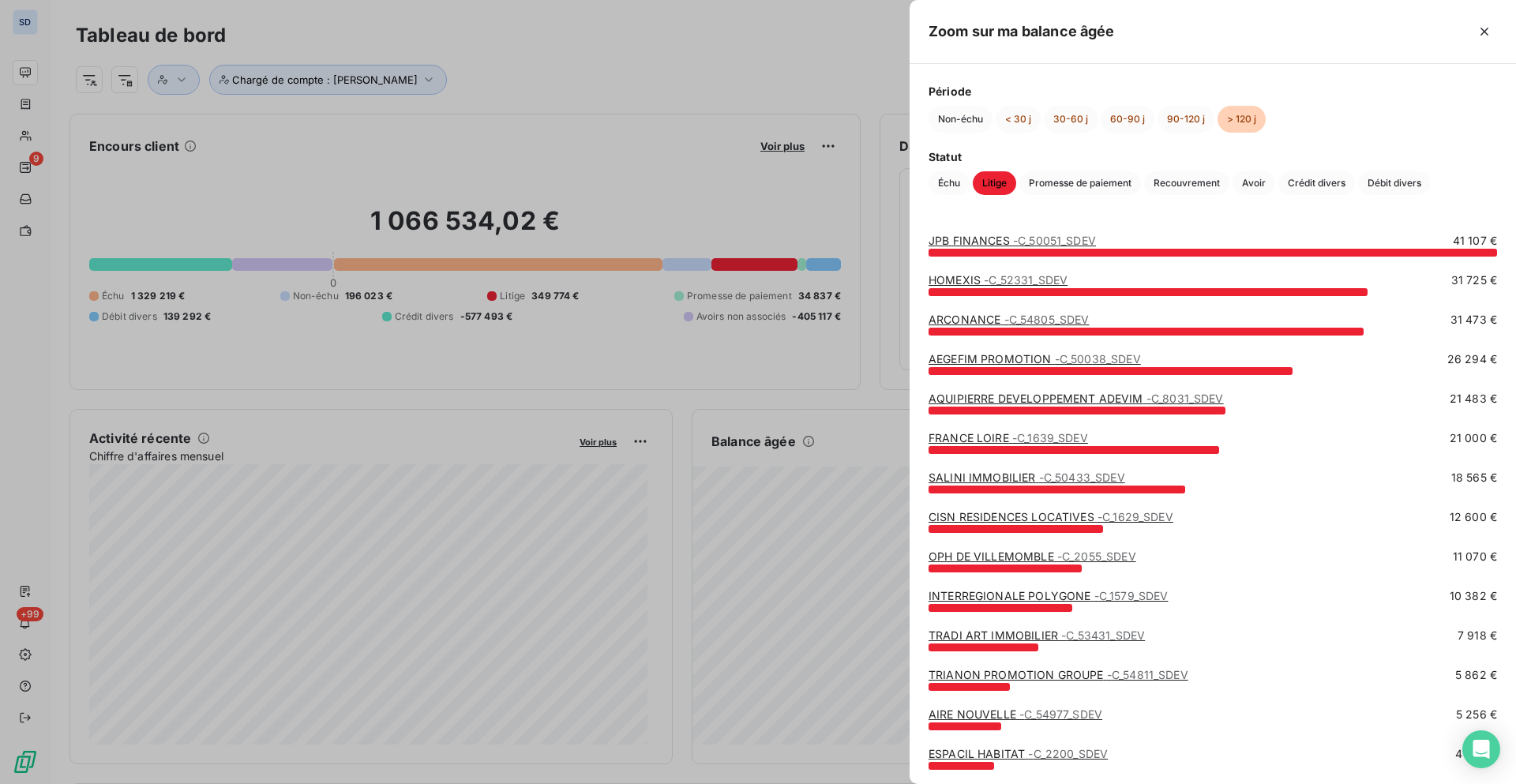
click at [509, 194] on div at bounding box center [758, 392] width 1516 height 784
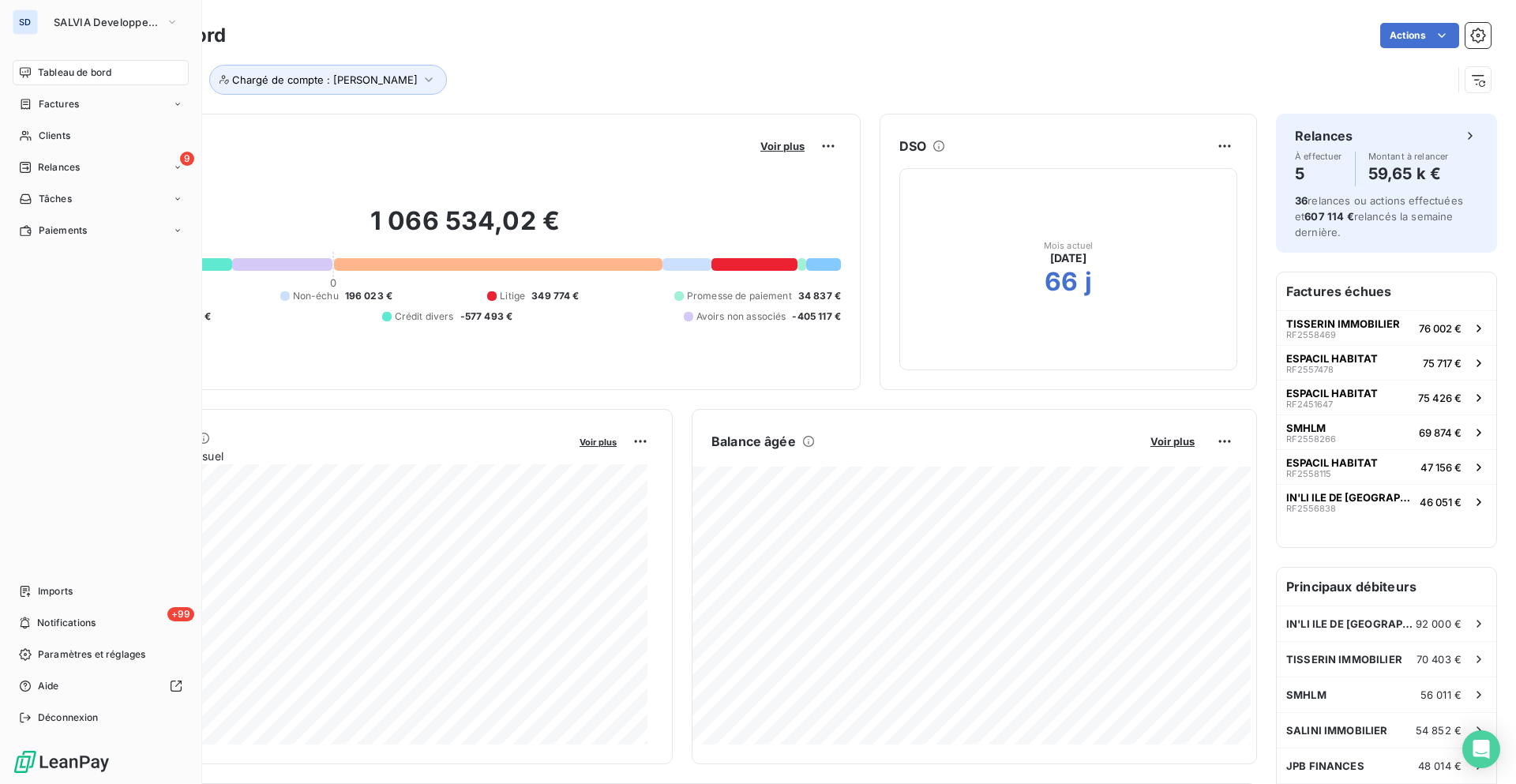
click at [76, 74] on span "Tableau de bord" at bounding box center [75, 72] width 73 height 14
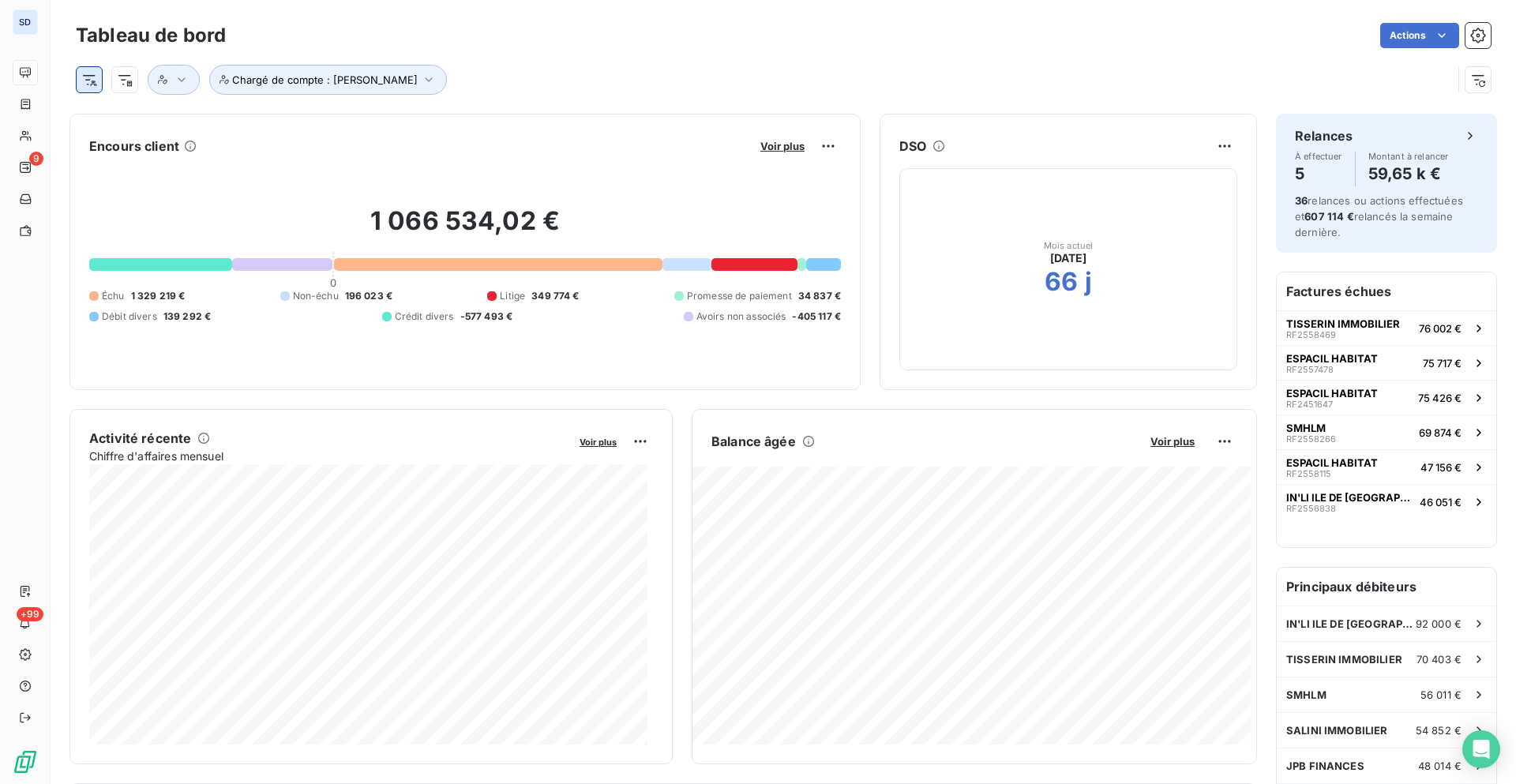
click at [93, 80] on html "SD 9 +99 Tableau de bord Actions Chargé de compte : Sylvie Encours client Voir …" at bounding box center [758, 392] width 1516 height 784
click at [129, 79] on html "SD 9 +99 Tableau de bord Actions Chargé de compte : Sylvie Encours client Voir …" at bounding box center [758, 392] width 1516 height 784
click at [129, 80] on html "SD 9 +99 Tableau de bord Actions Chargé de compte : Sylvie Encours client Voir …" at bounding box center [758, 392] width 1516 height 784
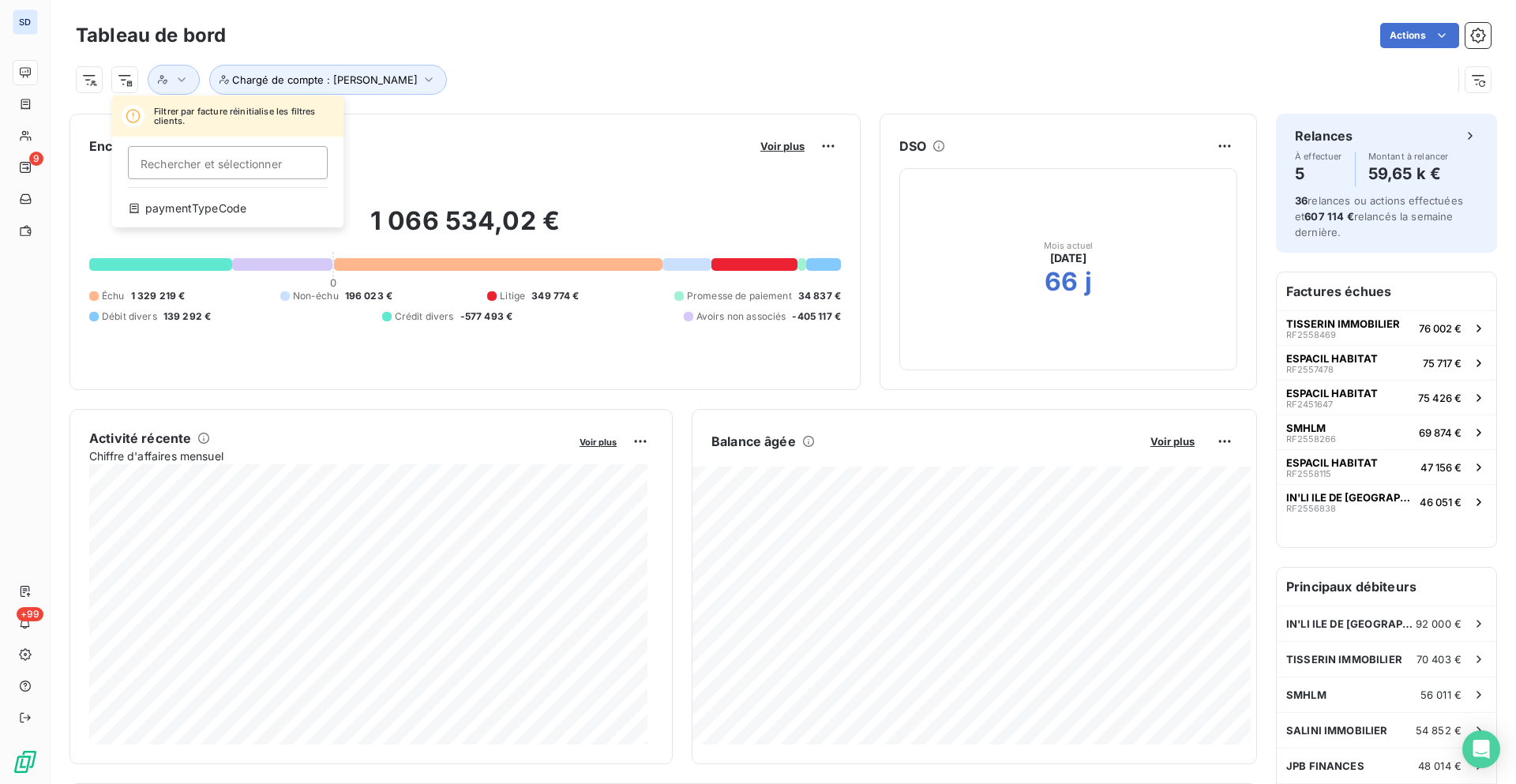
click at [82, 79] on html "SD 9 +99 Tableau de bord Actions Filtrer par facture réinitialise les filtres c…" at bounding box center [758, 392] width 1516 height 784
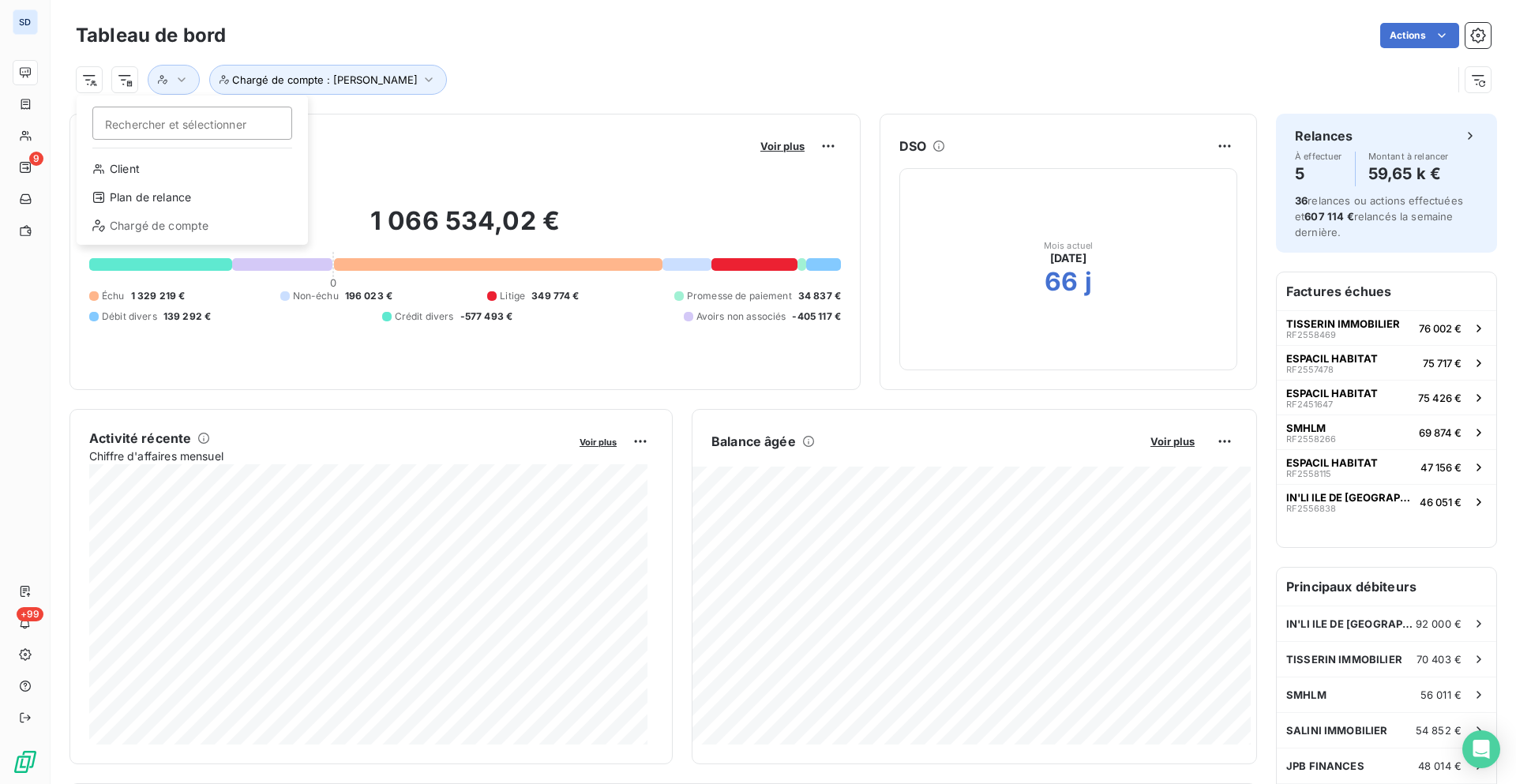
click at [82, 79] on html "SD 9 +99 Tableau de bord Actions Rechercher et sélectionner Client Plan de rela…" at bounding box center [758, 392] width 1516 height 784
click at [503, 69] on html "SD 9 +99 Tableau de bord Actions Chargé de compte : Sylvie Encours client Voir …" at bounding box center [758, 392] width 1516 height 784
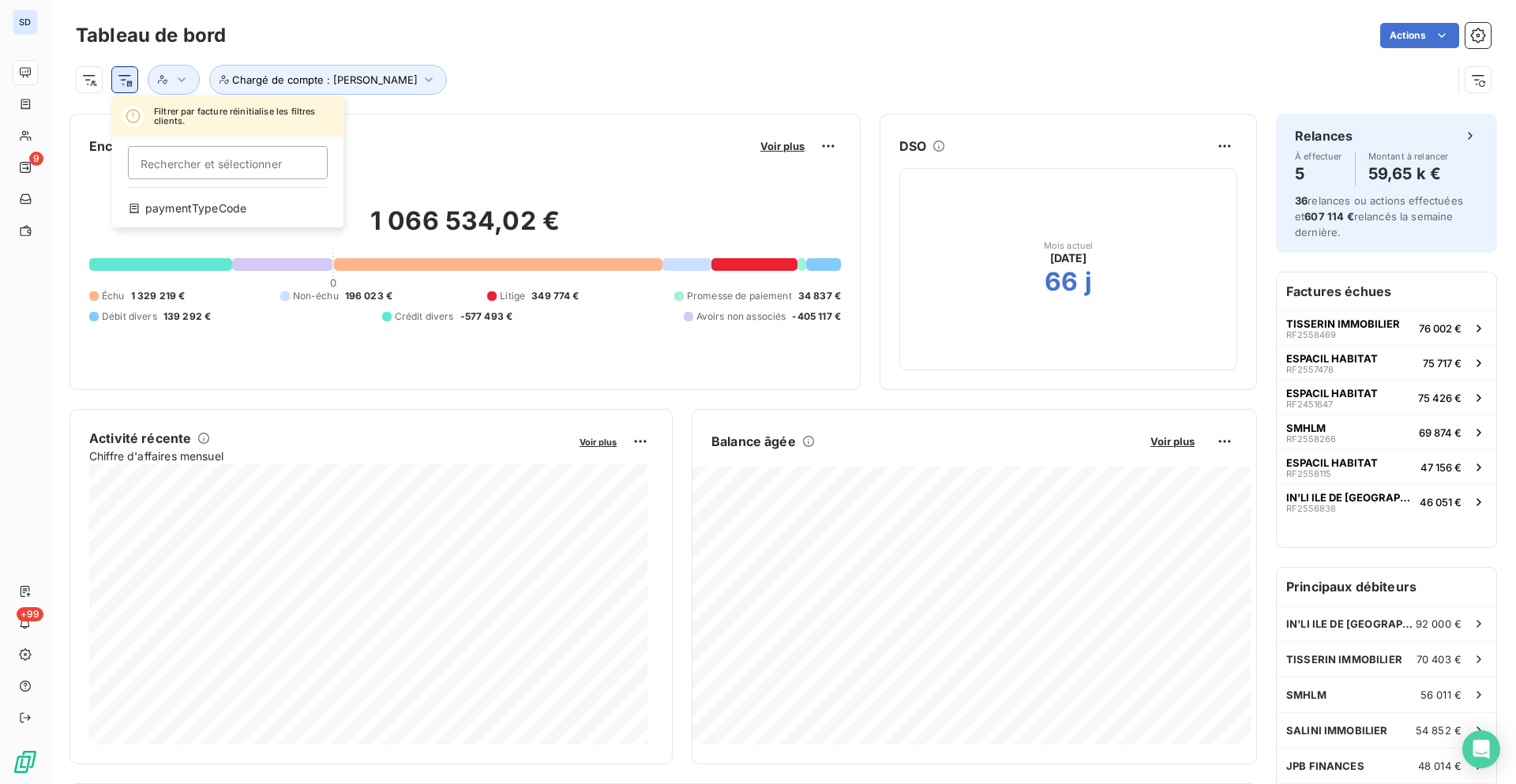
click at [128, 85] on html "SD 9 +99 Tableau de bord Actions Filtrer par facture réinitialise les filtres c…" at bounding box center [758, 392] width 1516 height 784
click at [422, 68] on html "SD 9 +99 Tableau de bord Actions Filtrer par facture réinitialise les filtres c…" at bounding box center [758, 392] width 1516 height 784
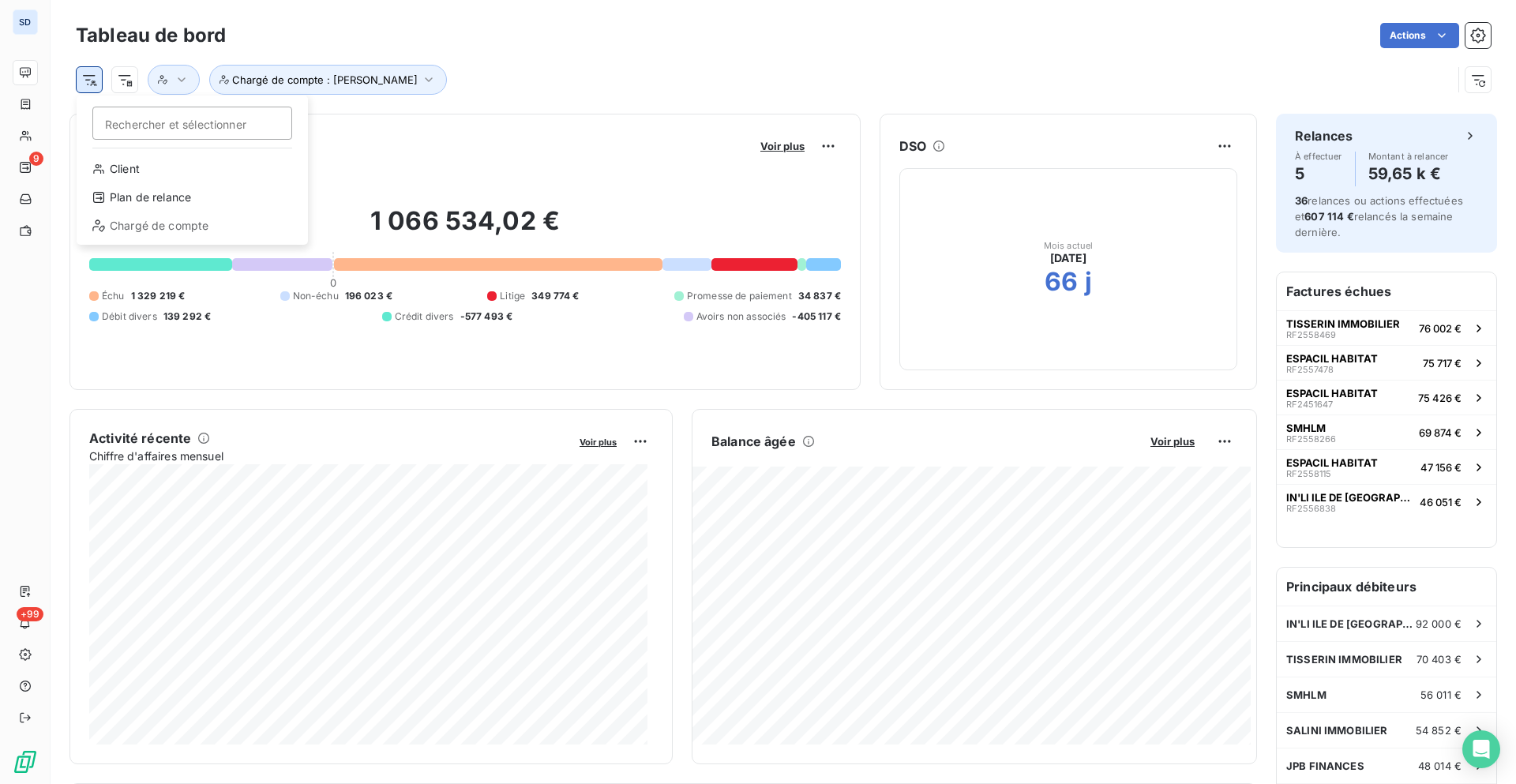
click at [93, 82] on html "SD 9 +99 Tableau de bord Actions Rechercher et sélectionner Client Plan de rela…" at bounding box center [758, 392] width 1516 height 784
click at [116, 78] on html "SD 9 +99 Tableau de bord Actions Chargé de compte : Sylvie Encours client Voir …" at bounding box center [758, 392] width 1516 height 784
click at [116, 79] on html "SD 9 +99 Tableau de bord Actions Chargé de compte : Sylvie Encours client Voir …" at bounding box center [758, 392] width 1516 height 784
click at [427, 81] on html "SD 9 +99 Tableau de bord Actions Chargé de compte : Sylvie Encours client Voir …" at bounding box center [758, 392] width 1516 height 784
click at [197, 86] on button "button" at bounding box center [173, 80] width 52 height 30
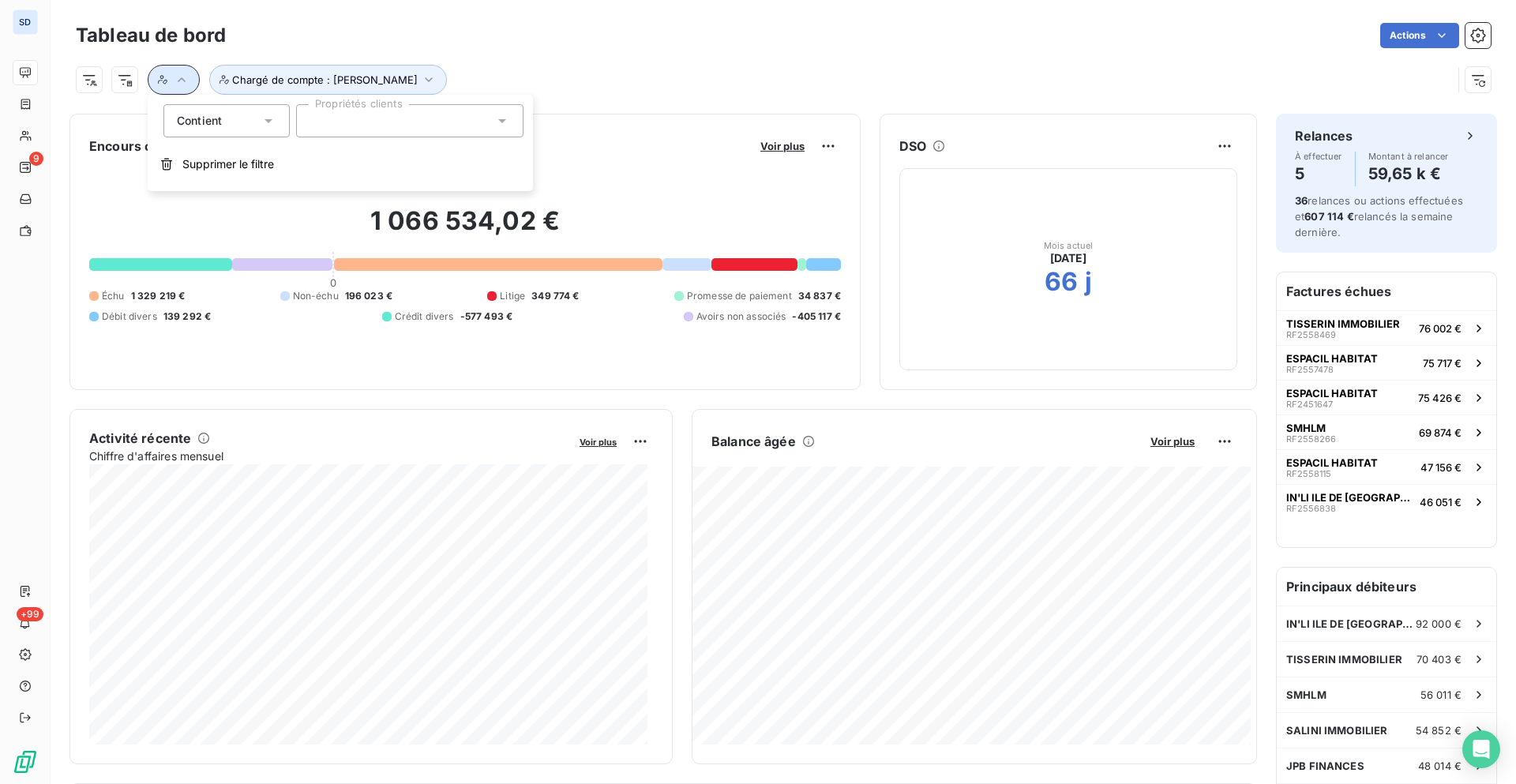
click at [193, 86] on button "button" at bounding box center [173, 80] width 52 height 30
